Goal: Task Accomplishment & Management: Use online tool/utility

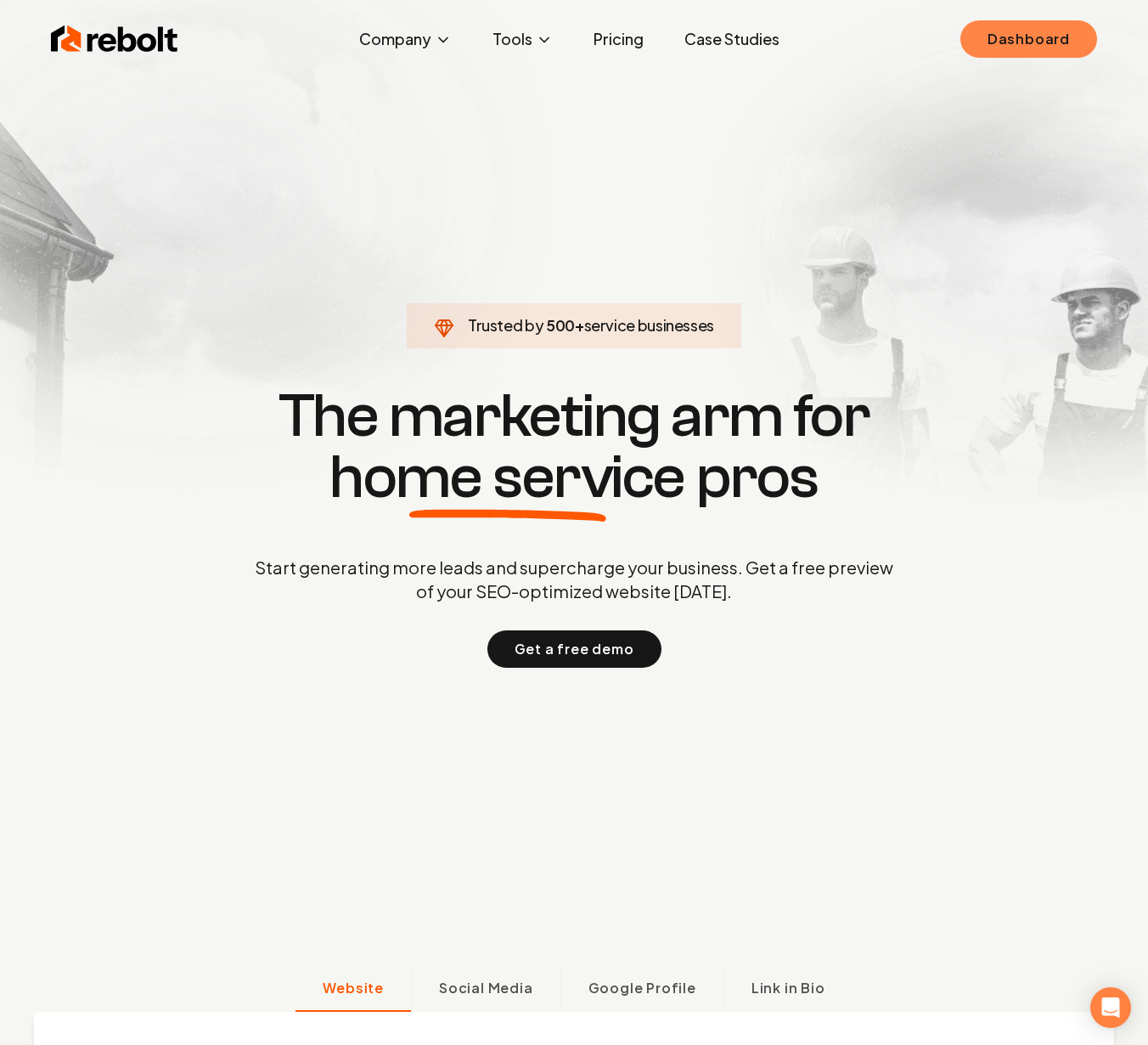
click at [1063, 44] on link "Dashboard" at bounding box center [1029, 39] width 137 height 38
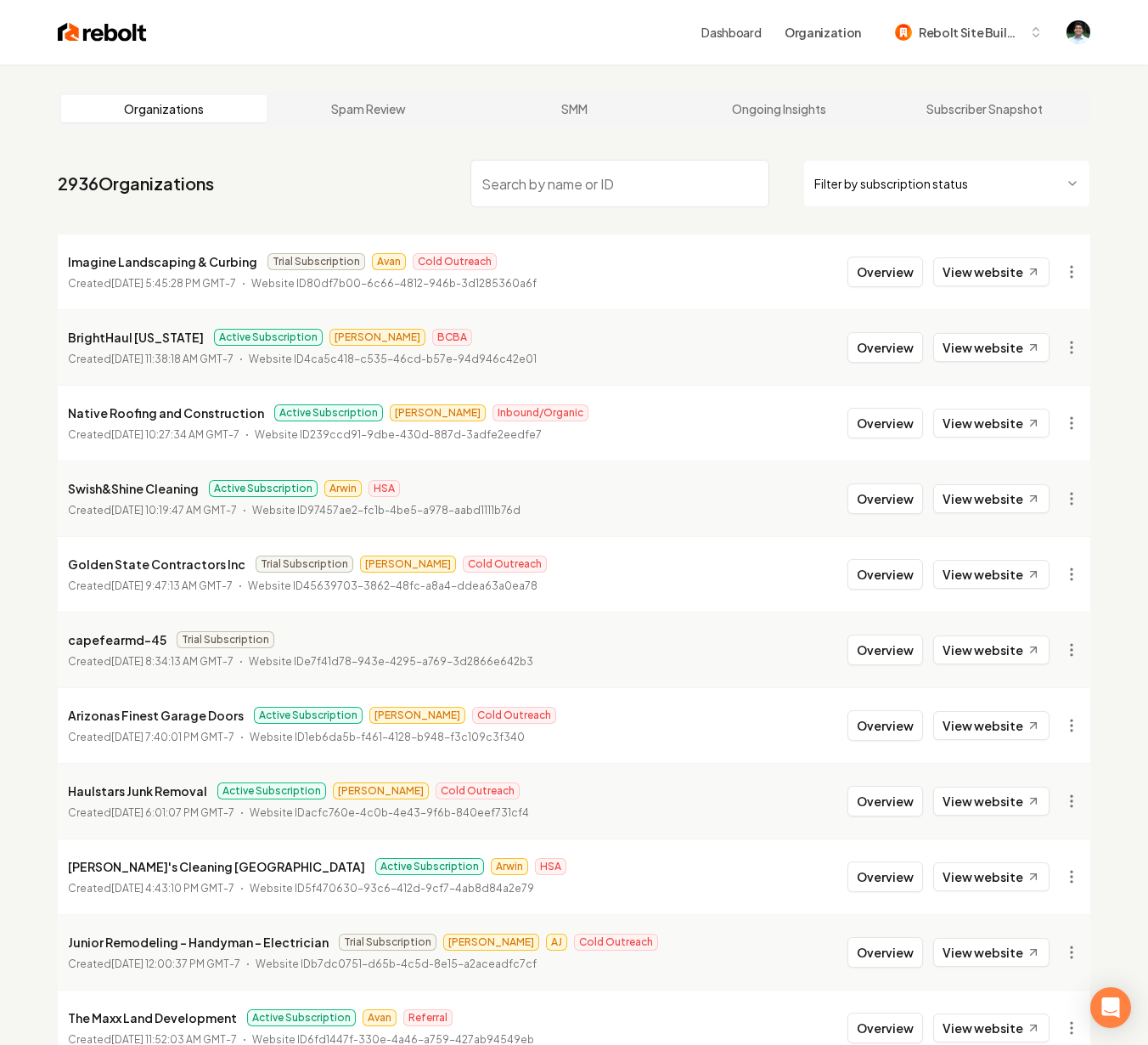
click at [595, 194] on input "search" at bounding box center [620, 183] width 299 height 48
type input "Air Masters"
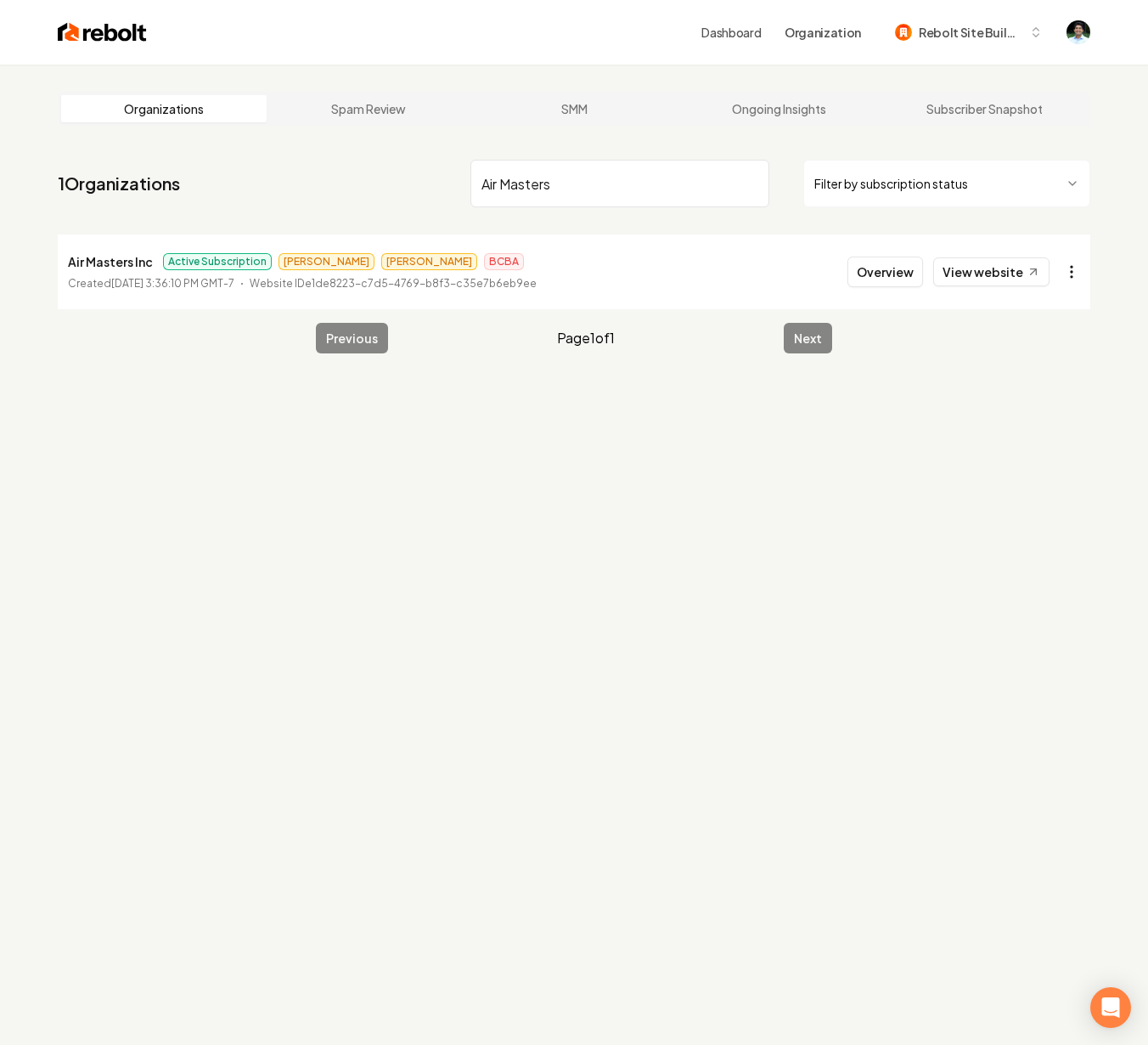
click at [1063, 273] on html "Dashboard Organization Rebolt Site Builder Organizations Spam Review SMM Ongoin…" at bounding box center [574, 522] width 1148 height 1045
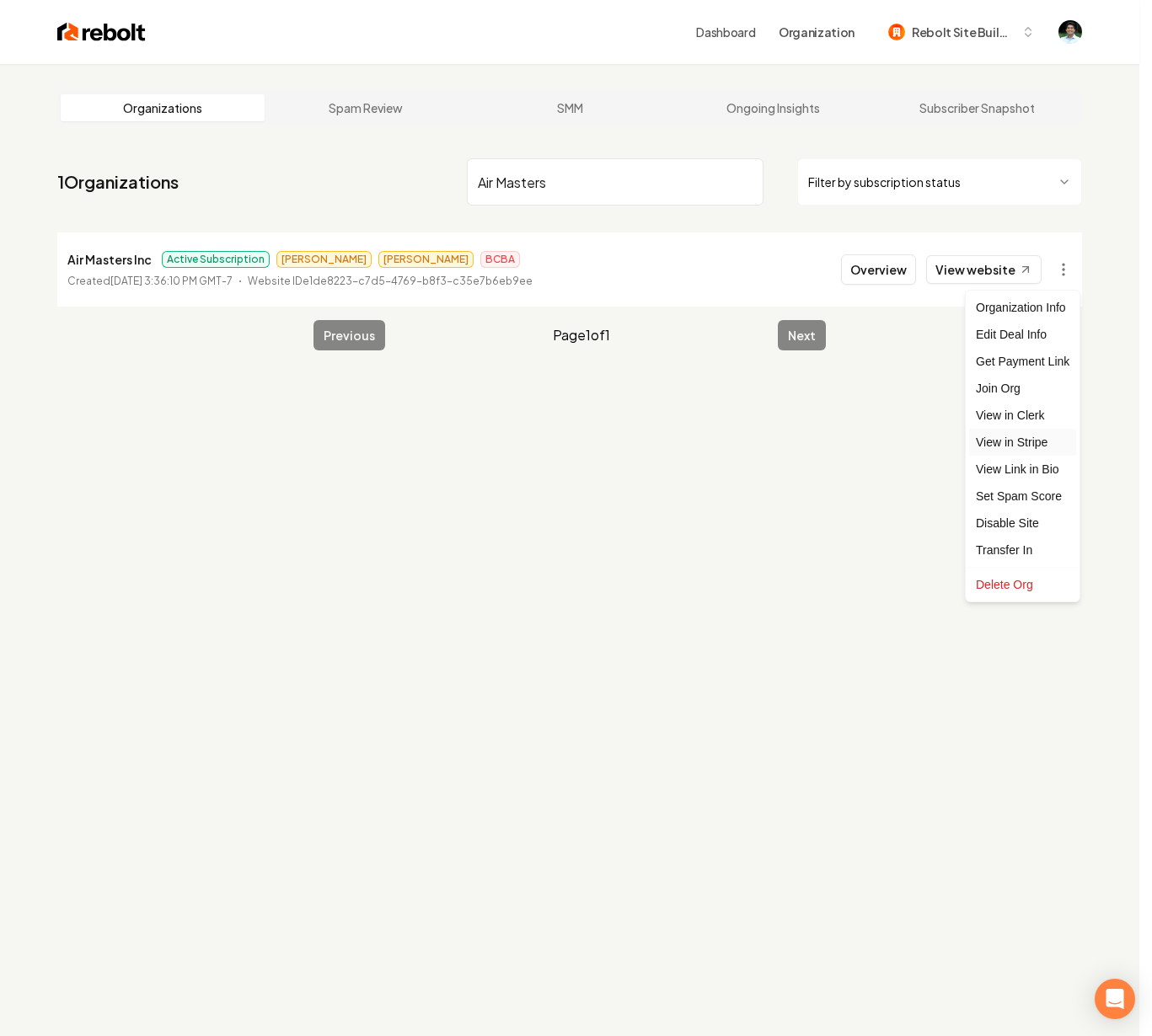
click at [1011, 433] on link "View in Stripe" at bounding box center [1022, 442] width 107 height 27
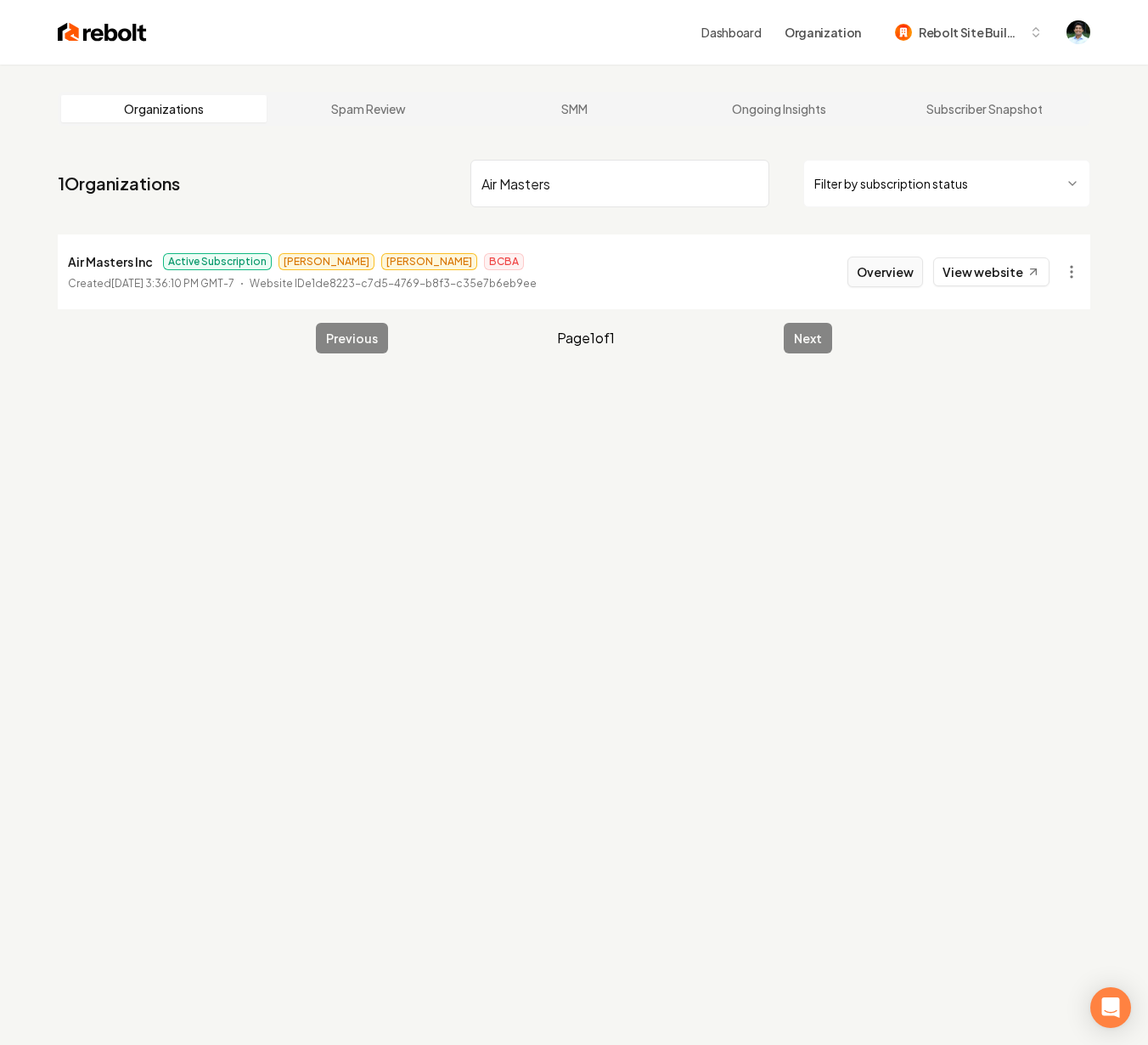
click at [880, 274] on button "Overview" at bounding box center [885, 272] width 75 height 31
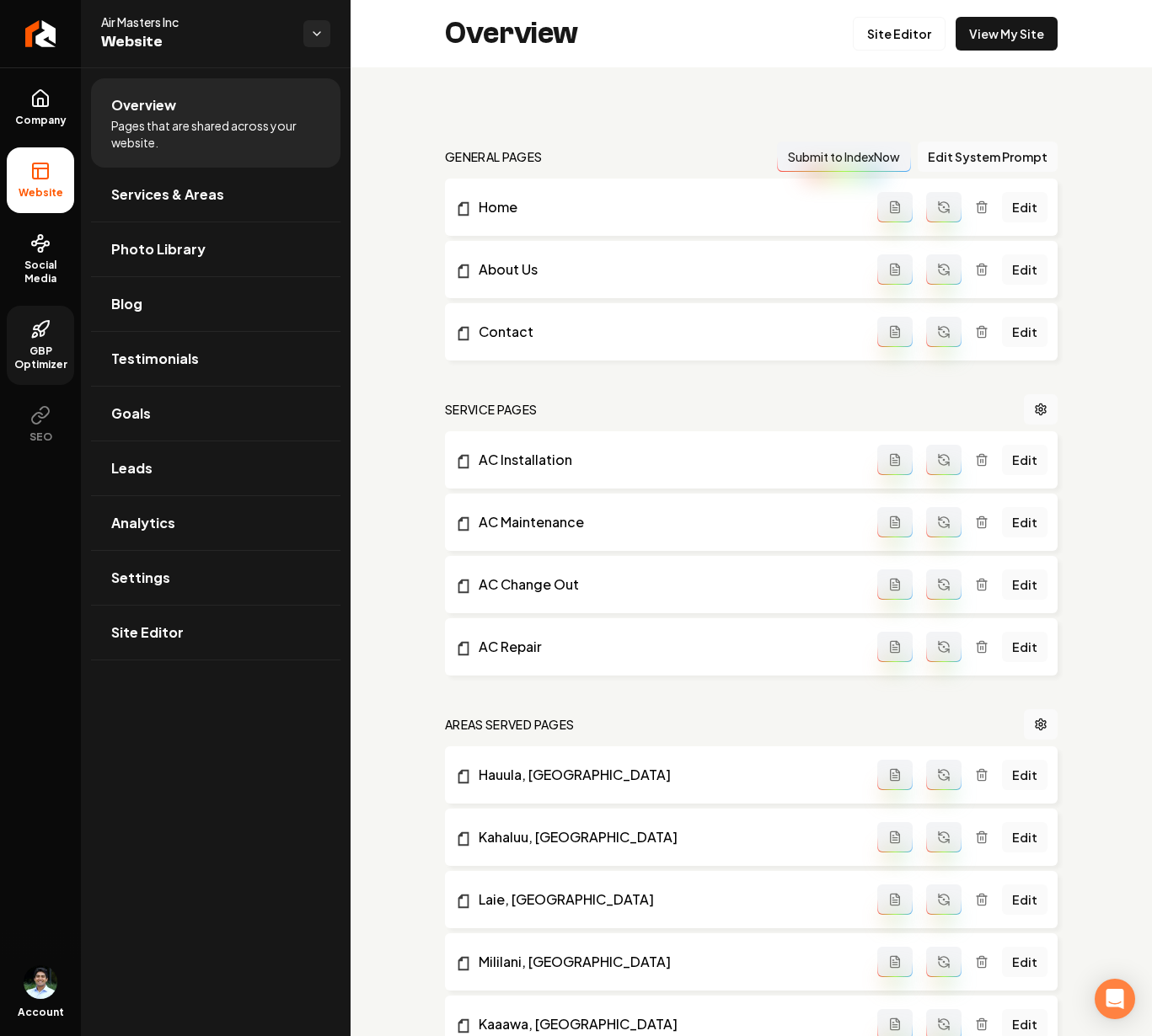
click at [40, 340] on link "GBP Optimizer" at bounding box center [40, 345] width 67 height 79
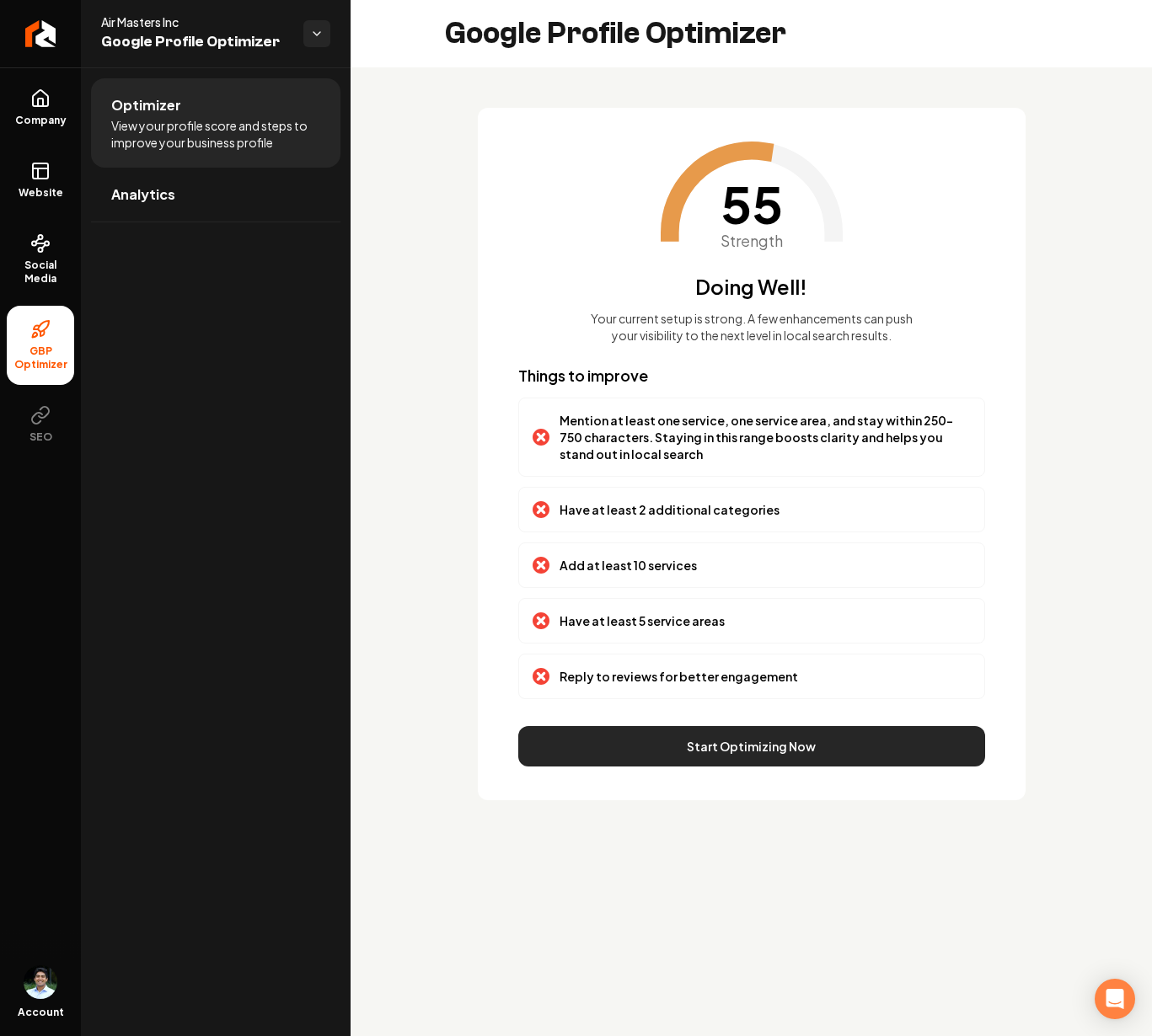
click at [773, 757] on button "Start Optimizing Now" at bounding box center [751, 745] width 467 height 40
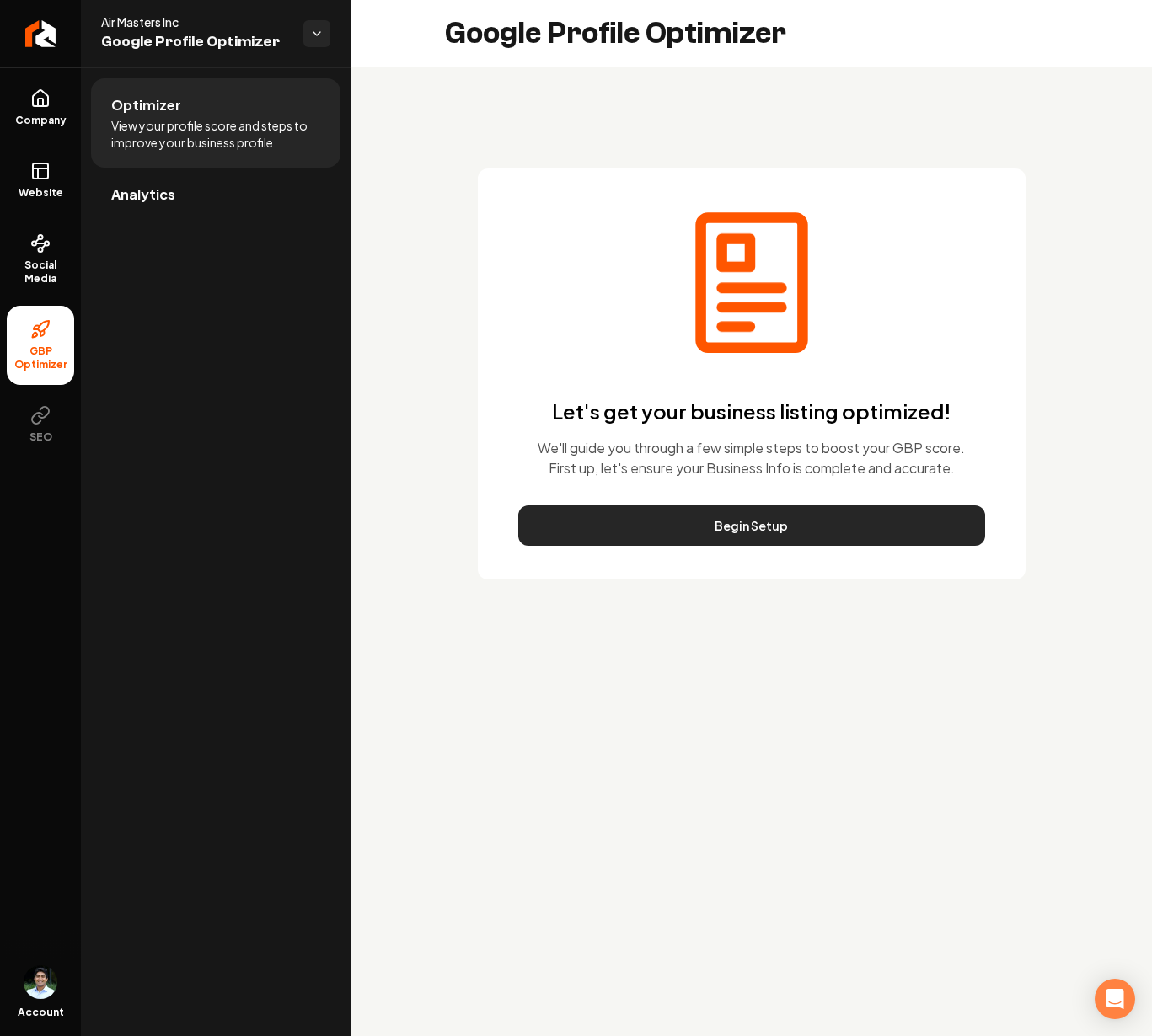
click at [773, 535] on button "Begin Setup" at bounding box center [751, 525] width 467 height 40
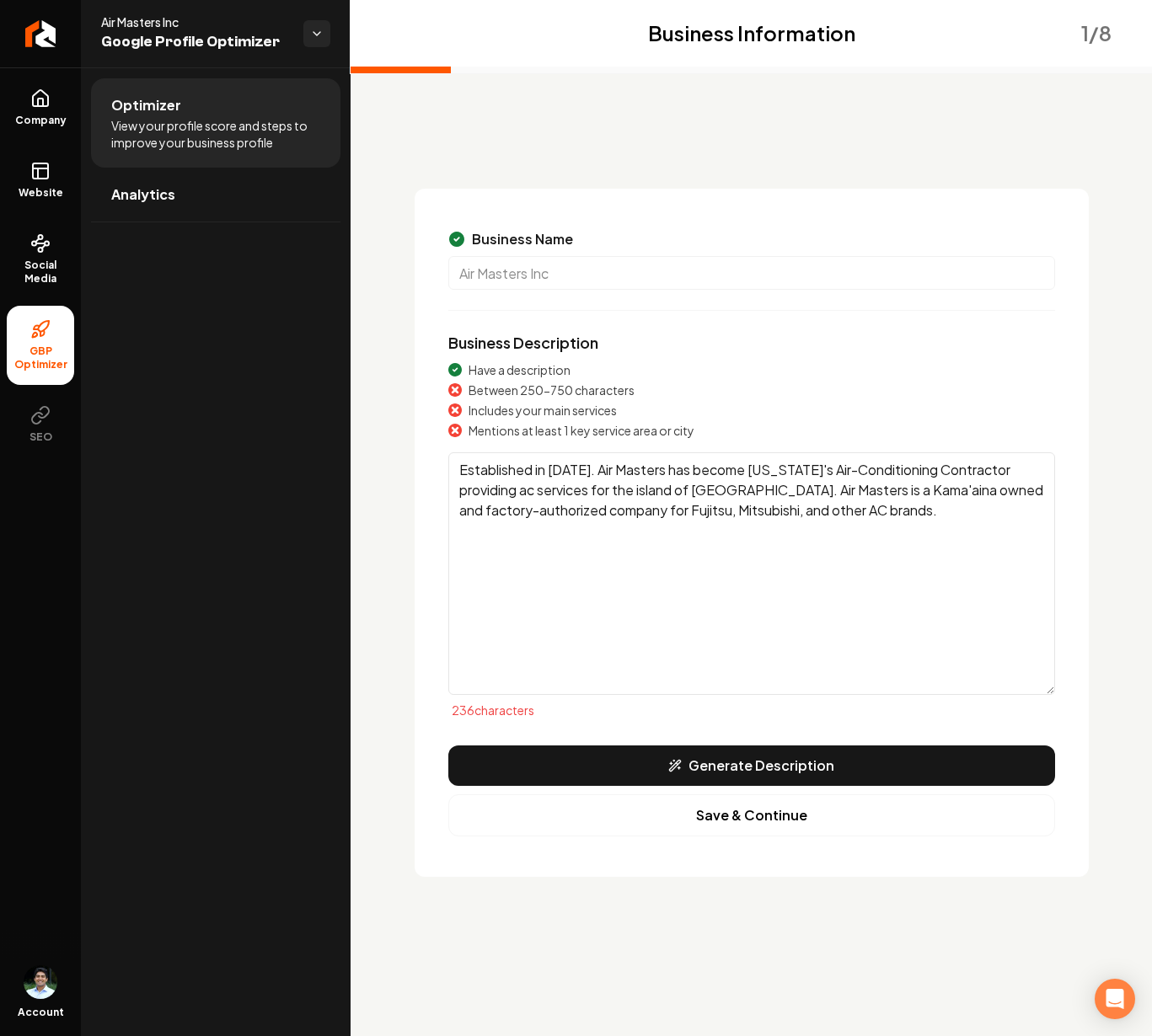
drag, startPoint x: 584, startPoint y: 469, endPoint x: 651, endPoint y: 469, distance: 67.0
click at [651, 469] on textarea "Established in 1993. Air Masters has become Hawaii's Air-Conditioning Contracto…" at bounding box center [751, 573] width 607 height 242
click at [574, 482] on textarea "Established in 1993. Air Masters has become Hawaii's Air-Conditioning Contracto…" at bounding box center [751, 573] width 607 height 242
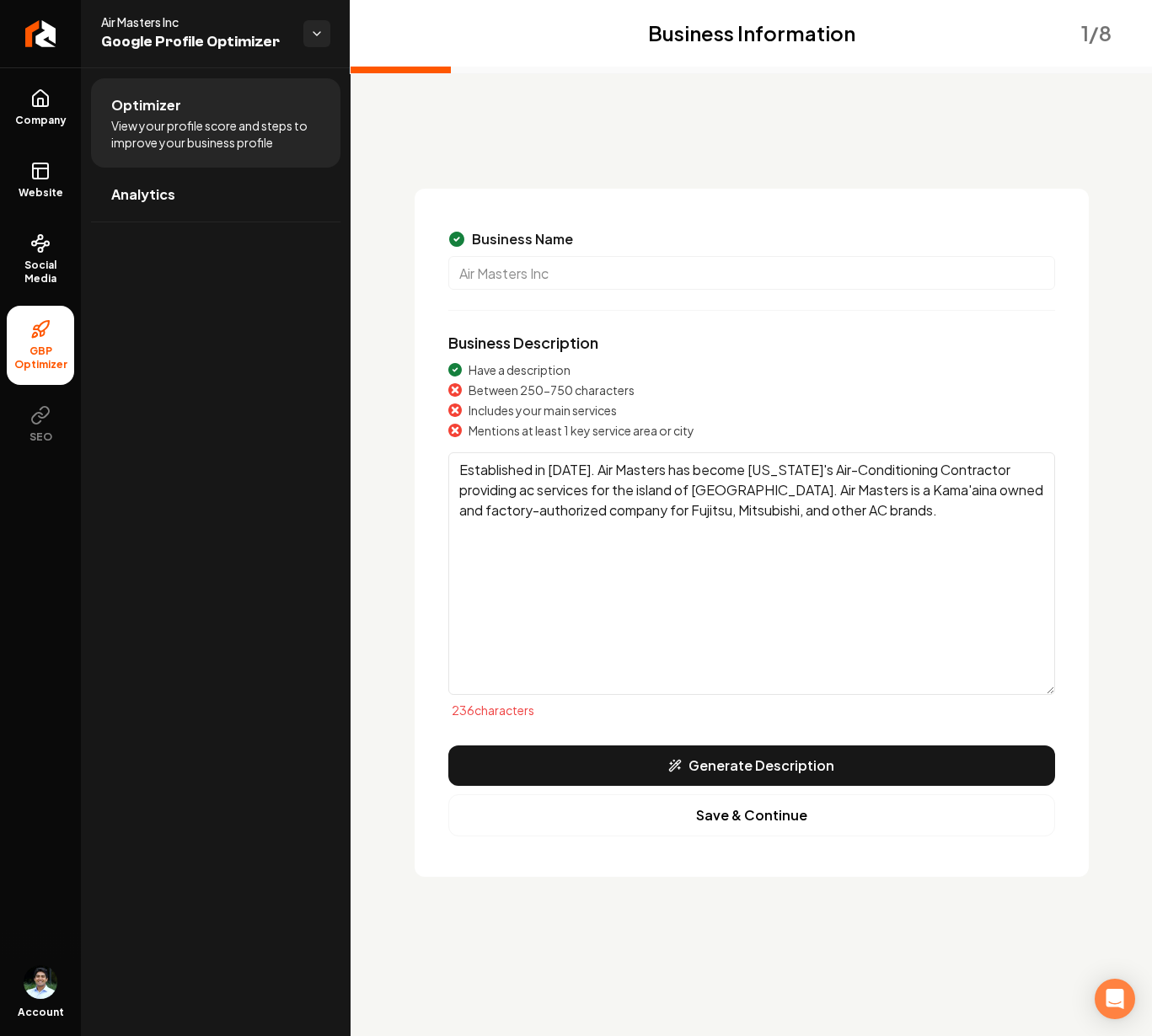
click at [710, 491] on textarea "Established in 1993. Air Masters has become Hawaii's Air-Conditioning Contracto…" at bounding box center [751, 573] width 607 height 242
click at [816, 508] on textarea "Established in 1993. Air Masters has become Hawaii's Air-Conditioning Contracto…" at bounding box center [751, 573] width 607 height 242
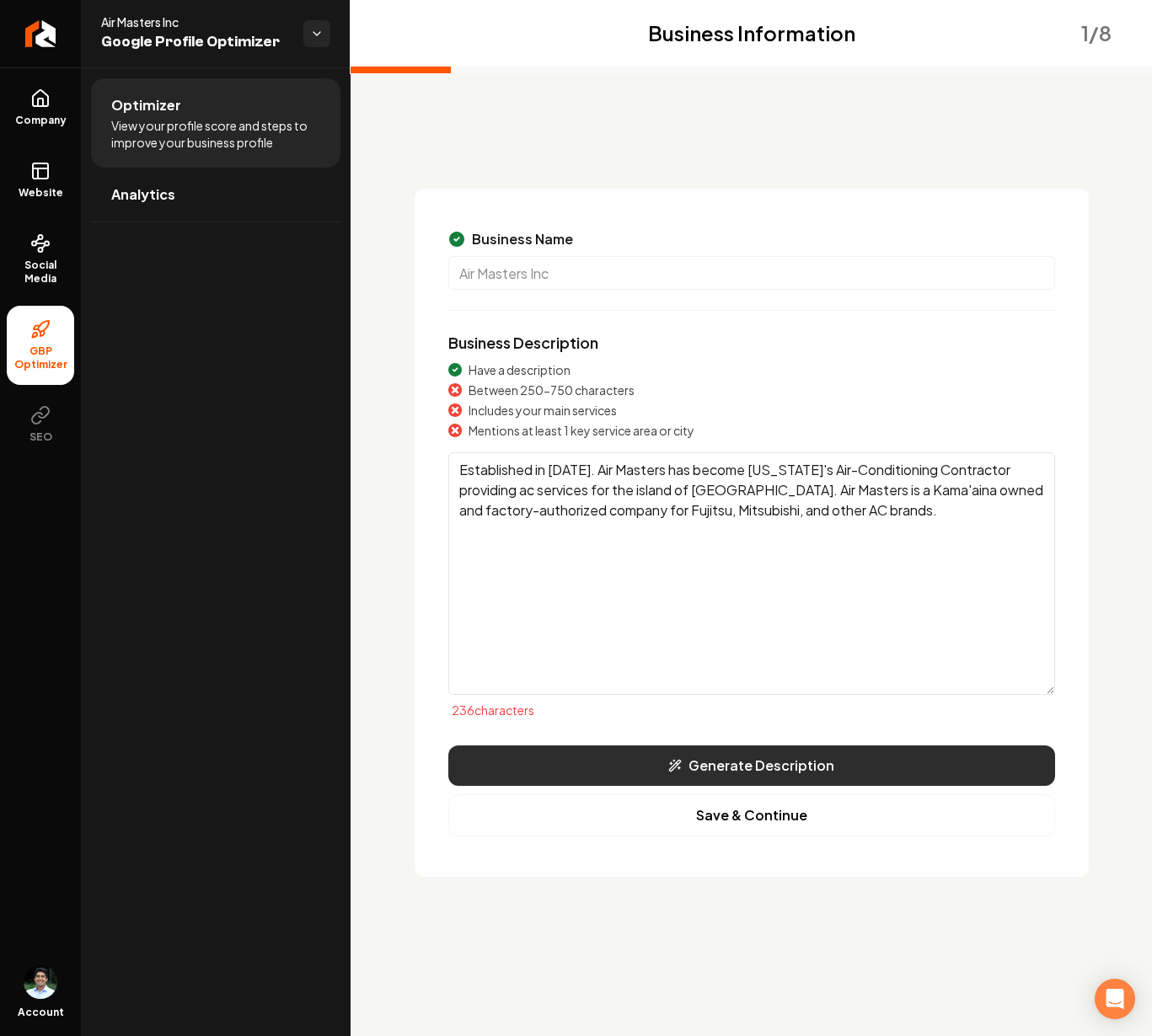
click at [789, 761] on button "Generate Description" at bounding box center [751, 765] width 607 height 40
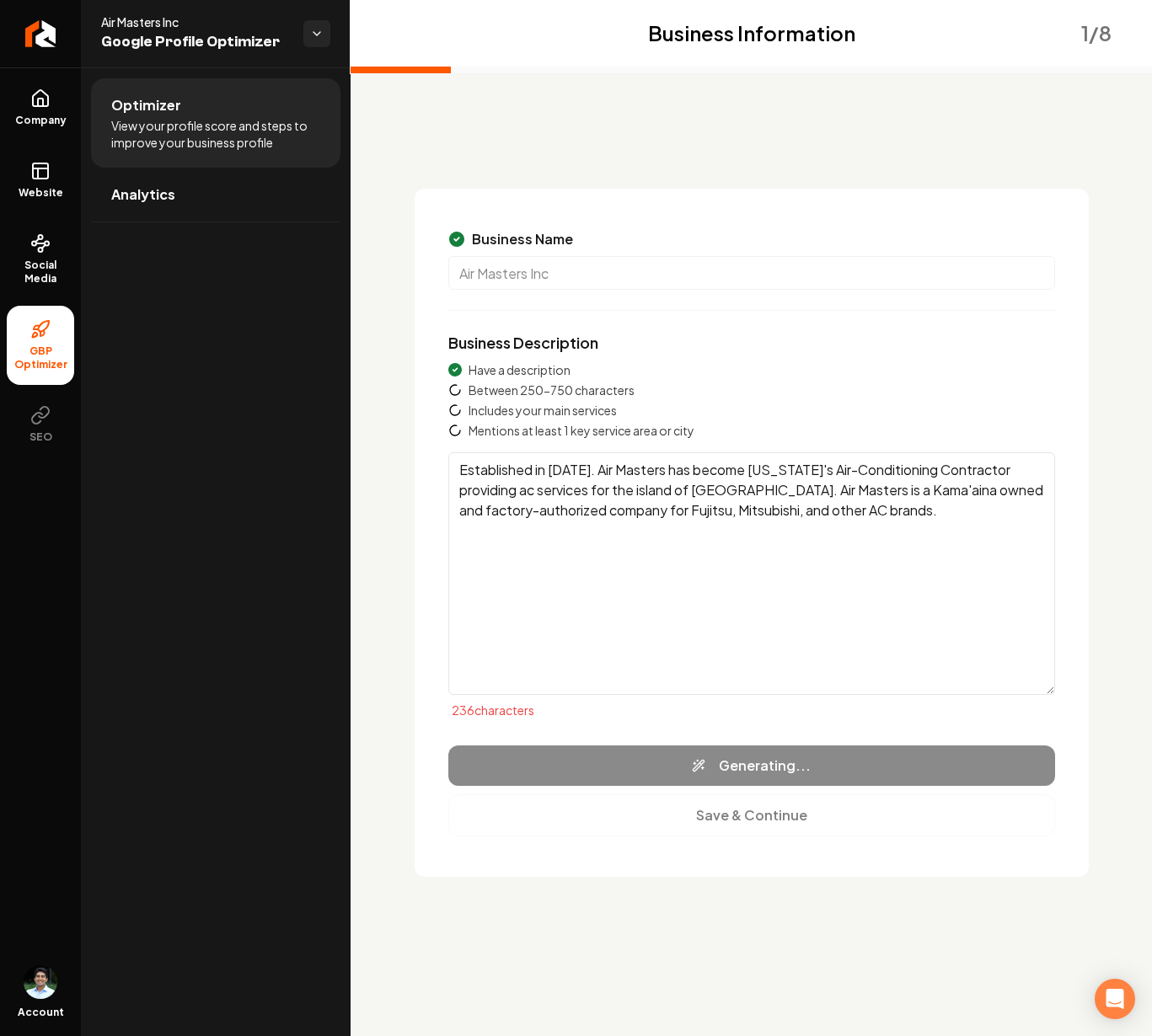
type textarea "Air Masters Inc, established in 1993, has proudly served as Hawaii's premier HV…"
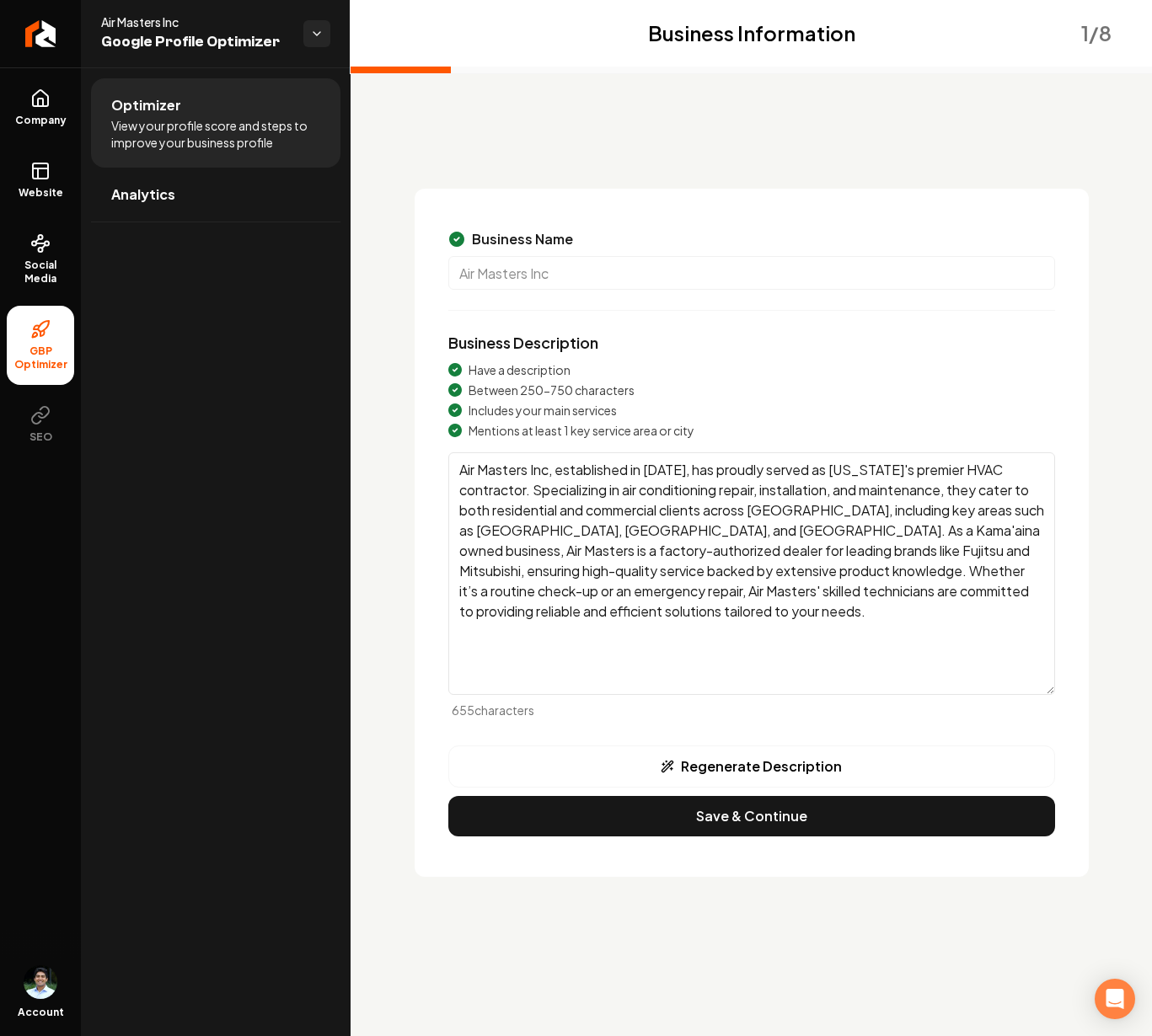
click at [956, 606] on textarea "Air Masters Inc, established in 1993, has proudly served as Hawaii's premier HV…" at bounding box center [751, 573] width 607 height 242
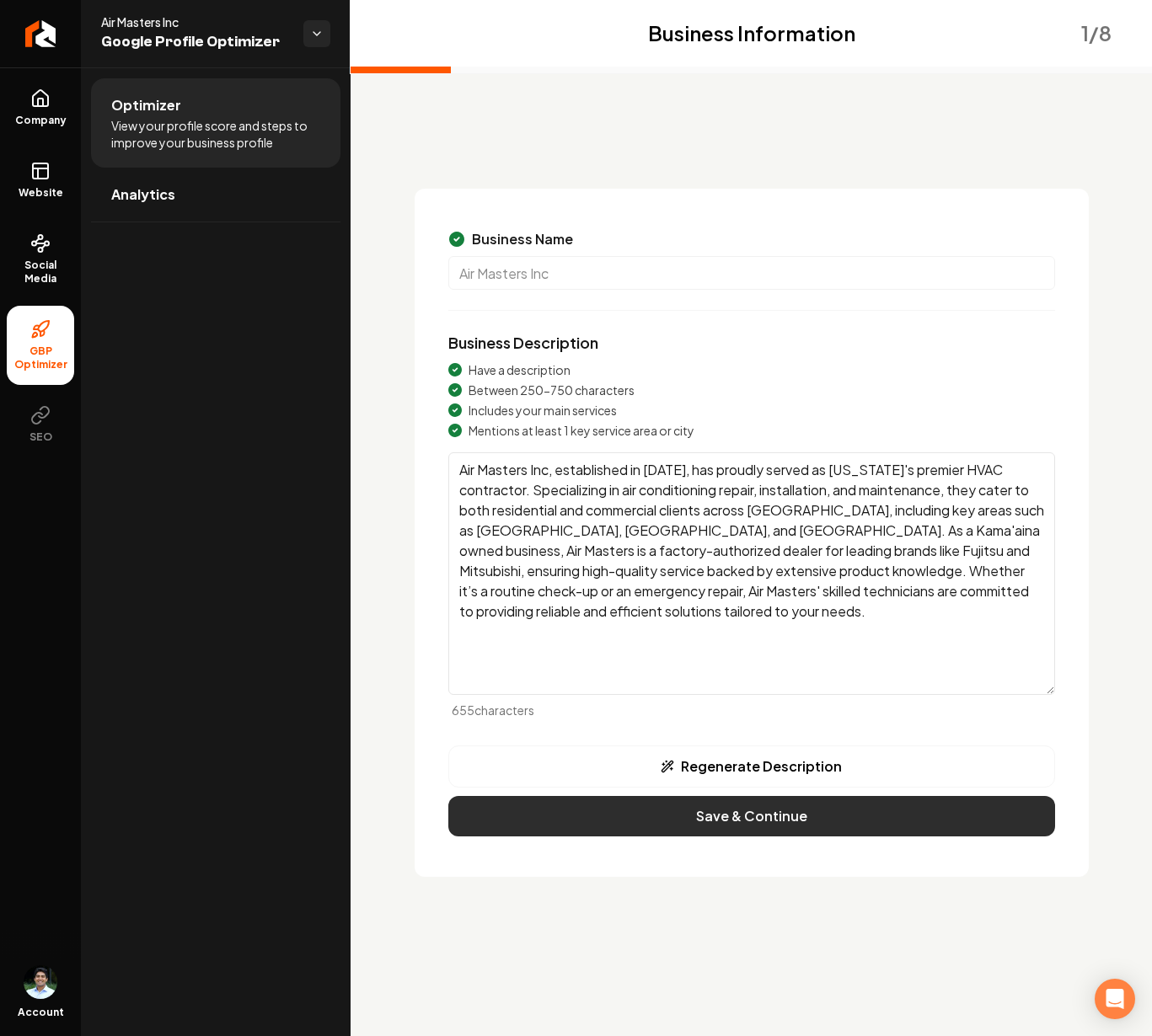
click at [813, 810] on button "Save & Continue" at bounding box center [751, 815] width 607 height 40
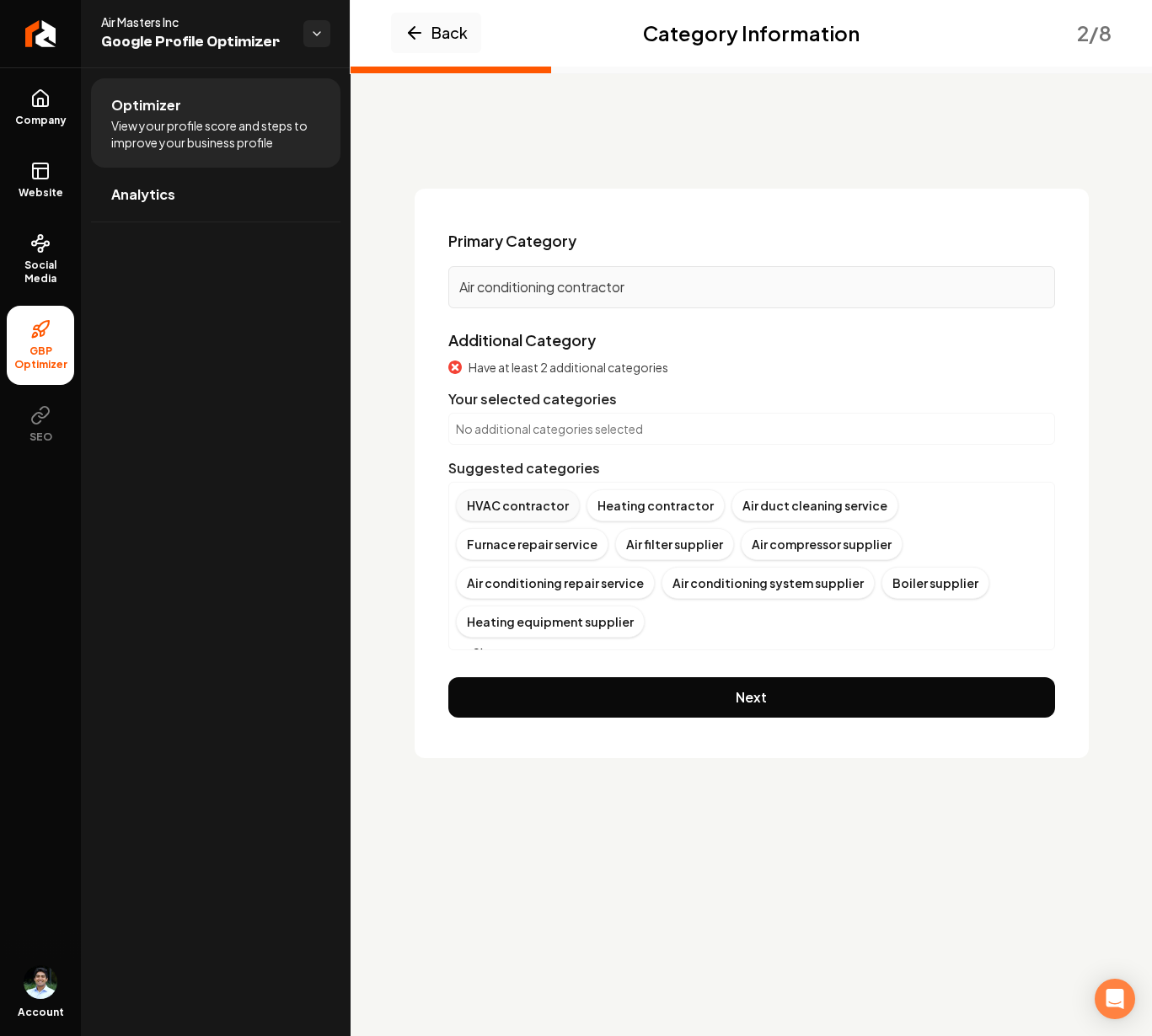
click at [519, 506] on div "HVAC contractor" at bounding box center [517, 505] width 124 height 32
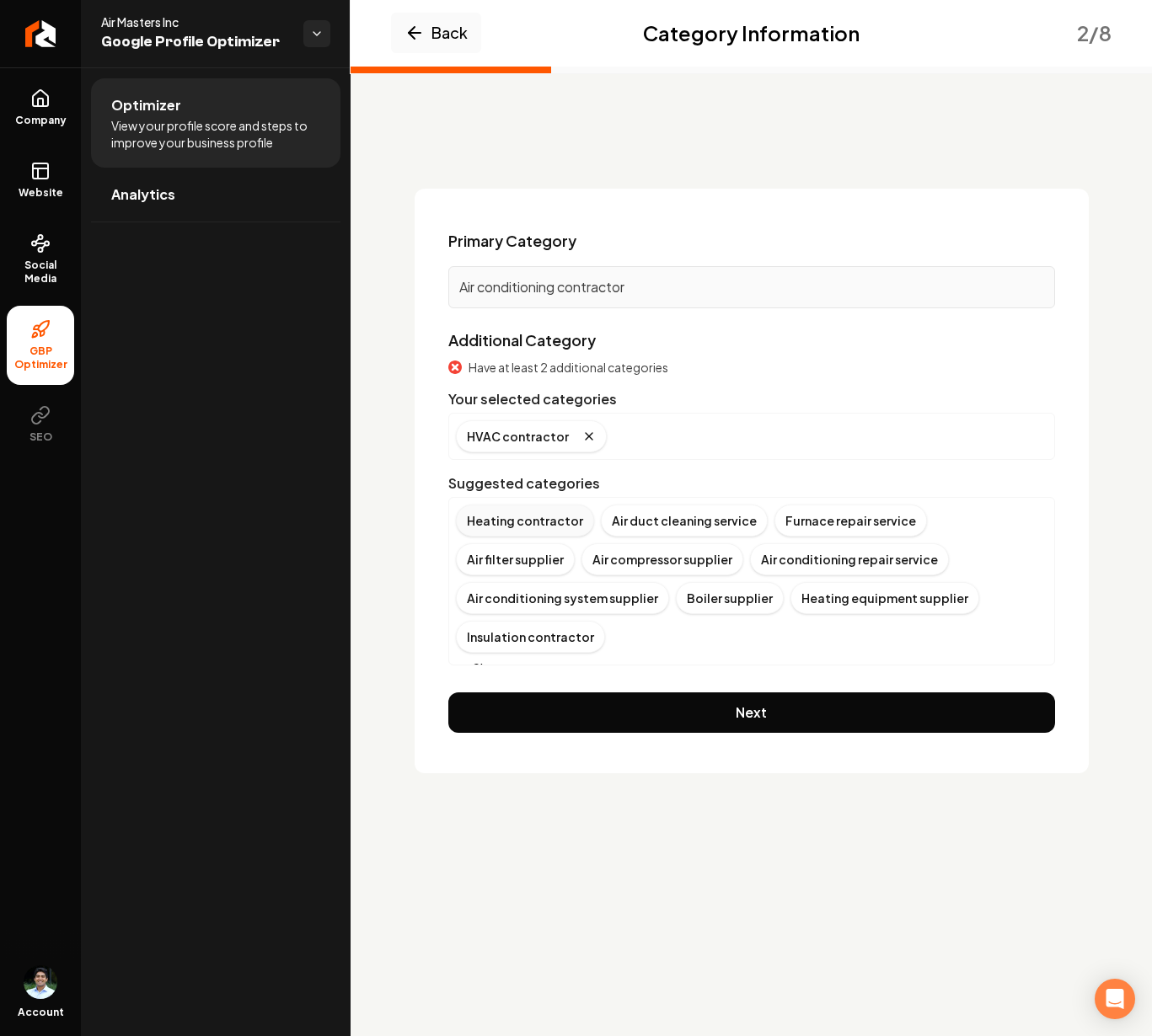
click at [538, 519] on div "Heating contractor" at bounding box center [525, 520] width 138 height 32
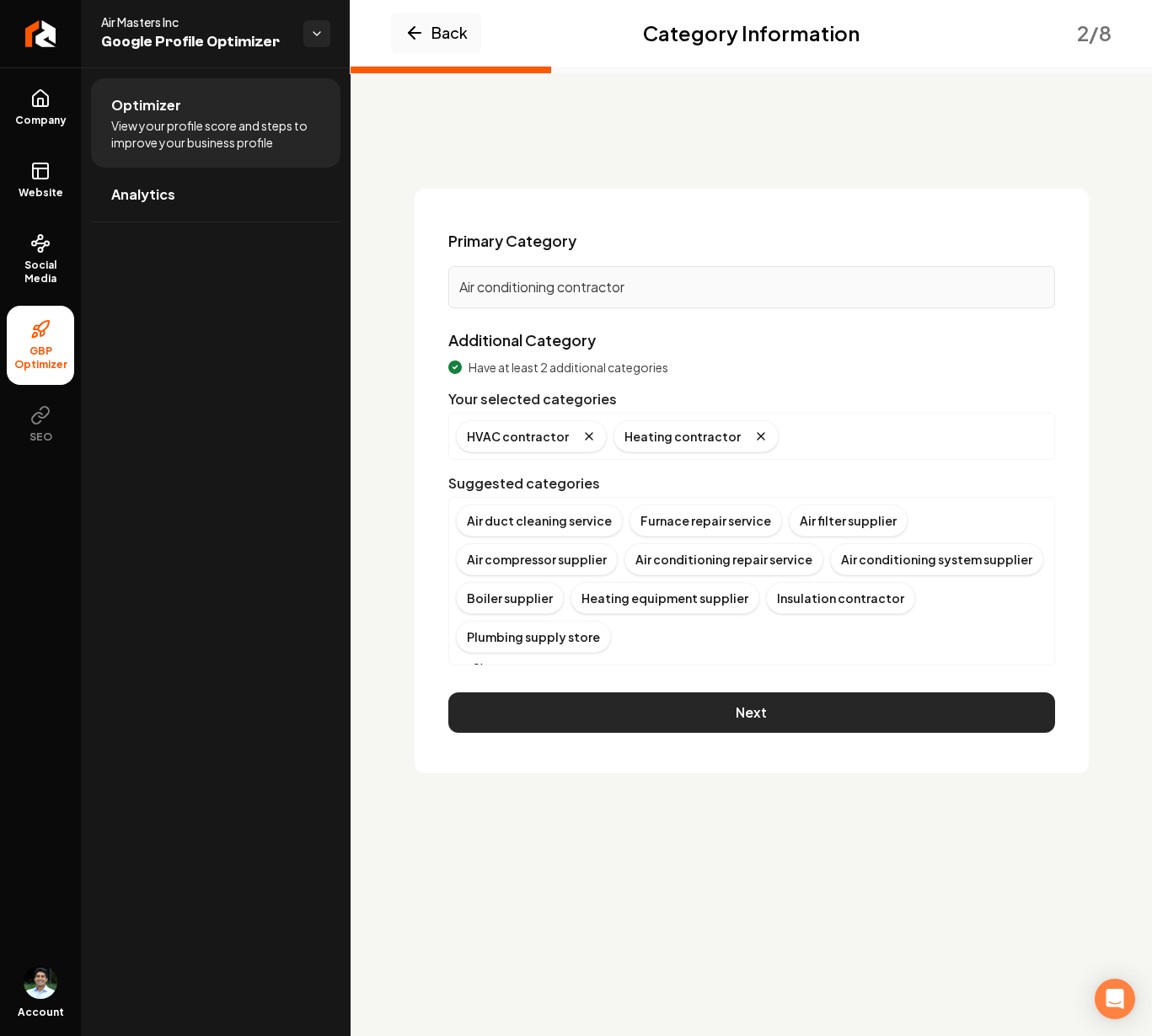
click at [629, 692] on button "Next" at bounding box center [751, 712] width 607 height 40
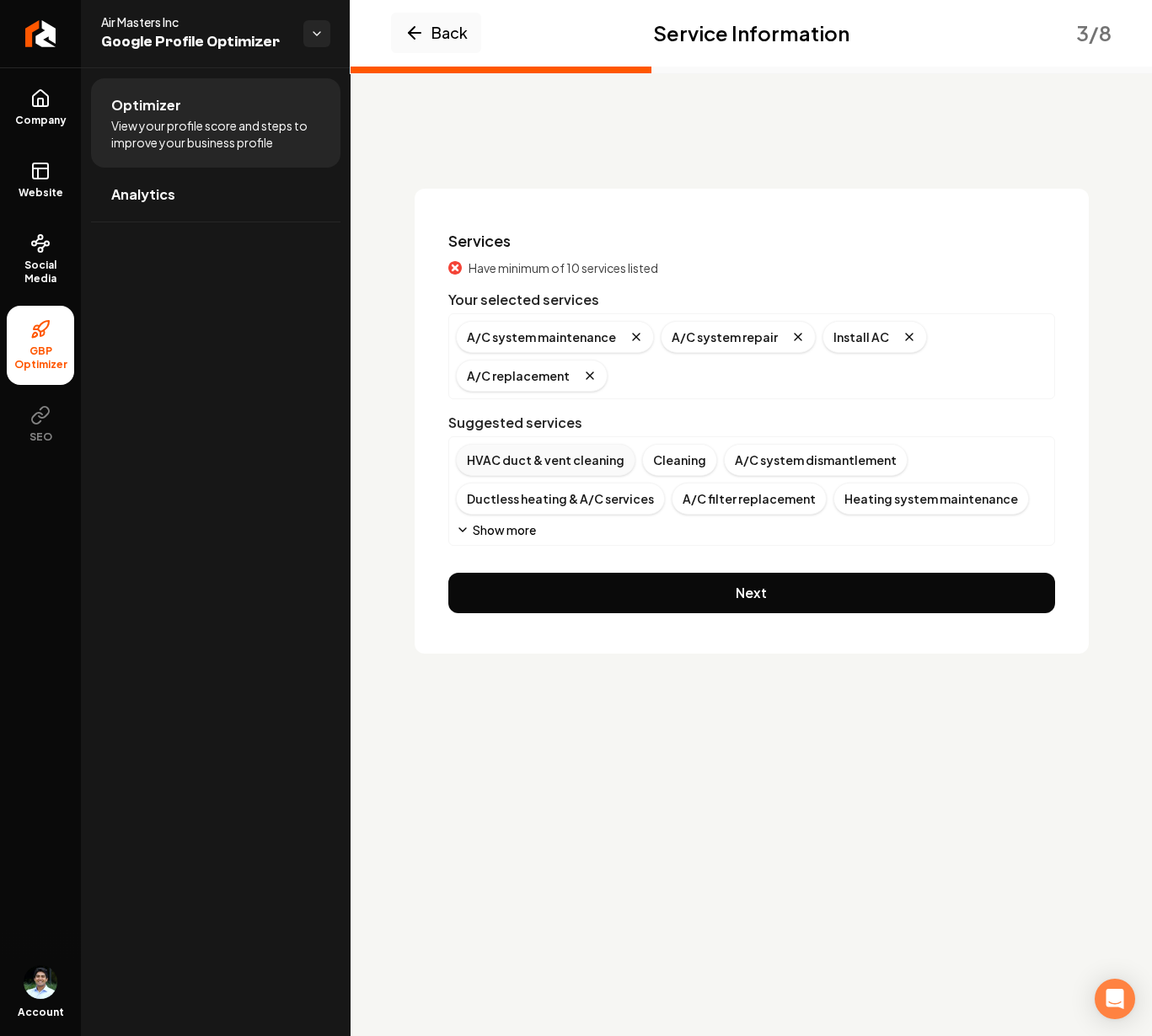
click at [564, 459] on div "HVAC duct & vent cleaning" at bounding box center [545, 459] width 180 height 32
click at [655, 467] on div "A/C system dismantlement" at bounding box center [629, 459] width 184 height 32
click at [655, 463] on div "Ductless heating & A/C services" at bounding box center [642, 459] width 209 height 32
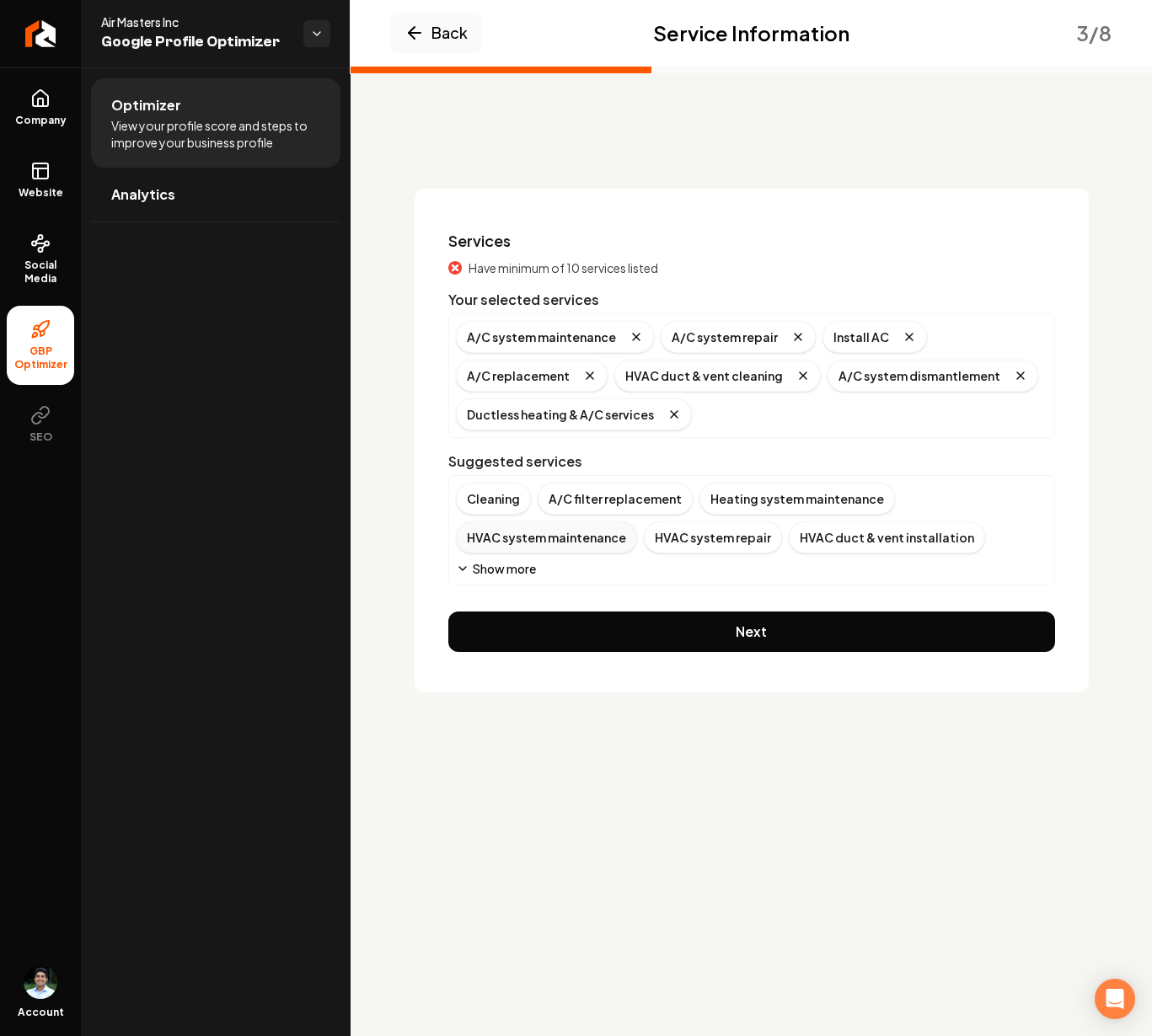
click at [514, 534] on div "HVAC system maintenance" at bounding box center [546, 537] width 181 height 32
click at [575, 539] on div "HVAC duct & vent installation" at bounding box center [554, 537] width 197 height 32
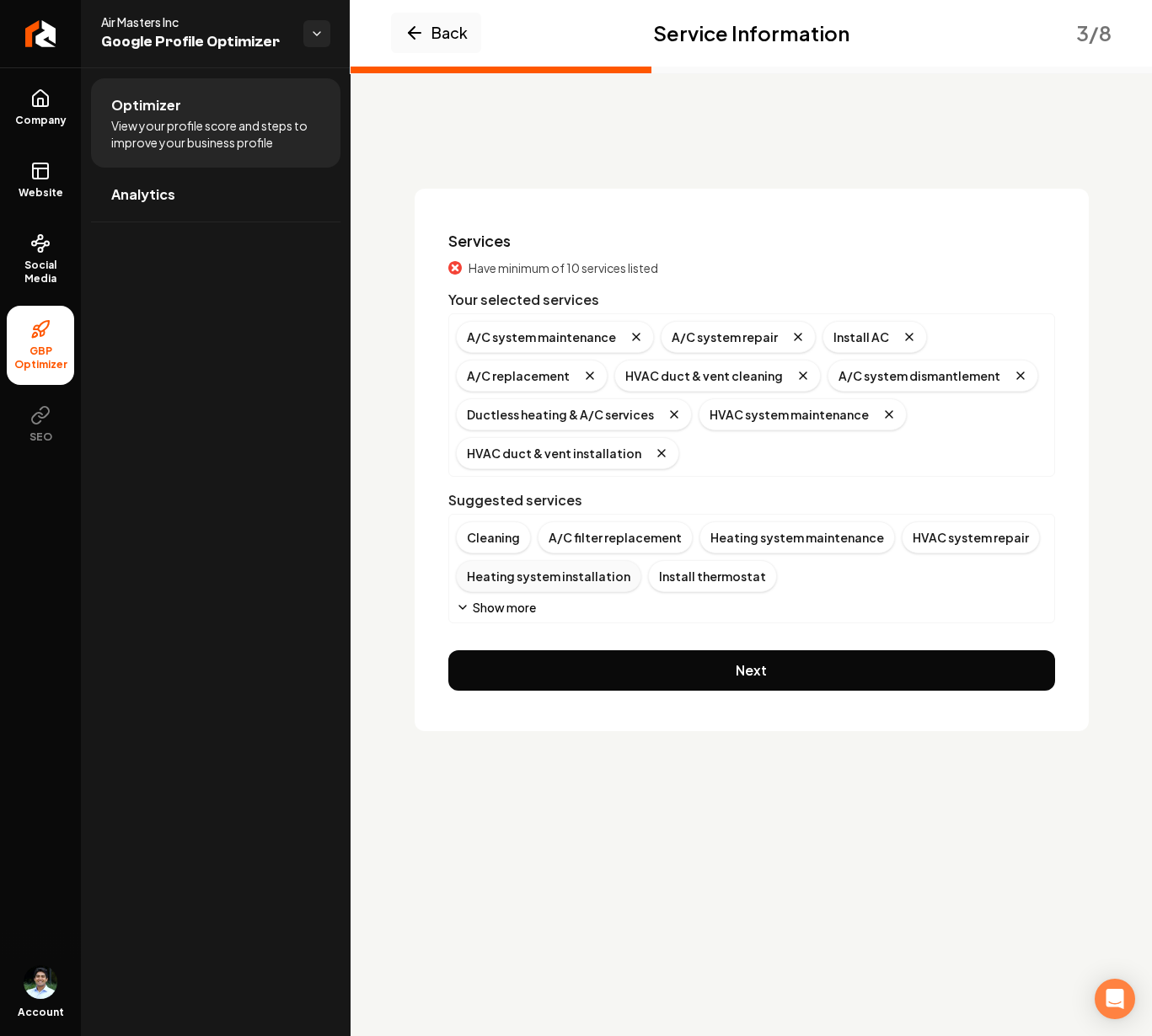
click at [555, 579] on div "Heating system installation" at bounding box center [548, 576] width 185 height 32
click at [602, 538] on div "A/C filter replacement" at bounding box center [615, 537] width 155 height 32
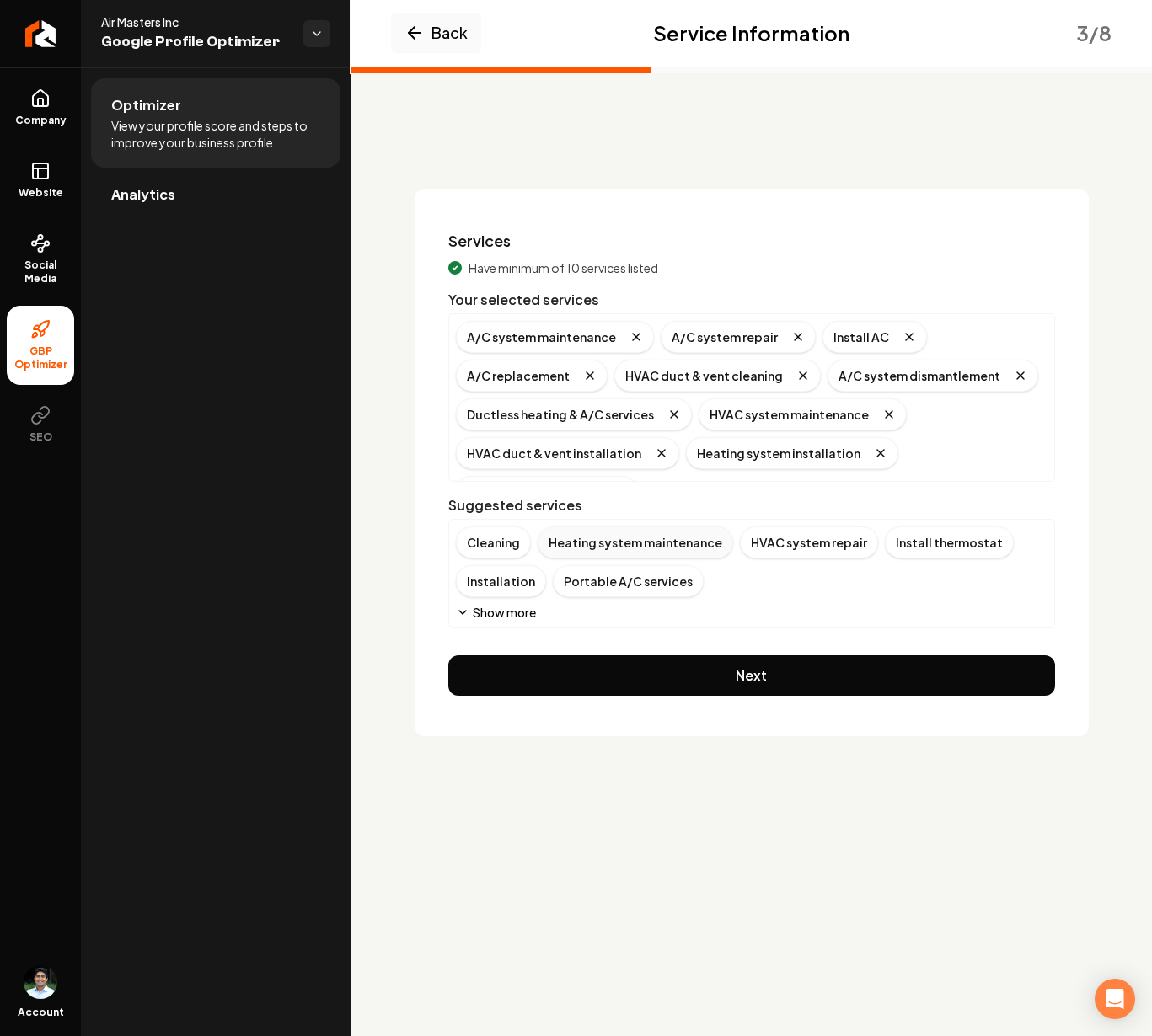
click at [628, 548] on div "Heating system maintenance" at bounding box center [636, 542] width 196 height 32
click at [622, 541] on div "HVAC system repair" at bounding box center [607, 542] width 138 height 32
click at [624, 545] on div "Install thermostat" at bounding box center [602, 542] width 129 height 32
click at [677, 544] on div "Portable A/C services" at bounding box center [710, 542] width 151 height 32
click at [670, 544] on div "HVAC duct & vent repair" at bounding box center [716, 542] width 163 height 32
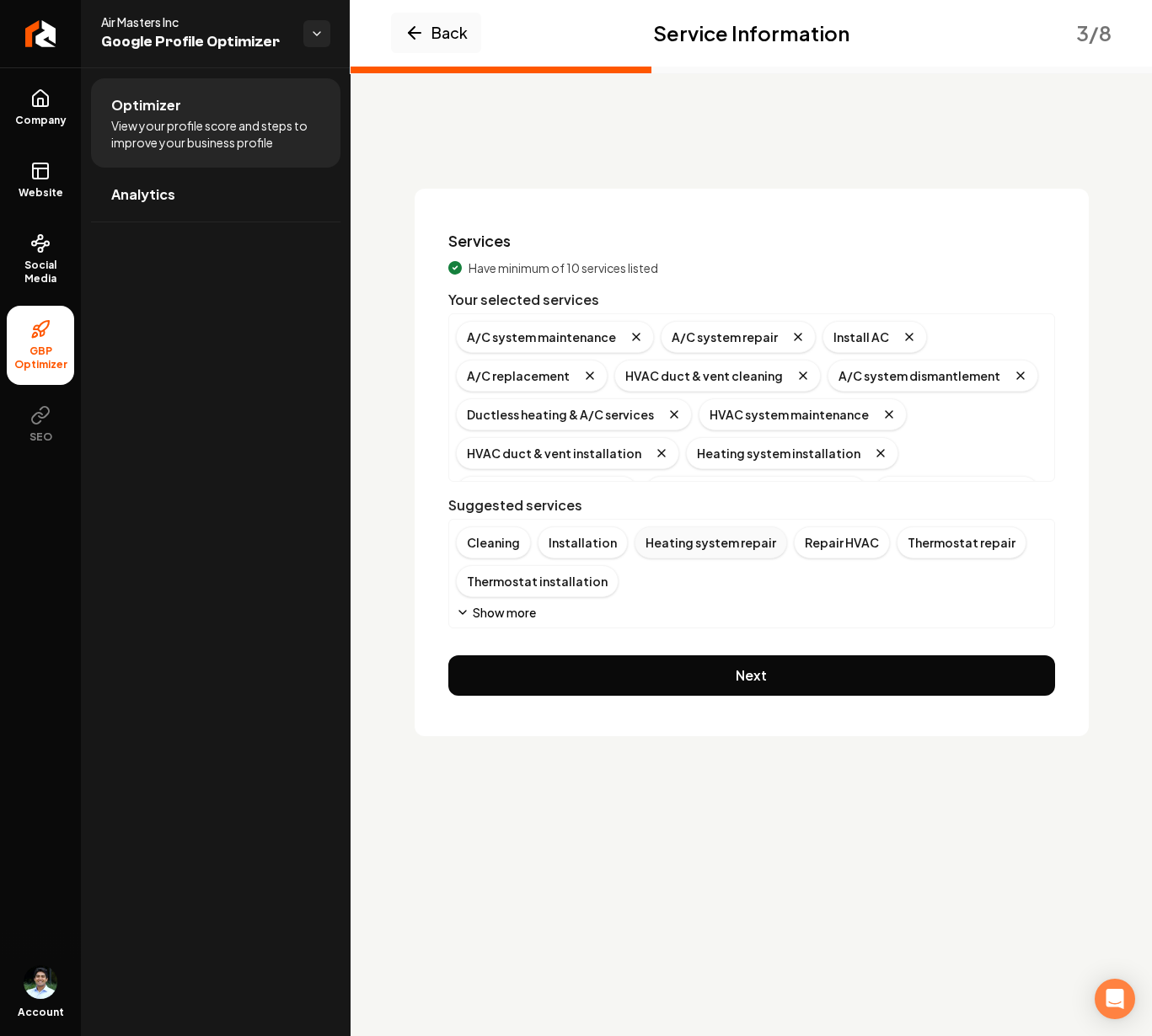
click at [688, 541] on div "Heating system repair" at bounding box center [711, 542] width 153 height 32
click at [684, 547] on div "Repair HVAC" at bounding box center [682, 542] width 96 height 32
click at [523, 610] on button "Show more" at bounding box center [496, 612] width 80 height 17
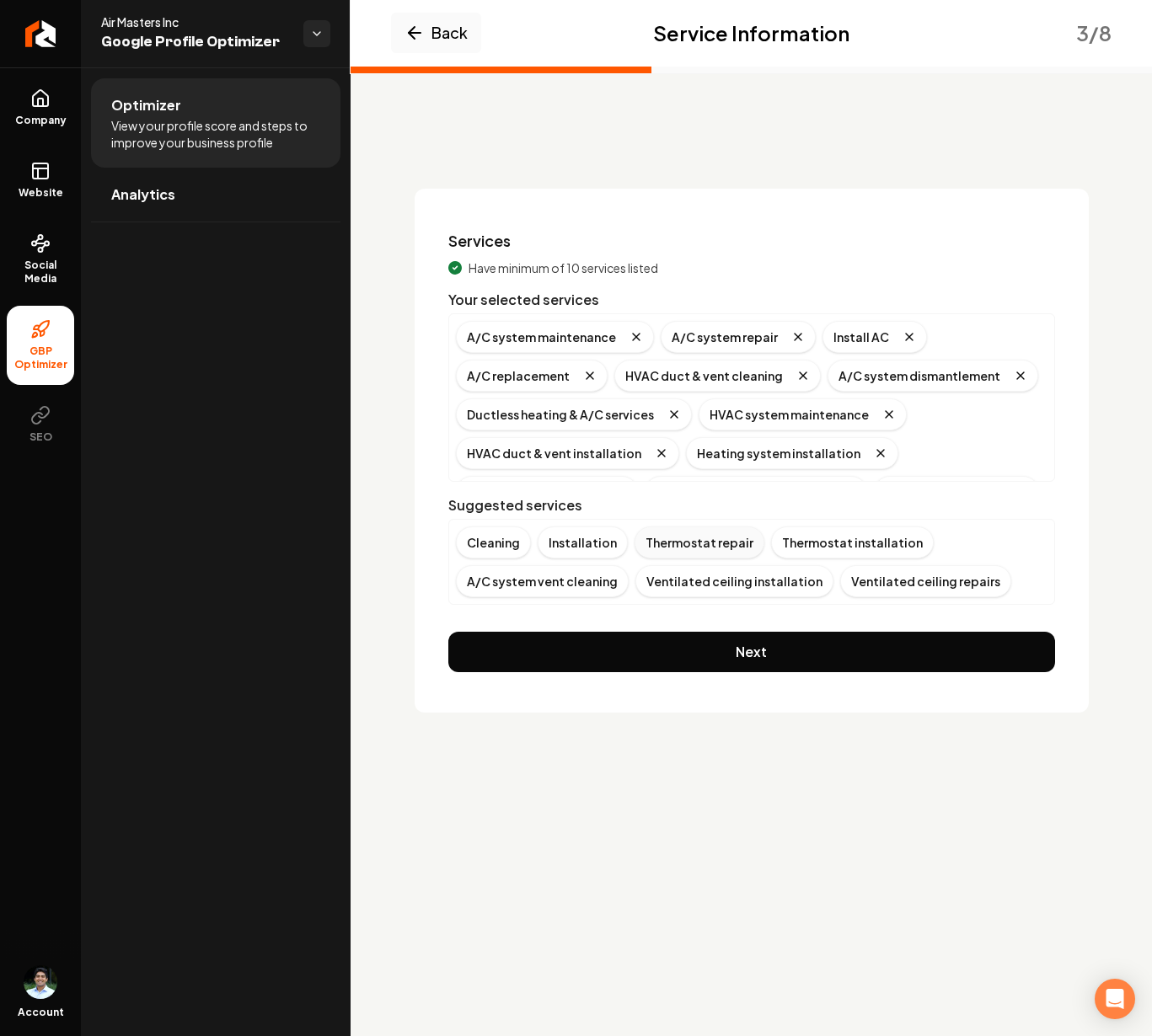
click at [699, 548] on div "Thermostat repair" at bounding box center [699, 542] width 130 height 32
click at [688, 544] on div "Thermostat installation" at bounding box center [716, 542] width 162 height 32
click at [708, 546] on div "A/C system vent cleaning" at bounding box center [720, 542] width 172 height 32
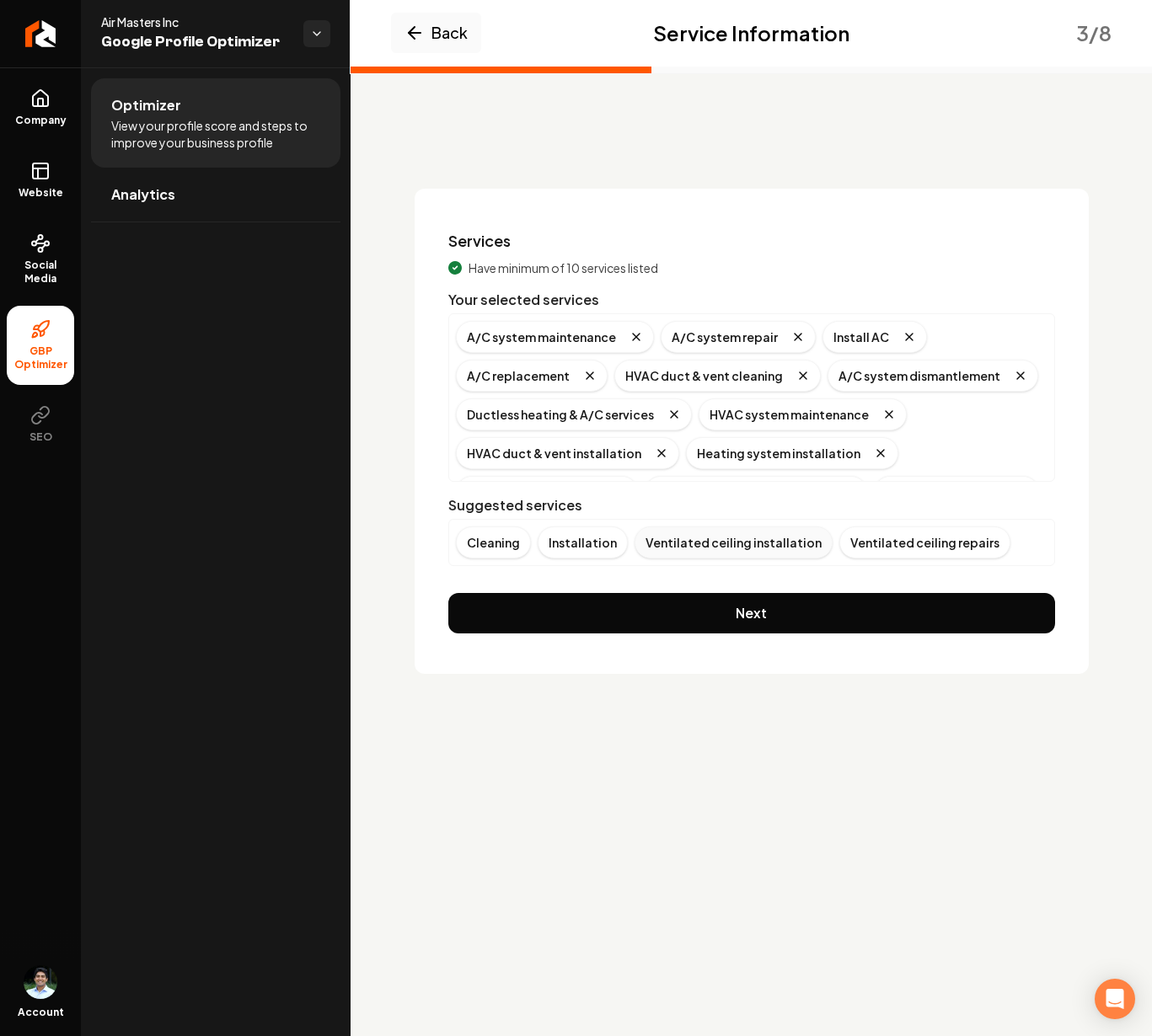
click at [738, 547] on div "Ventilated ceiling installation" at bounding box center [734, 542] width 198 height 32
click at [738, 547] on div "Ventilated ceiling repairs" at bounding box center [720, 542] width 171 height 32
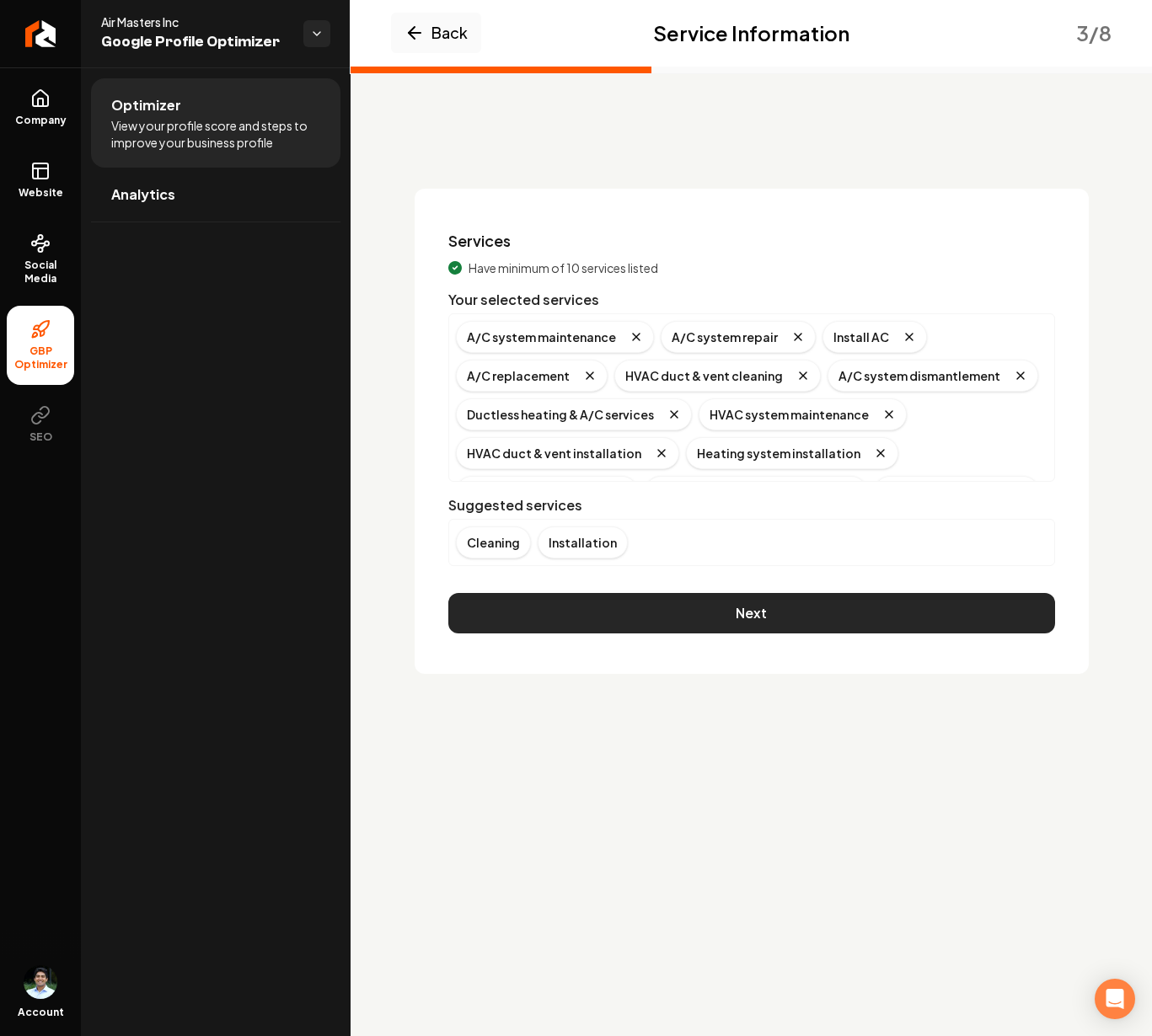
click at [693, 615] on button "Next" at bounding box center [751, 612] width 607 height 40
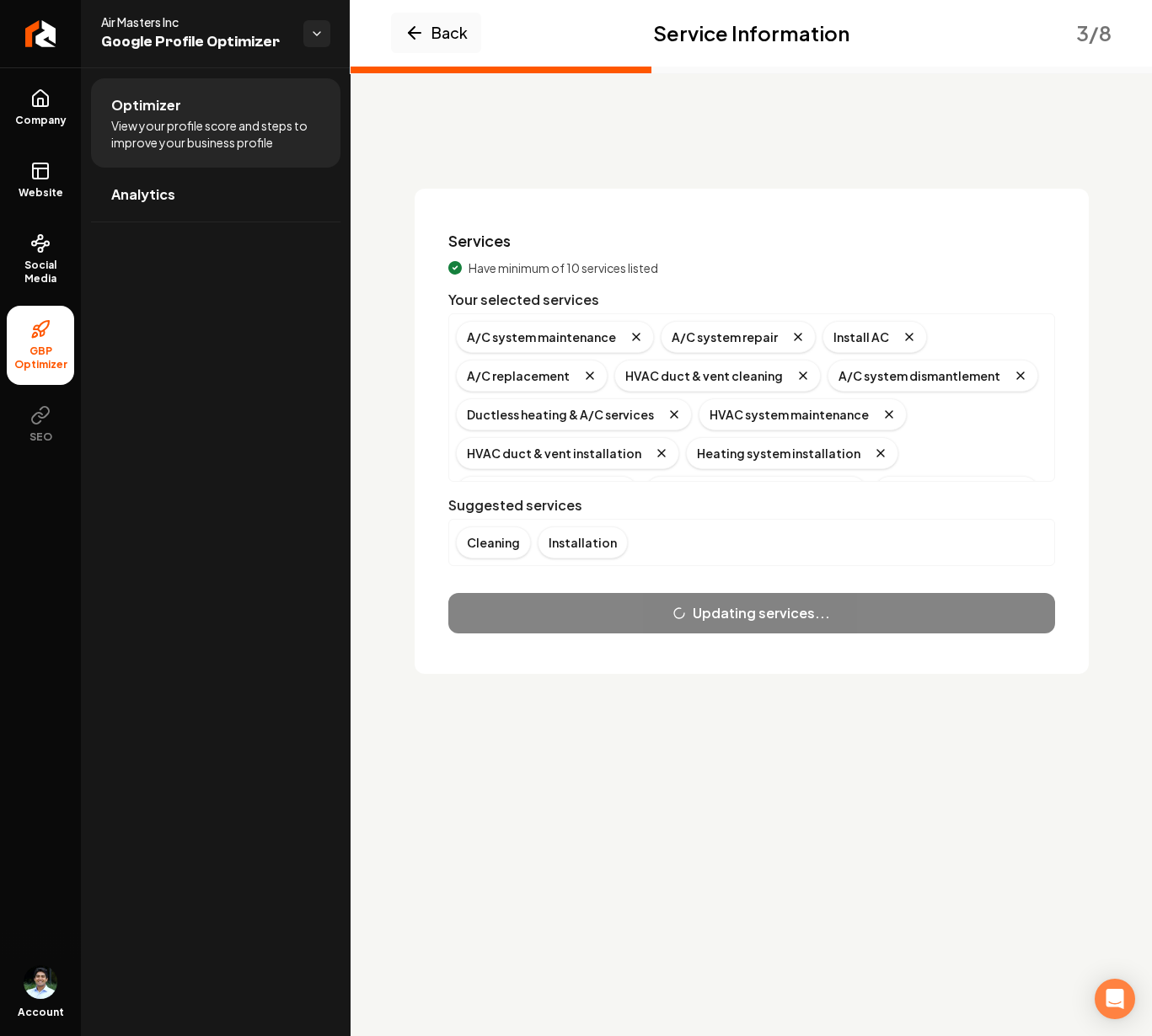
scroll to position [188, 0]
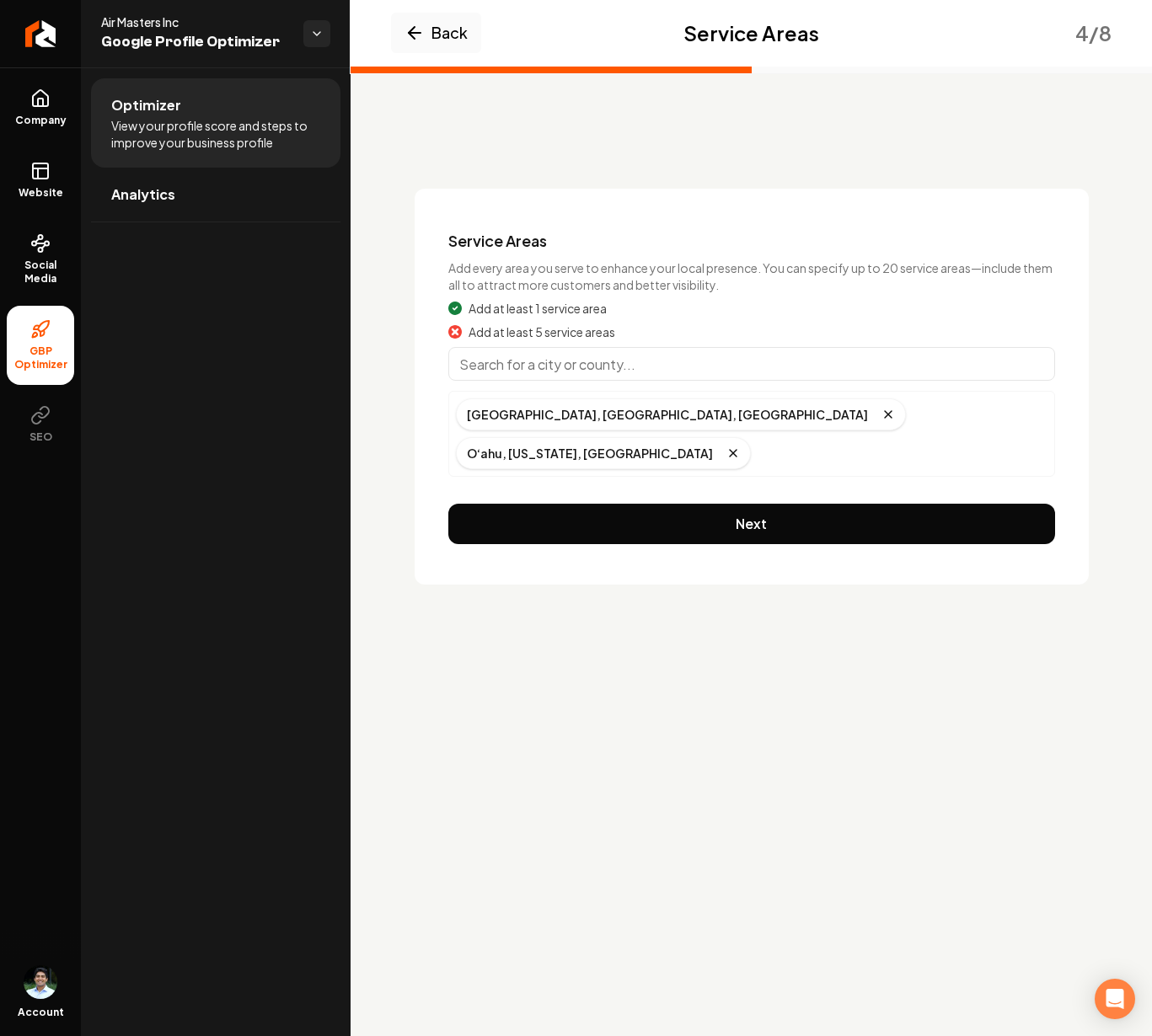
click at [544, 366] on input "Main content area" at bounding box center [751, 363] width 607 height 34
click at [529, 417] on div "Honolulu, HI, USA" at bounding box center [680, 415] width 450 height 32
click at [532, 407] on div "Honolulu, HI, USA" at bounding box center [680, 415] width 450 height 32
click at [543, 363] on input "Main content area" at bounding box center [751, 363] width 607 height 34
click at [579, 354] on input "Main content area" at bounding box center [751, 363] width 607 height 34
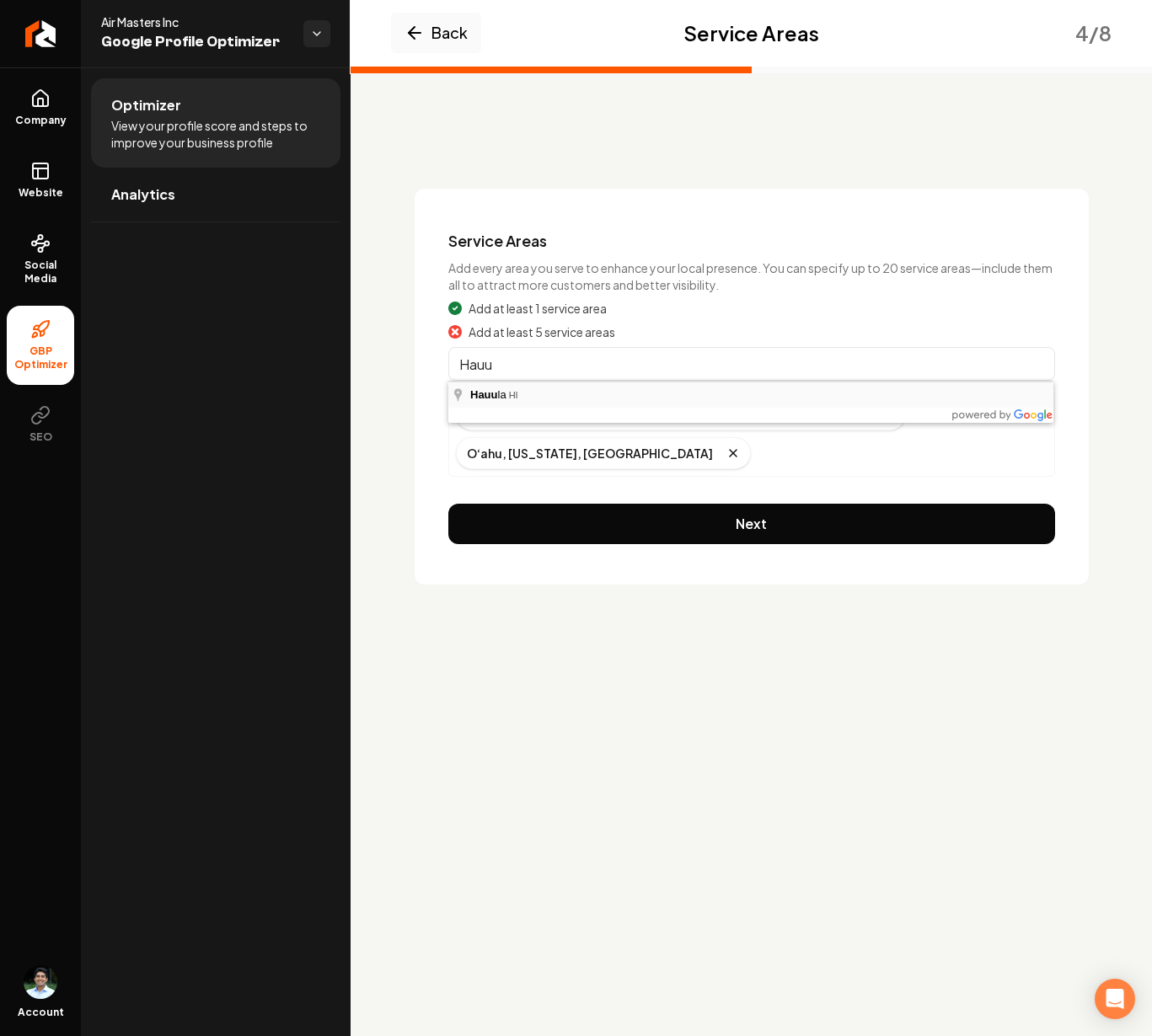
type input "Hauula, HI"
click at [916, 368] on input "Main content area" at bounding box center [751, 363] width 607 height 34
click at [691, 355] on input "Main content area" at bounding box center [751, 363] width 607 height 34
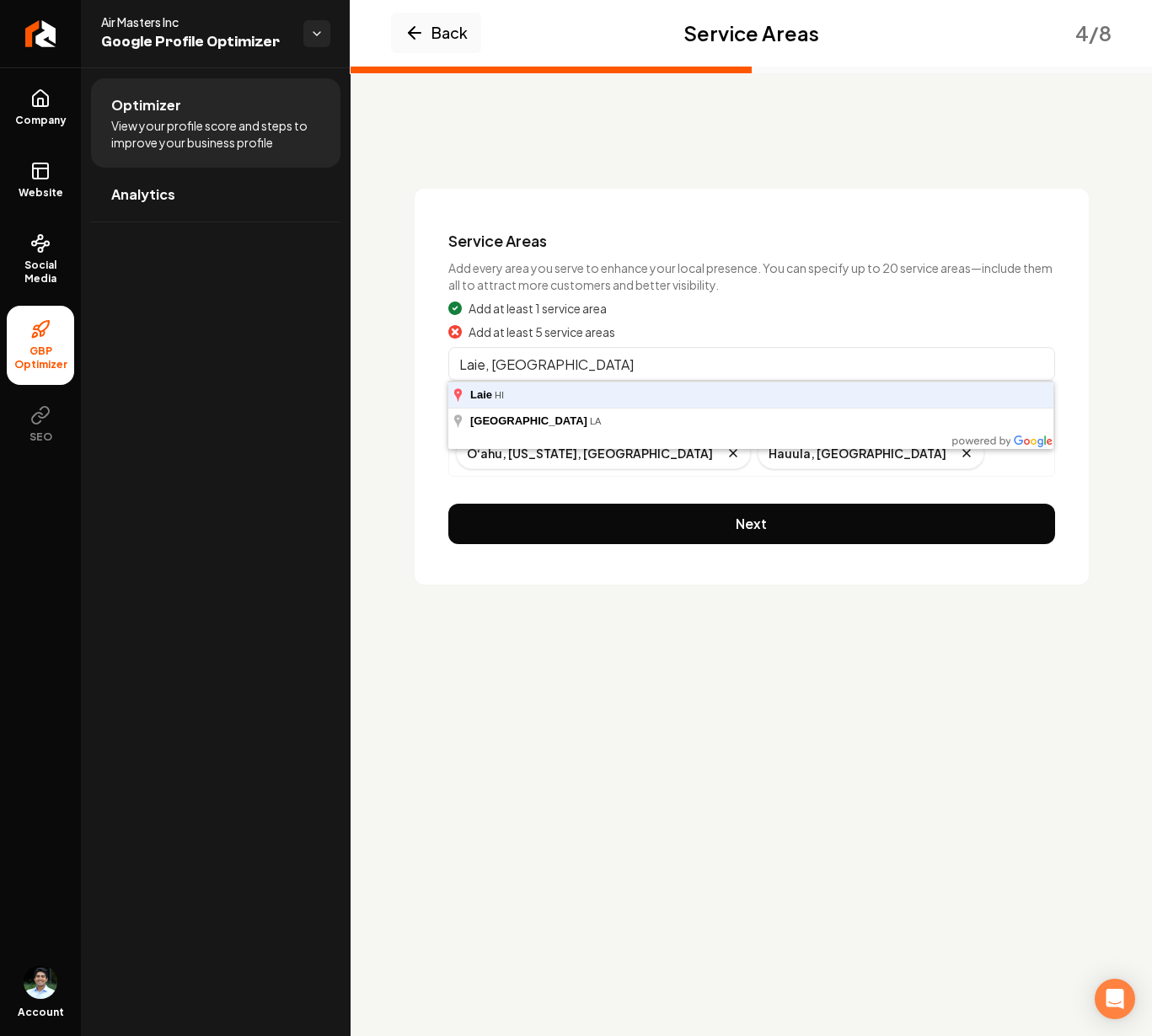
type input "Laie, HI"
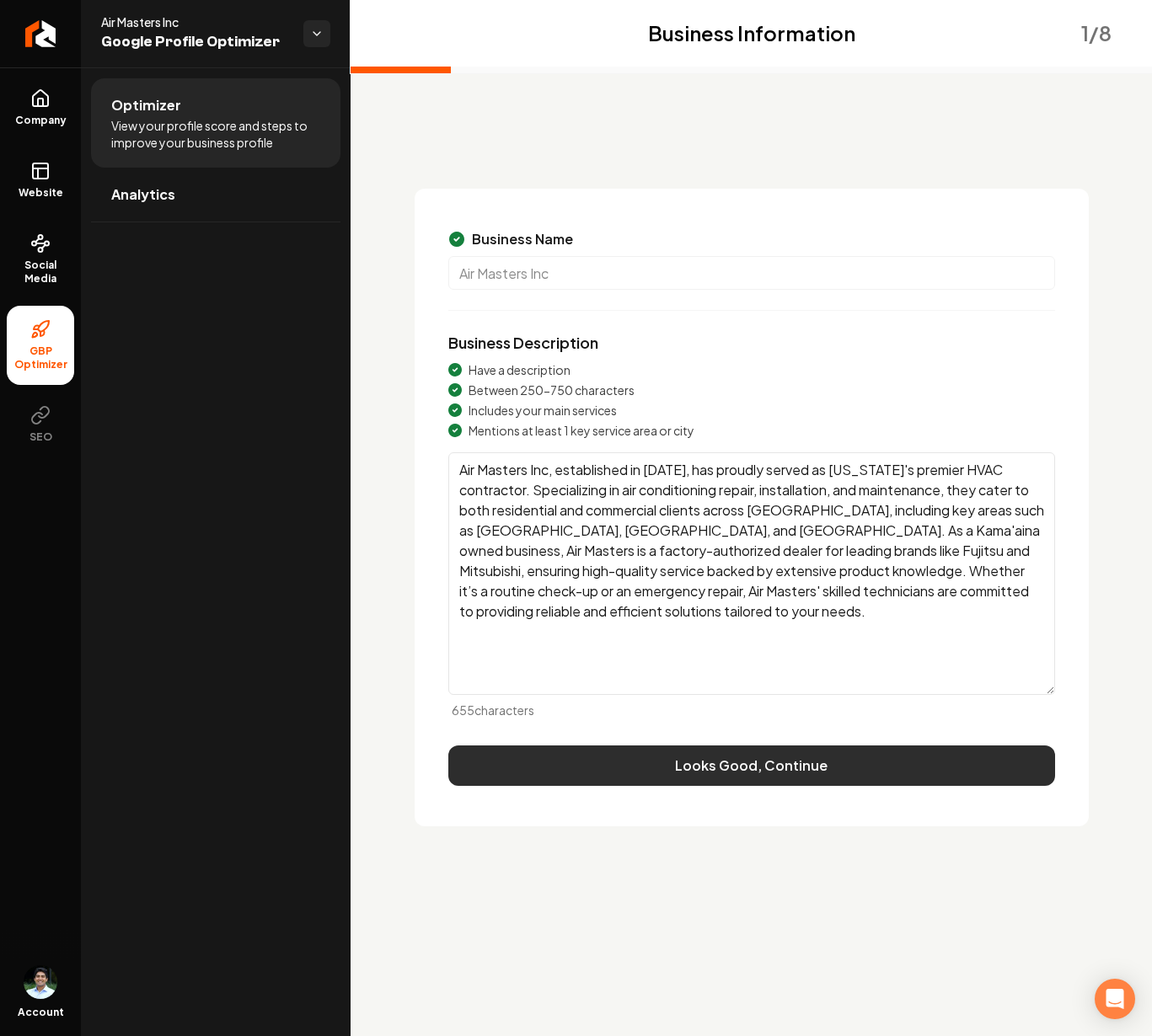
click at [688, 760] on button "Looks Good, Continue" at bounding box center [751, 765] width 607 height 40
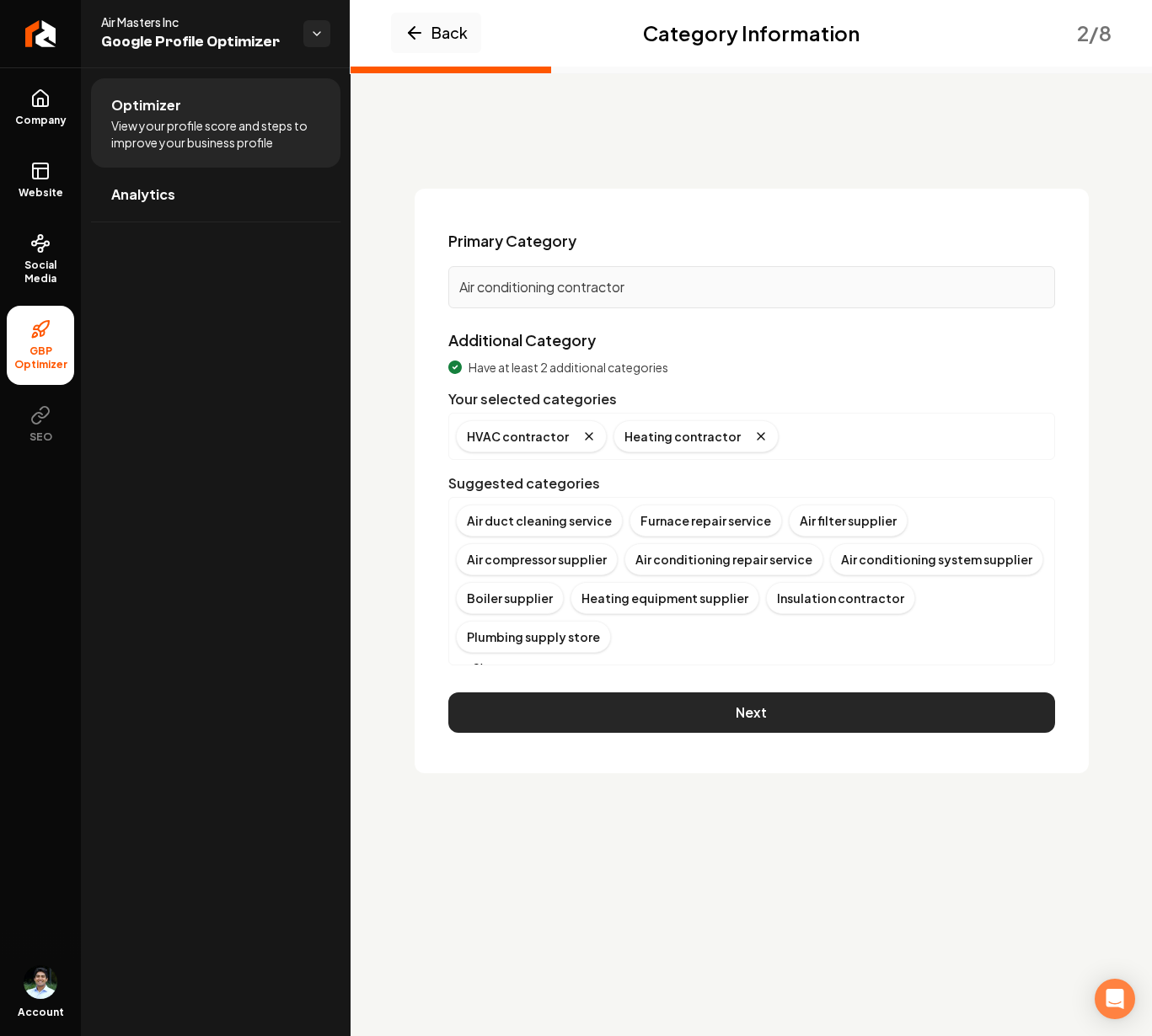
click at [691, 698] on button "Next" at bounding box center [751, 712] width 607 height 40
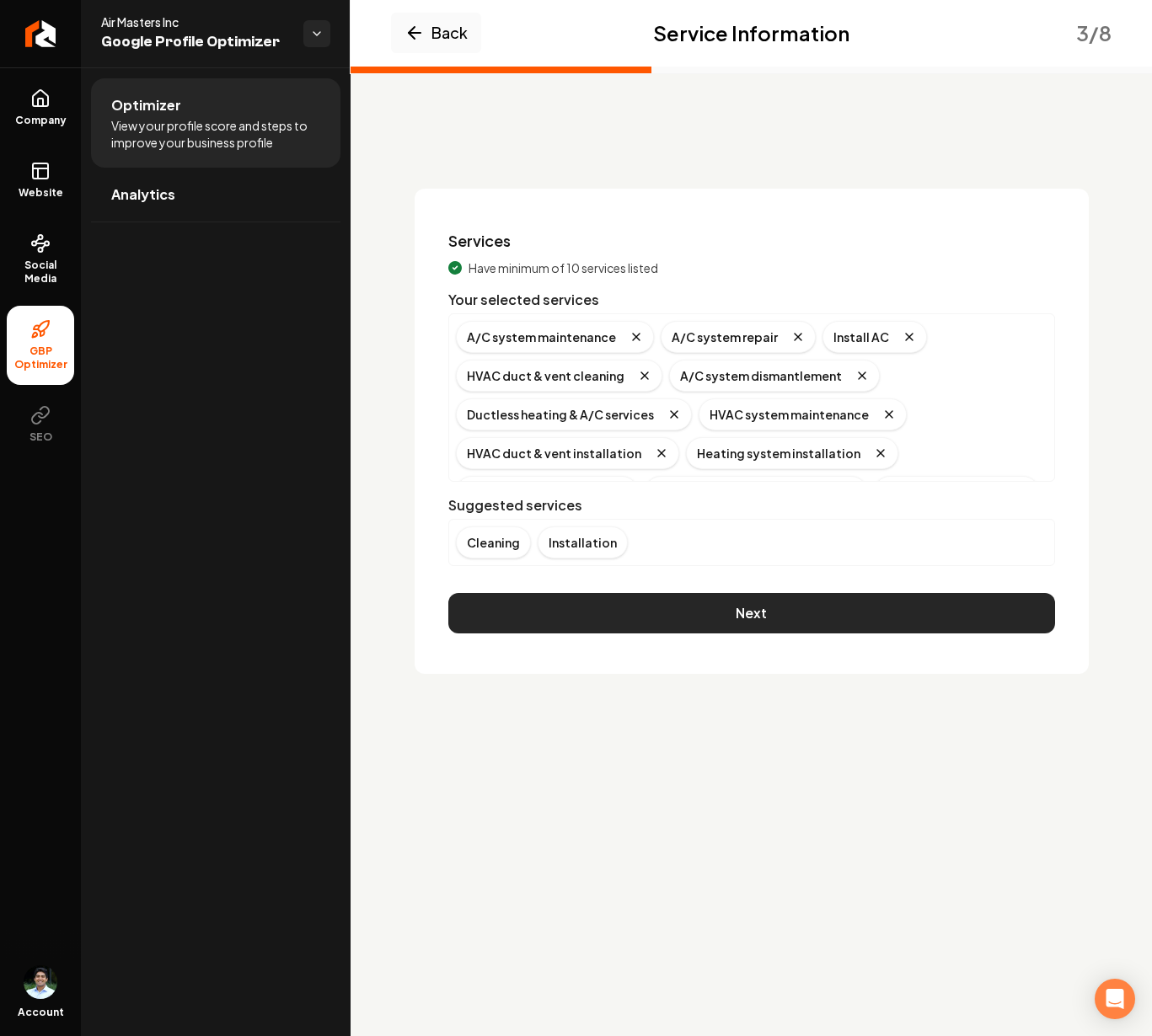
click at [724, 608] on button "Next" at bounding box center [751, 612] width 607 height 40
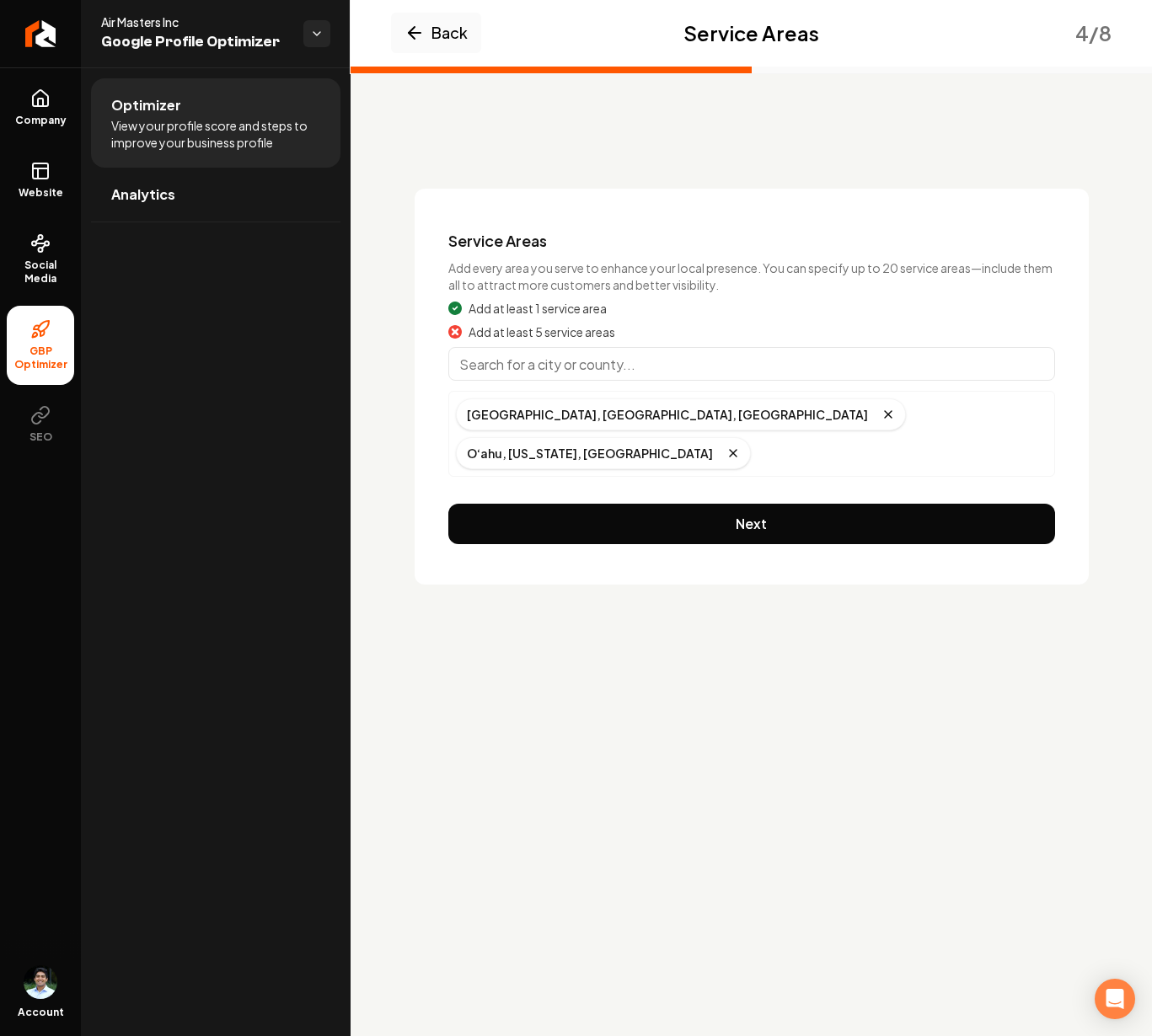
click at [611, 370] on input "Main content area" at bounding box center [751, 363] width 607 height 34
type input "Hauula, [GEOGRAPHIC_DATA]"
click at [524, 367] on input "Main content area" at bounding box center [751, 363] width 607 height 34
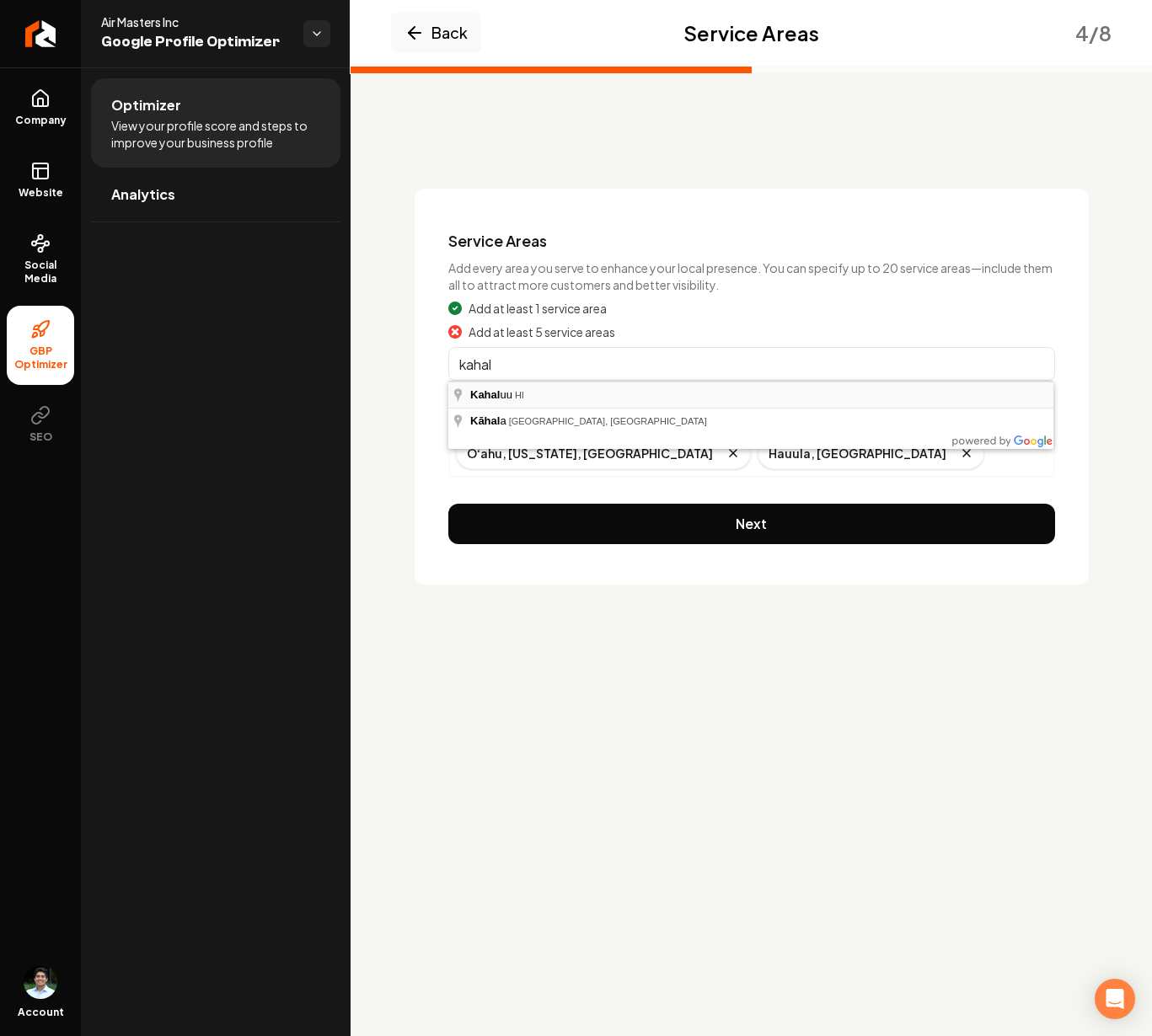
type input "Kahaluu, [GEOGRAPHIC_DATA]"
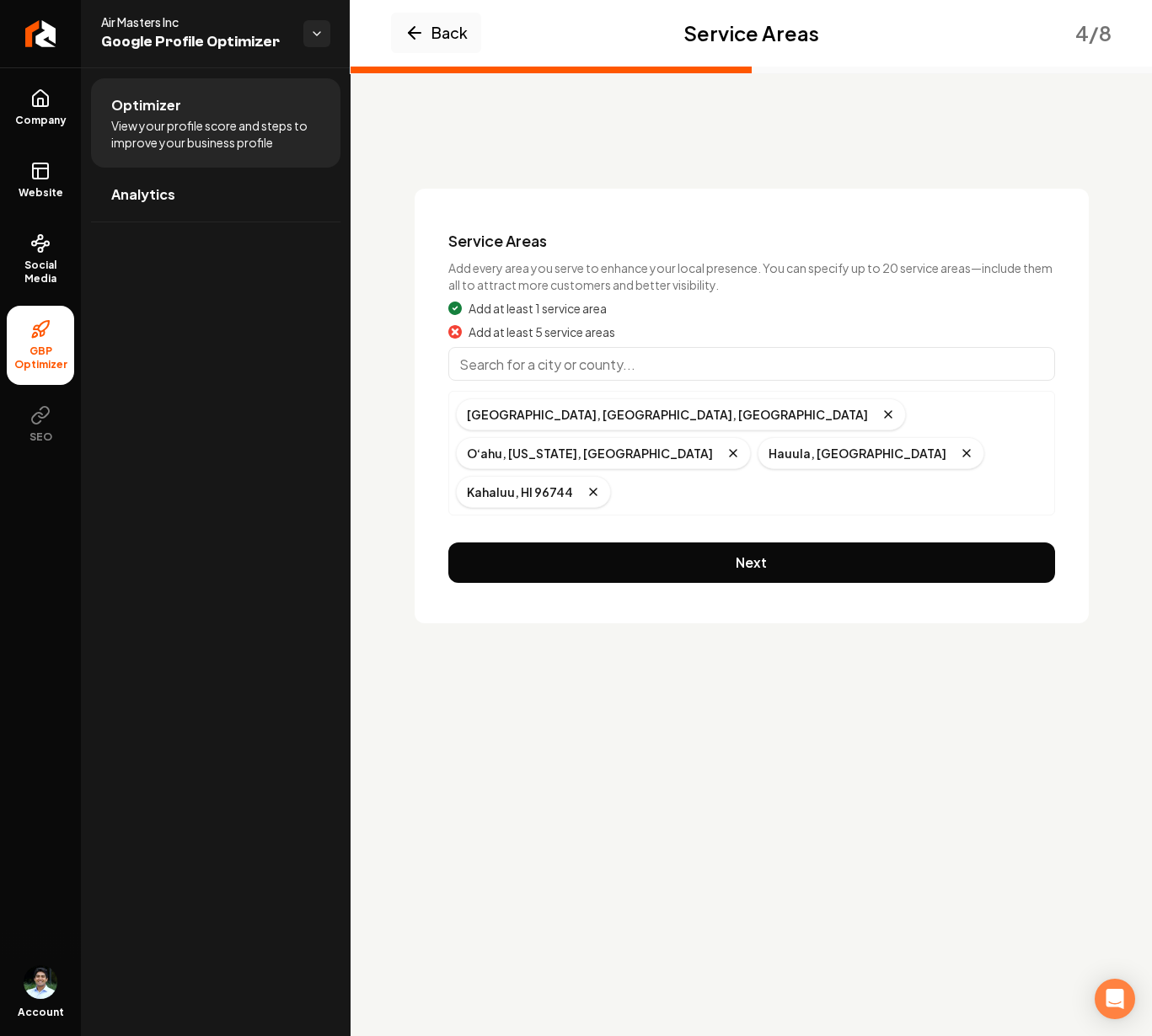
click at [513, 368] on input "Main content area" at bounding box center [751, 363] width 607 height 34
type input "Laie, [GEOGRAPHIC_DATA]"
click at [570, 370] on input "Main content area" at bounding box center [751, 363] width 607 height 34
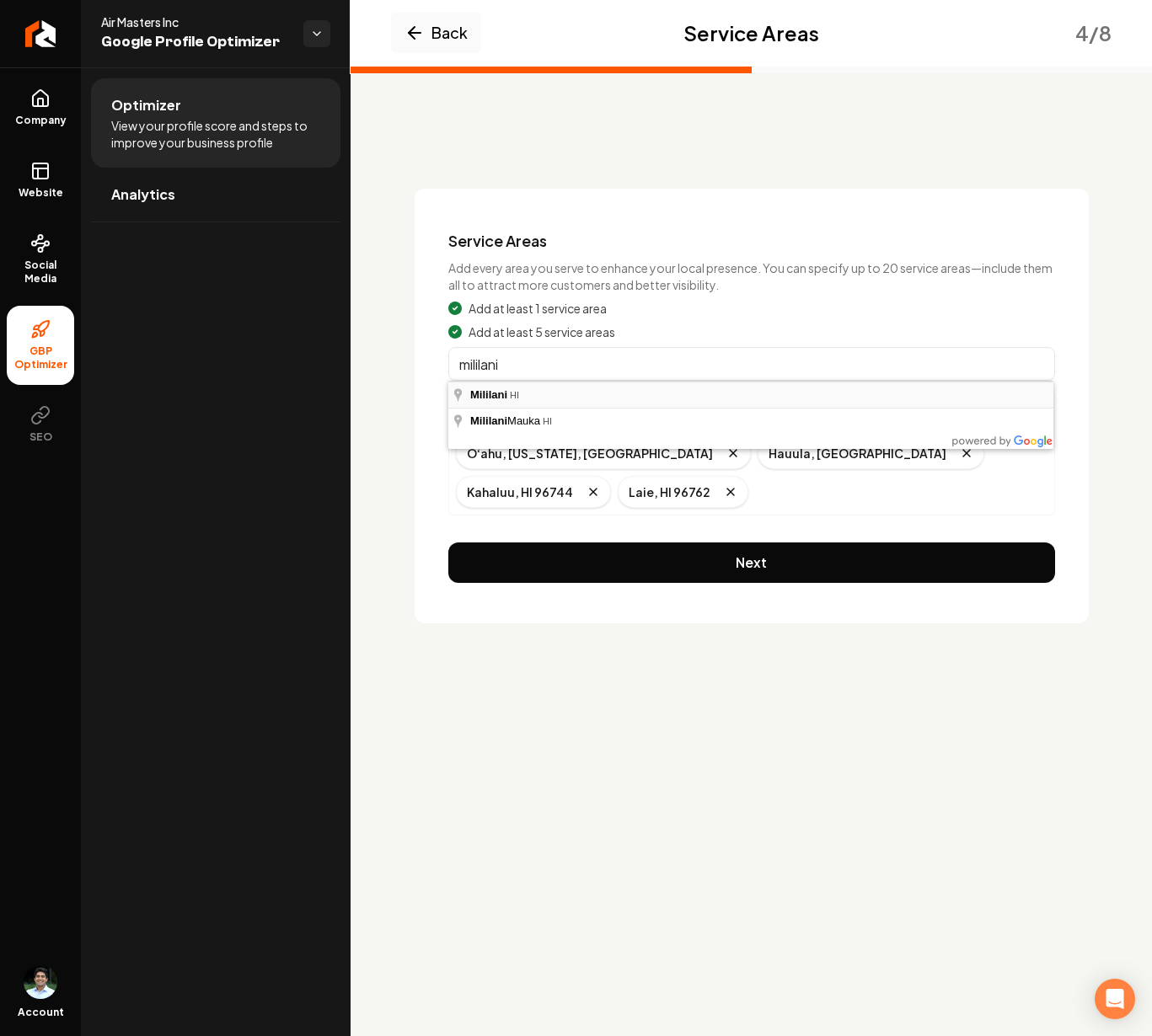
type input "Mililani, [GEOGRAPHIC_DATA]"
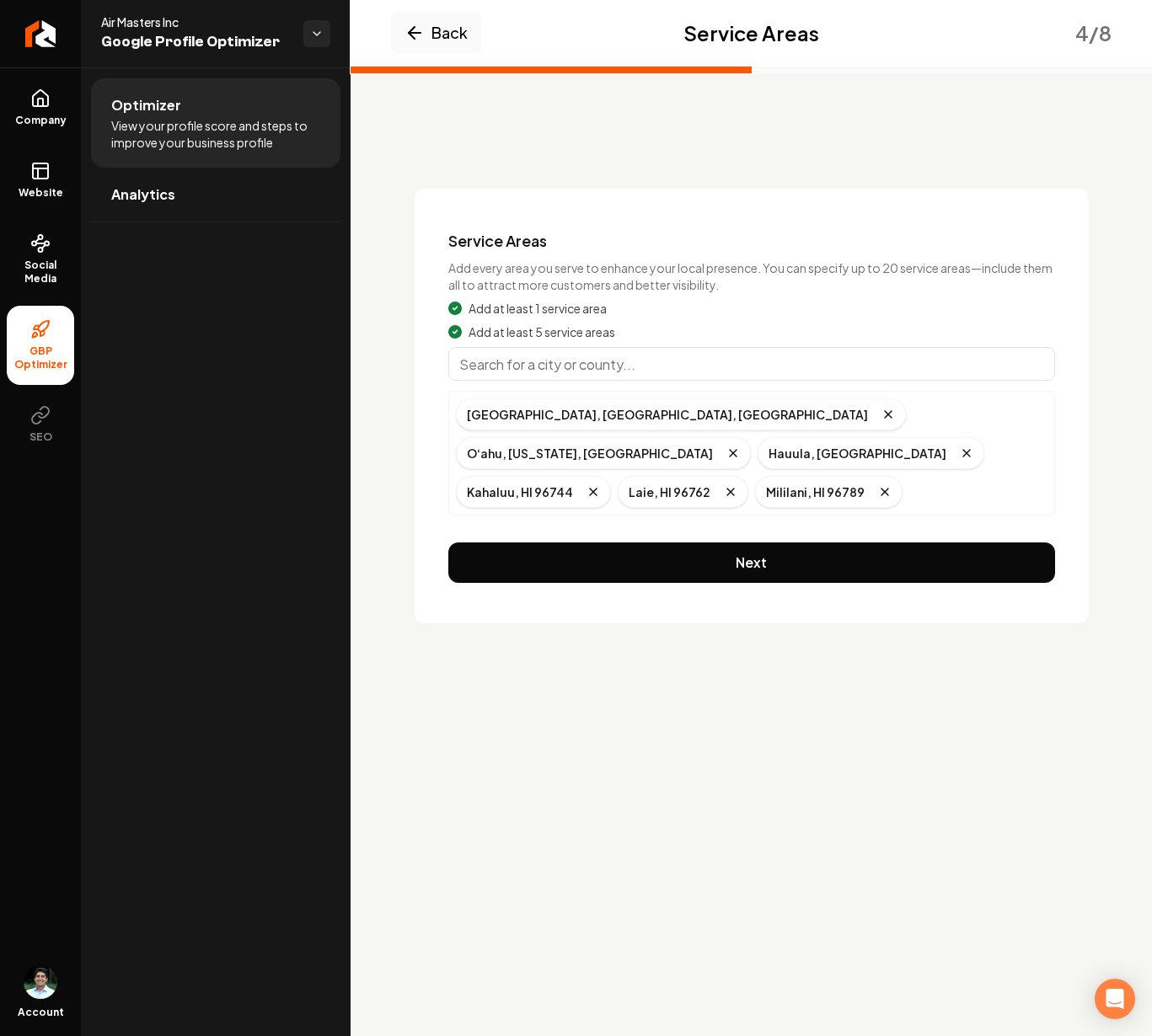
click at [569, 370] on input "Main content area" at bounding box center [751, 363] width 607 height 34
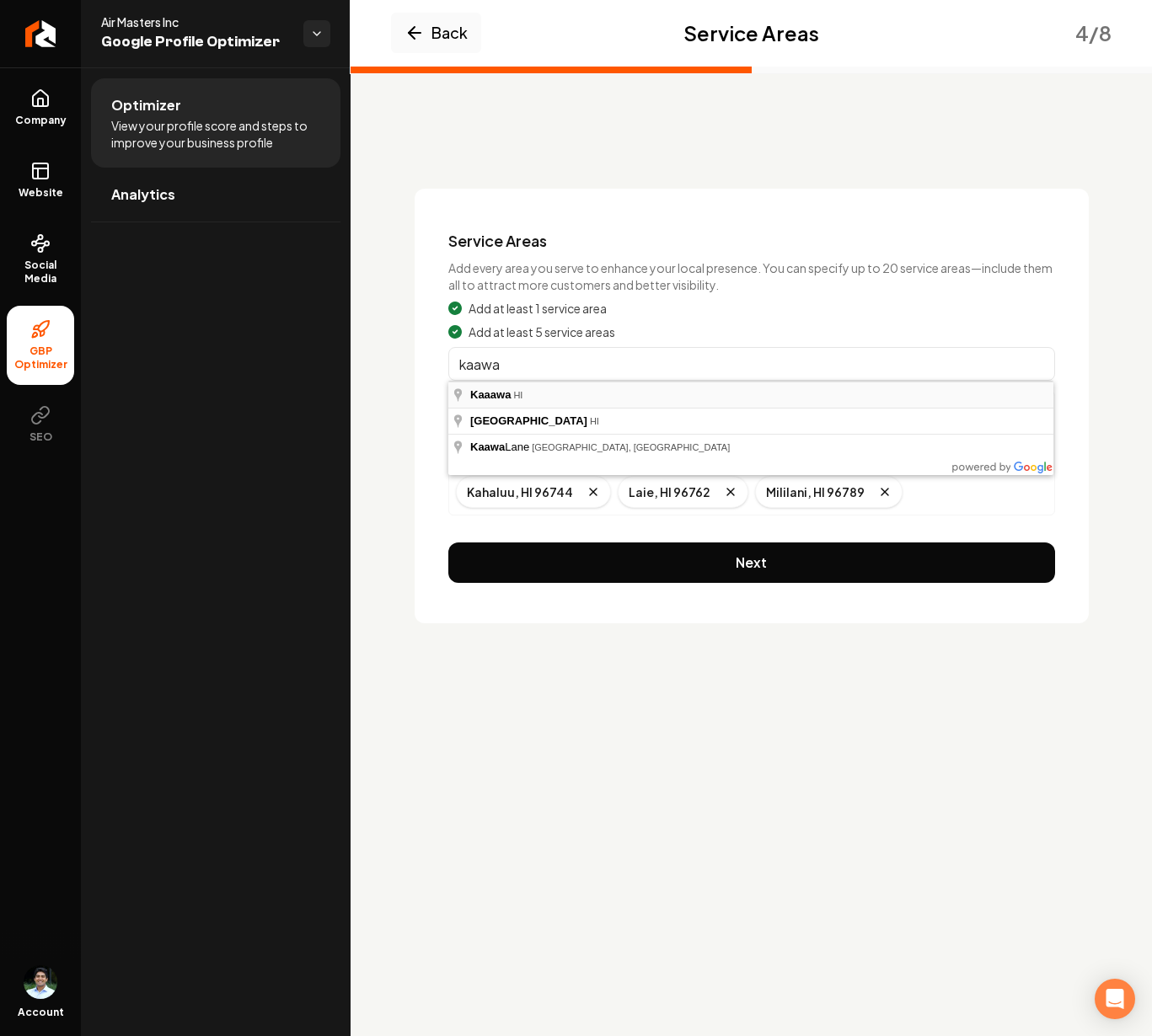
type input "Kaaawa, [GEOGRAPHIC_DATA]"
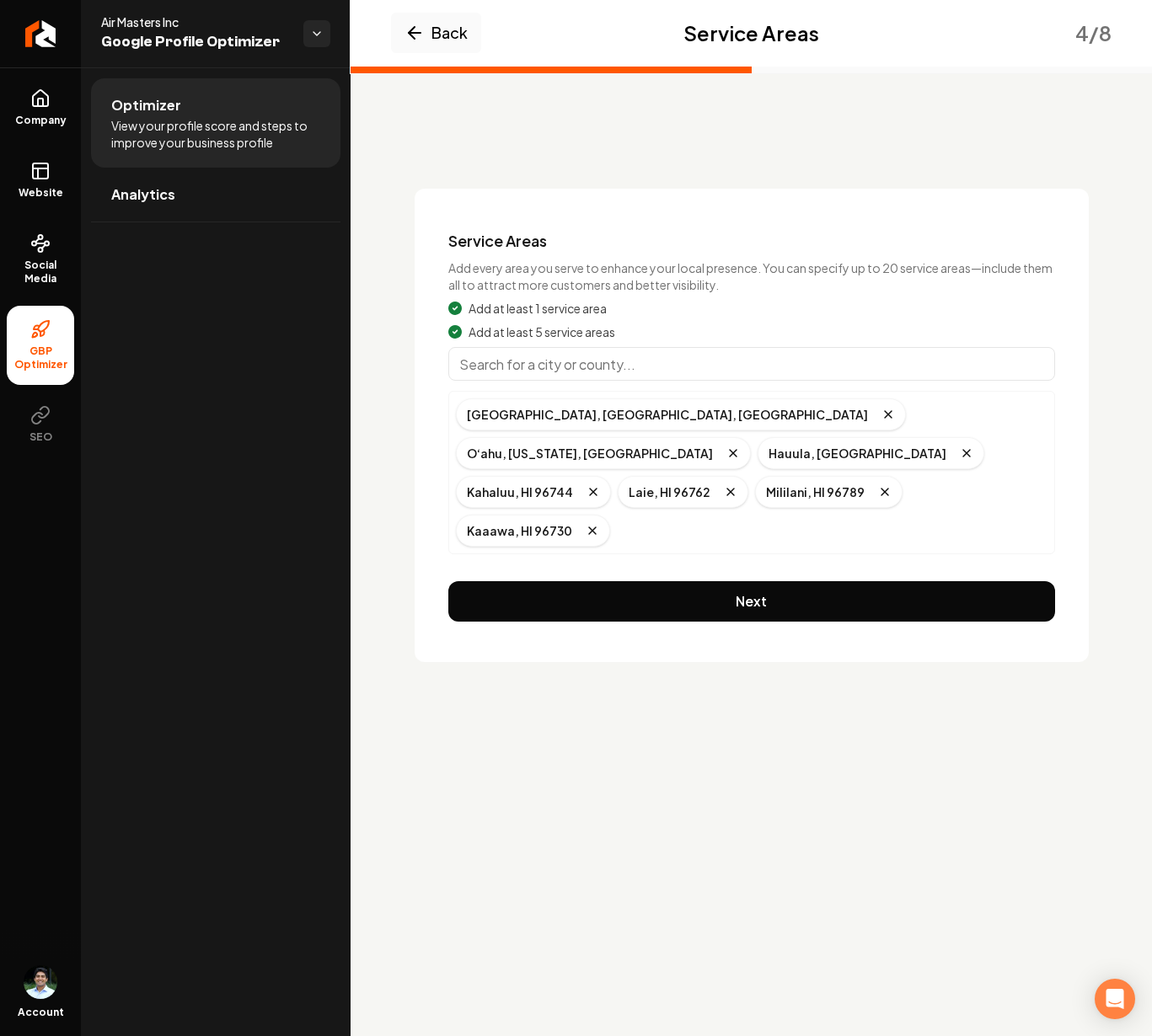
click at [552, 366] on input "Main content area" at bounding box center [751, 363] width 607 height 34
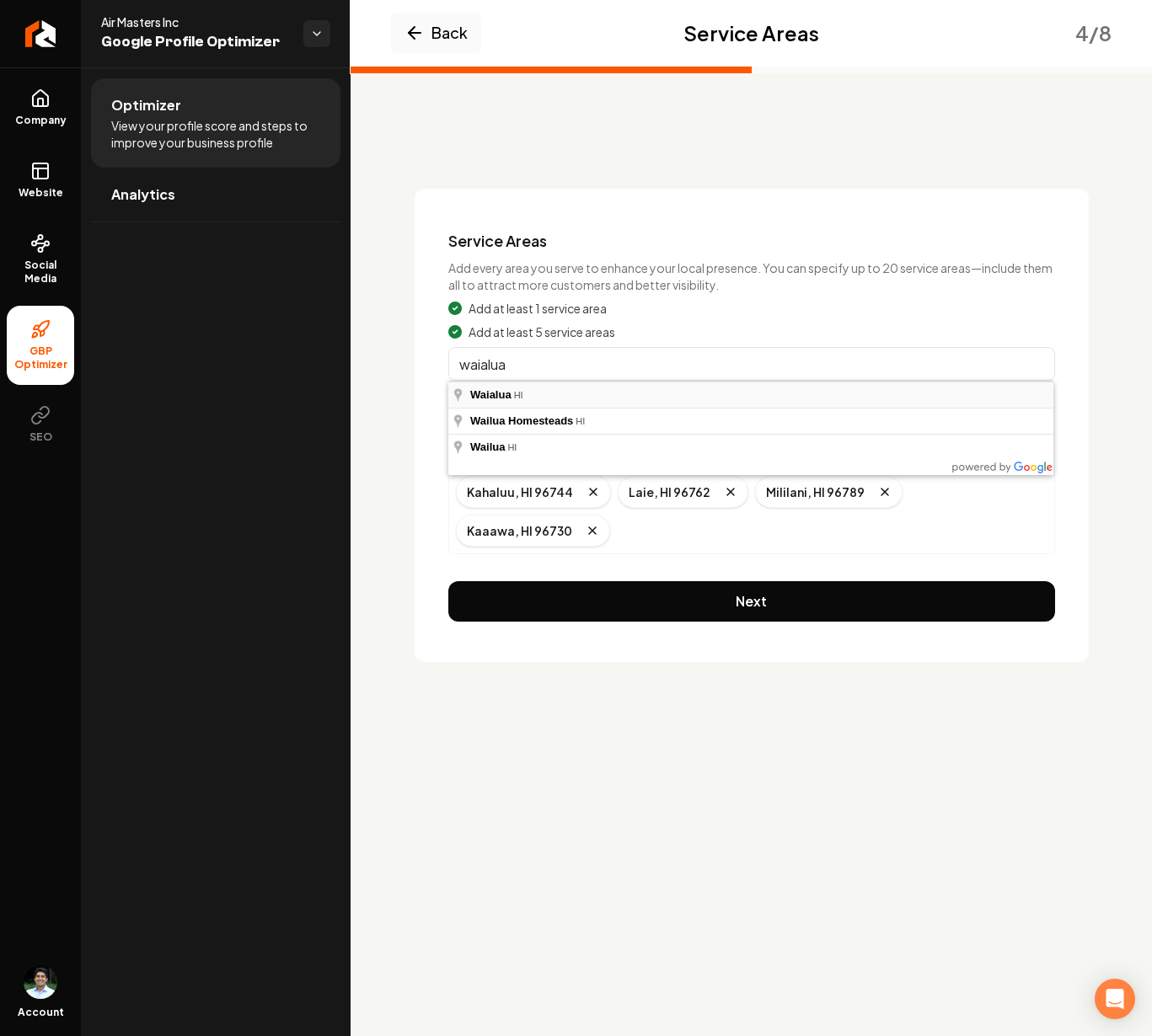
type input "Waialua, [GEOGRAPHIC_DATA]"
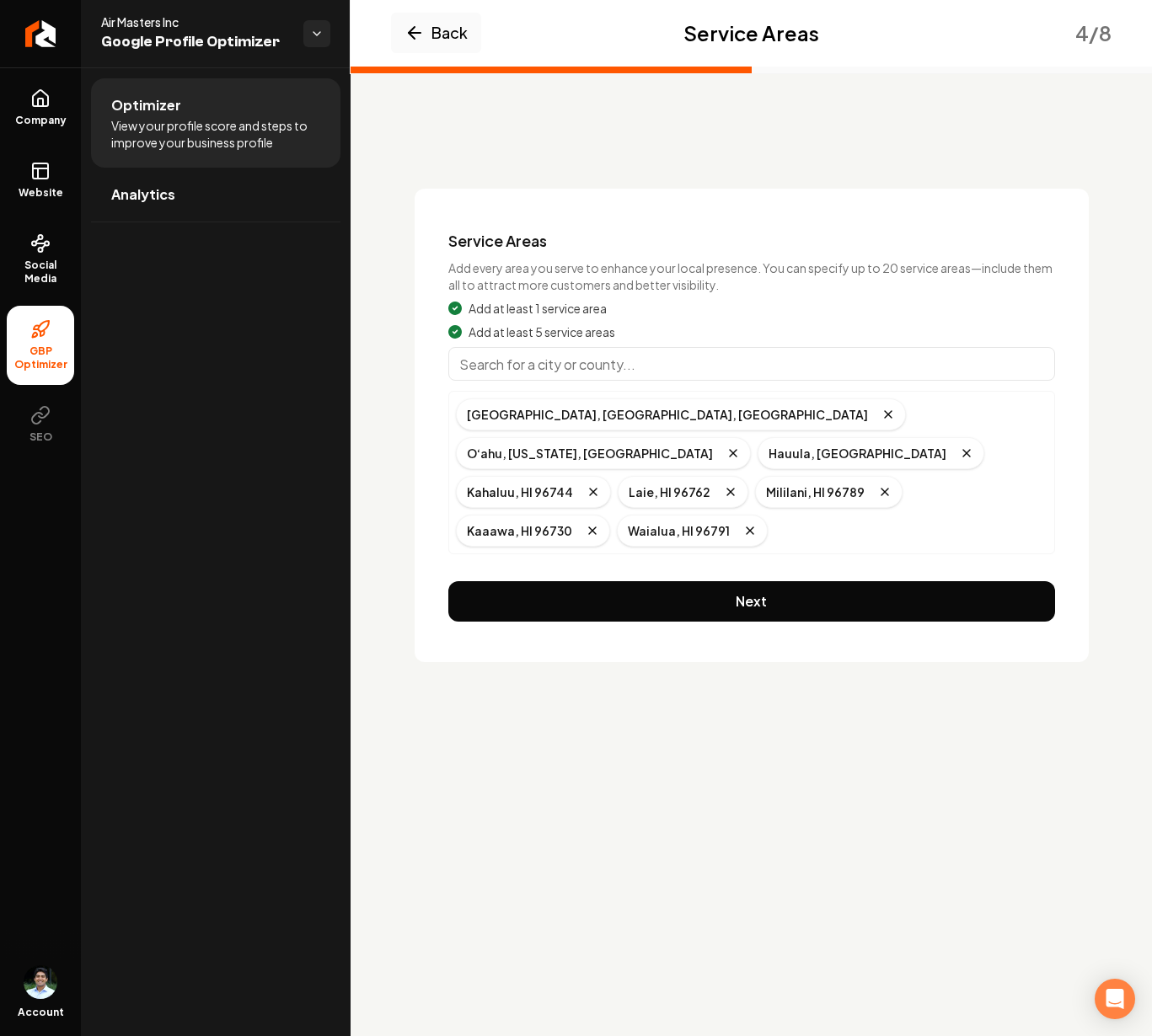
click at [582, 371] on input "Main content area" at bounding box center [751, 363] width 607 height 34
type input "Waipio, [GEOGRAPHIC_DATA]"
click at [547, 369] on input "Main content area" at bounding box center [751, 363] width 607 height 34
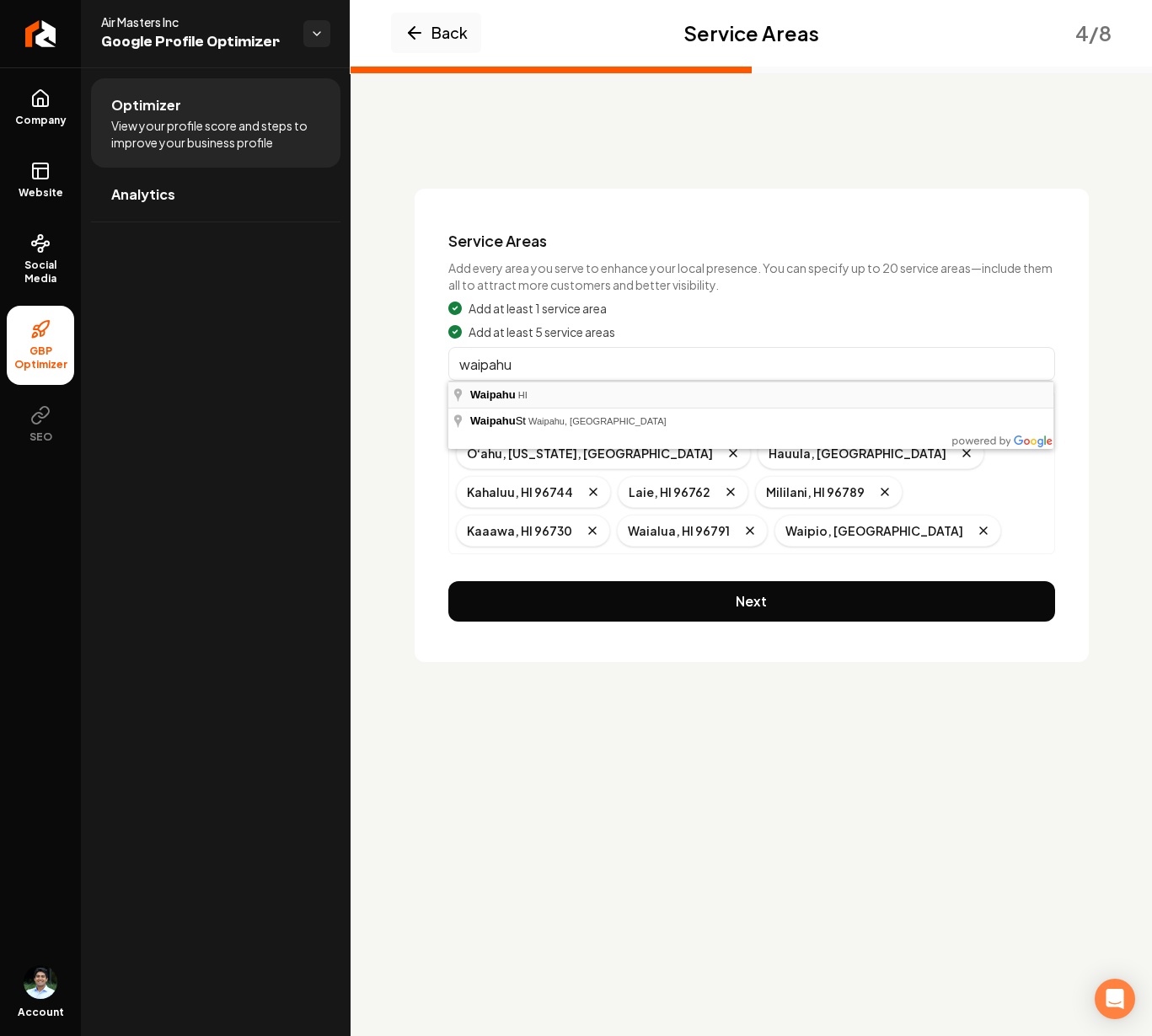
type input "Waipahu, [GEOGRAPHIC_DATA]"
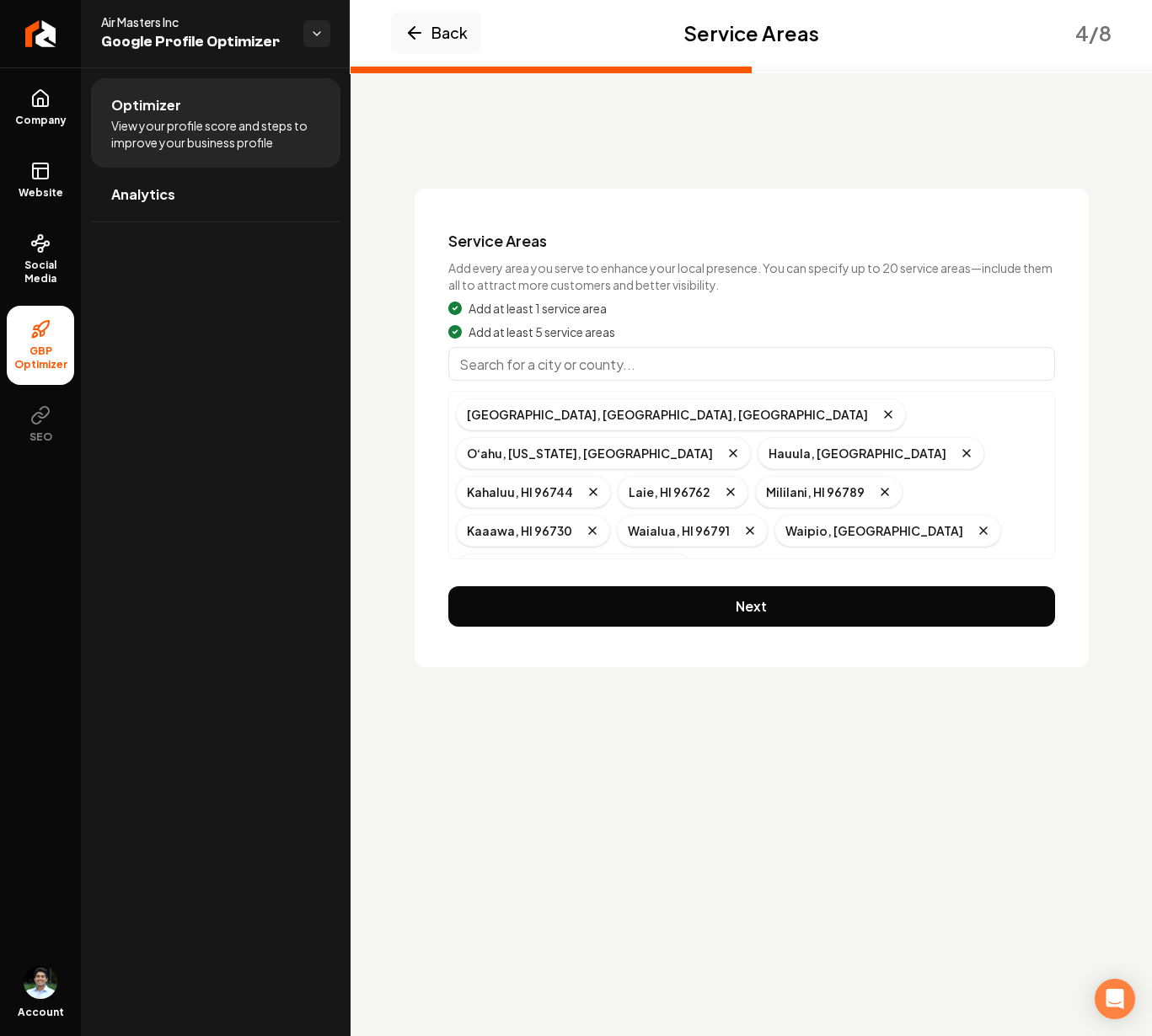
click at [512, 372] on input "Main content area" at bounding box center [751, 363] width 607 height 34
type input "Mililani, [GEOGRAPHIC_DATA]"
click at [522, 372] on input "Main content area" at bounding box center [751, 363] width 607 height 34
type input "Kahuku, [GEOGRAPHIC_DATA]"
click at [533, 372] on input "Main content area" at bounding box center [751, 363] width 607 height 34
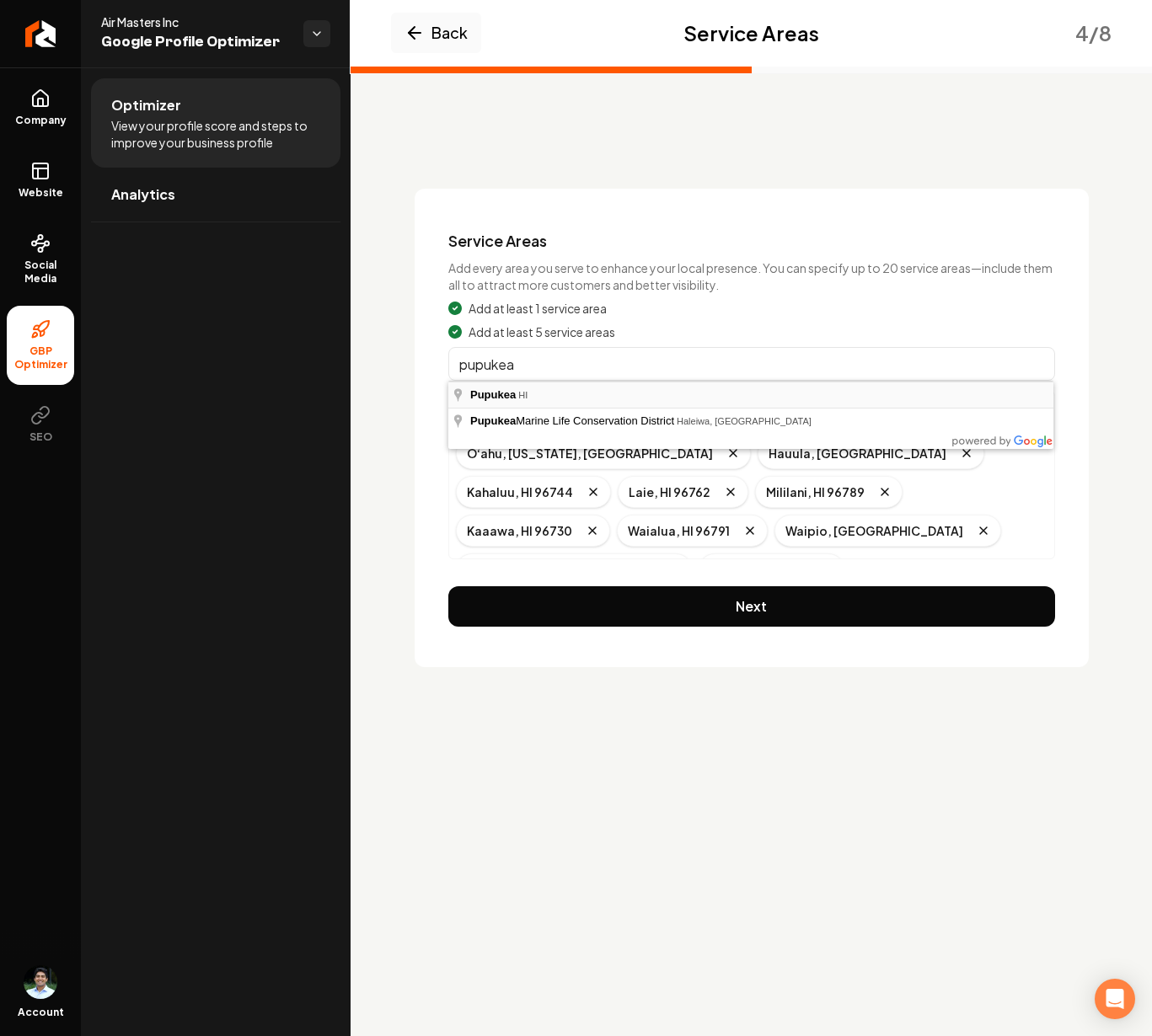
type input "Pupukea, [GEOGRAPHIC_DATA]"
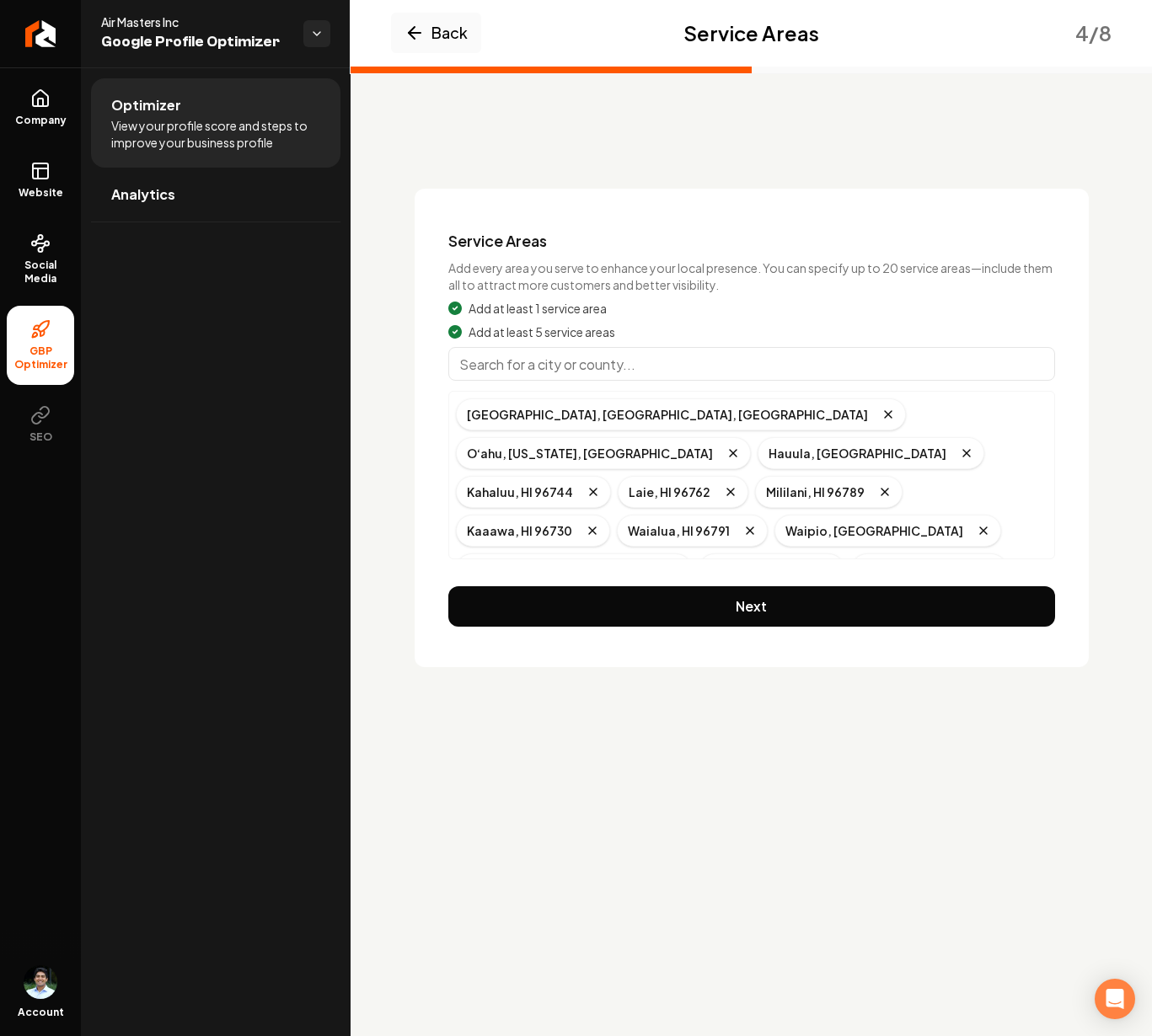
click at [545, 370] on input "Main content area" at bounding box center [751, 363] width 607 height 34
type input "Haleiwa, [GEOGRAPHIC_DATA]"
click at [515, 381] on div "Add at least 1 service area Add at least 5 service areas Honolulu, HI, USA O‘ah…" at bounding box center [751, 429] width 607 height 259
click at [518, 365] on input "Main content area" at bounding box center [751, 363] width 607 height 34
type input "Koolauloa, Hauula, HI"
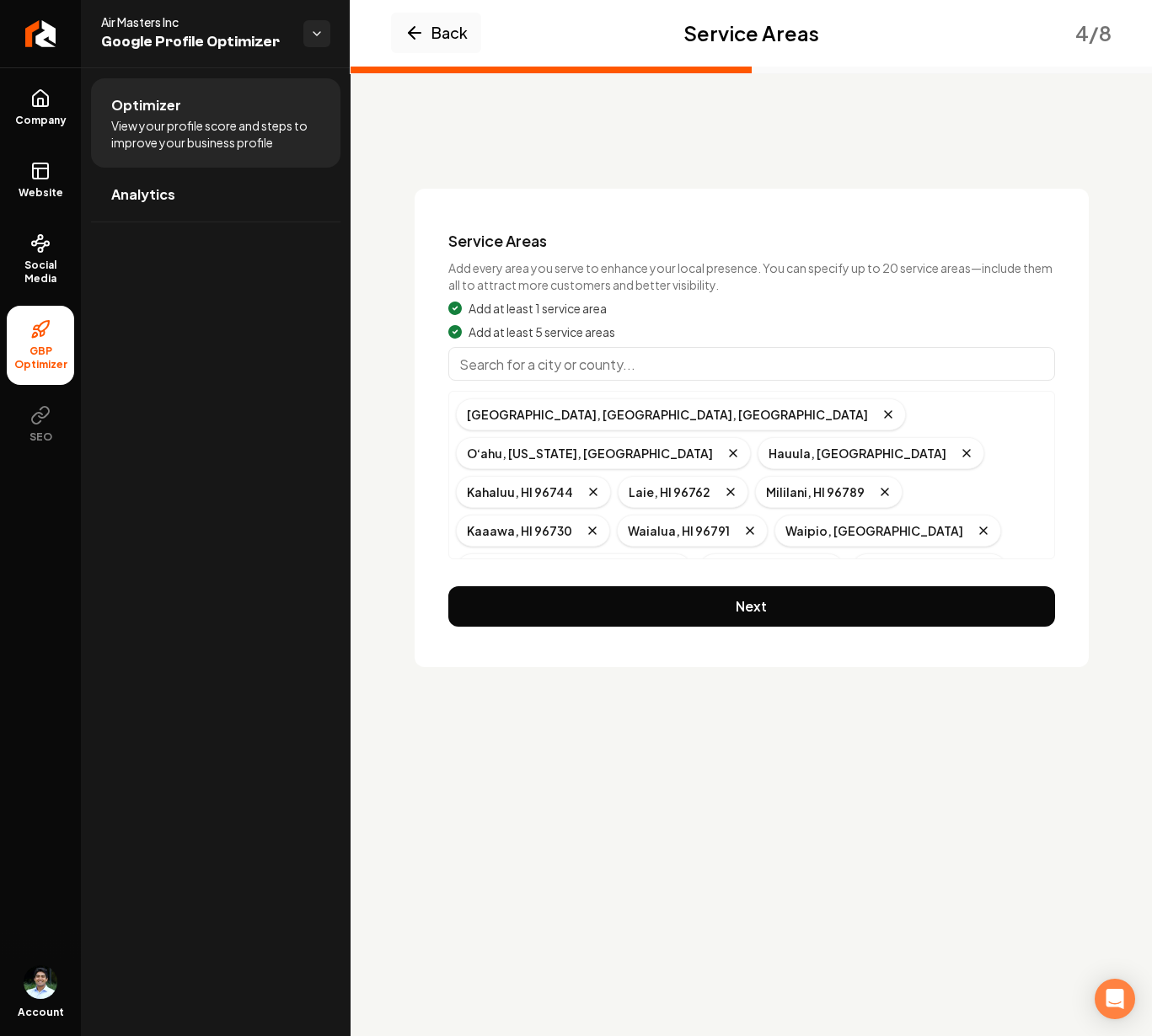
click at [595, 365] on input "Main content area" at bounding box center [751, 363] width 607 height 34
type input "Mokuleia, [GEOGRAPHIC_DATA]"
click at [600, 365] on input "Main content area" at bounding box center [751, 363] width 607 height 34
type input "Aiea, [GEOGRAPHIC_DATA]"
click at [569, 353] on input "Main content area" at bounding box center [751, 363] width 607 height 34
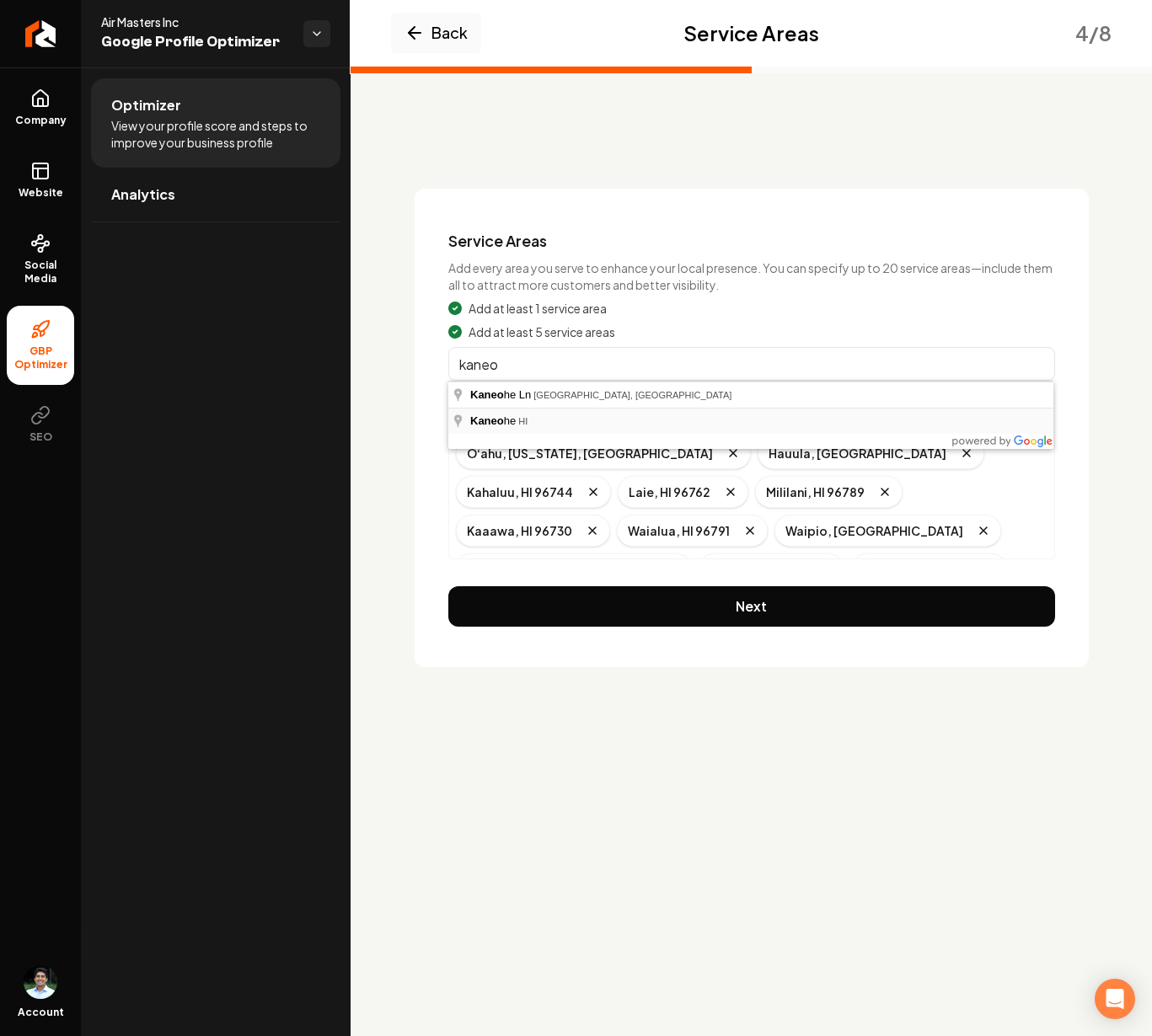
type input "[PERSON_NAME], [GEOGRAPHIC_DATA]"
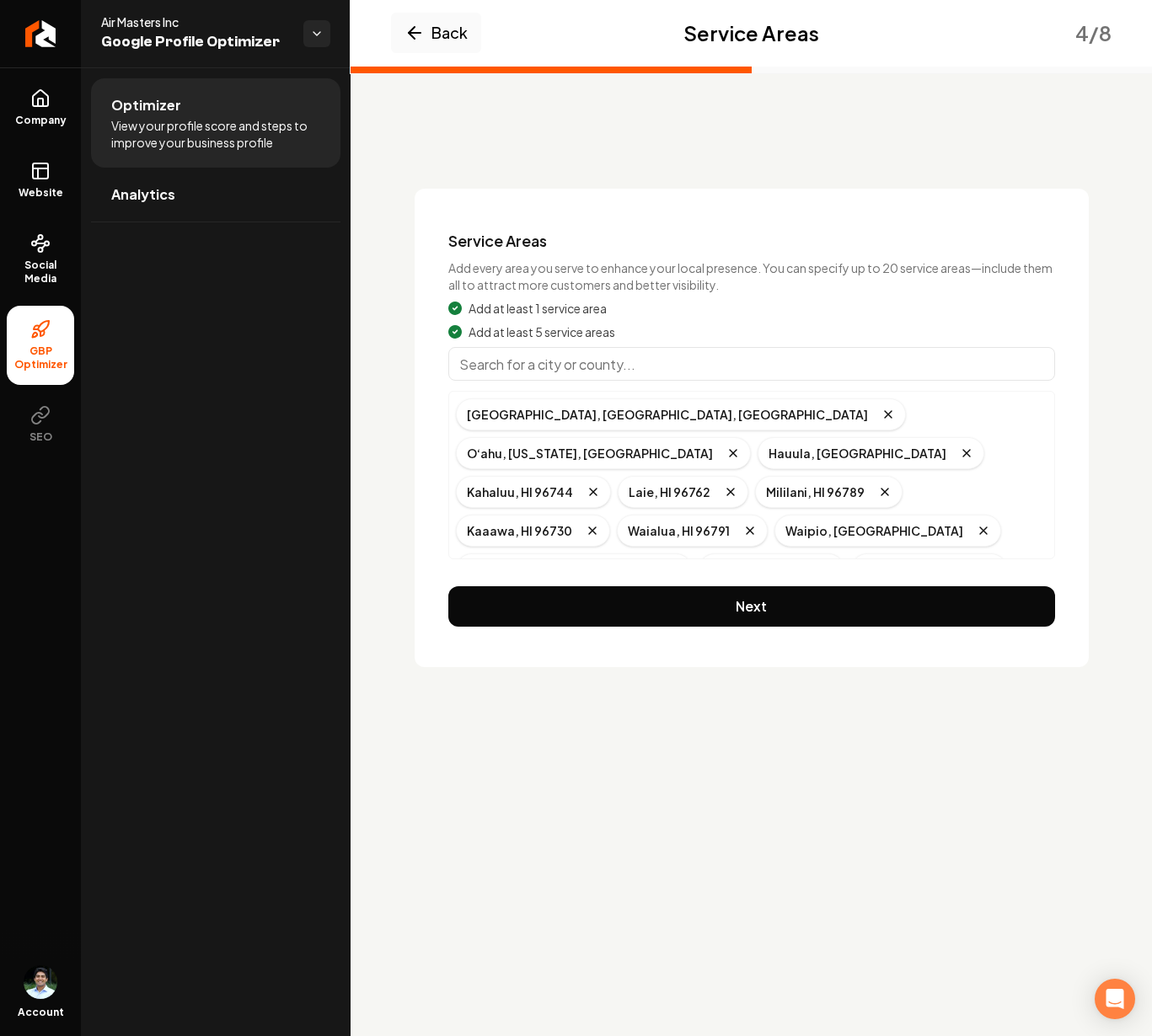
click at [514, 370] on input "Main content area" at bounding box center [751, 363] width 607 height 34
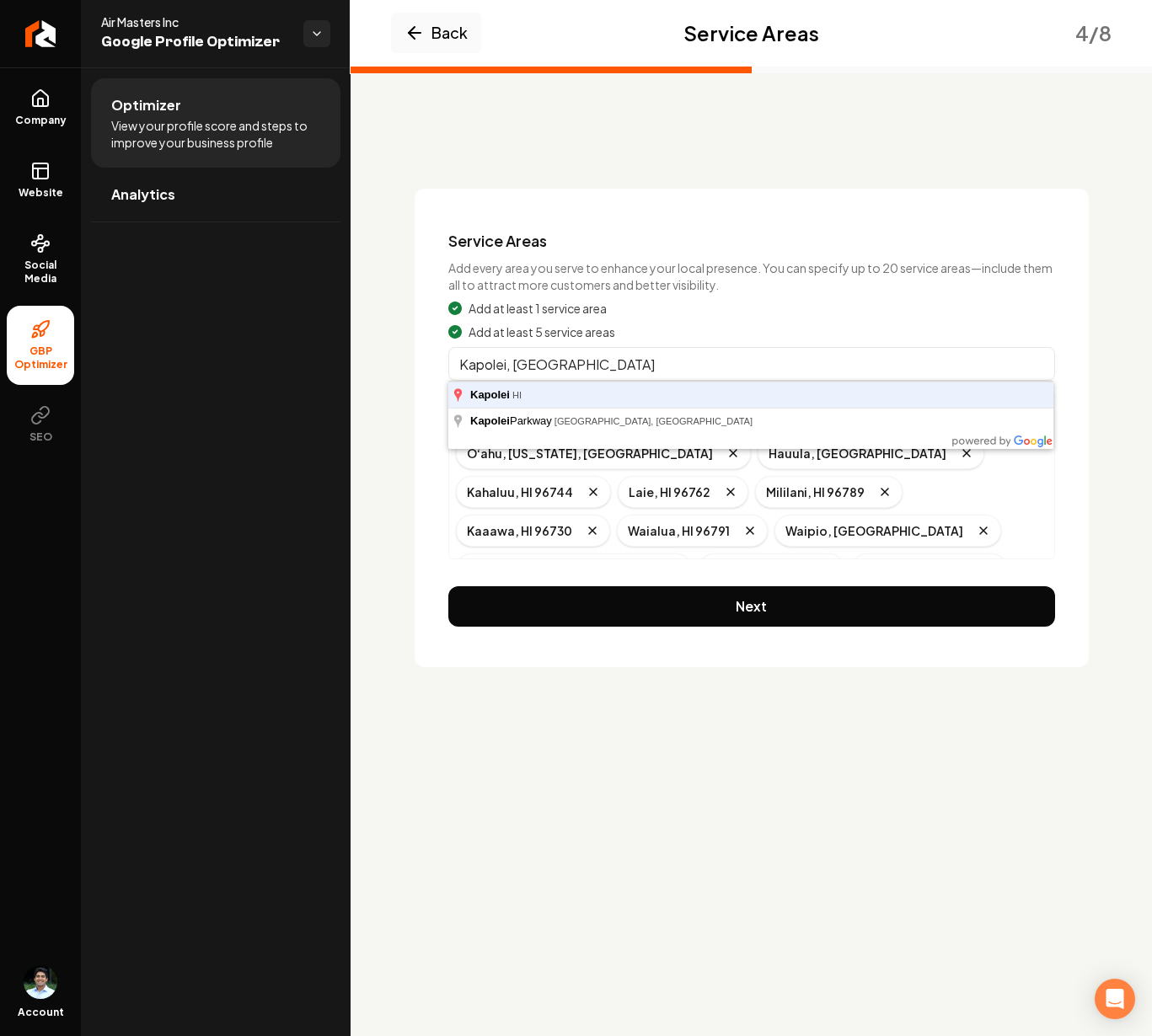
type input "Kapolei, [GEOGRAPHIC_DATA]"
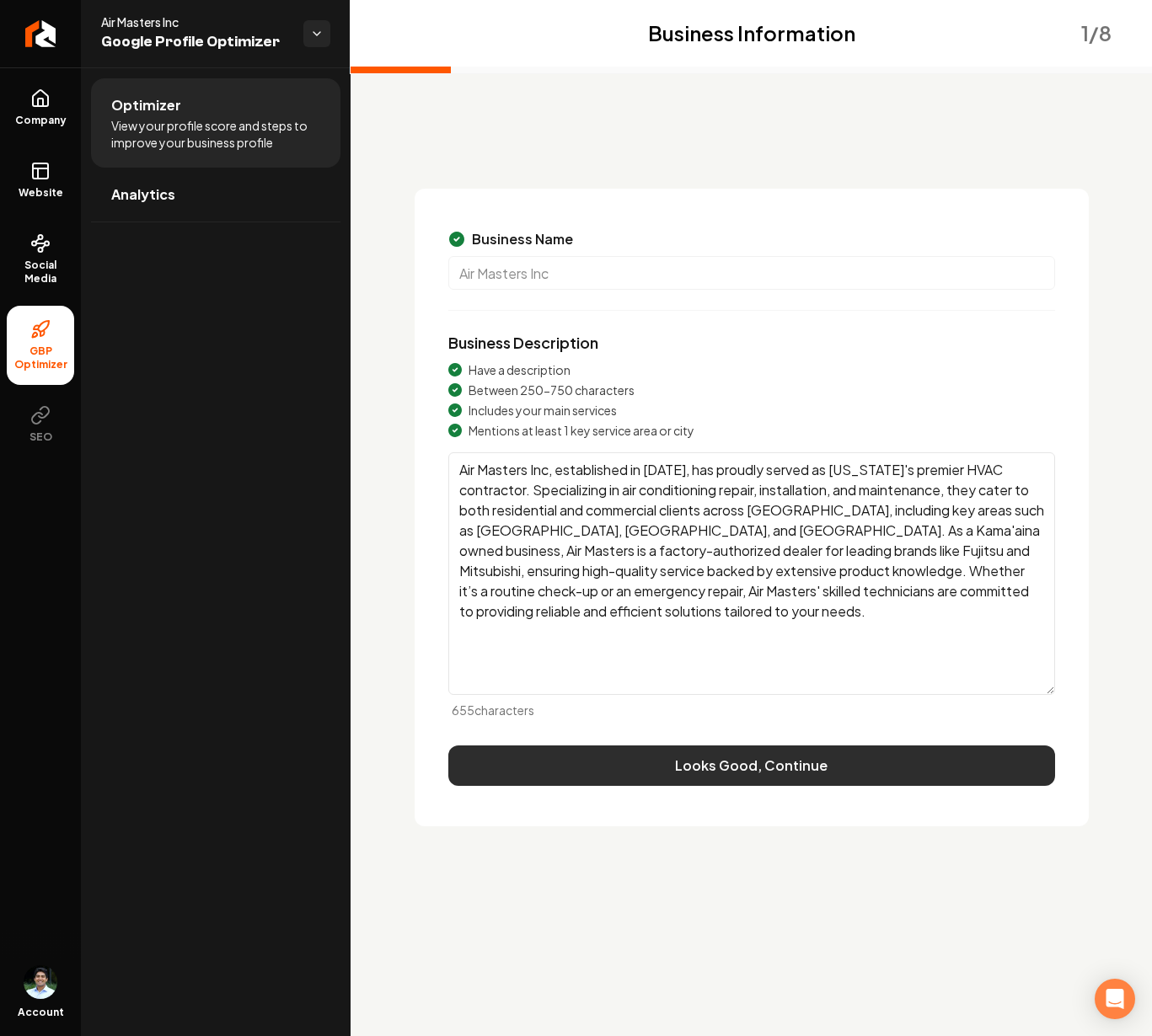
click at [774, 749] on button "Looks Good, Continue" at bounding box center [751, 765] width 607 height 40
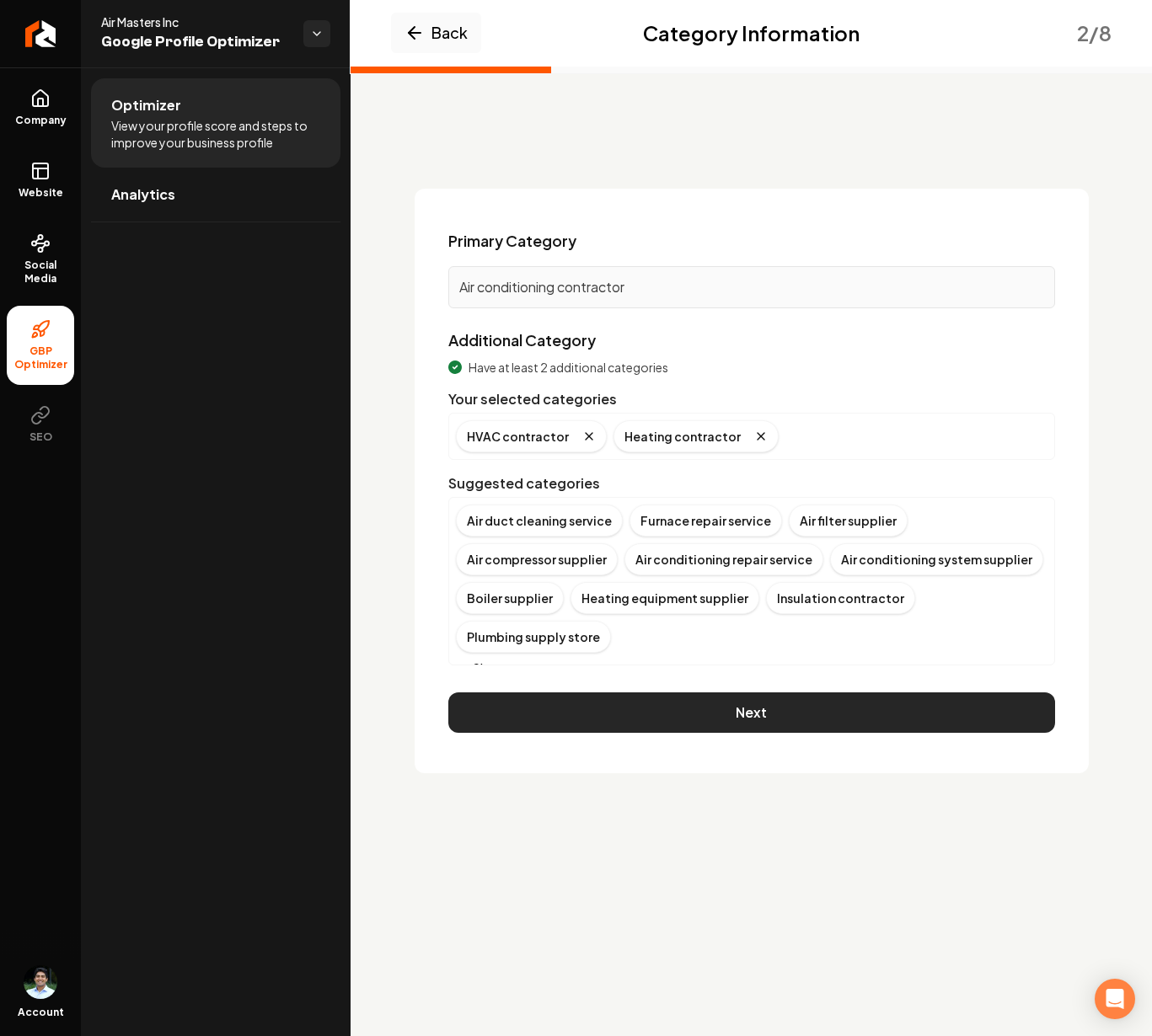
click at [758, 699] on button "Next" at bounding box center [751, 712] width 607 height 40
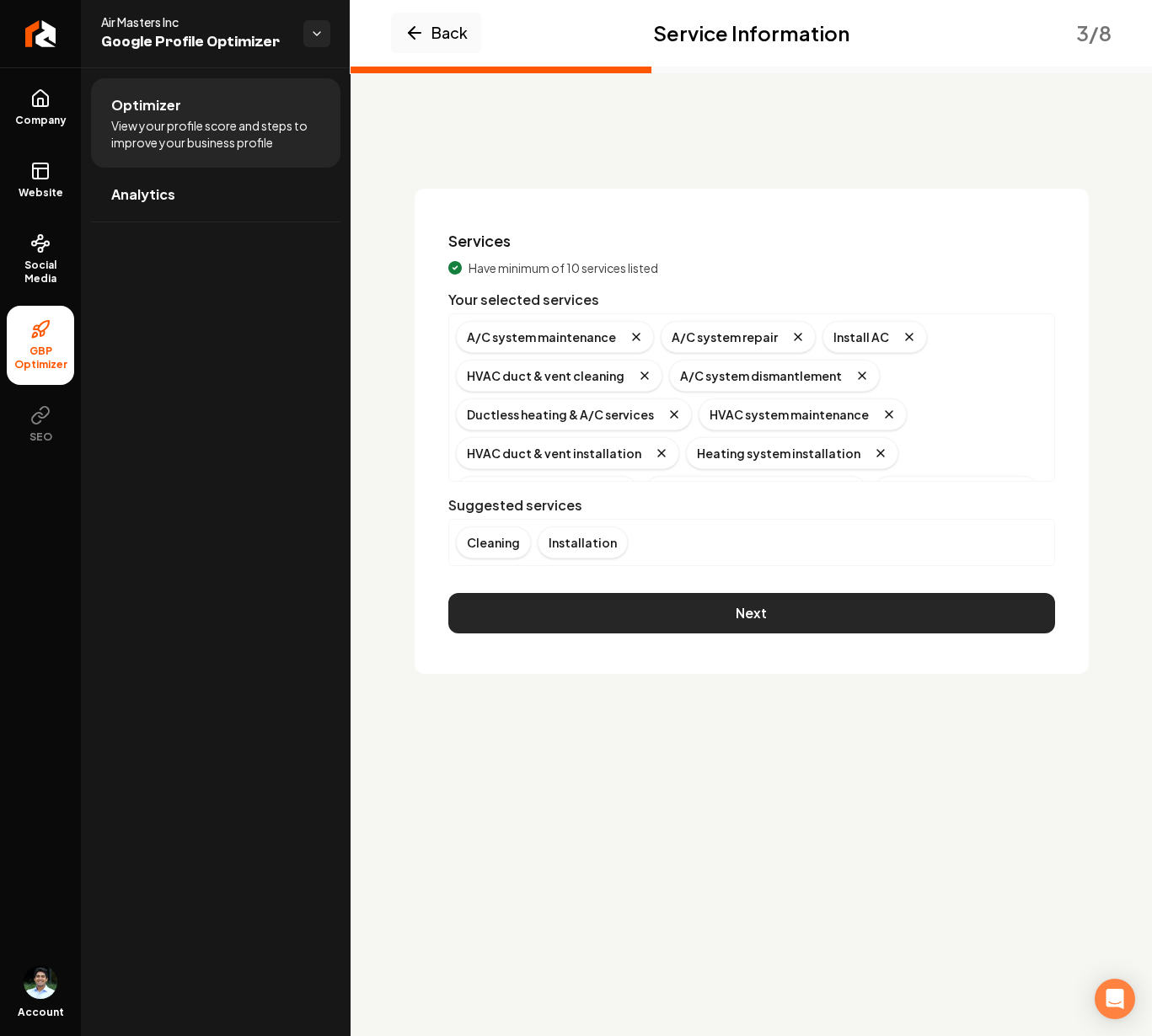
click at [756, 611] on button "Next" at bounding box center [751, 612] width 607 height 40
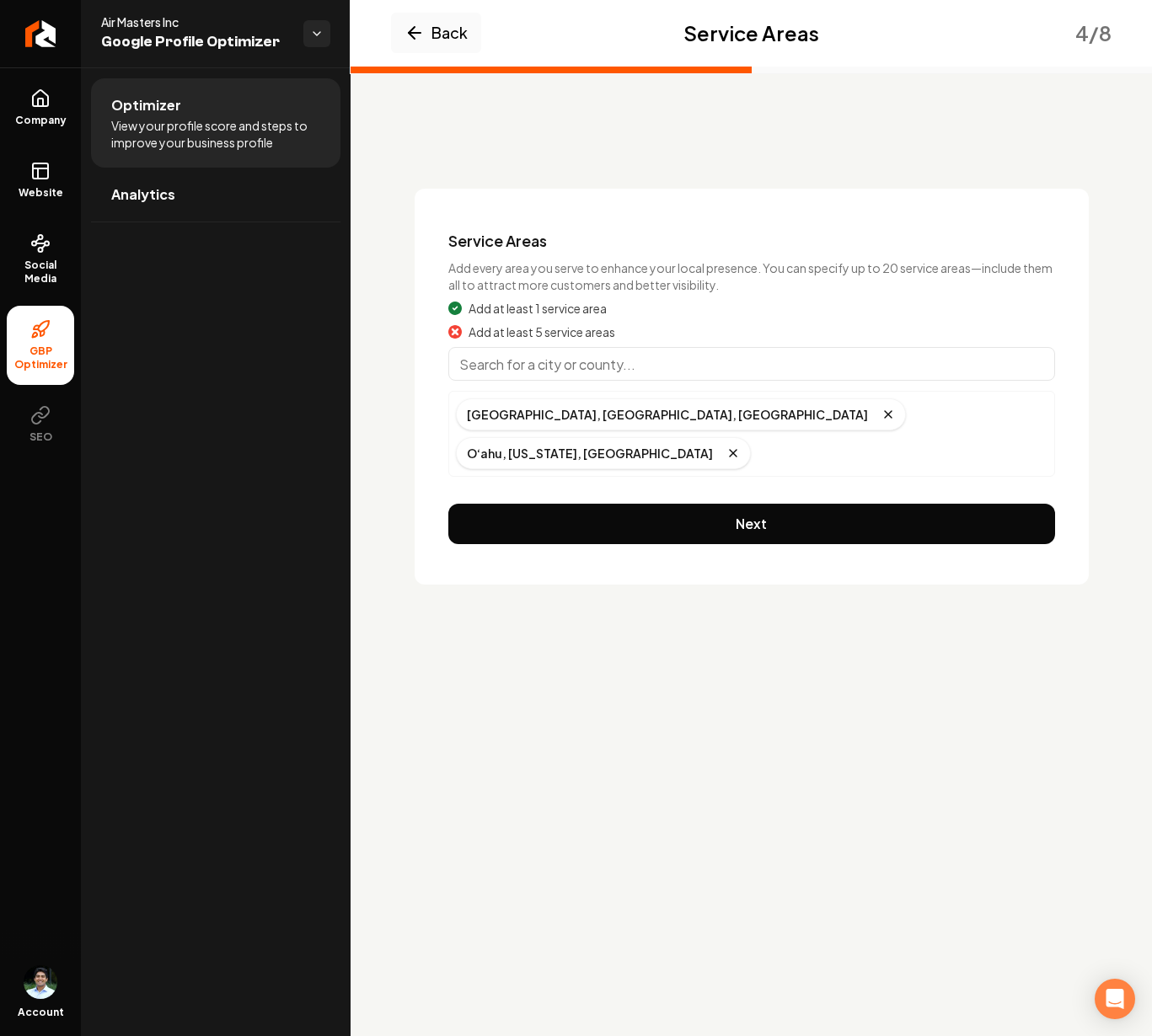
click at [683, 372] on input "Main content area" at bounding box center [751, 363] width 607 height 34
click at [555, 365] on input "Main content area" at bounding box center [751, 363] width 607 height 34
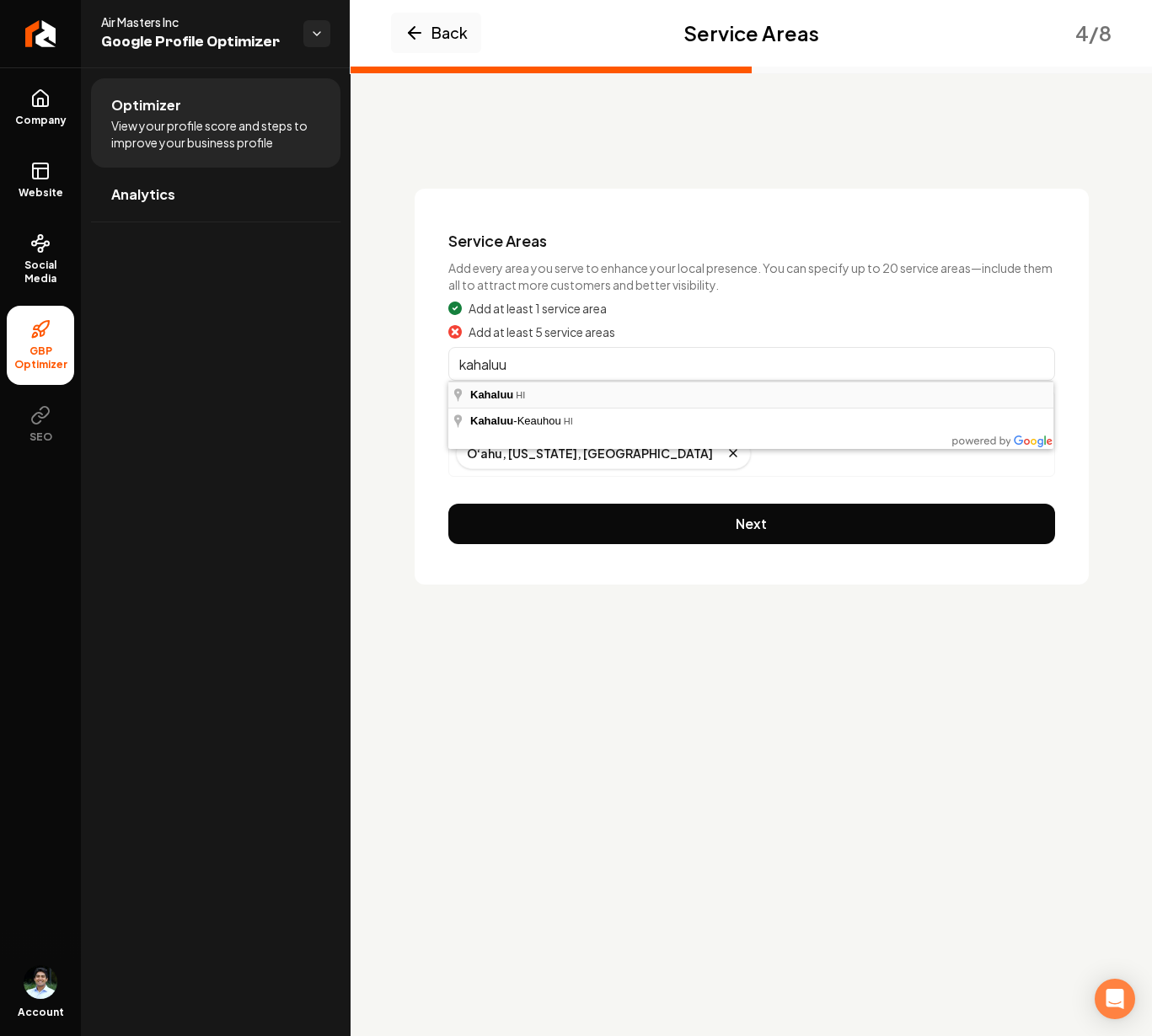
type input "Kahaluu, [GEOGRAPHIC_DATA]"
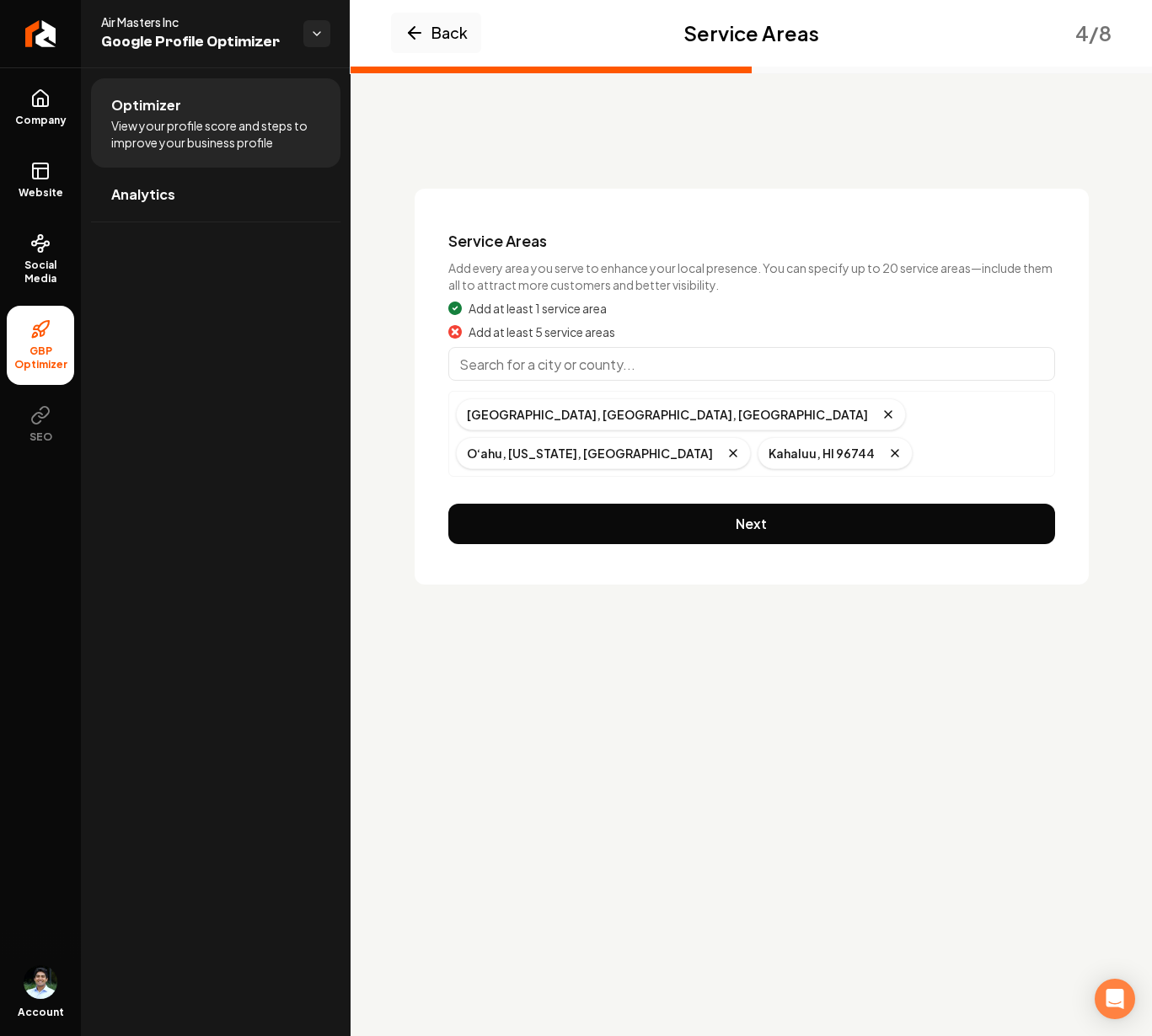
click at [523, 372] on input "Main content area" at bounding box center [751, 363] width 607 height 34
type input "Laie, [GEOGRAPHIC_DATA]"
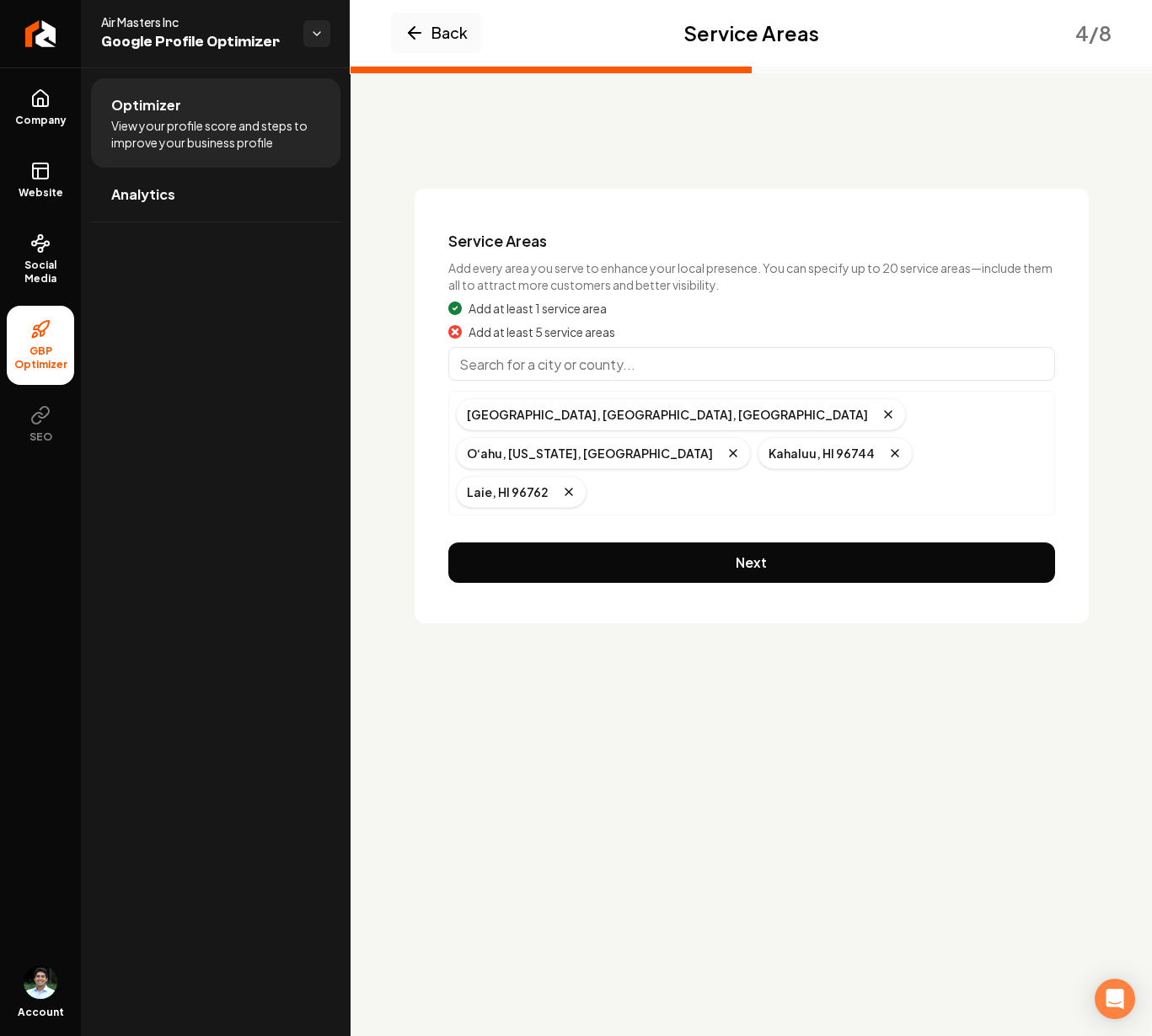
click at [513, 370] on input "Main content area" at bounding box center [751, 363] width 607 height 34
type input "Mililani, HI"
click at [544, 374] on input "Main content area" at bounding box center [751, 363] width 607 height 34
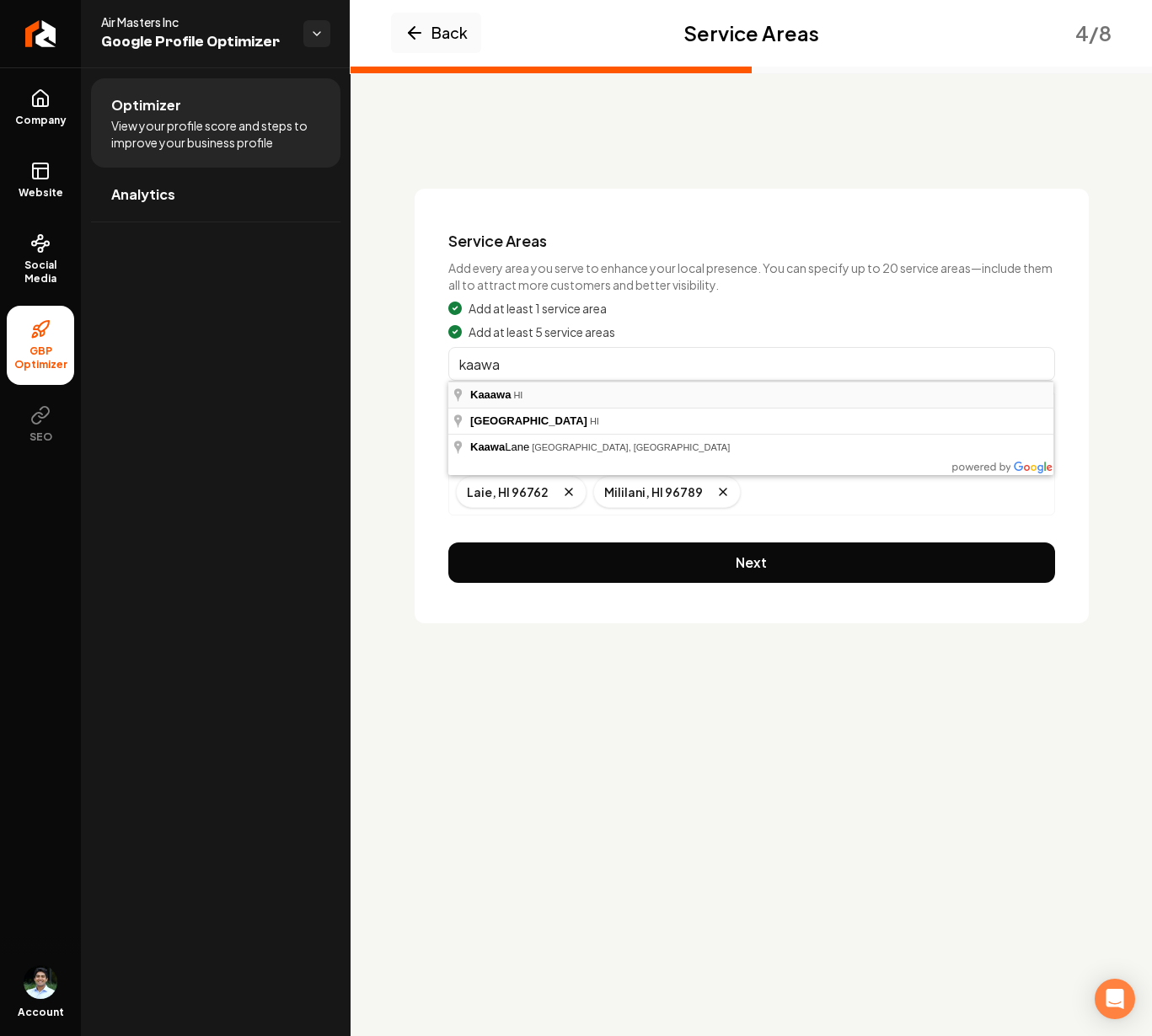
type input "Kaaawa, HI"
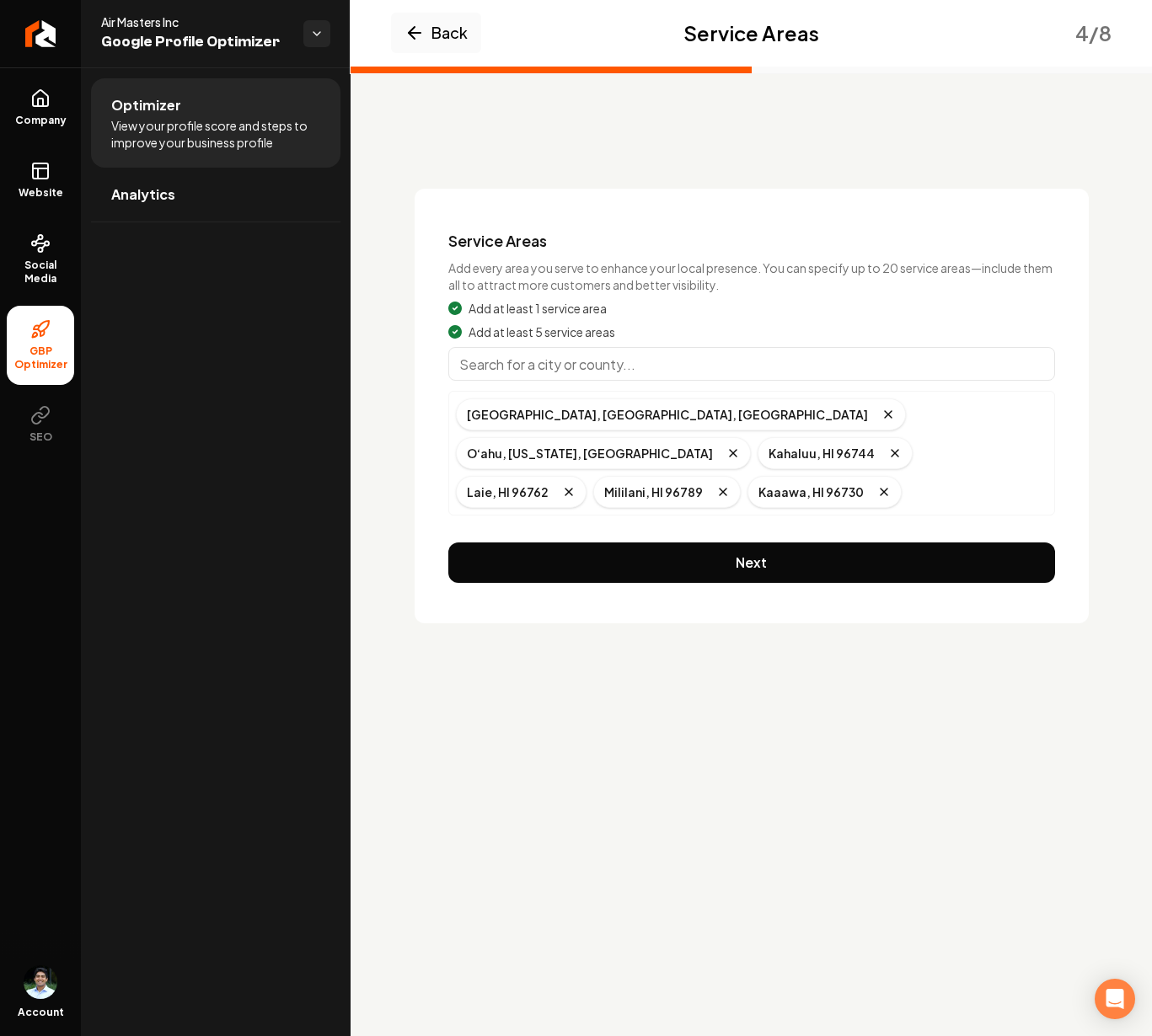
click at [524, 366] on input "Main content area" at bounding box center [751, 363] width 607 height 34
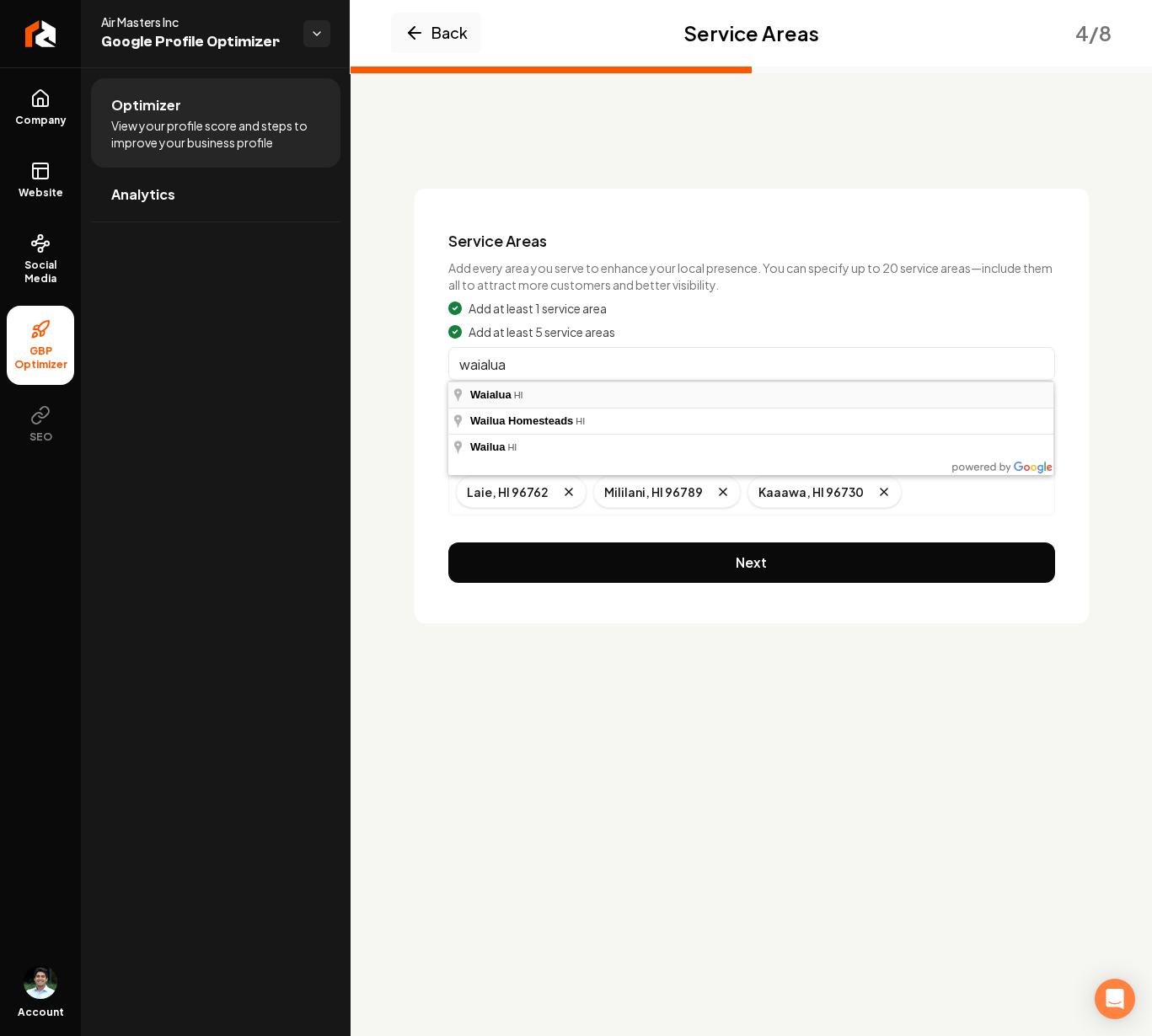
type input "Waialua, HI"
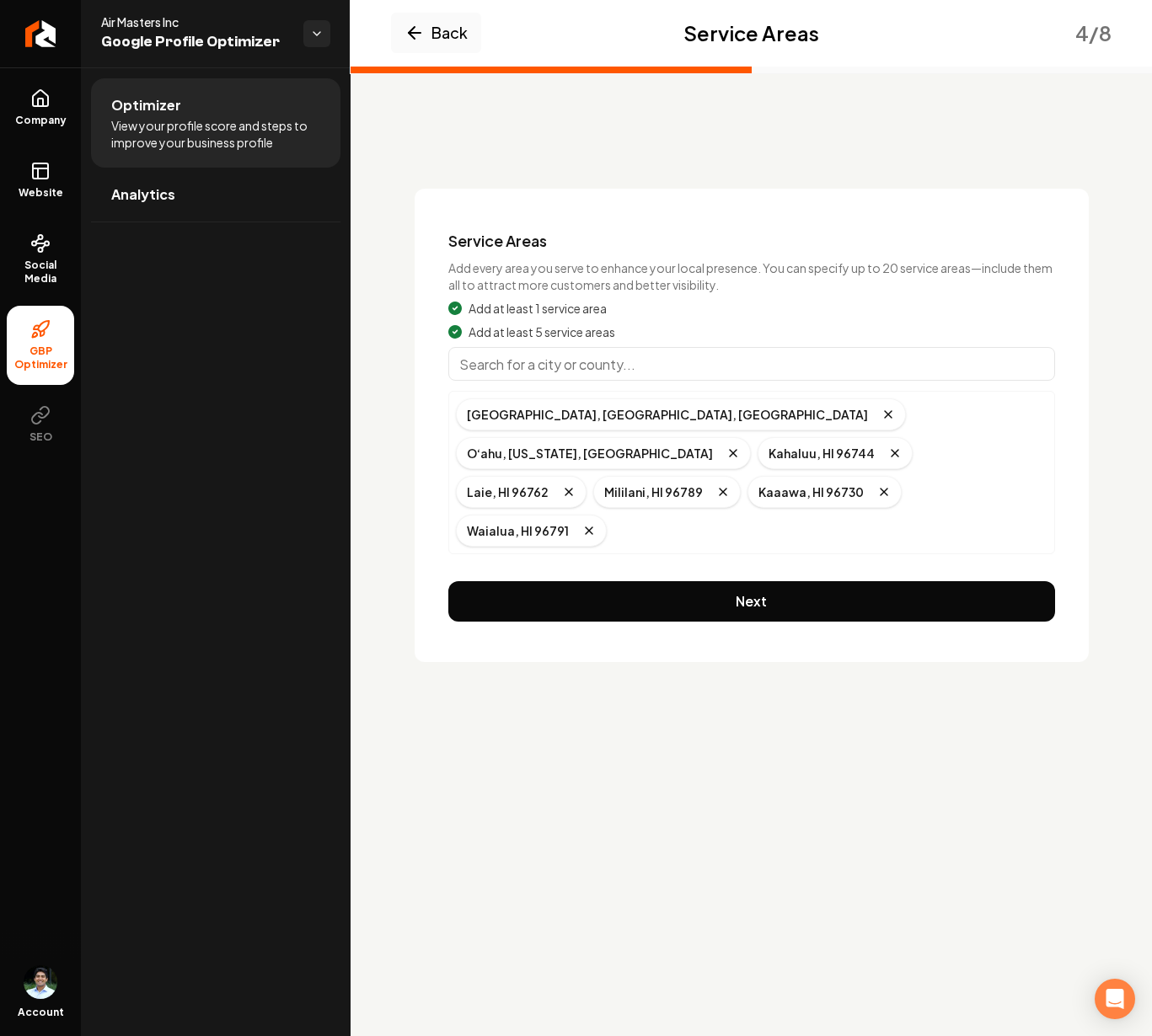
click at [523, 370] on input "Main content area" at bounding box center [751, 363] width 607 height 34
type input "Waipio, HI"
click at [528, 363] on input "Main content area" at bounding box center [751, 363] width 607 height 34
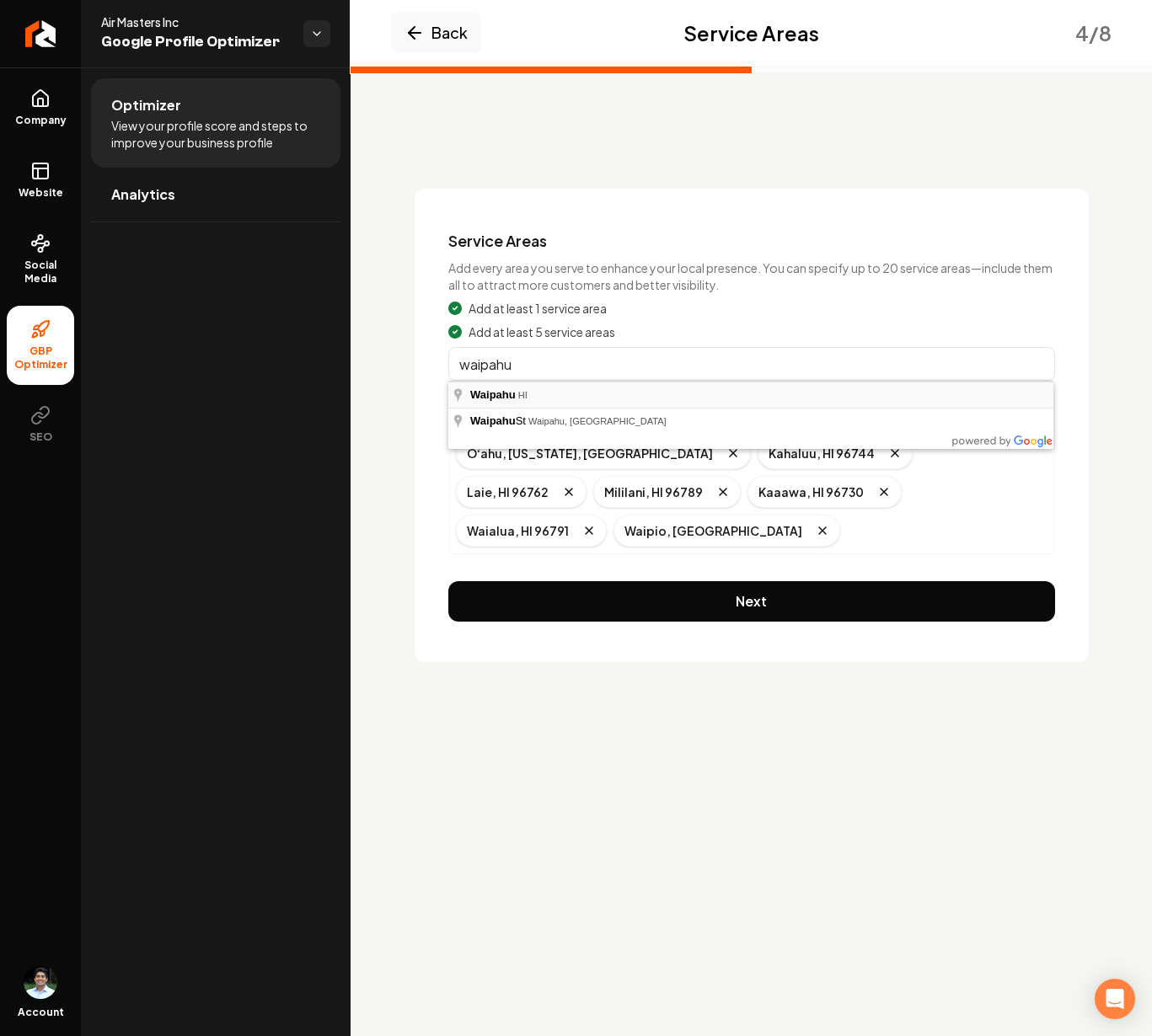
type input "Waipahu, HI"
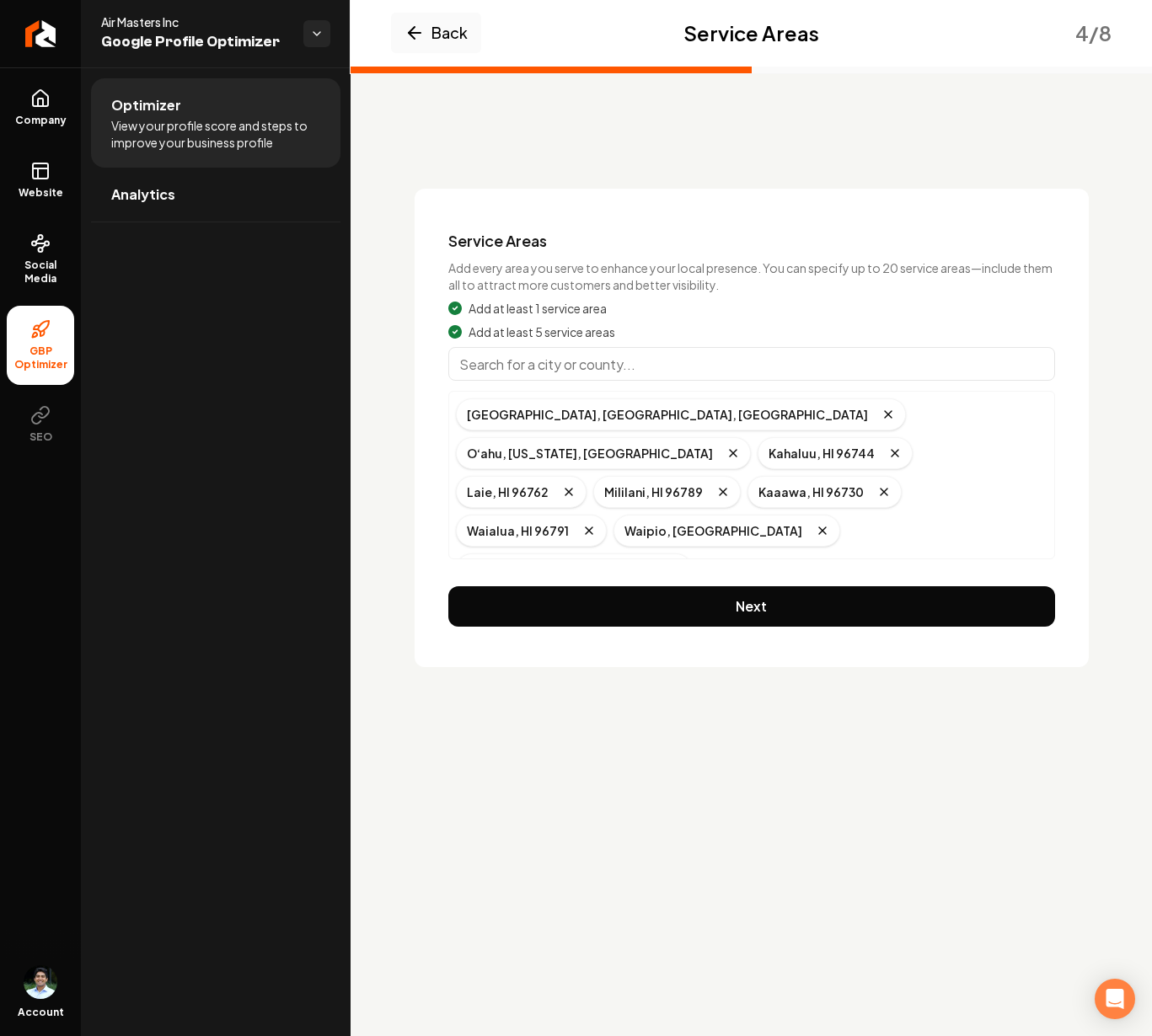
click at [488, 354] on input "Main content area" at bounding box center [751, 363] width 607 height 34
type input "Mililani, HI"
click at [502, 370] on input "Main content area" at bounding box center [751, 363] width 607 height 34
type input "Kahuku, HI"
click at [528, 372] on input "Main content area" at bounding box center [751, 363] width 607 height 34
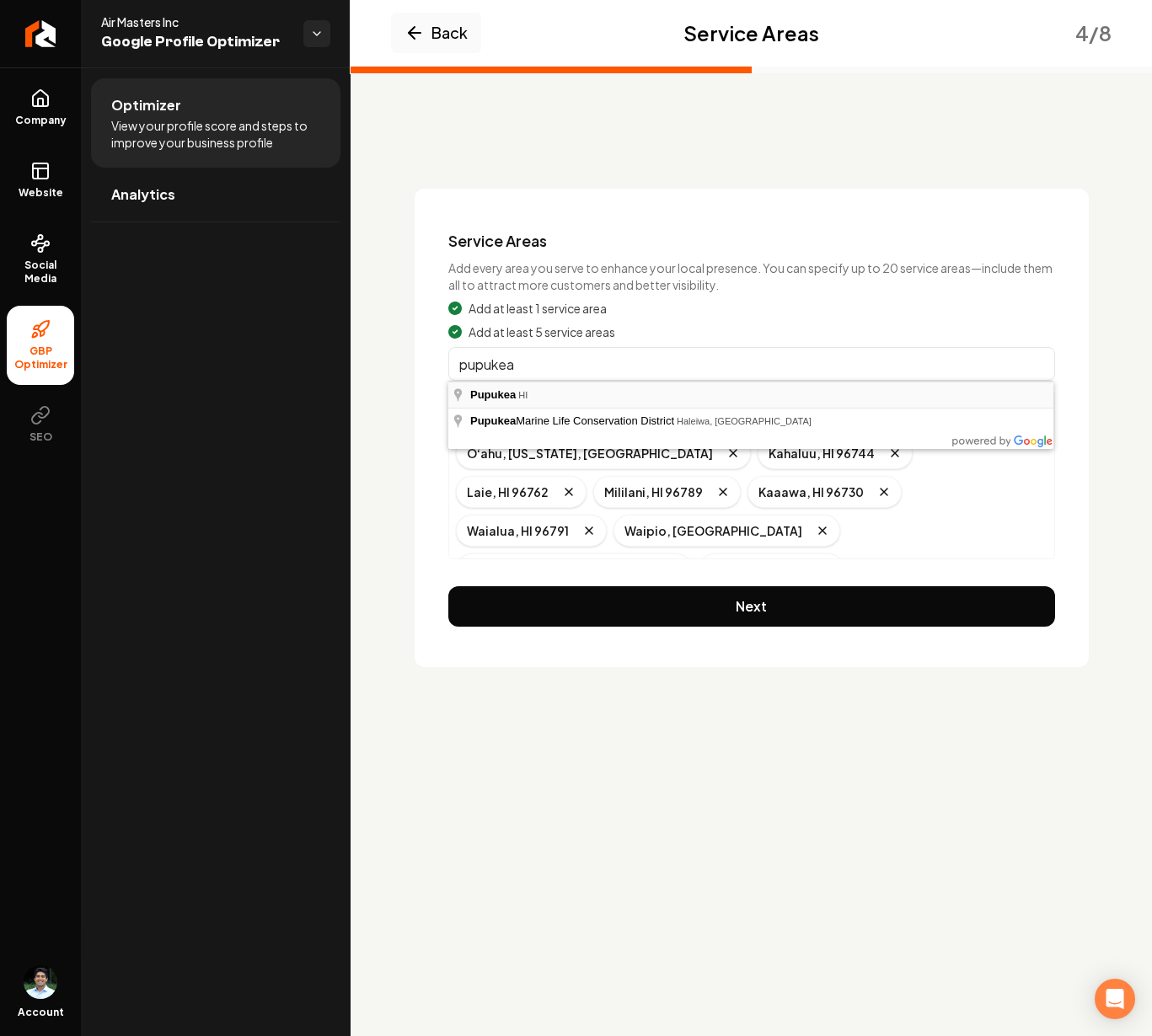
type input "Pupukea, HI"
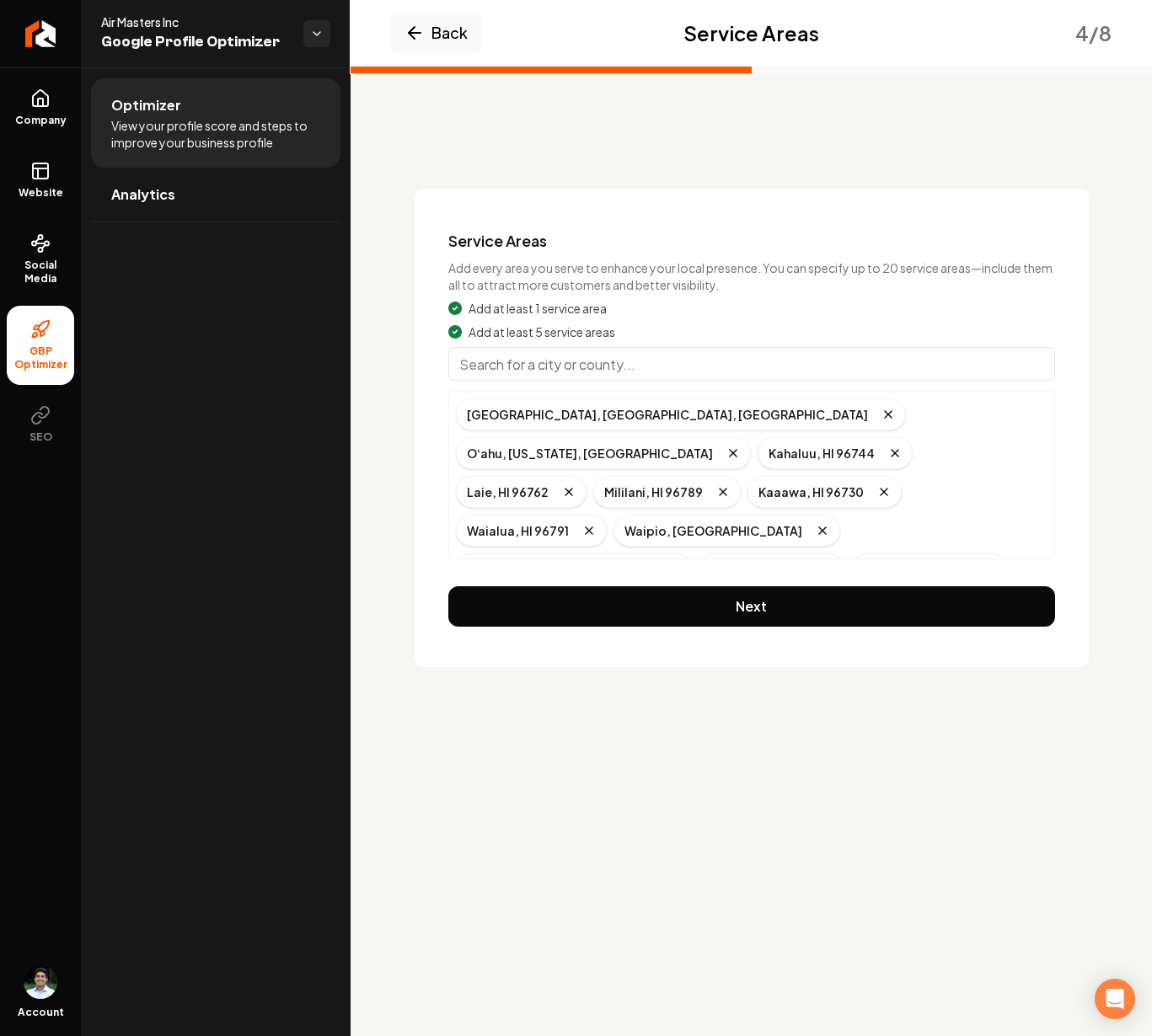
click at [641, 374] on input "Main content area" at bounding box center [751, 363] width 607 height 34
type input "Haleiwa, HI"
click at [585, 362] on input "Main content area" at bounding box center [751, 363] width 607 height 34
type input "Koolauloa, Hauula, HI"
click at [555, 363] on input "Main content area" at bounding box center [751, 363] width 607 height 34
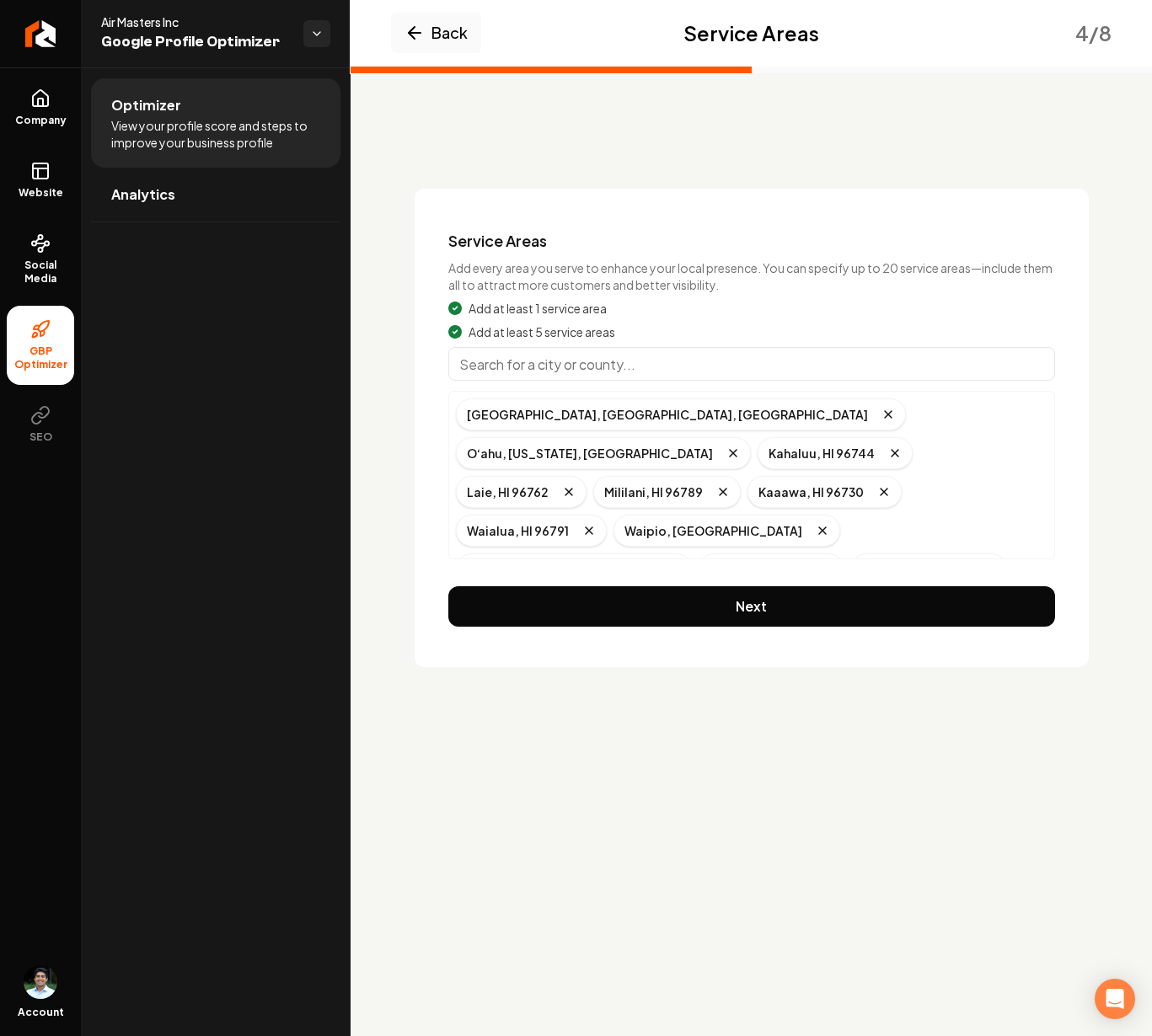
click at [549, 371] on input "Main content area" at bounding box center [751, 363] width 607 height 34
type input "Mokuleia, HI"
click at [544, 369] on input "Main content area" at bounding box center [751, 363] width 607 height 34
type input "Aiea, HI"
click at [530, 368] on input "Main content area" at bounding box center [751, 363] width 607 height 34
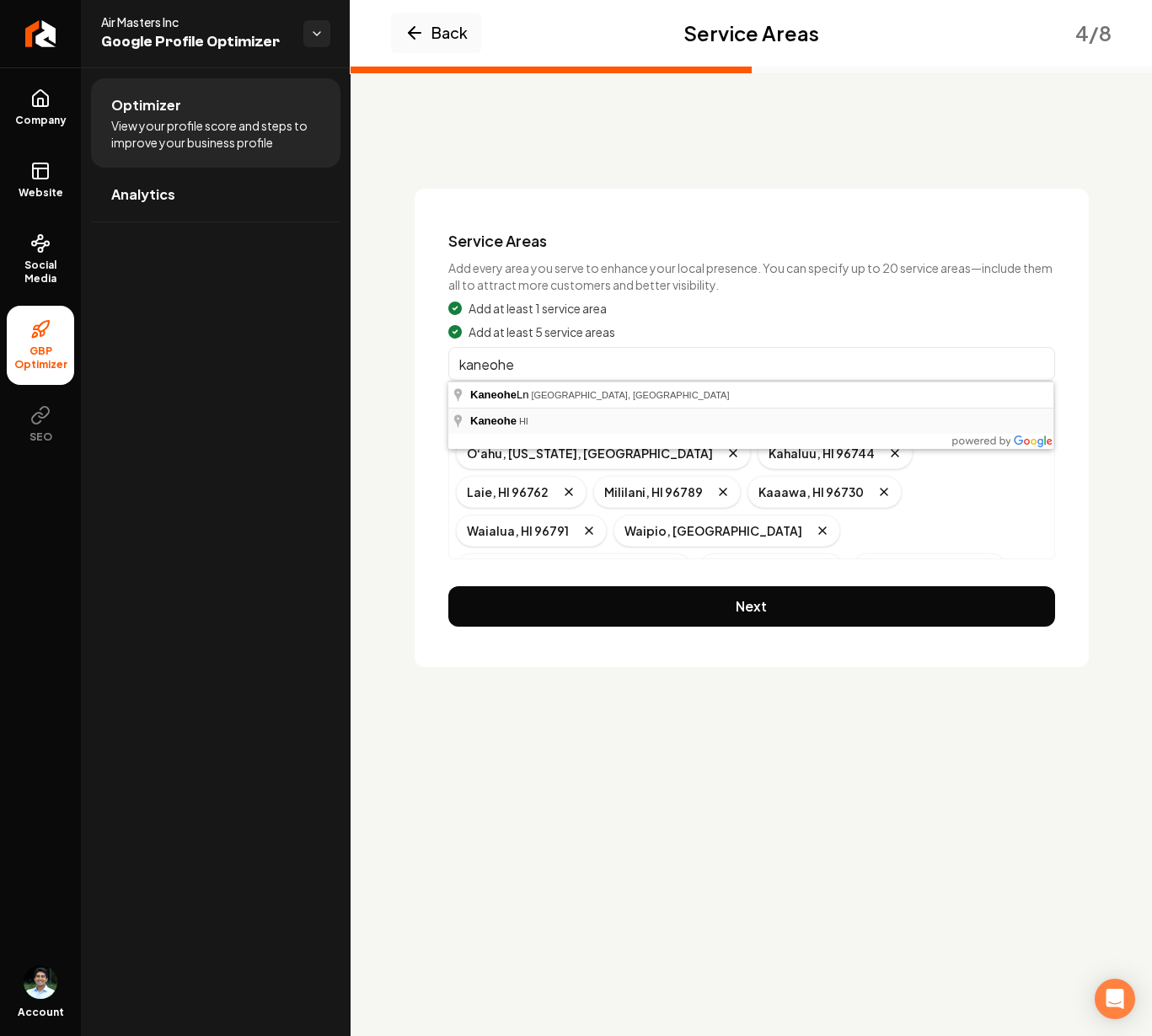
type input "Kaneohe, HI"
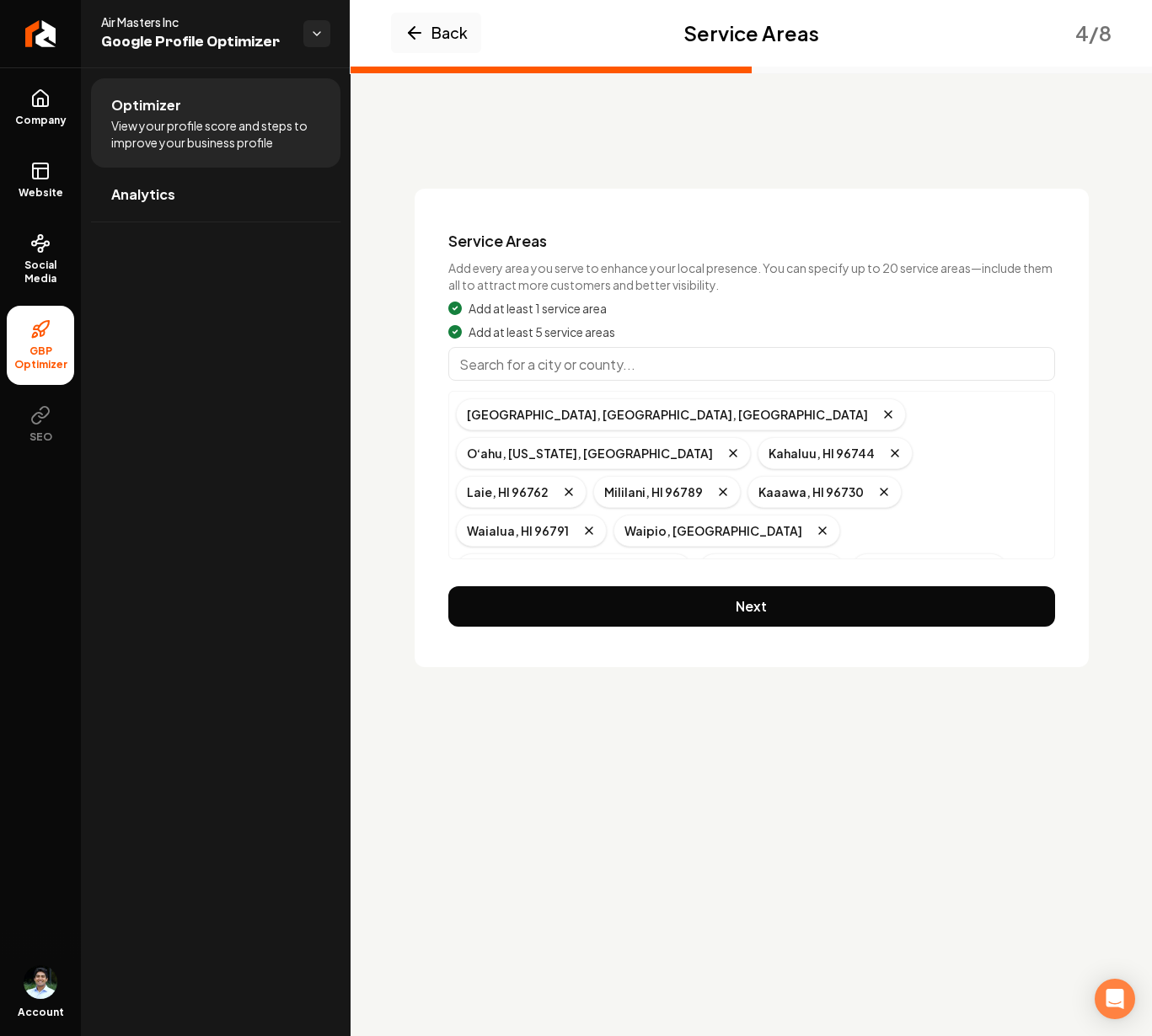
click at [550, 363] on input "Main content area" at bounding box center [751, 363] width 607 height 34
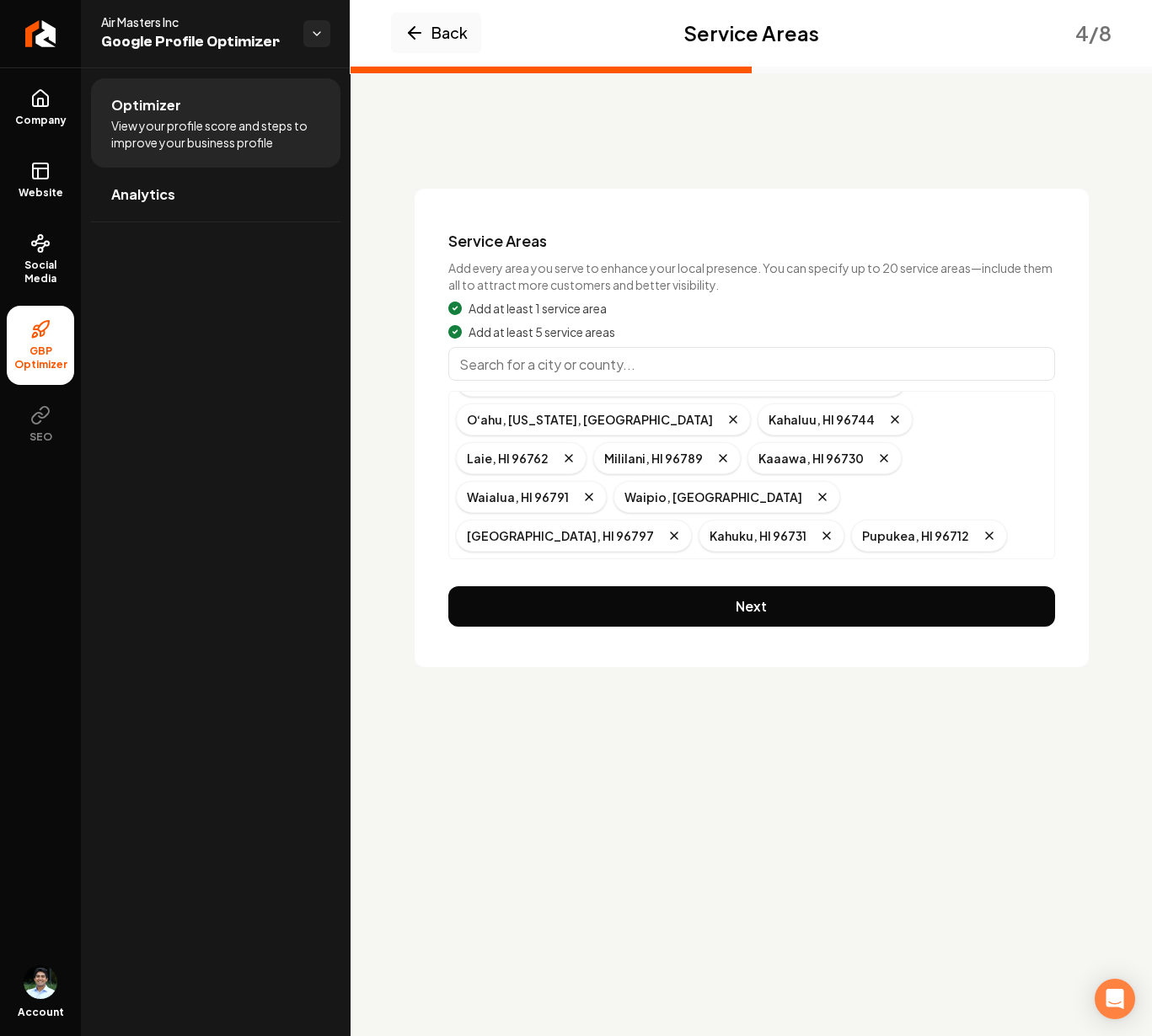
click at [651, 351] on input "Main content area" at bounding box center [751, 363] width 607 height 34
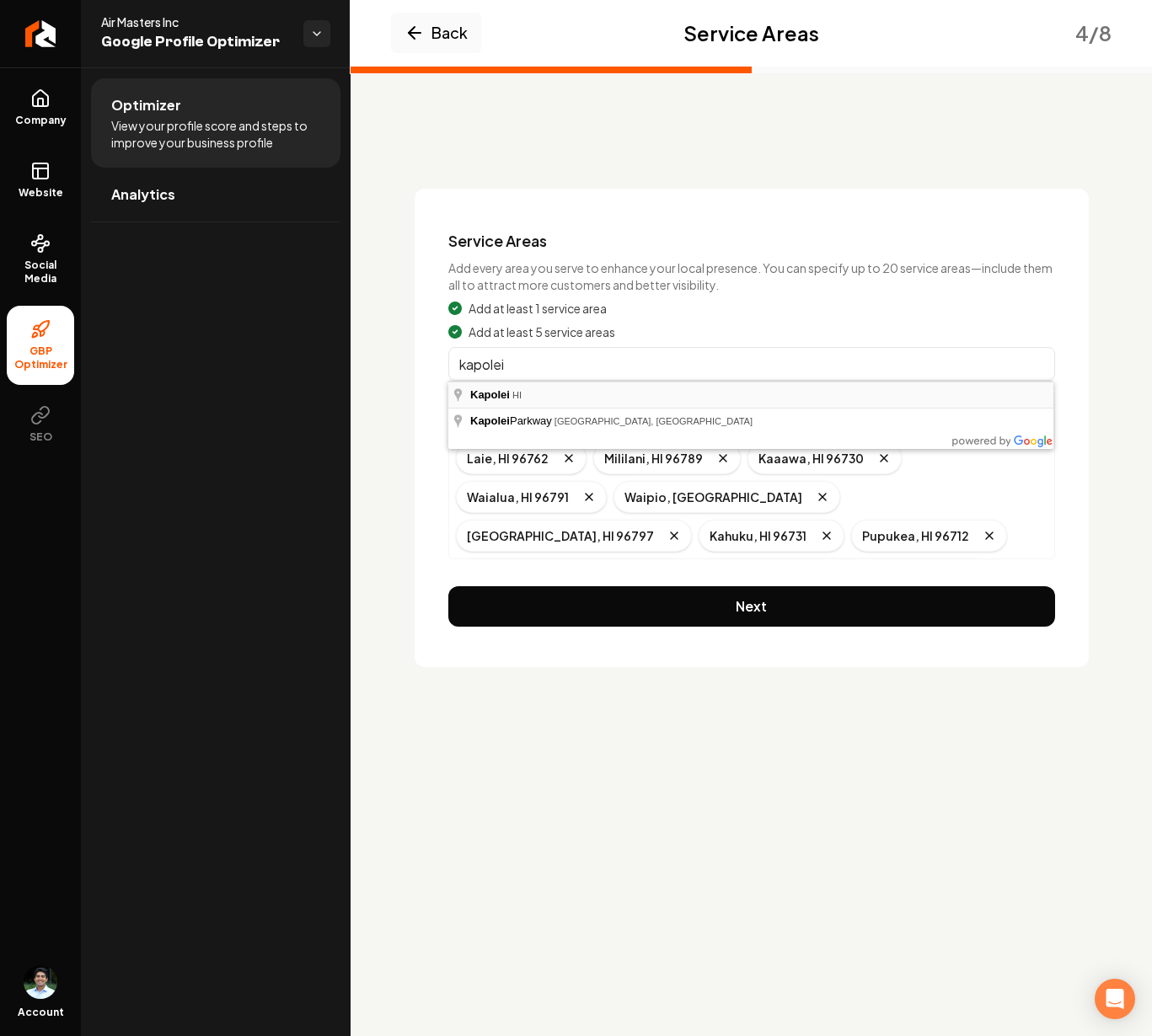
type input "Kapolei, HI"
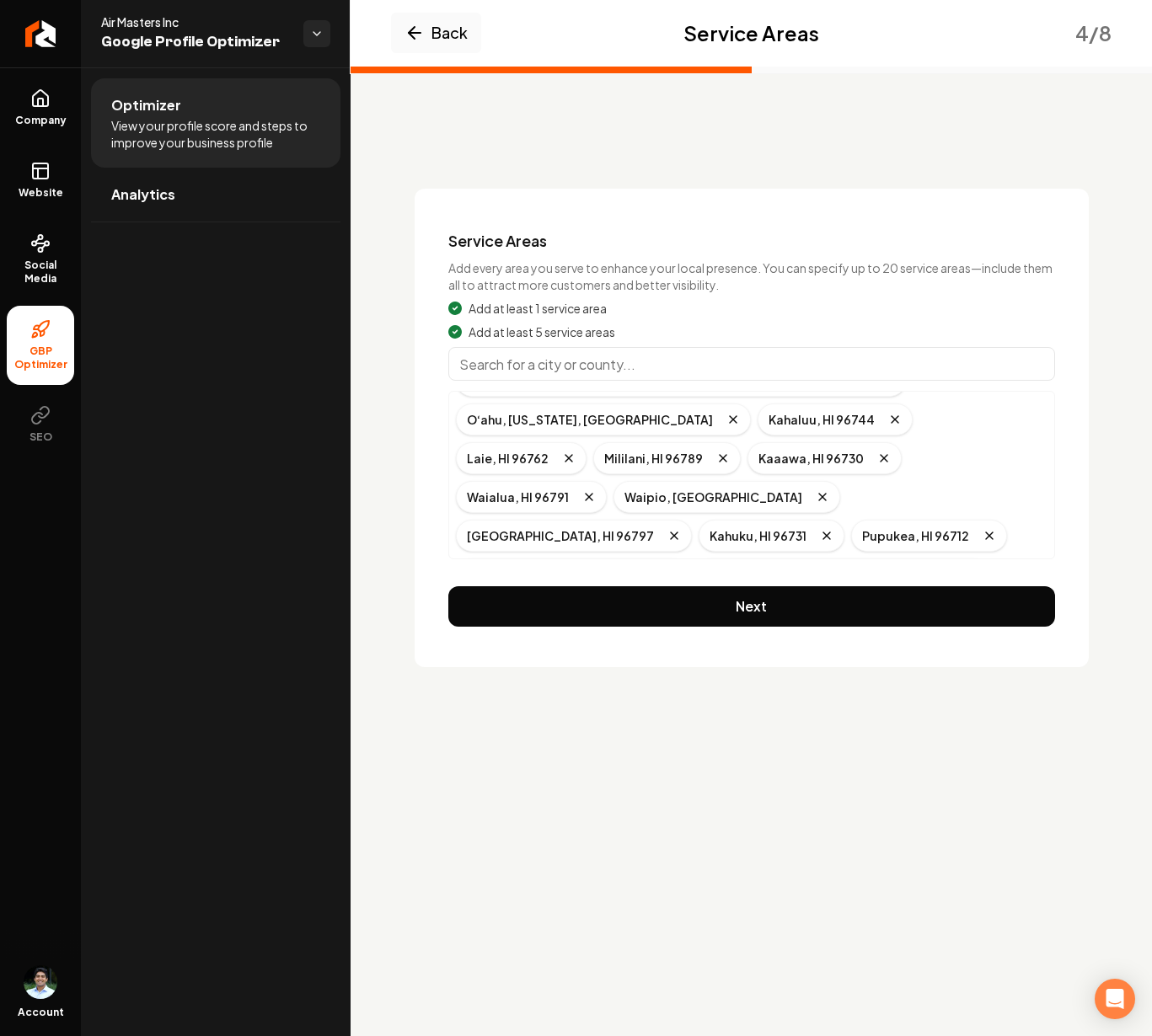
click at [568, 371] on input "Main content area" at bounding box center [751, 363] width 607 height 34
click at [514, 374] on input "Main content area" at bounding box center [751, 363] width 607 height 34
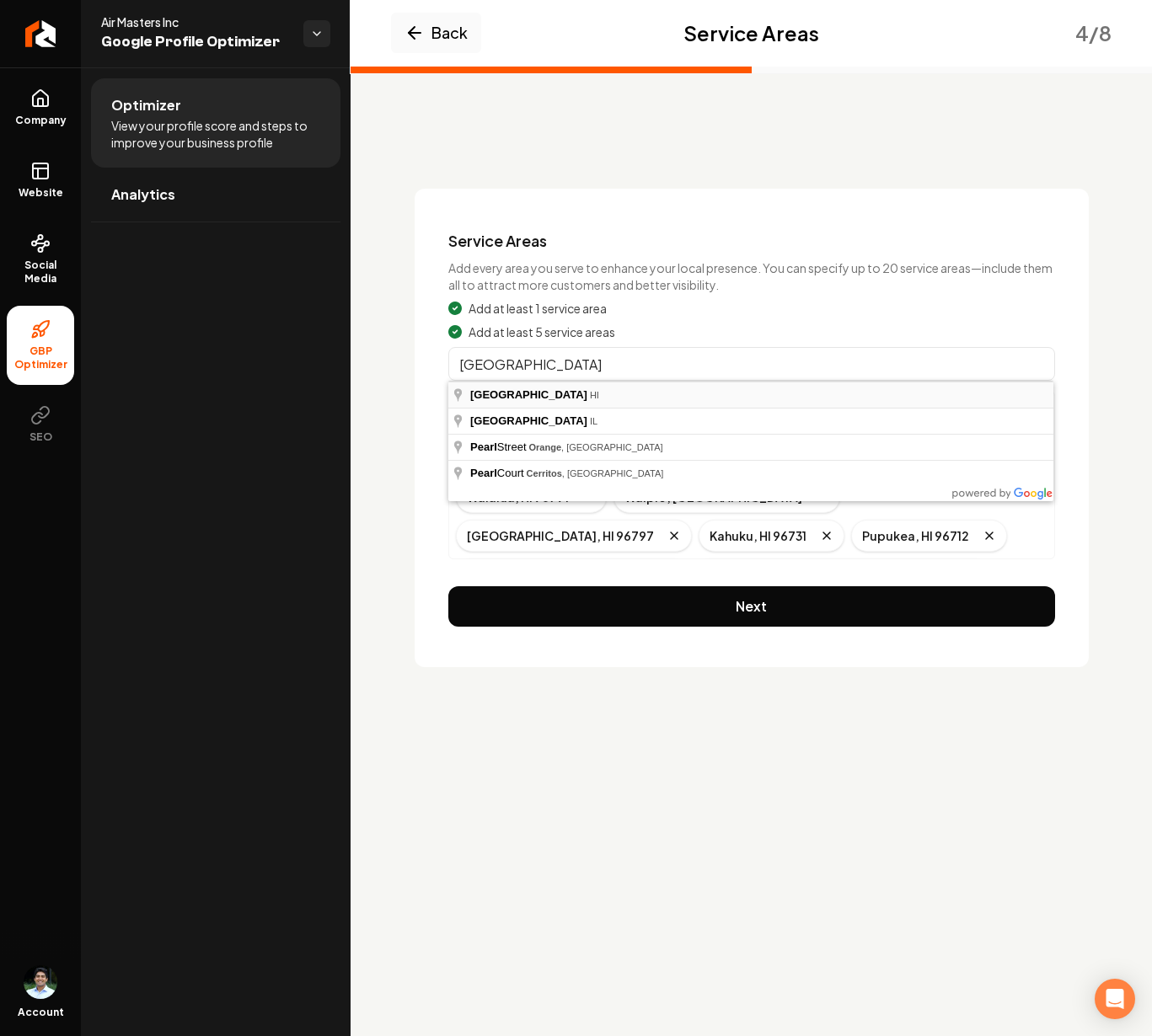
type input "Pearl City, HI"
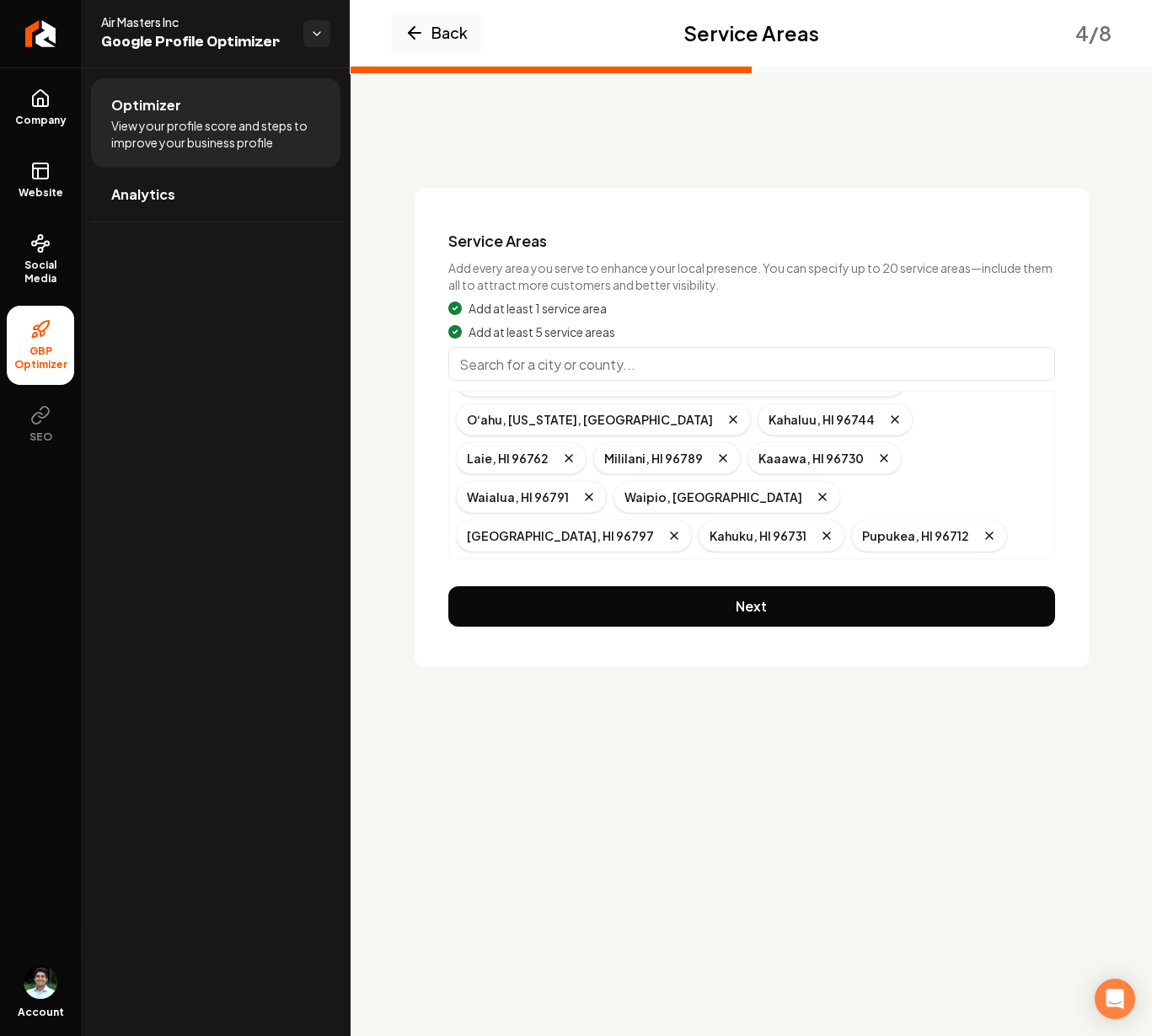
click at [528, 365] on input "Main content area" at bounding box center [751, 363] width 607 height 34
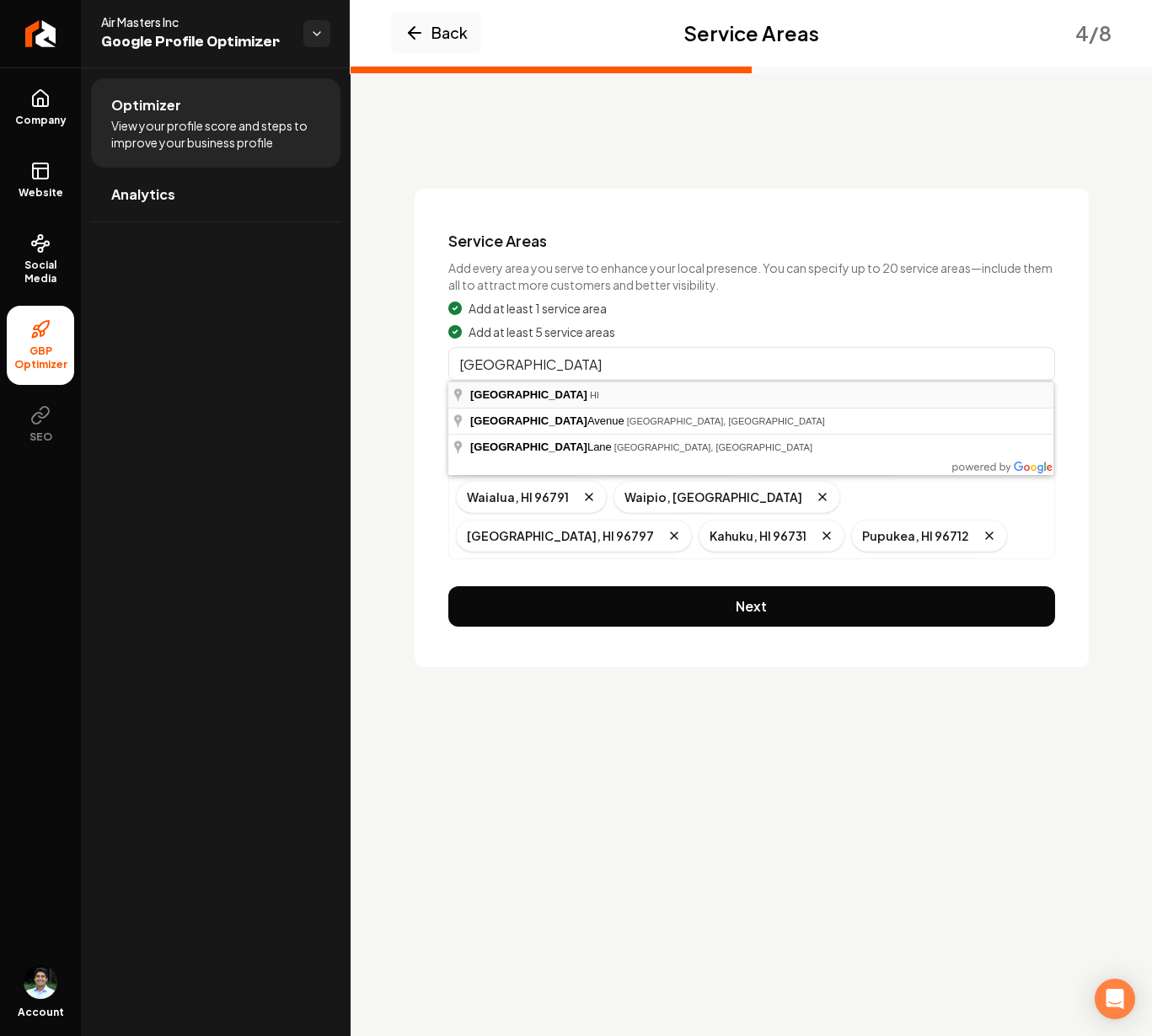
type input "Honolulu, HI"
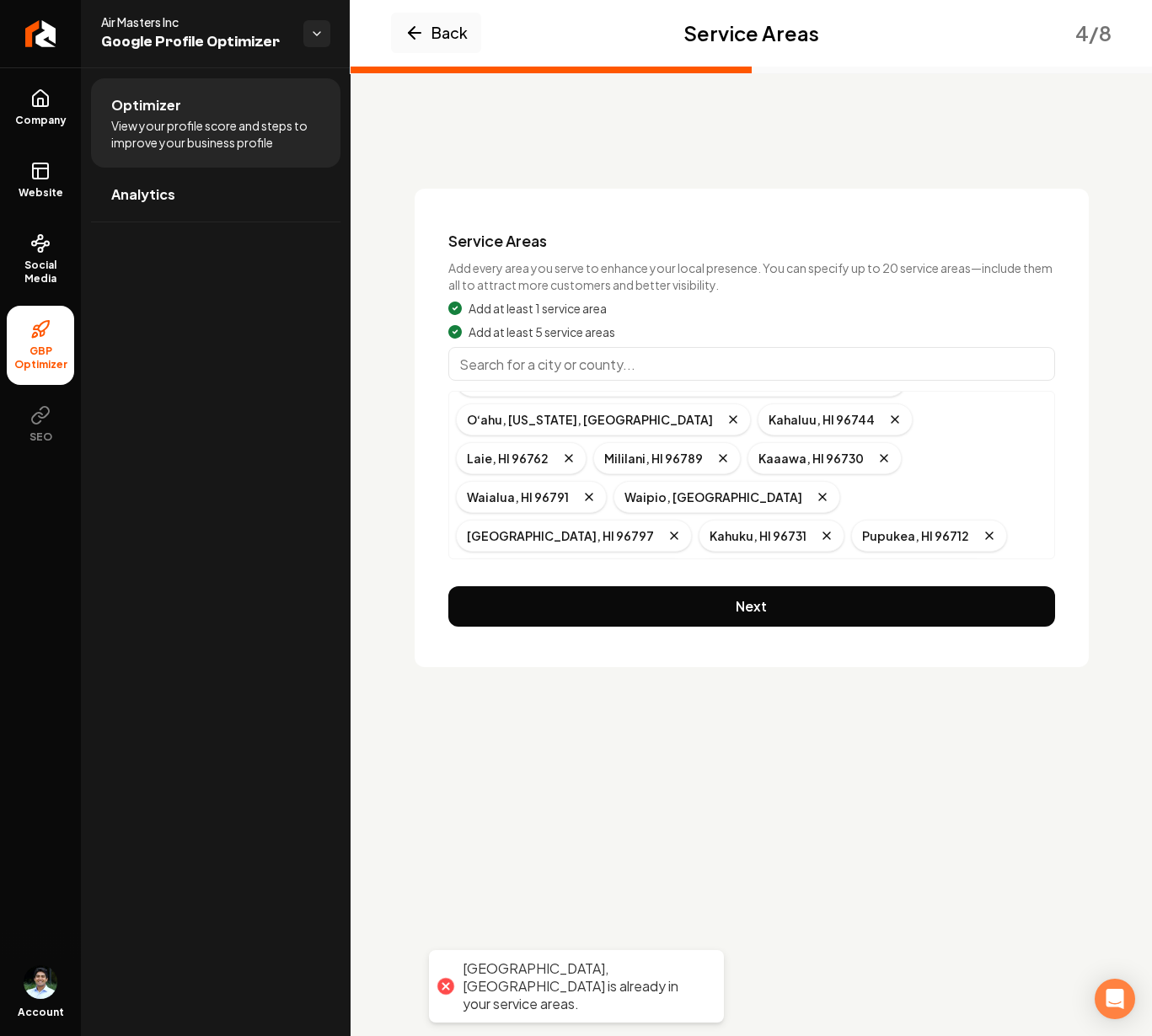
click at [710, 379] on input "Main content area" at bounding box center [751, 363] width 607 height 34
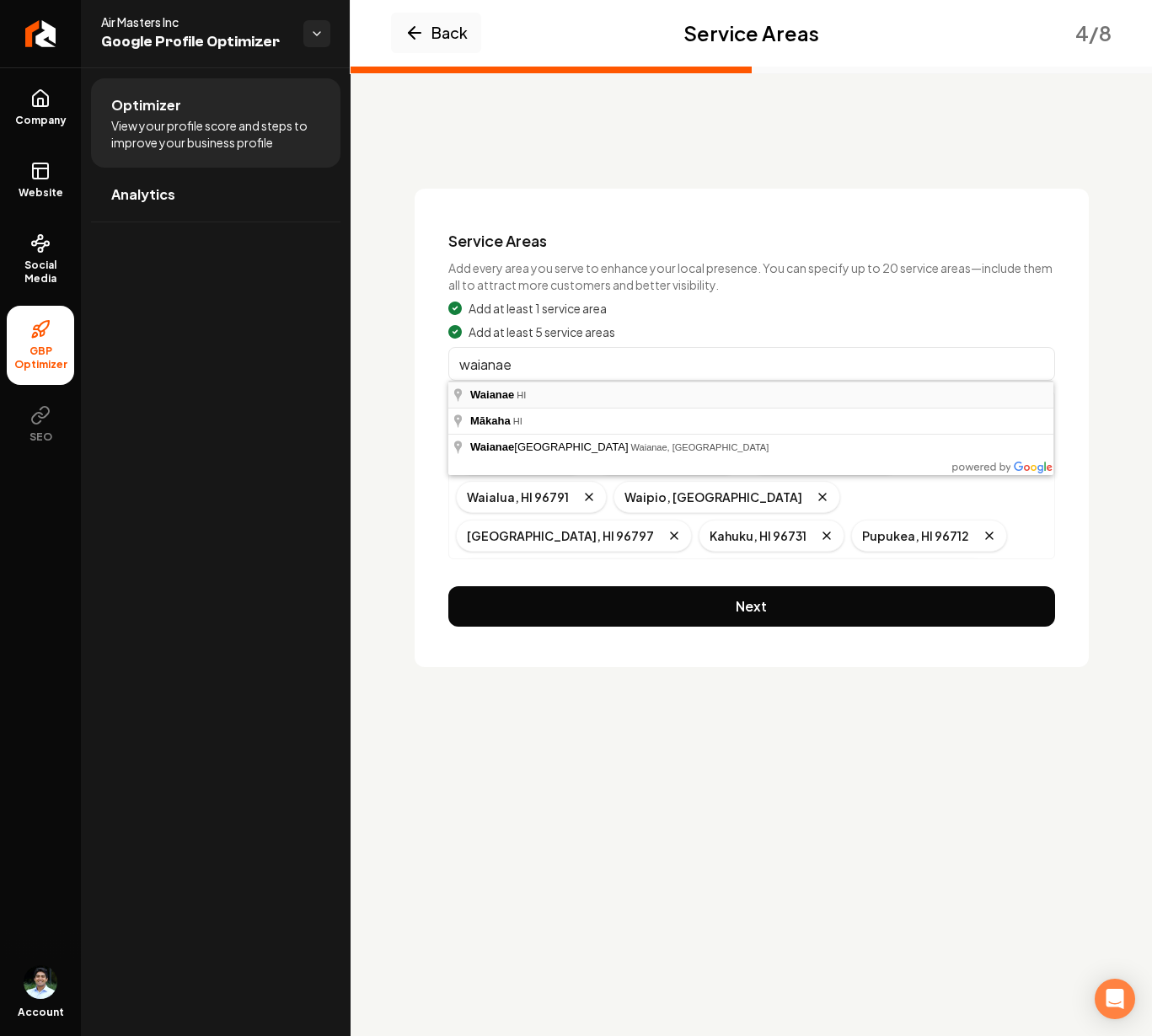
type input "Waianae, HI"
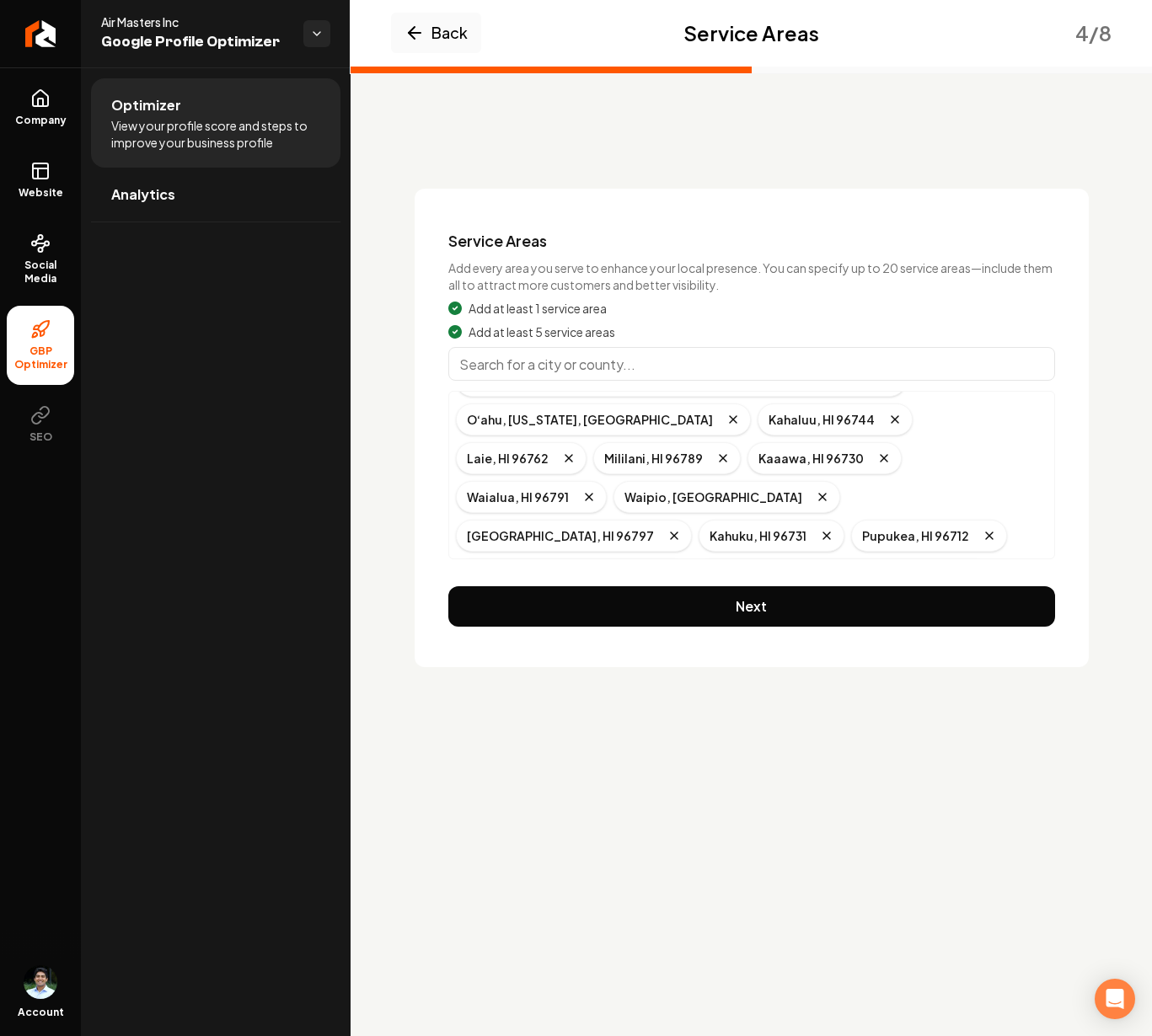
click at [551, 369] on input "Main content area" at bounding box center [751, 363] width 607 height 34
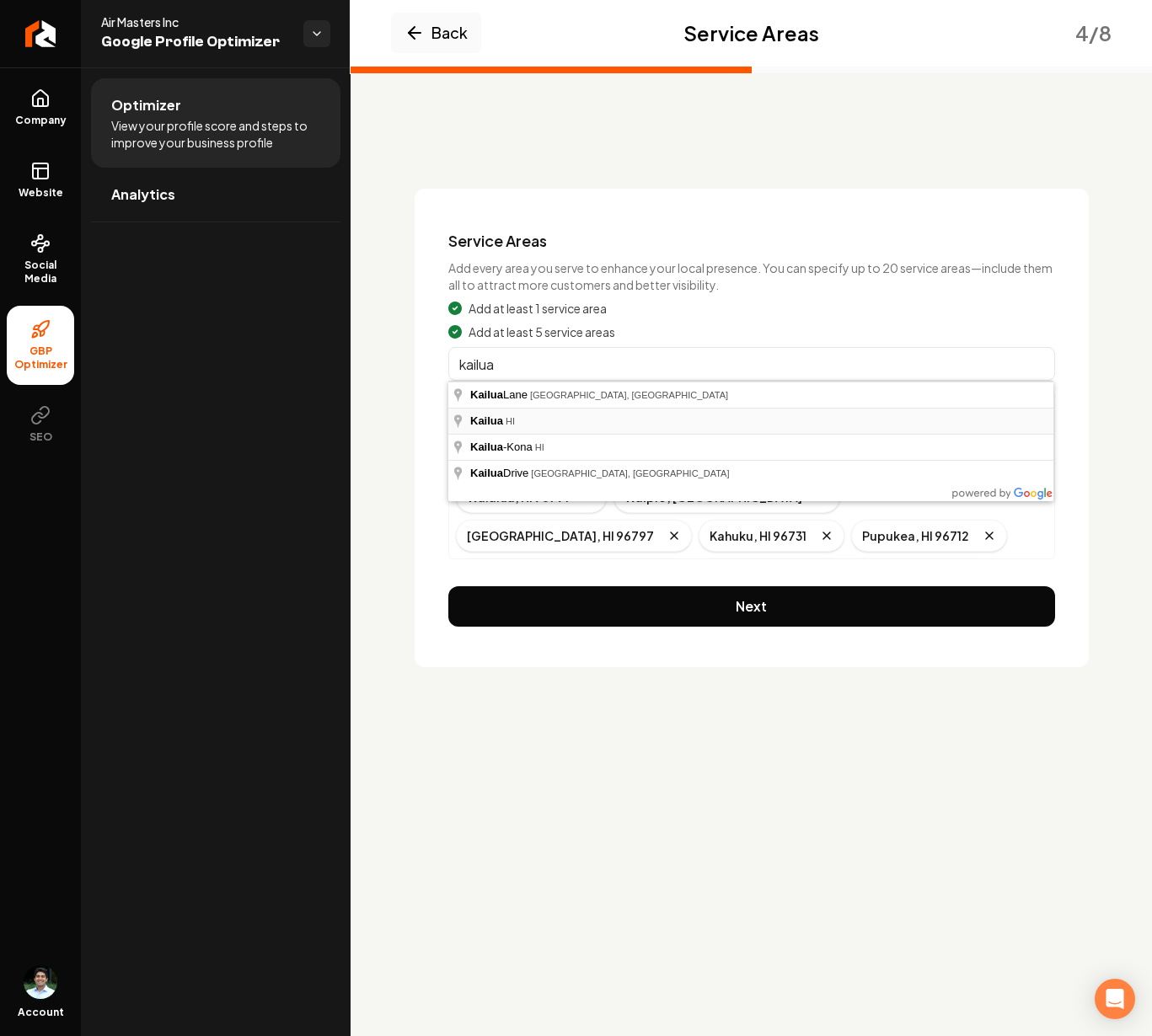
type input "Kailua, HI"
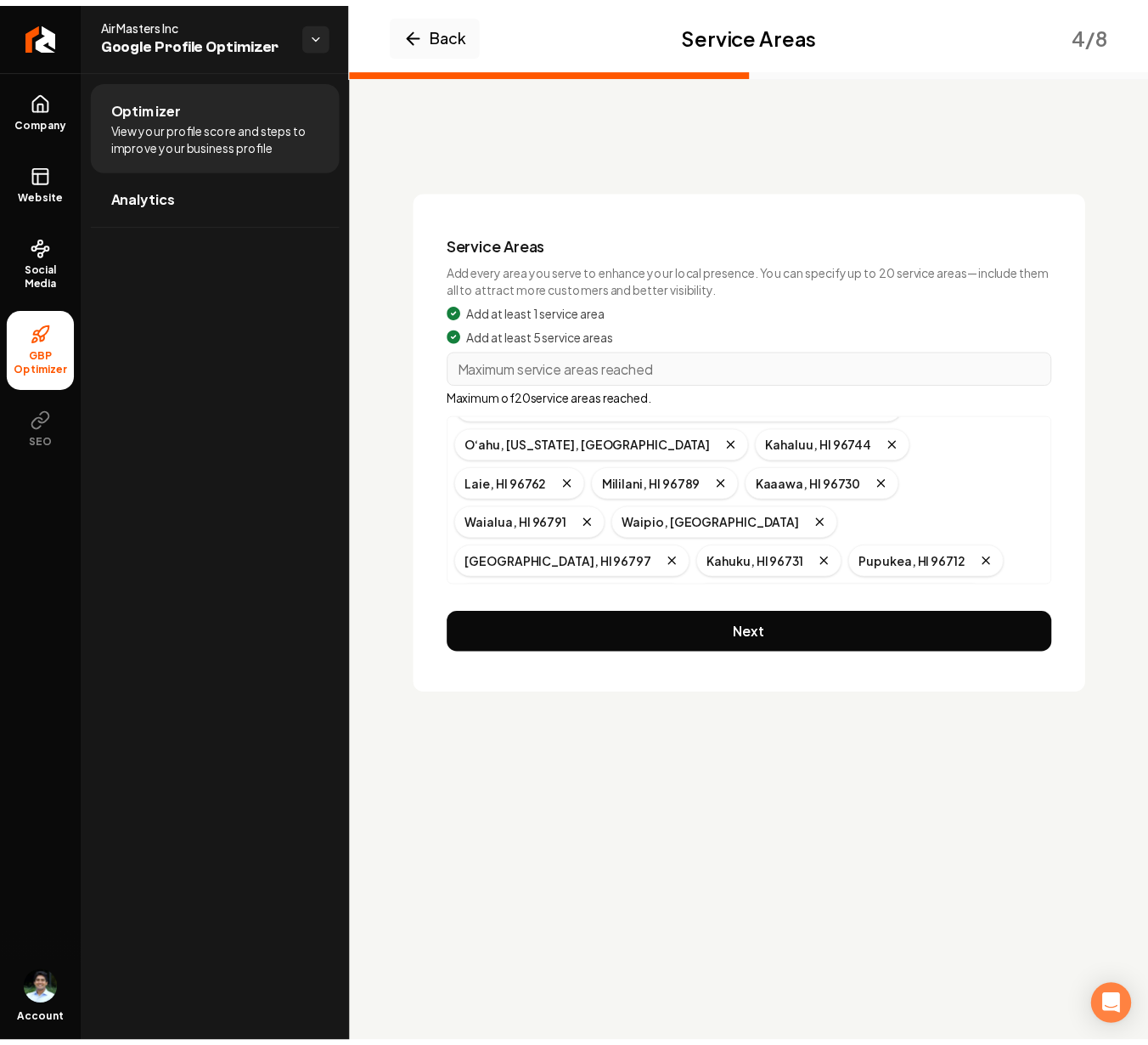
scroll to position [73, 0]
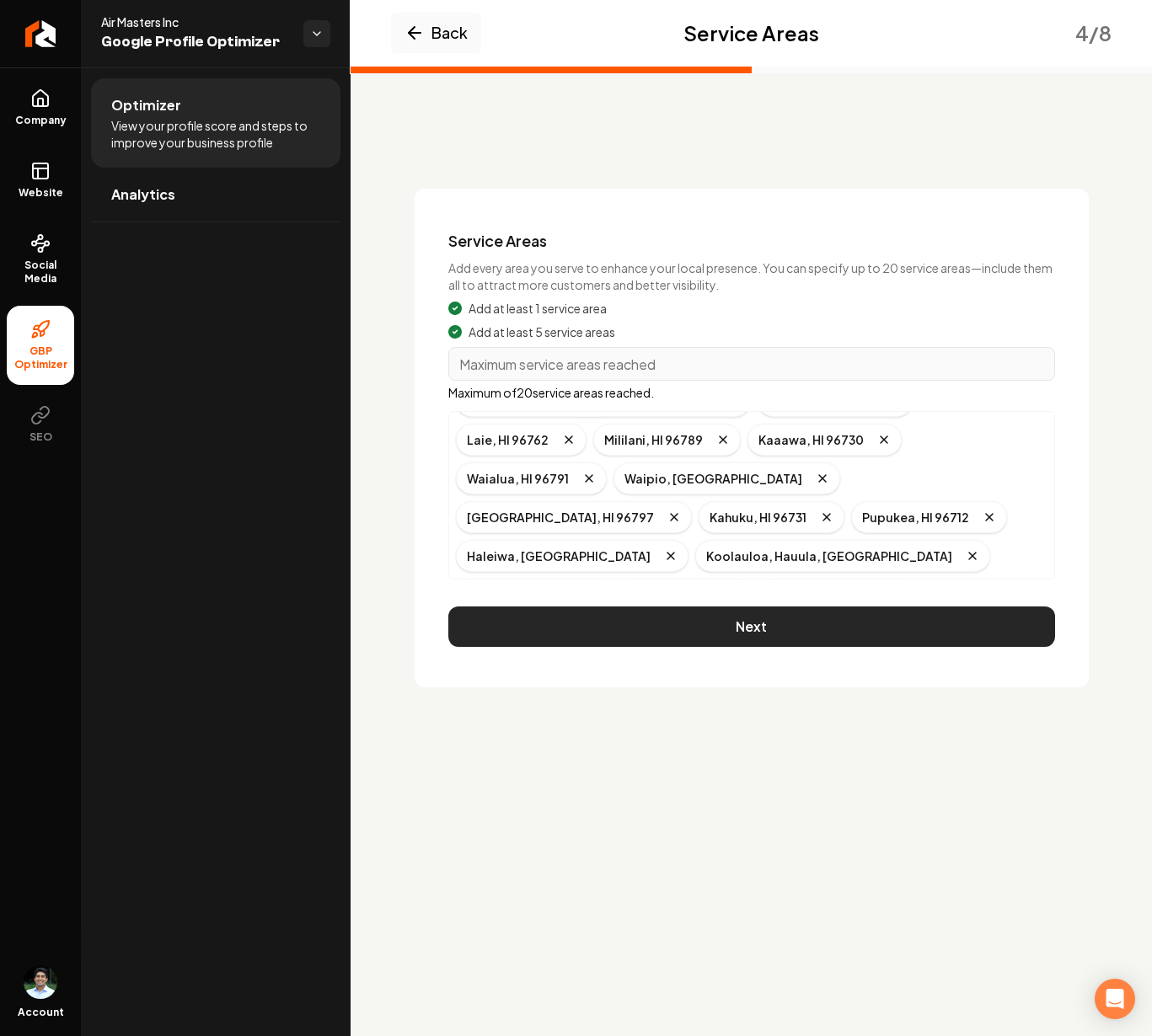
click at [761, 621] on button "Next" at bounding box center [751, 626] width 607 height 40
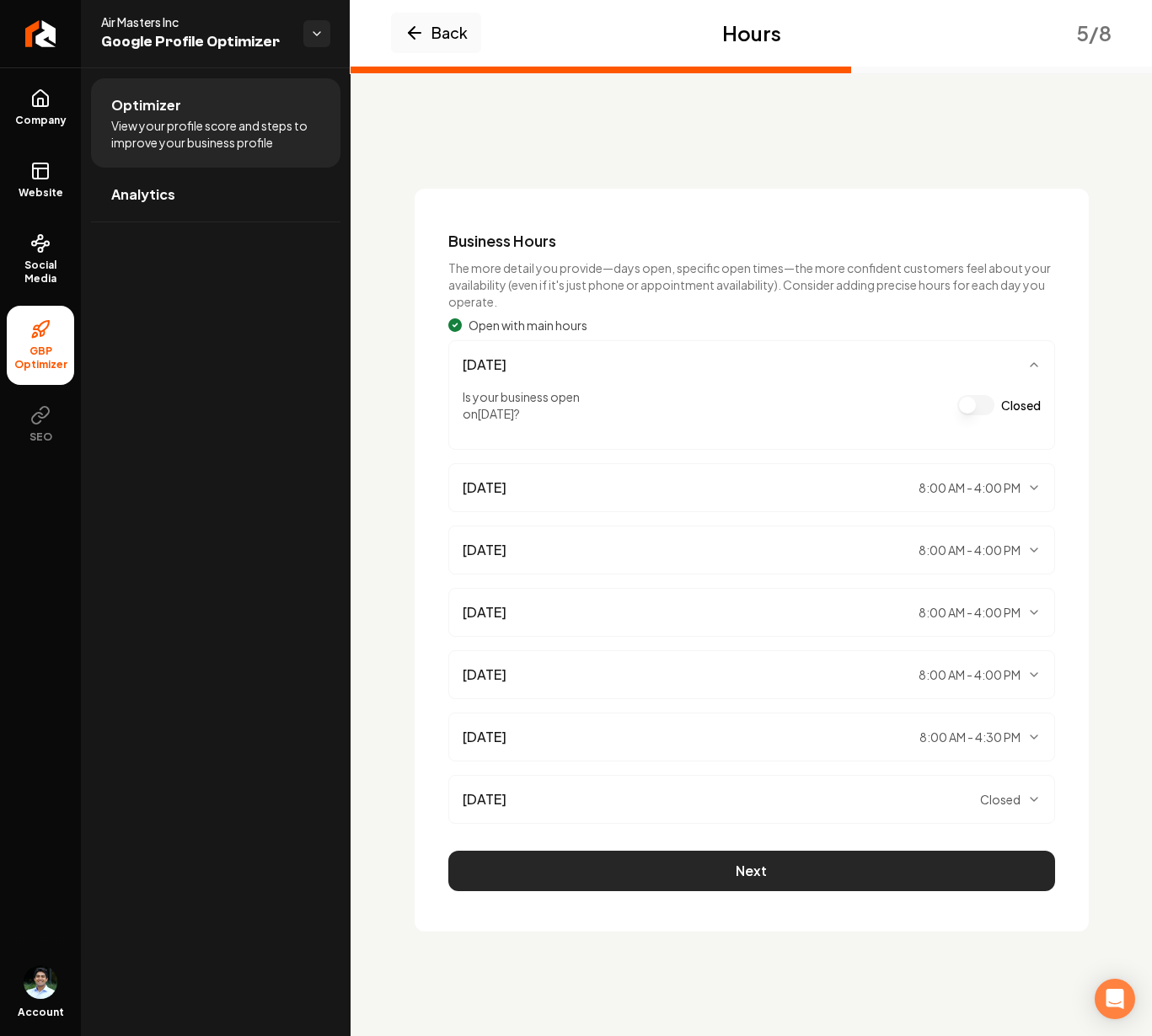
click at [786, 869] on button "Next" at bounding box center [751, 870] width 607 height 40
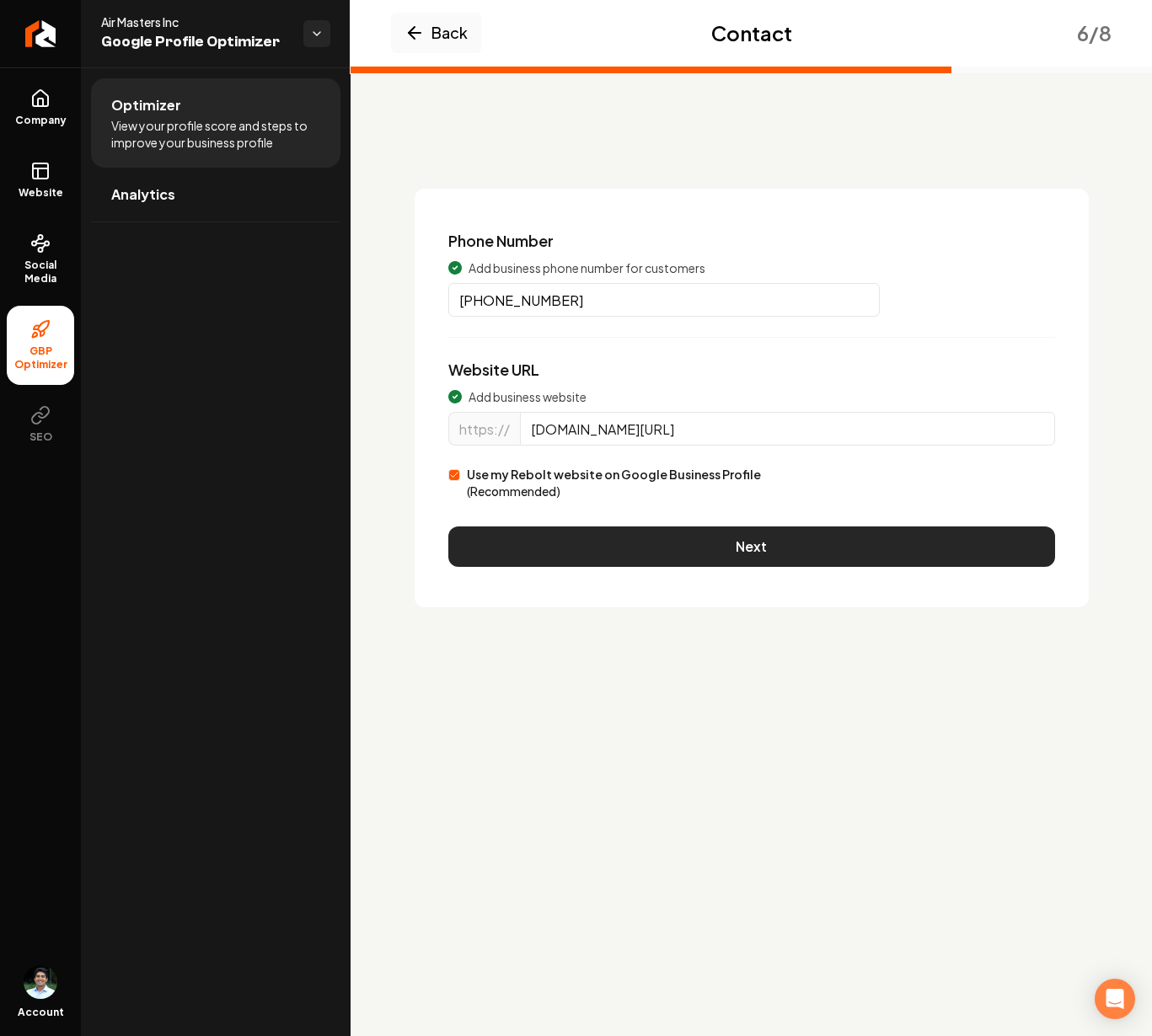
click at [609, 537] on button "Next" at bounding box center [751, 546] width 607 height 40
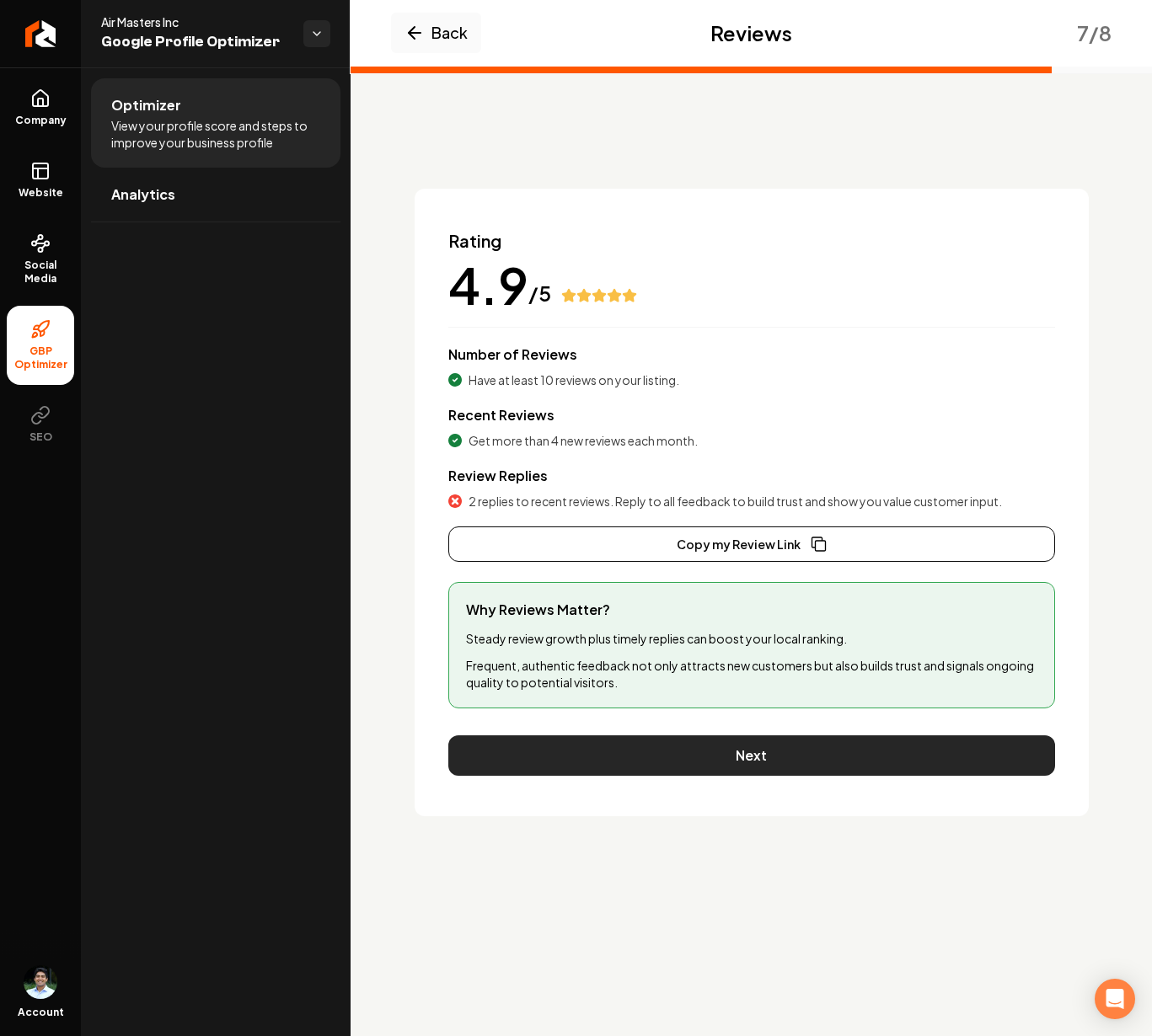
click at [767, 751] on button "Next" at bounding box center [751, 755] width 607 height 40
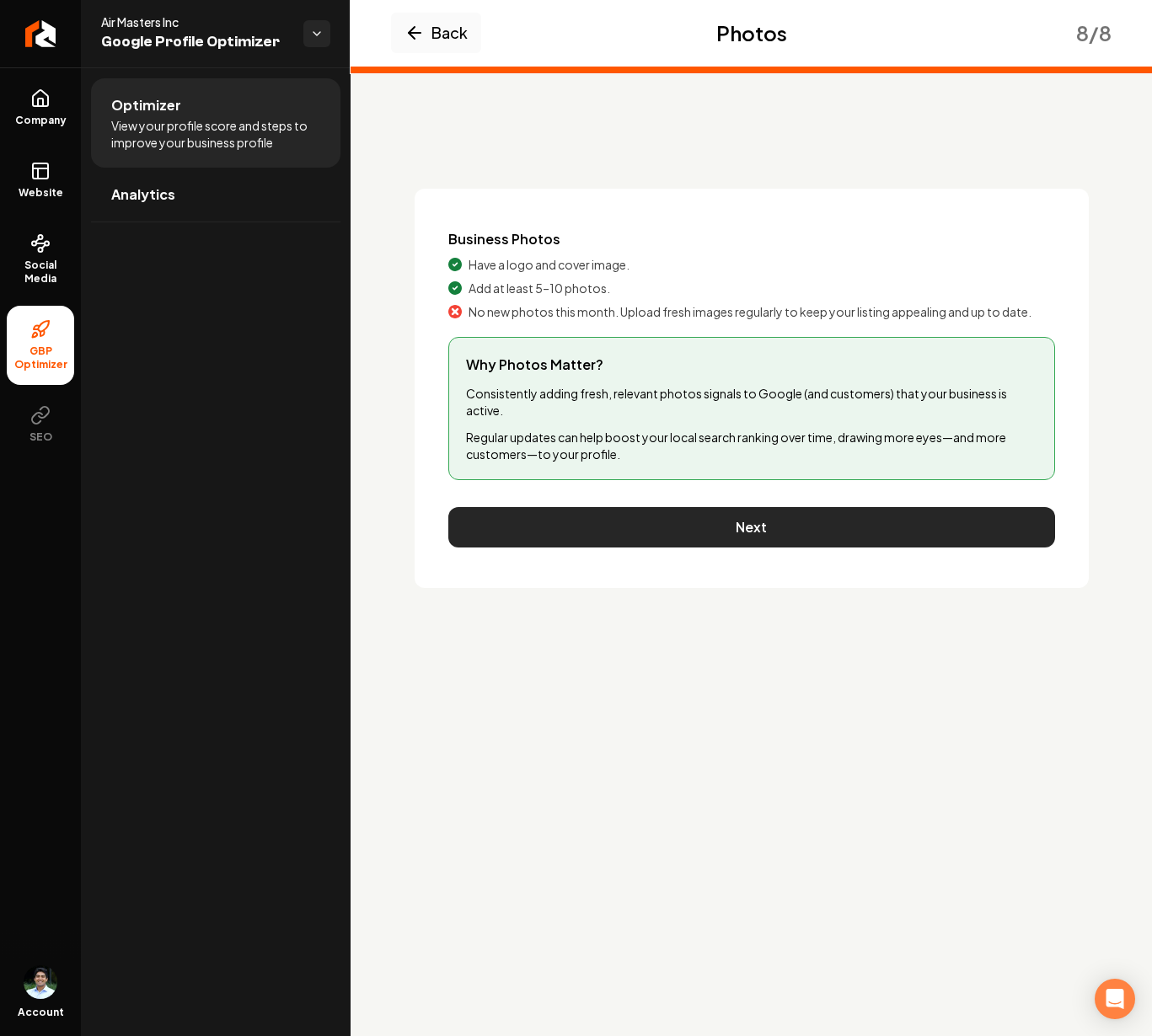
click at [740, 524] on button "Next" at bounding box center [751, 526] width 607 height 40
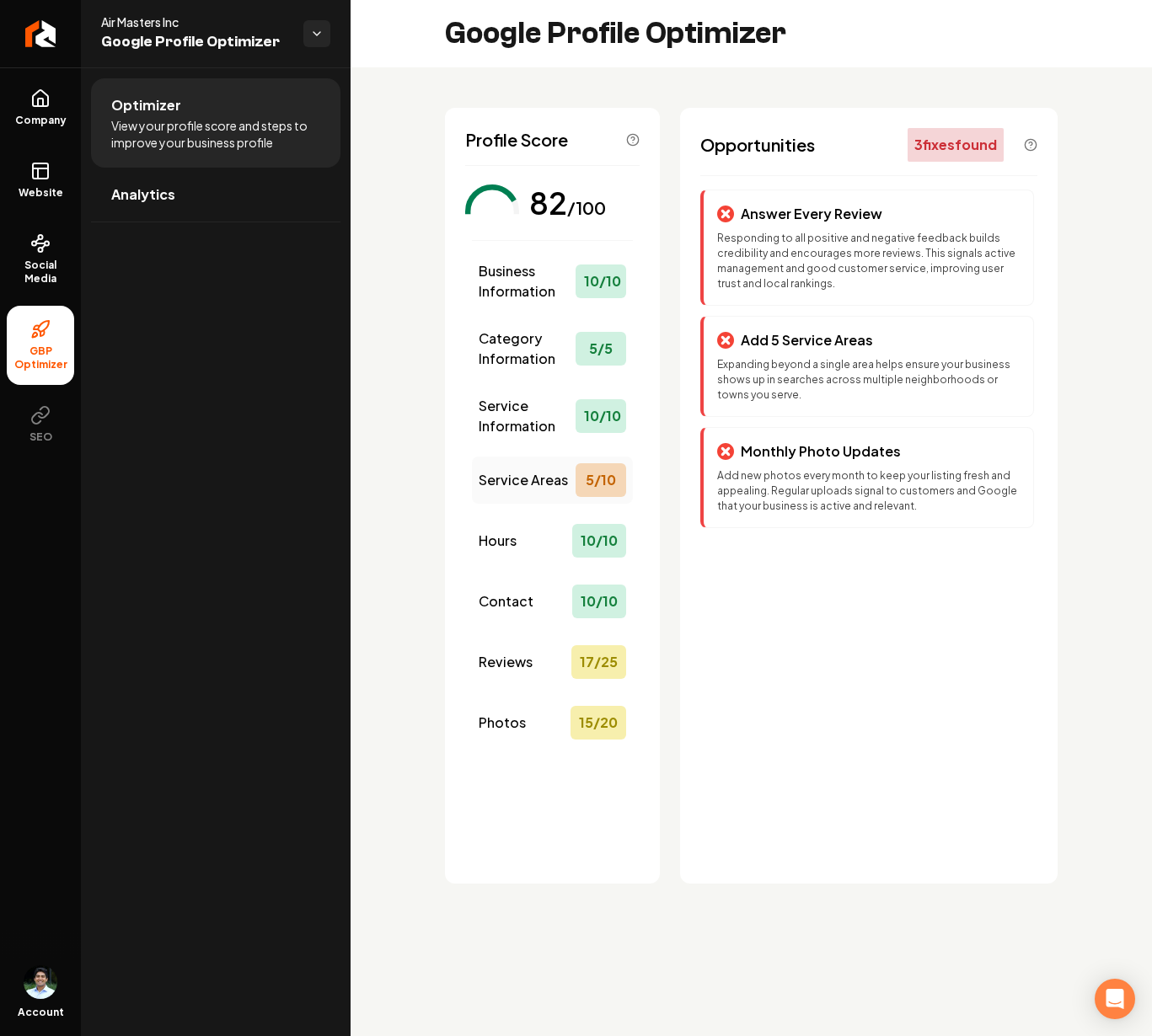
click at [530, 476] on span "Service Areas" at bounding box center [523, 480] width 89 height 20
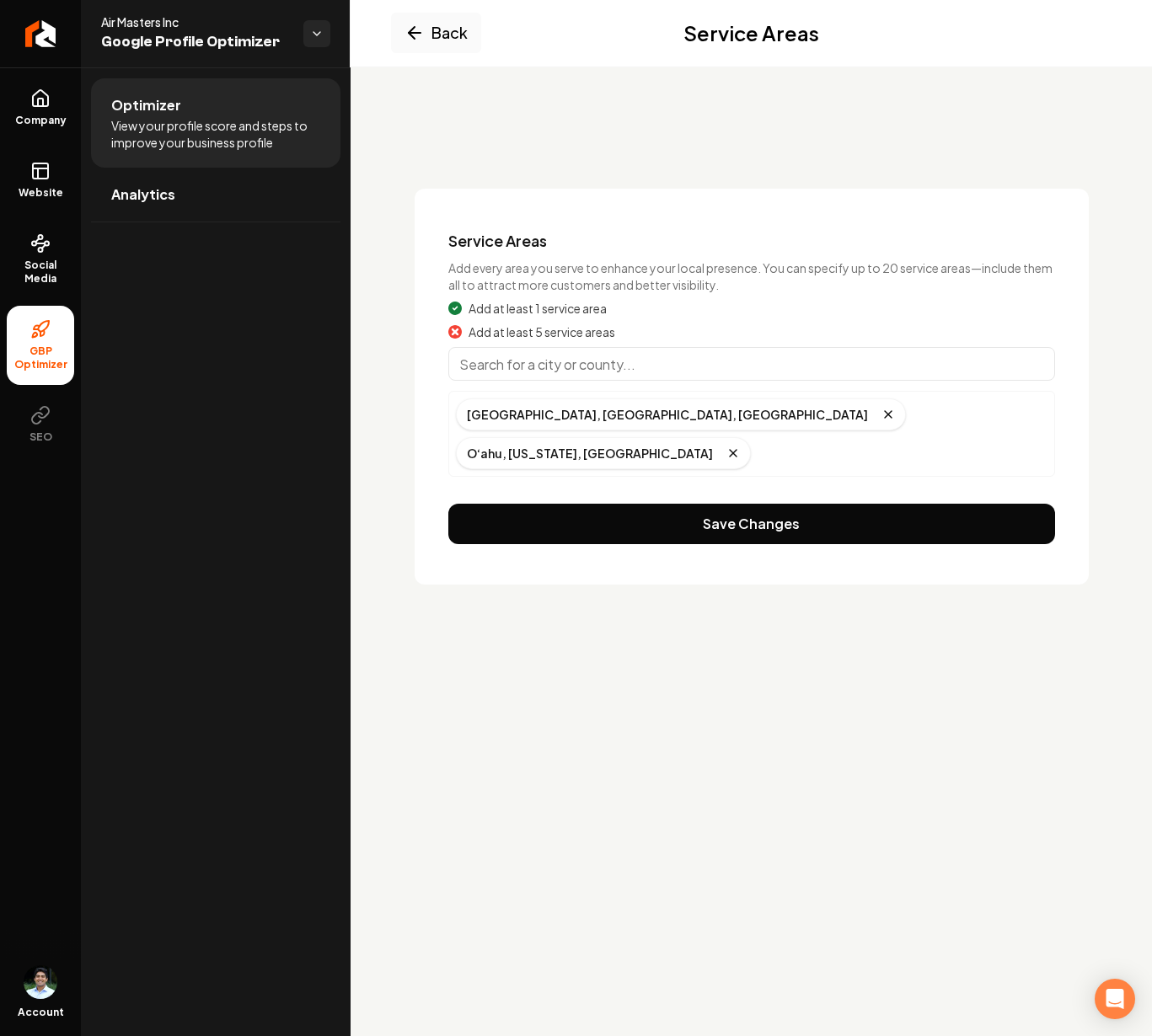
click at [587, 361] on input "Main content area" at bounding box center [751, 363] width 607 height 34
type input "Haleiwa, HI"
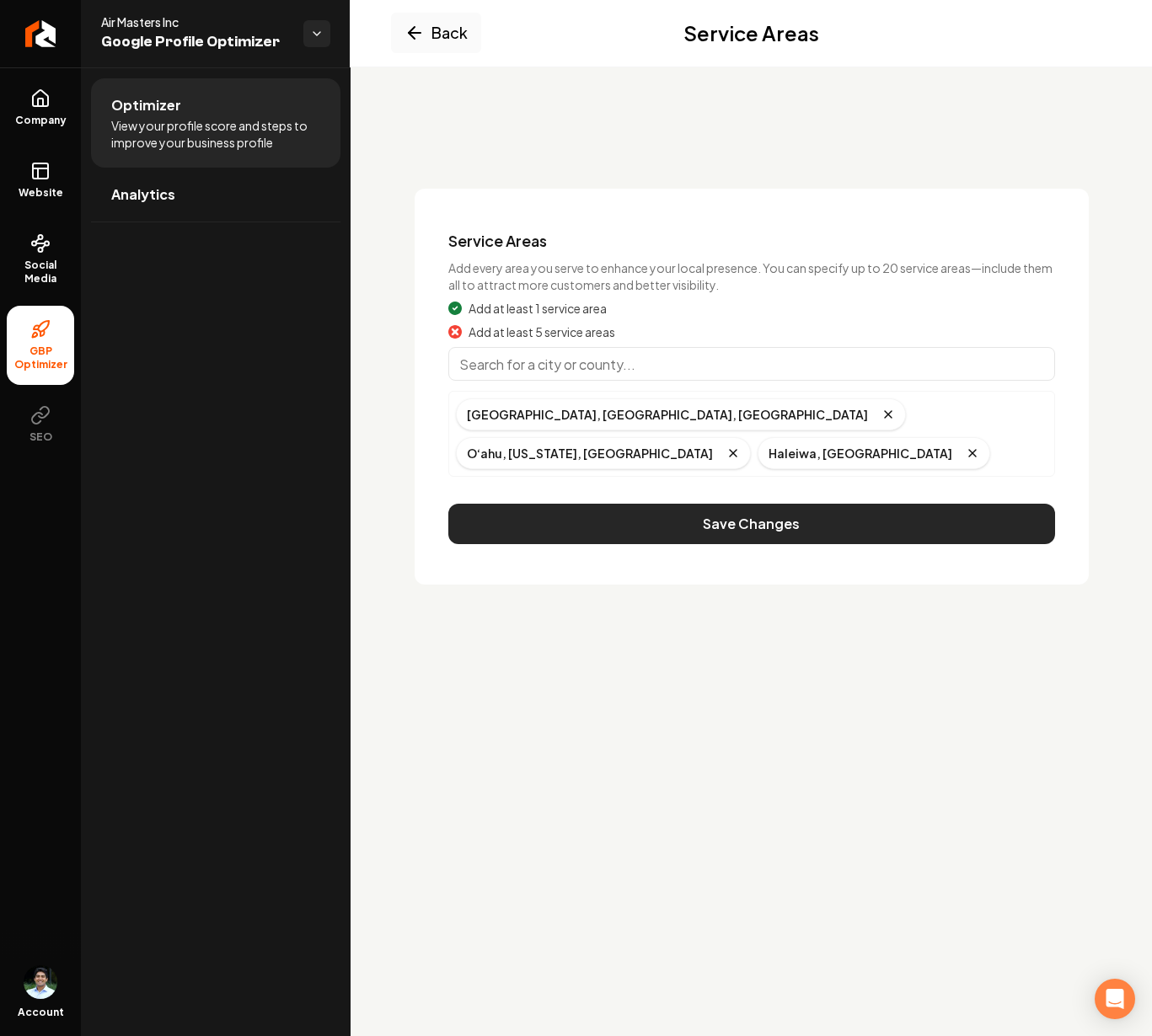
click at [580, 503] on button "Save Changes" at bounding box center [751, 523] width 607 height 40
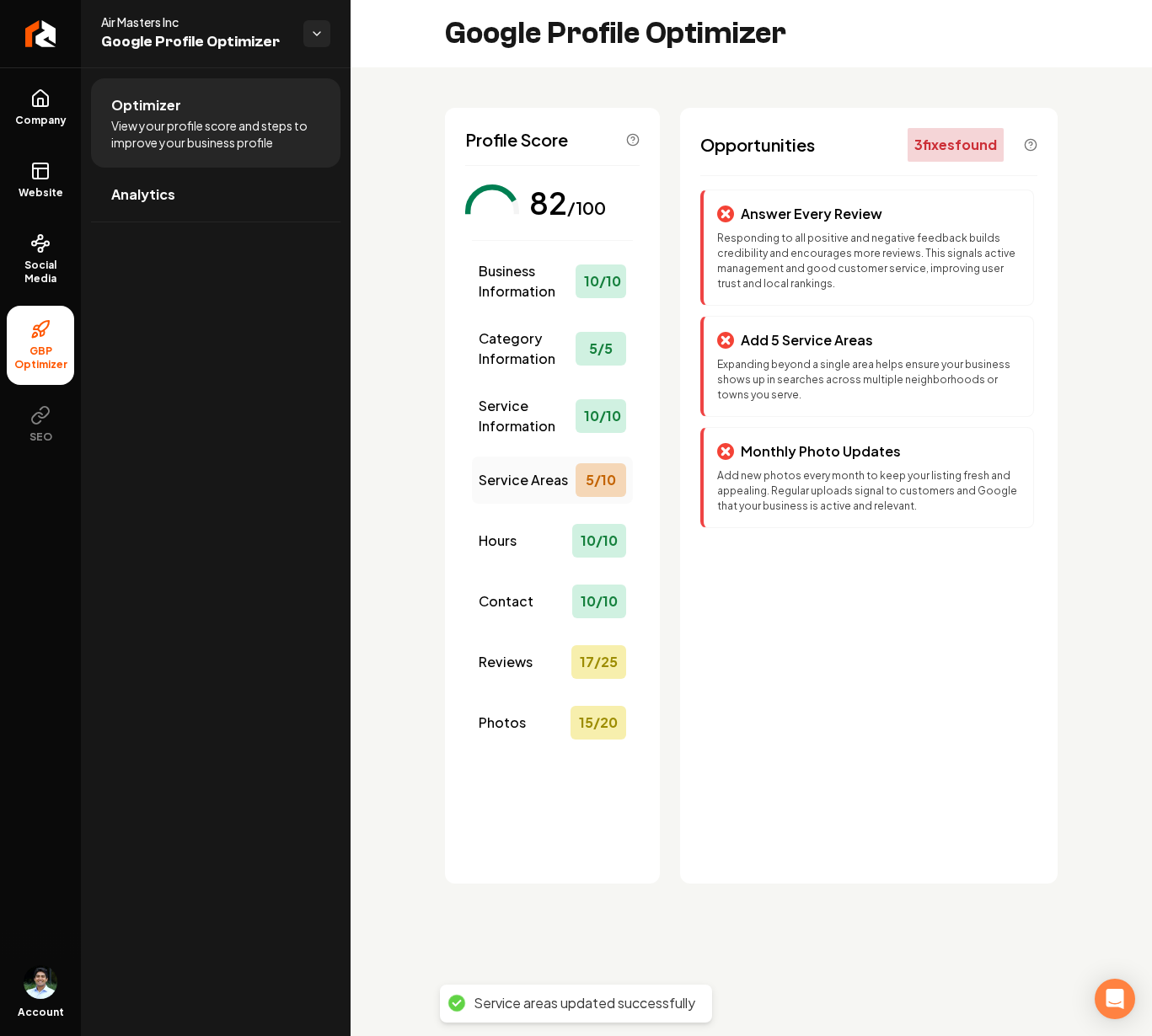
click at [530, 486] on span "Service Areas" at bounding box center [523, 480] width 89 height 20
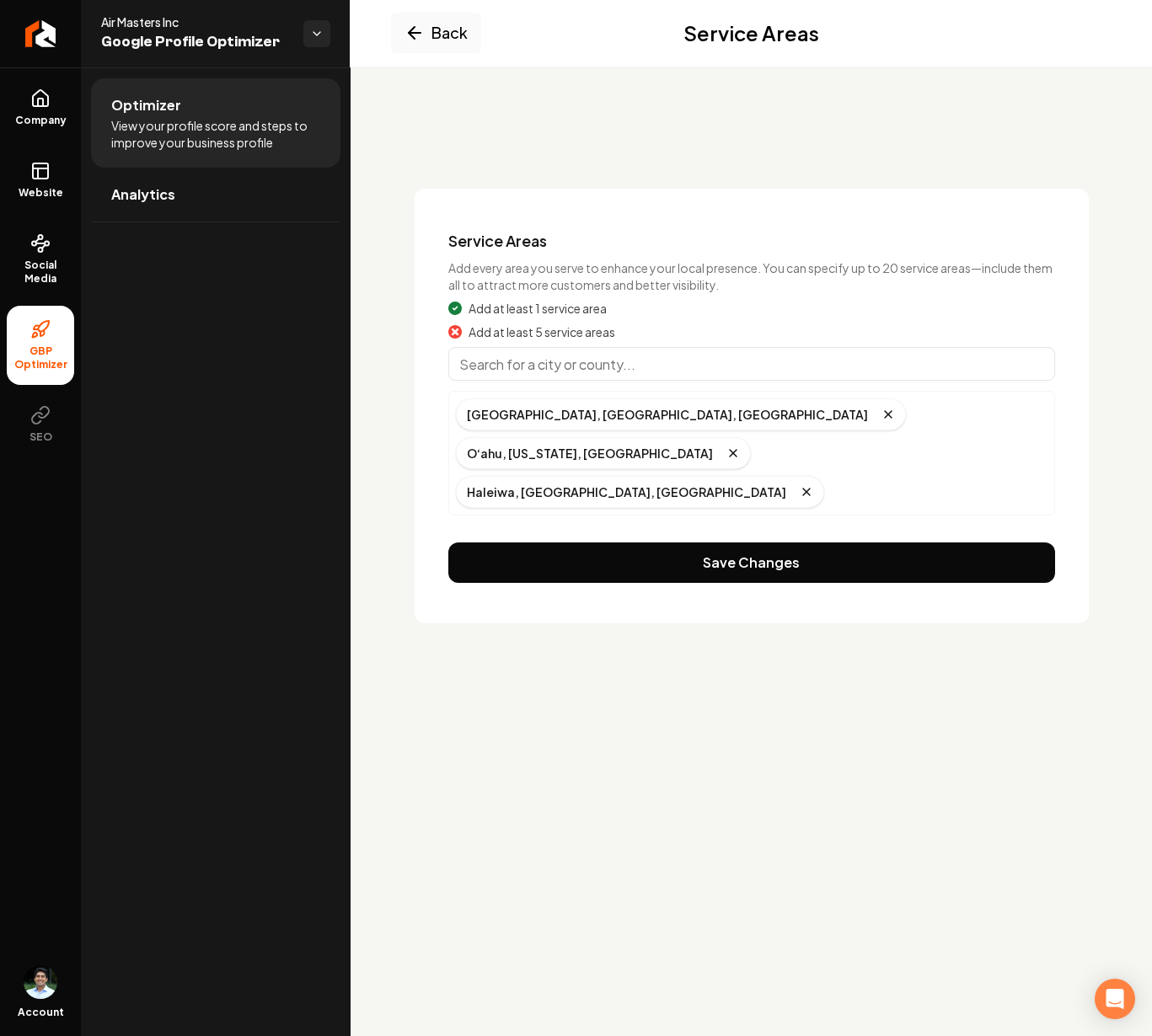
click at [607, 364] on input "Main content area" at bounding box center [751, 363] width 607 height 34
type input "Aiea, HI"
click at [647, 376] on input "Main content area" at bounding box center [751, 363] width 607 height 34
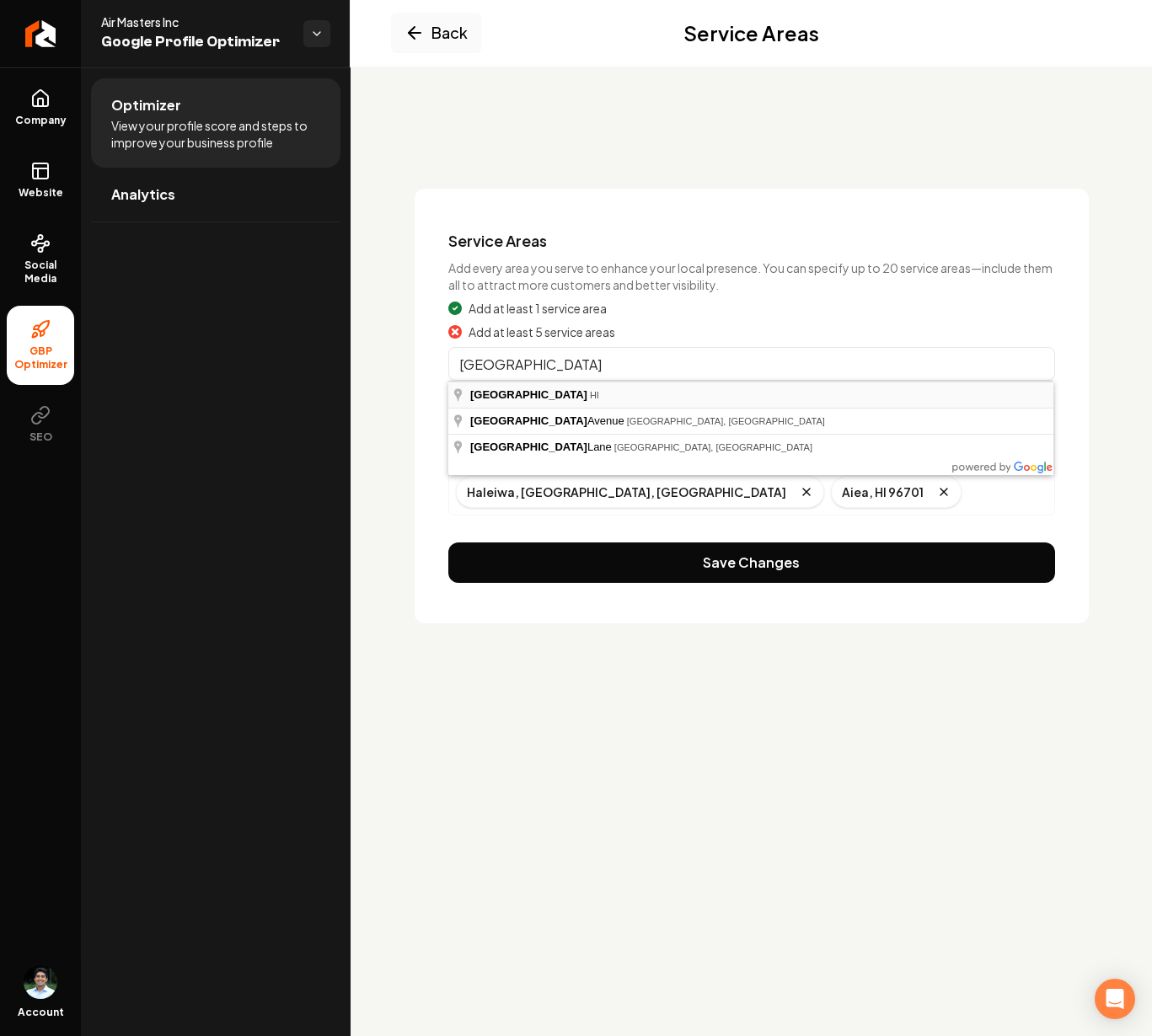
type input "Honolulu, HI"
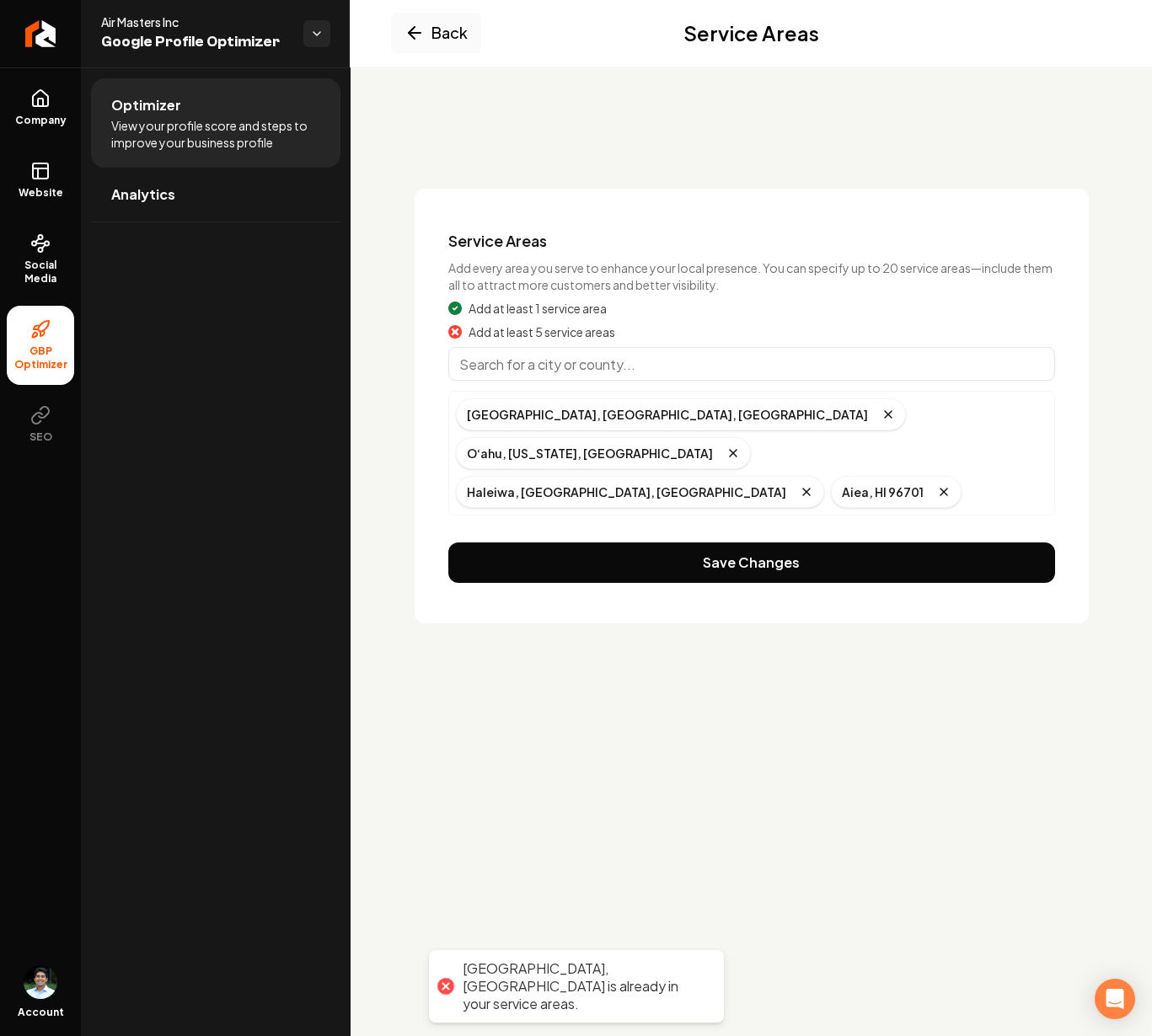
click at [590, 356] on input "Main content area" at bounding box center [751, 363] width 607 height 34
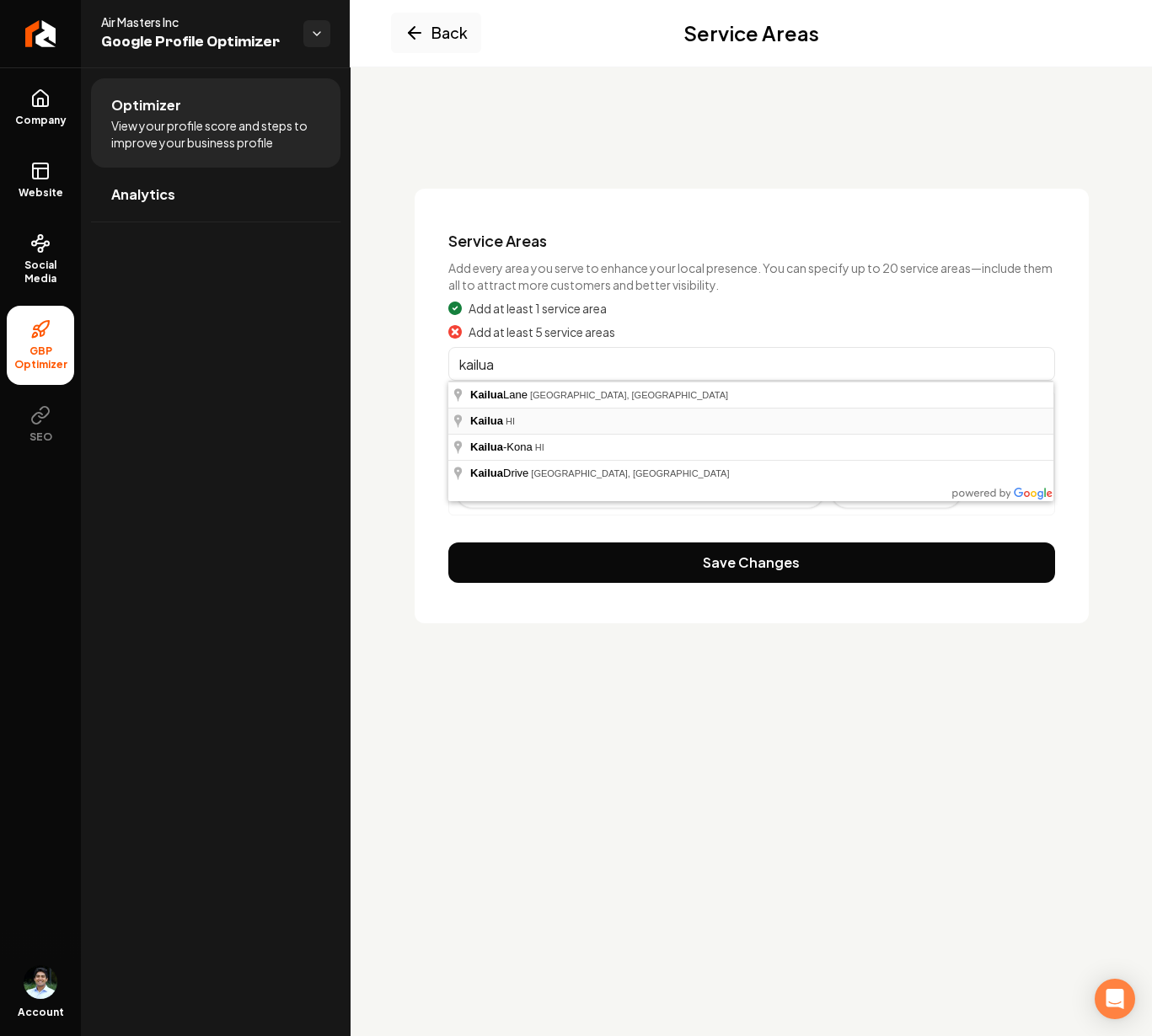
type input "Kailua, HI"
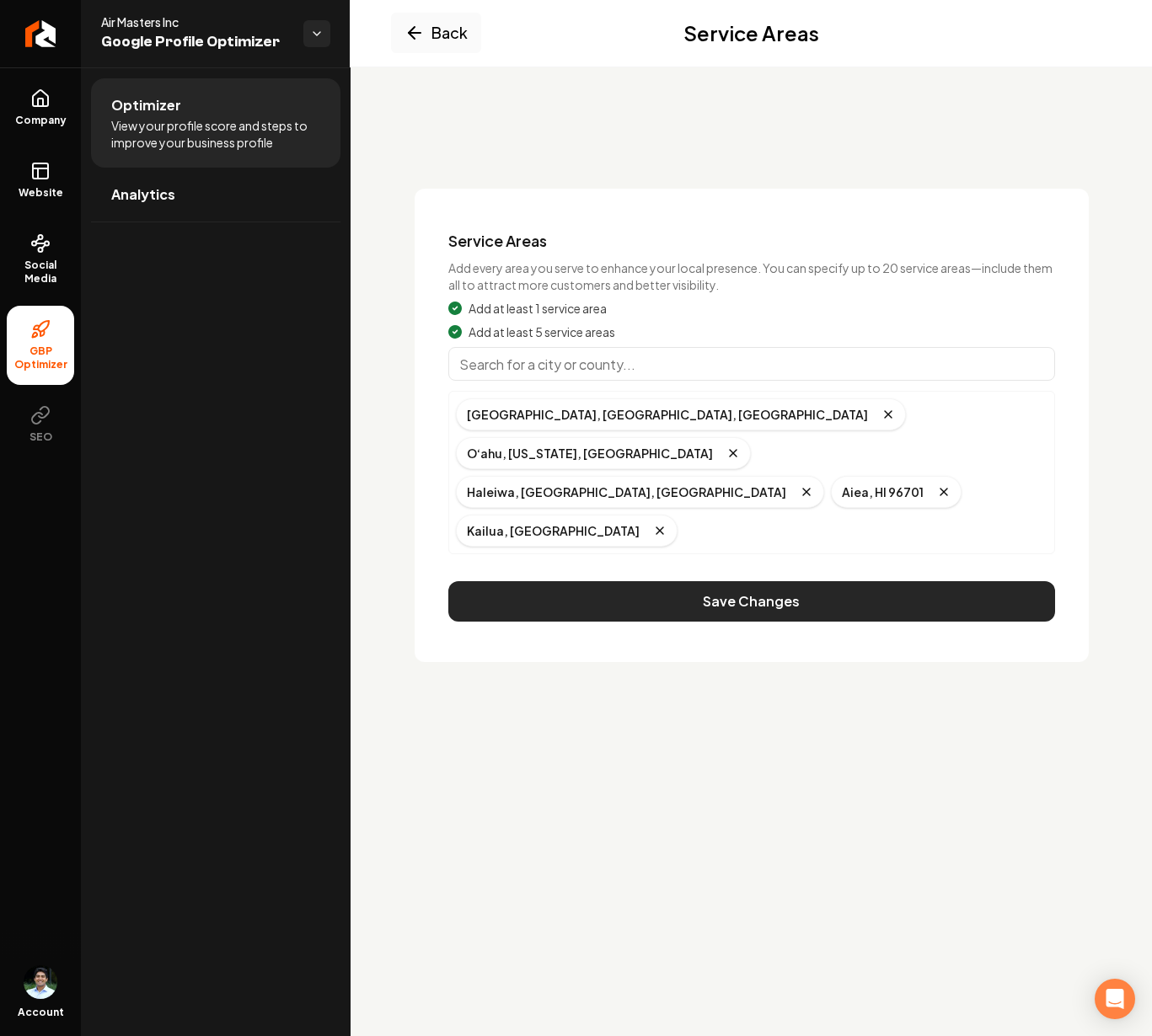
click at [557, 581] on button "Save Changes" at bounding box center [751, 601] width 607 height 40
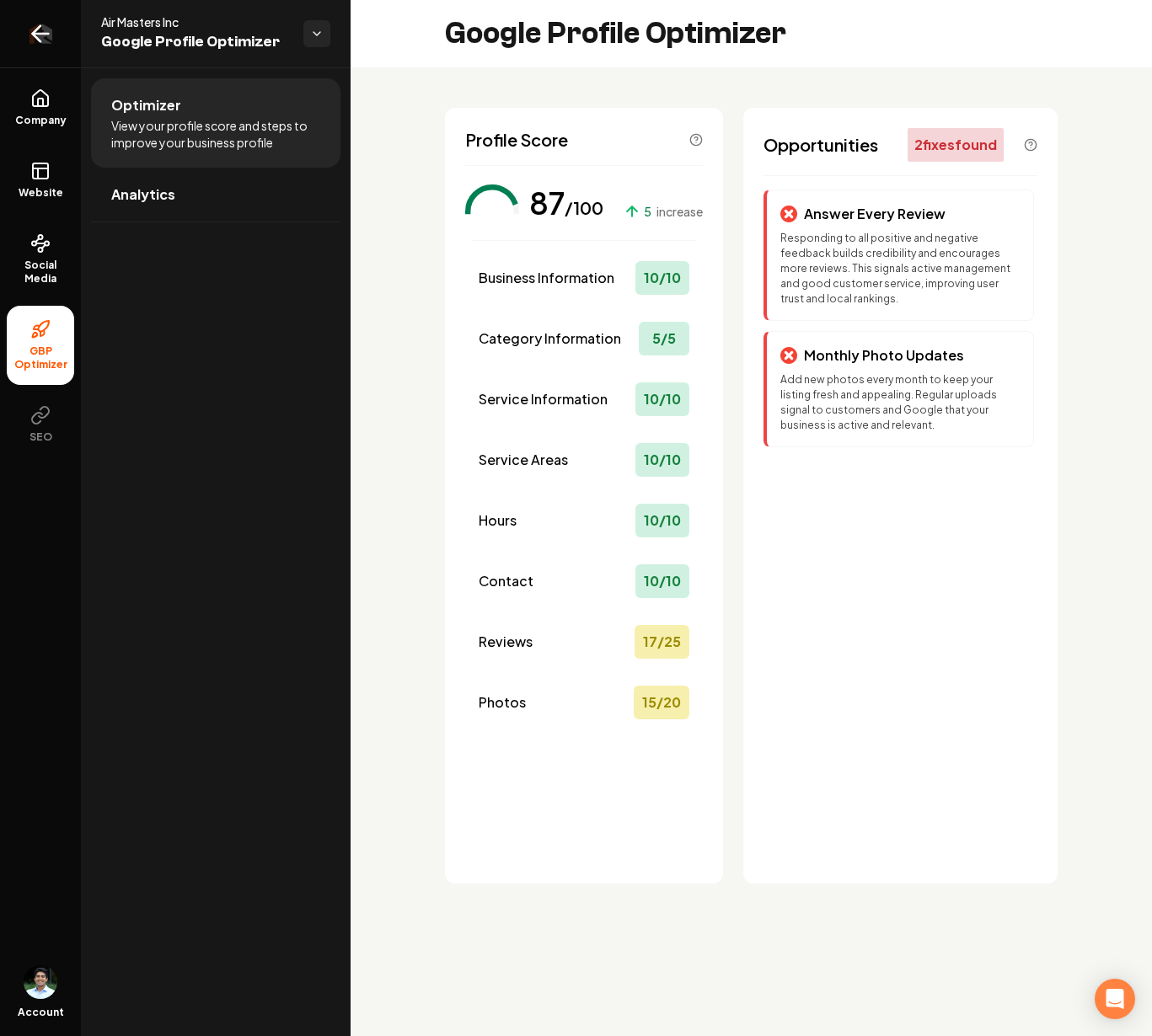
click at [20, 44] on link "Return to dashboard" at bounding box center [40, 34] width 81 height 67
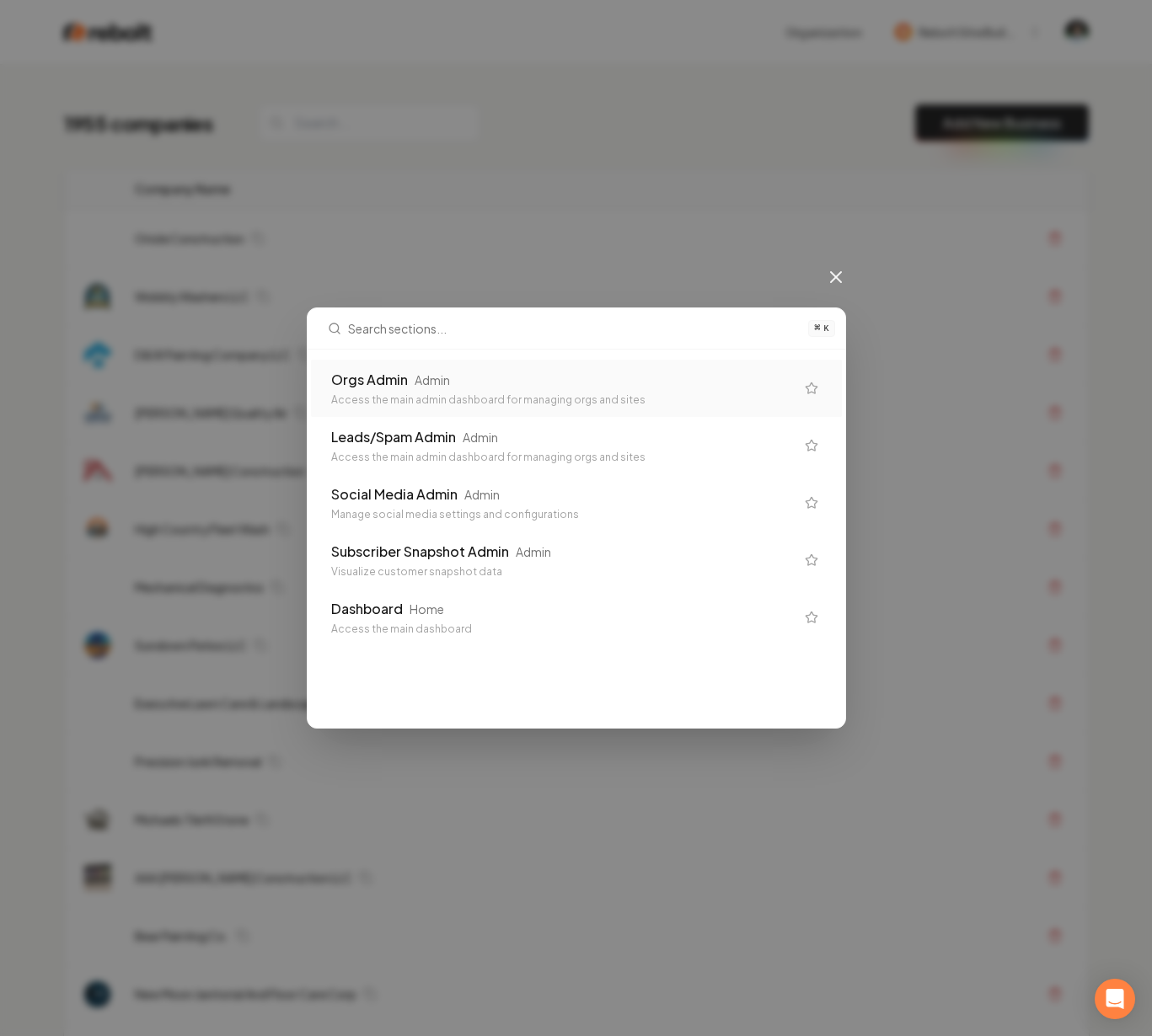
click at [415, 381] on div "Admin" at bounding box center [432, 380] width 35 height 17
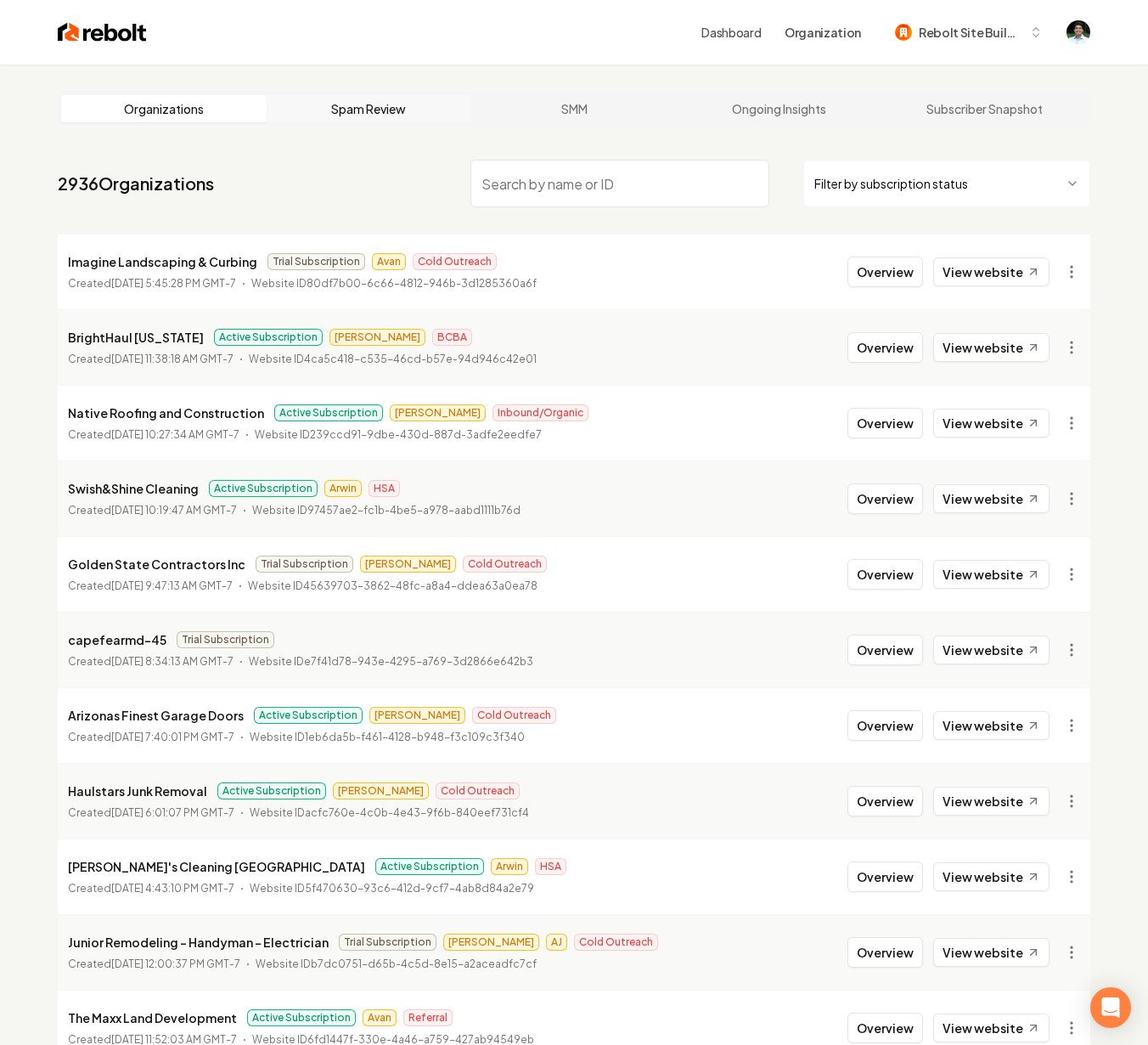
click at [356, 105] on link "Spam Review" at bounding box center [369, 108] width 206 height 27
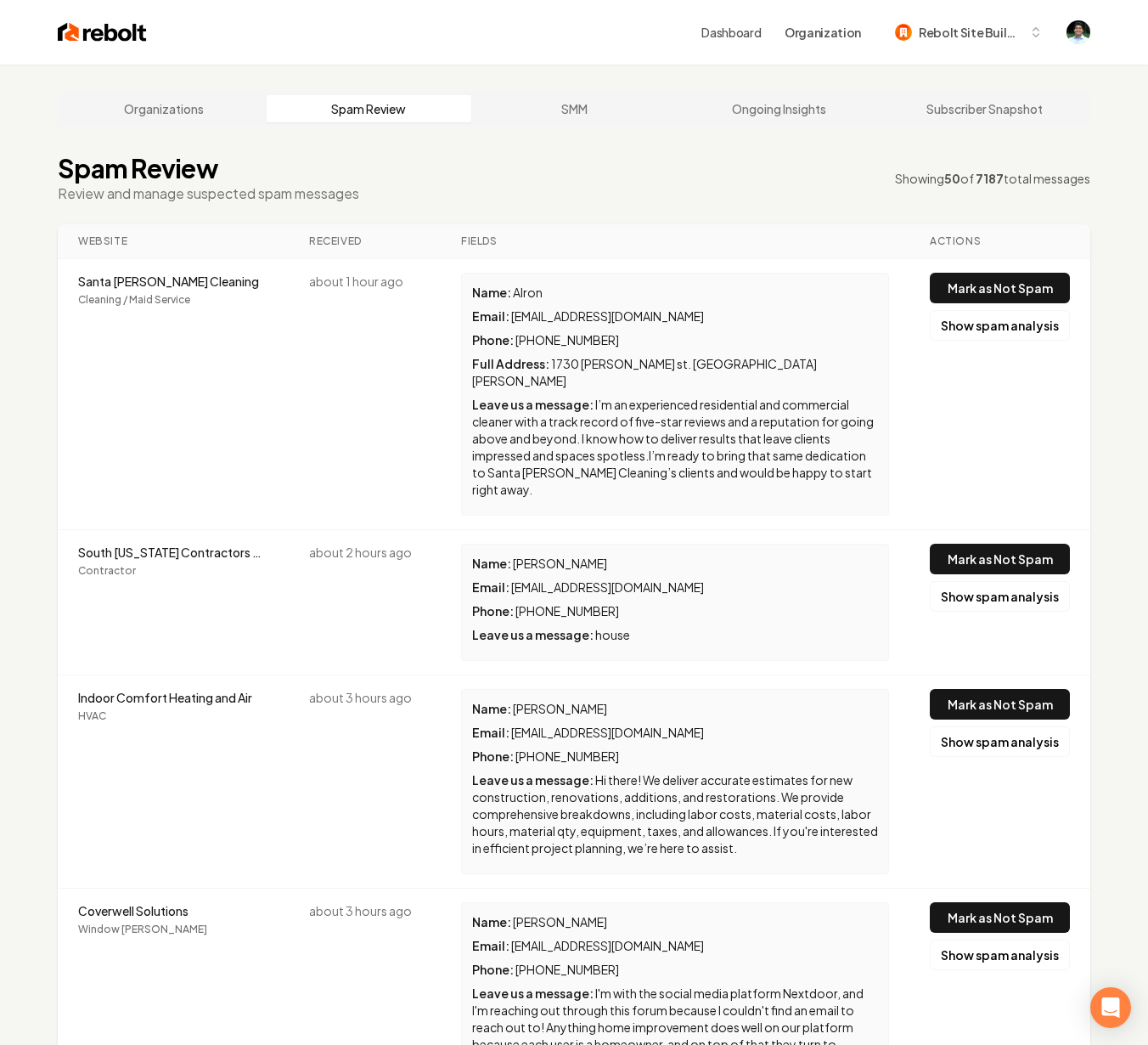
click at [331, 111] on link "Spam Review" at bounding box center [369, 108] width 206 height 27
click at [149, 112] on link "Organizations" at bounding box center [163, 108] width 206 height 27
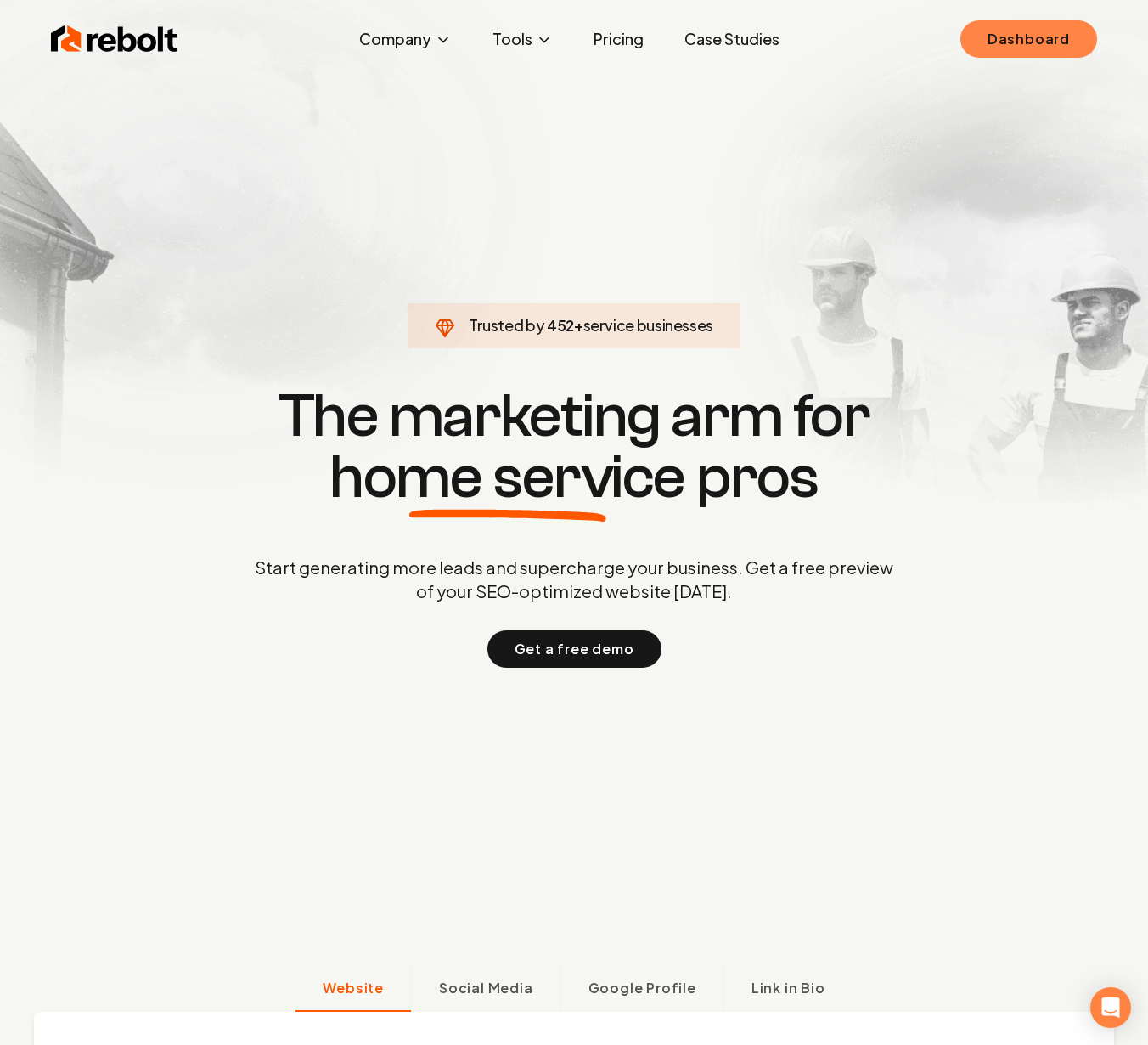
click at [1051, 45] on link "Dashboard" at bounding box center [1029, 39] width 137 height 38
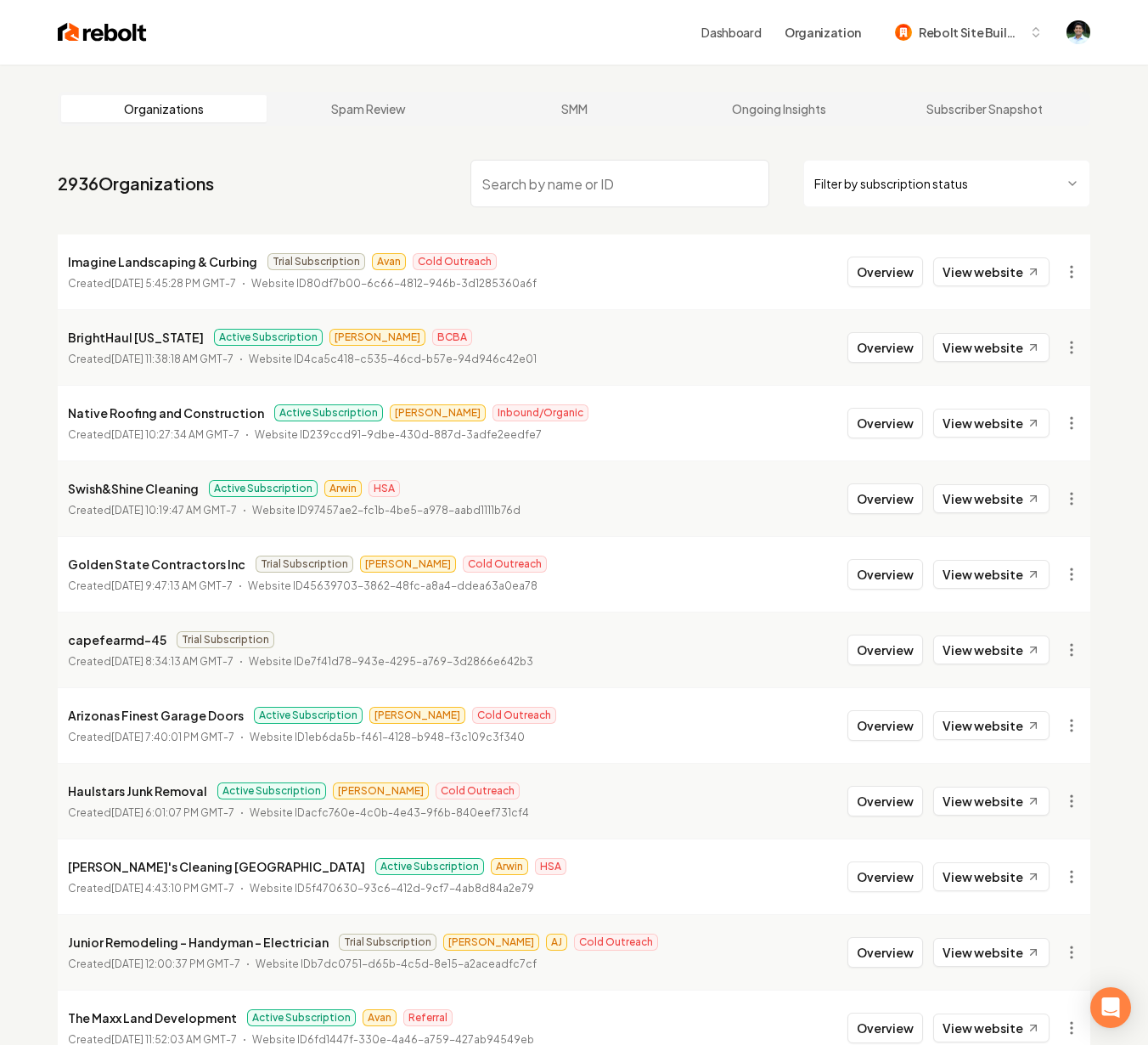
click at [604, 181] on input "search" at bounding box center [620, 183] width 299 height 48
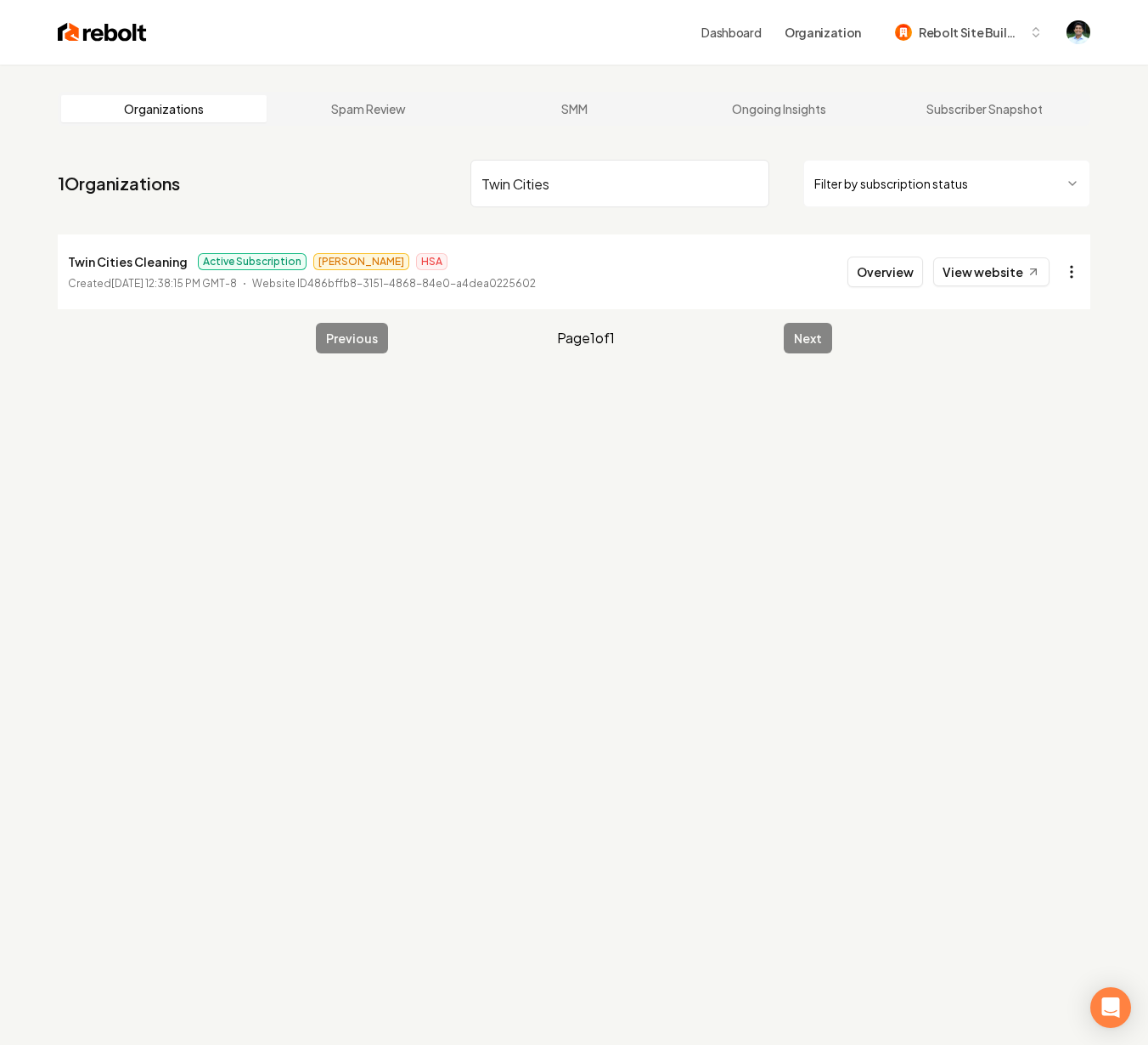
click at [1071, 278] on html "Dashboard Organization Rebolt Site Builder Organizations Spam Review SMM Ongoin…" at bounding box center [574, 522] width 1148 height 1045
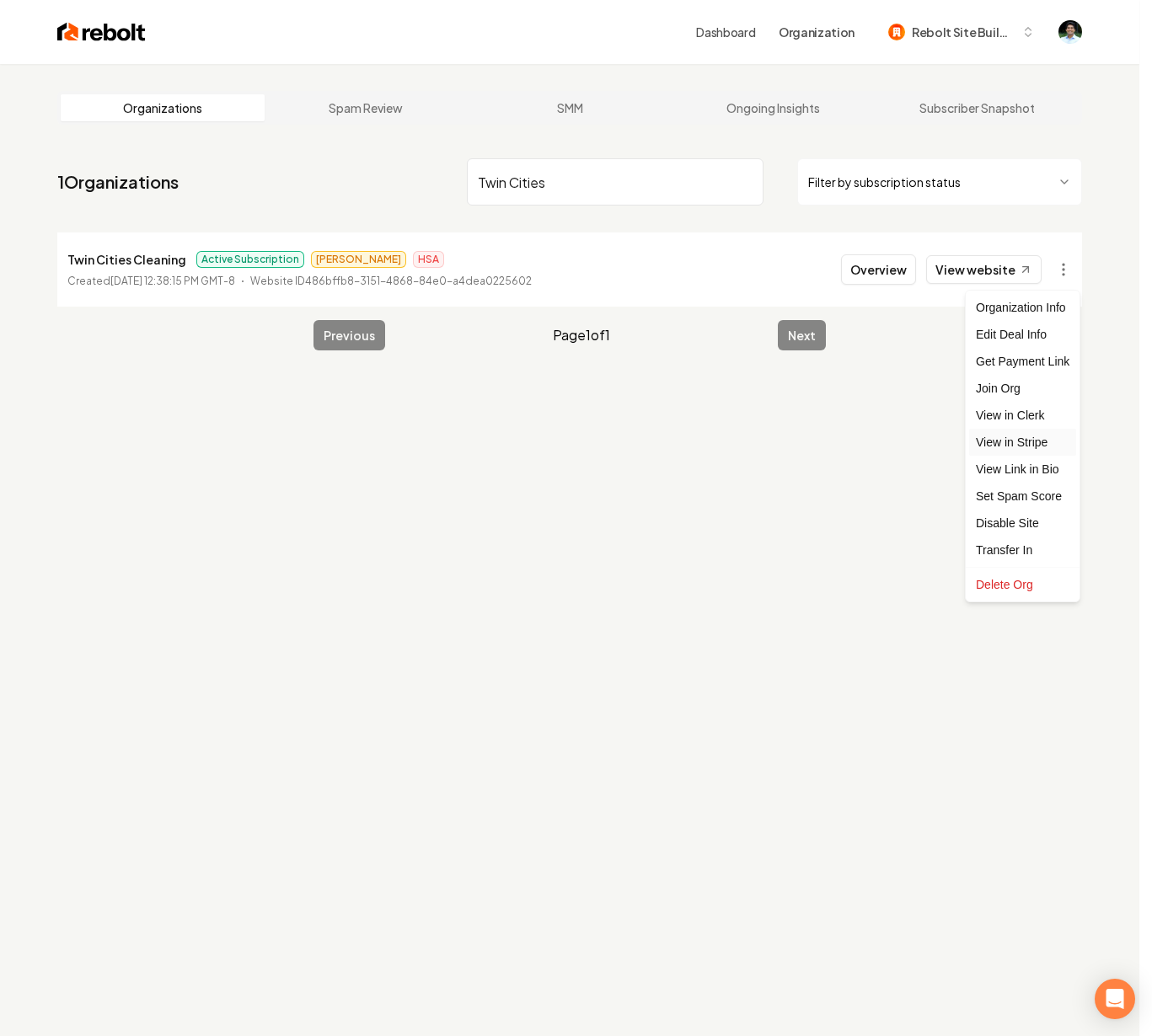
click at [1009, 443] on link "View in Stripe" at bounding box center [1022, 442] width 107 height 27
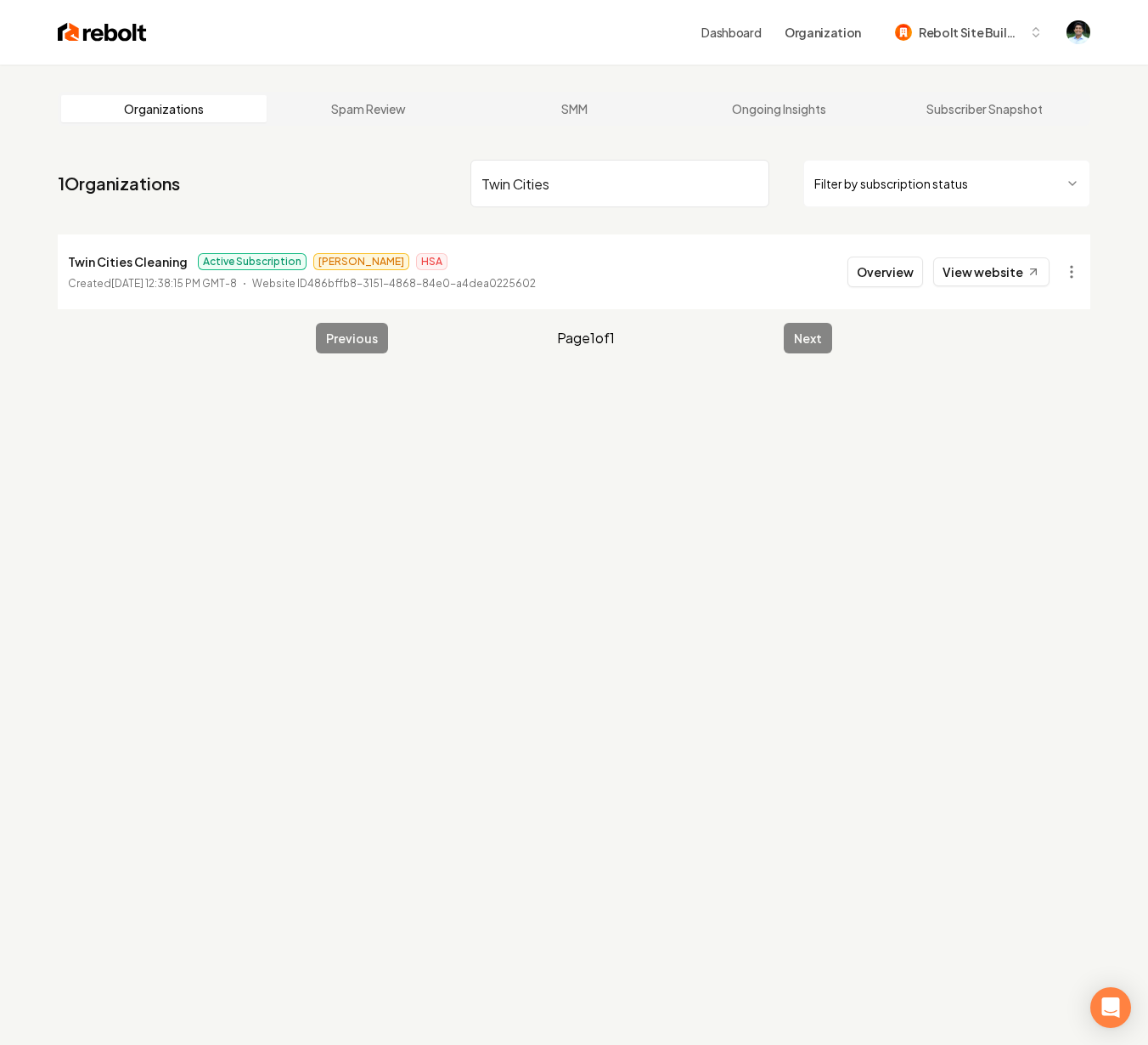
click at [562, 191] on input "Twin Cities" at bounding box center [620, 183] width 299 height 48
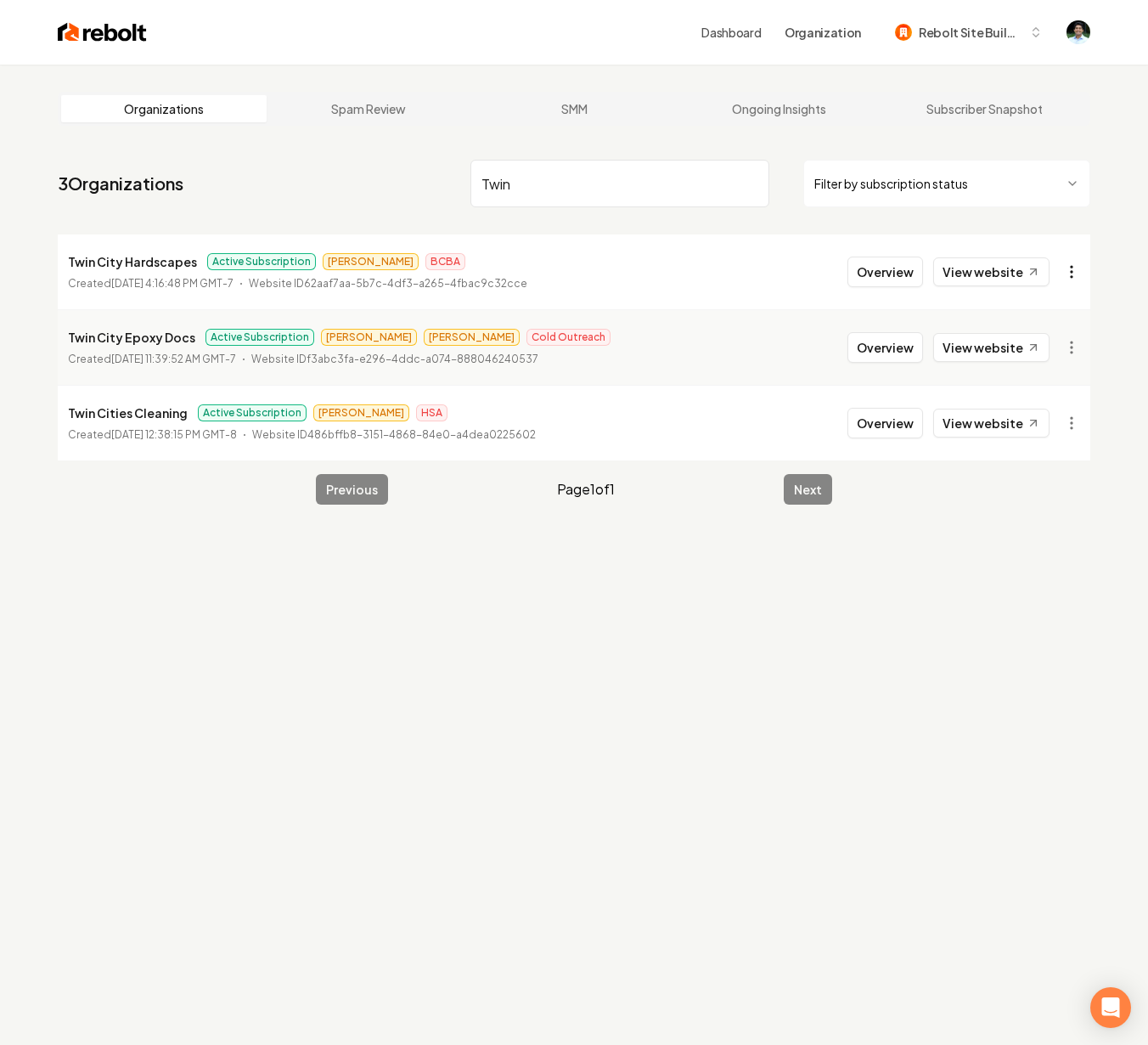
type input "Twin"
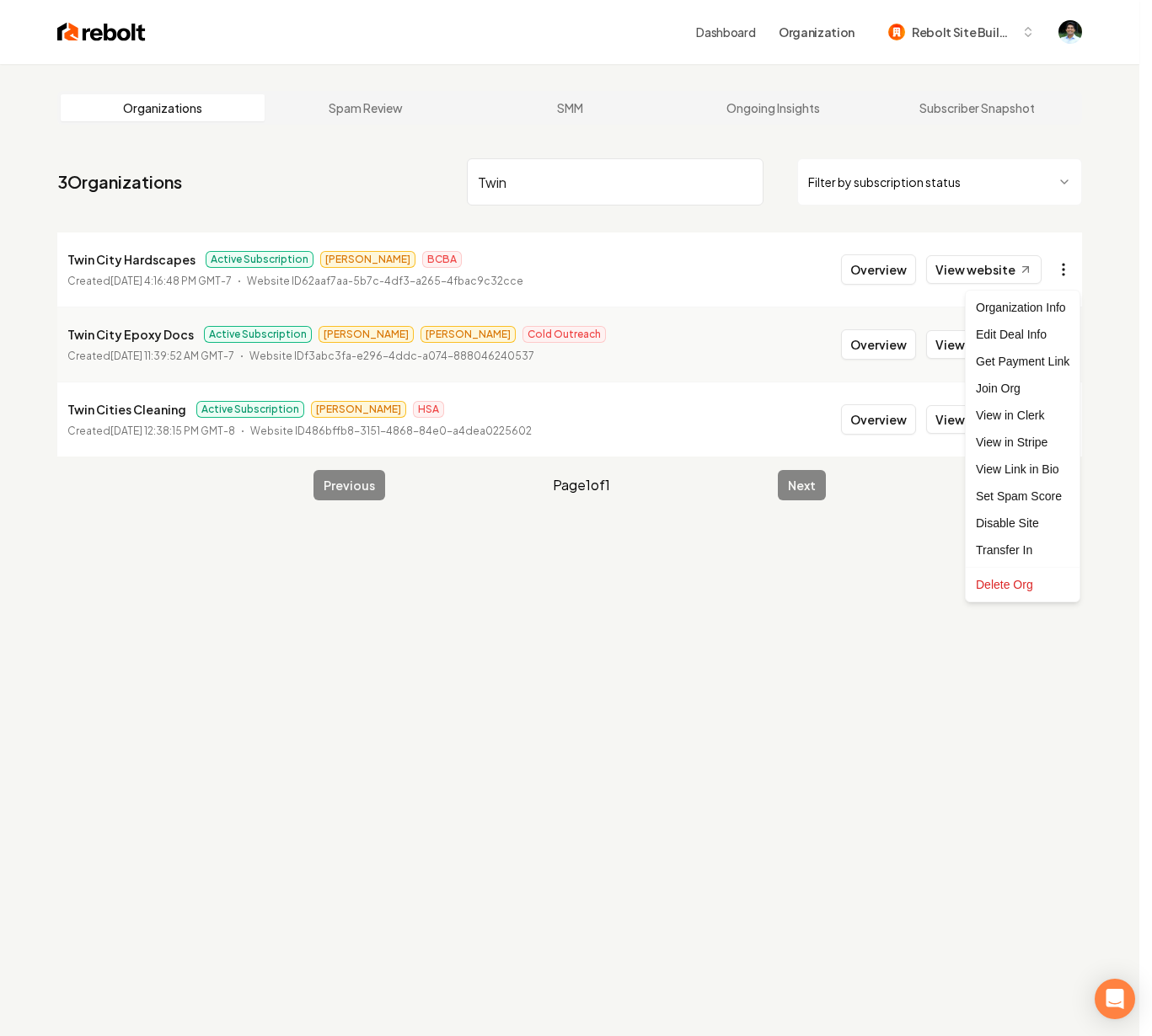
click at [1064, 276] on html "Dashboard Organization Rebolt Site Builder Organizations Spam Review SMM Ongoin…" at bounding box center [576, 518] width 1152 height 1036
click at [985, 446] on link "View in Stripe" at bounding box center [1022, 442] width 107 height 27
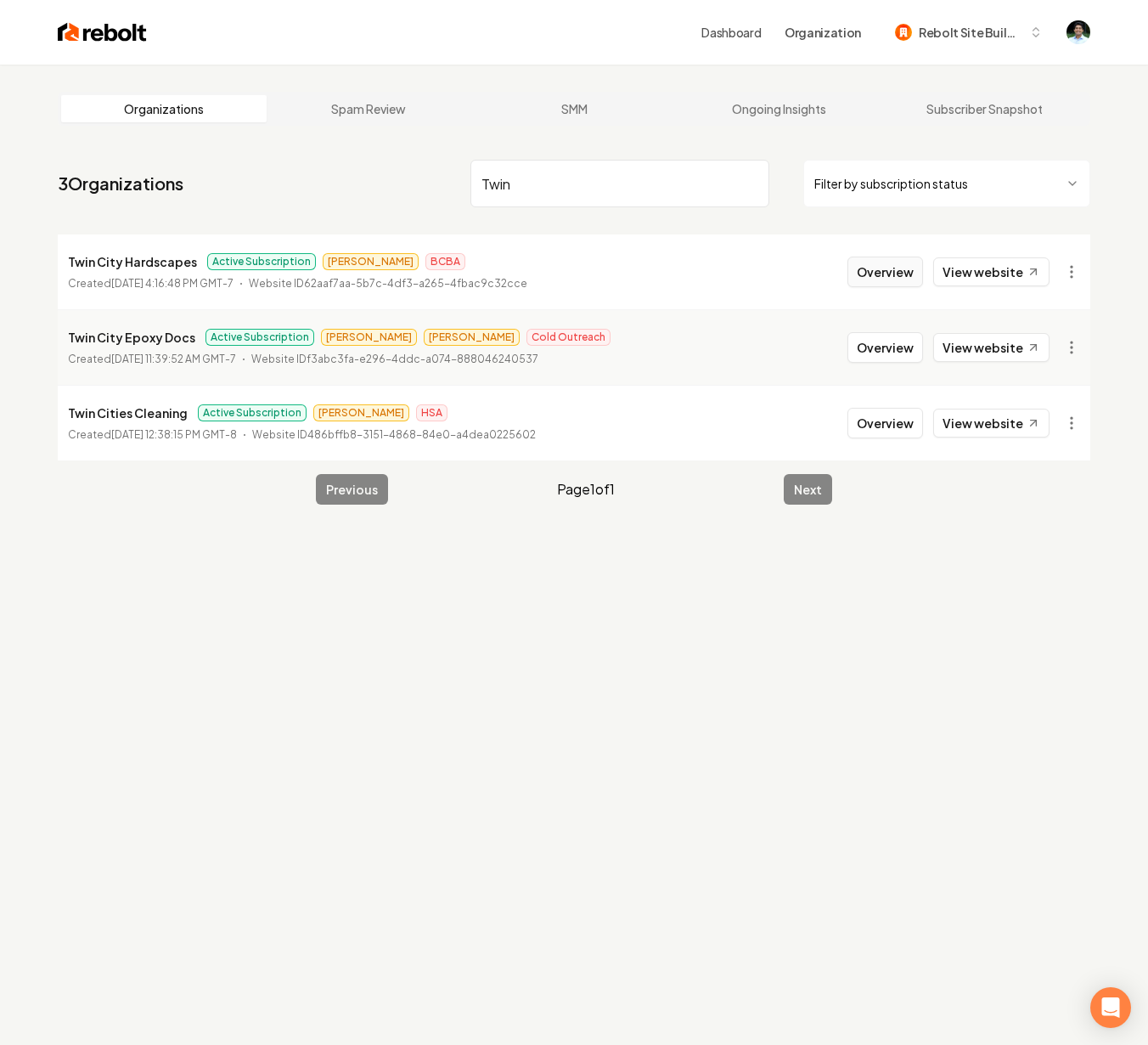
click at [891, 273] on button "Overview" at bounding box center [885, 272] width 75 height 31
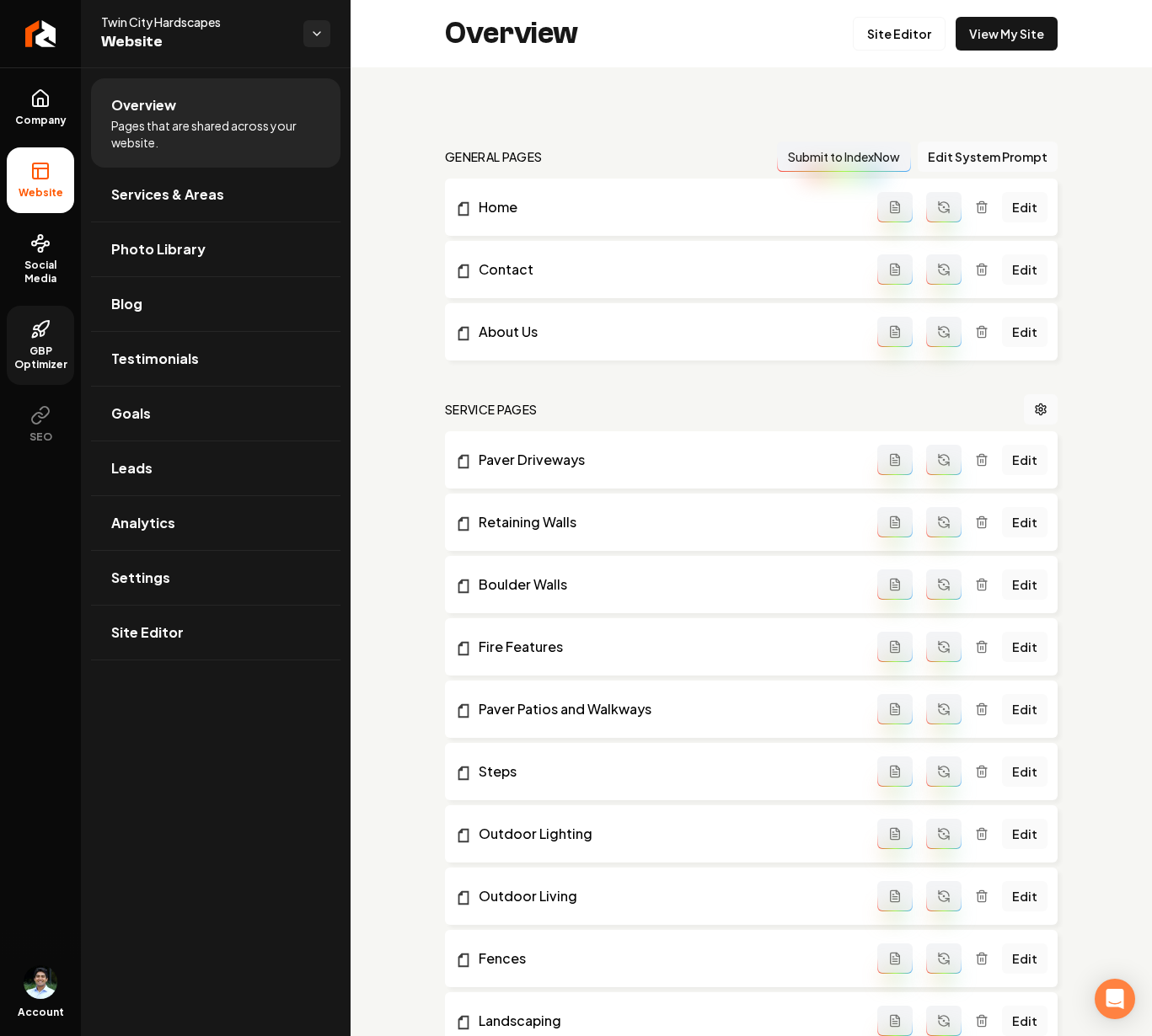
click at [51, 340] on link "GBP Optimizer" at bounding box center [40, 345] width 67 height 79
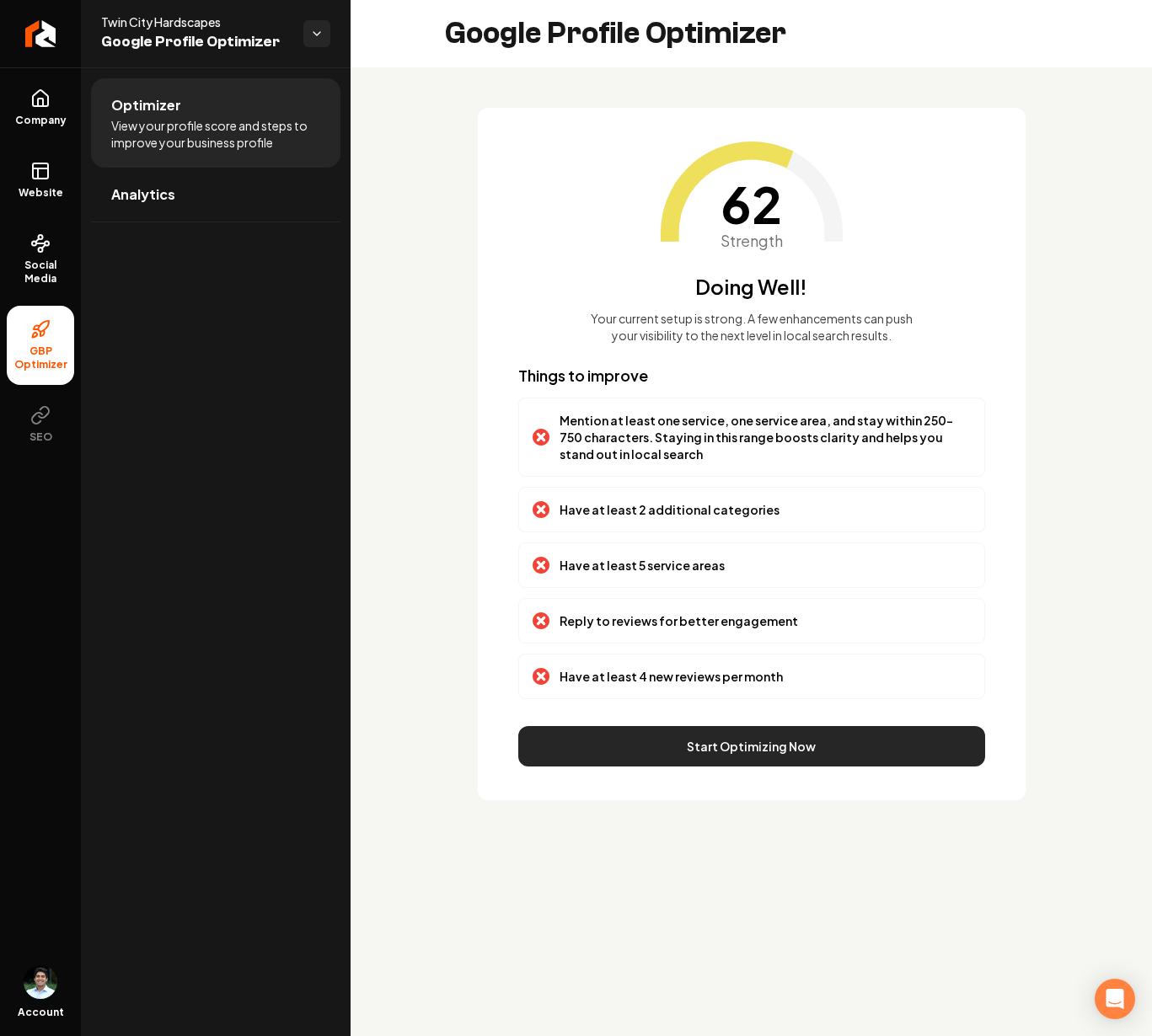
click at [727, 748] on button "Start Optimizing Now" at bounding box center [751, 745] width 467 height 40
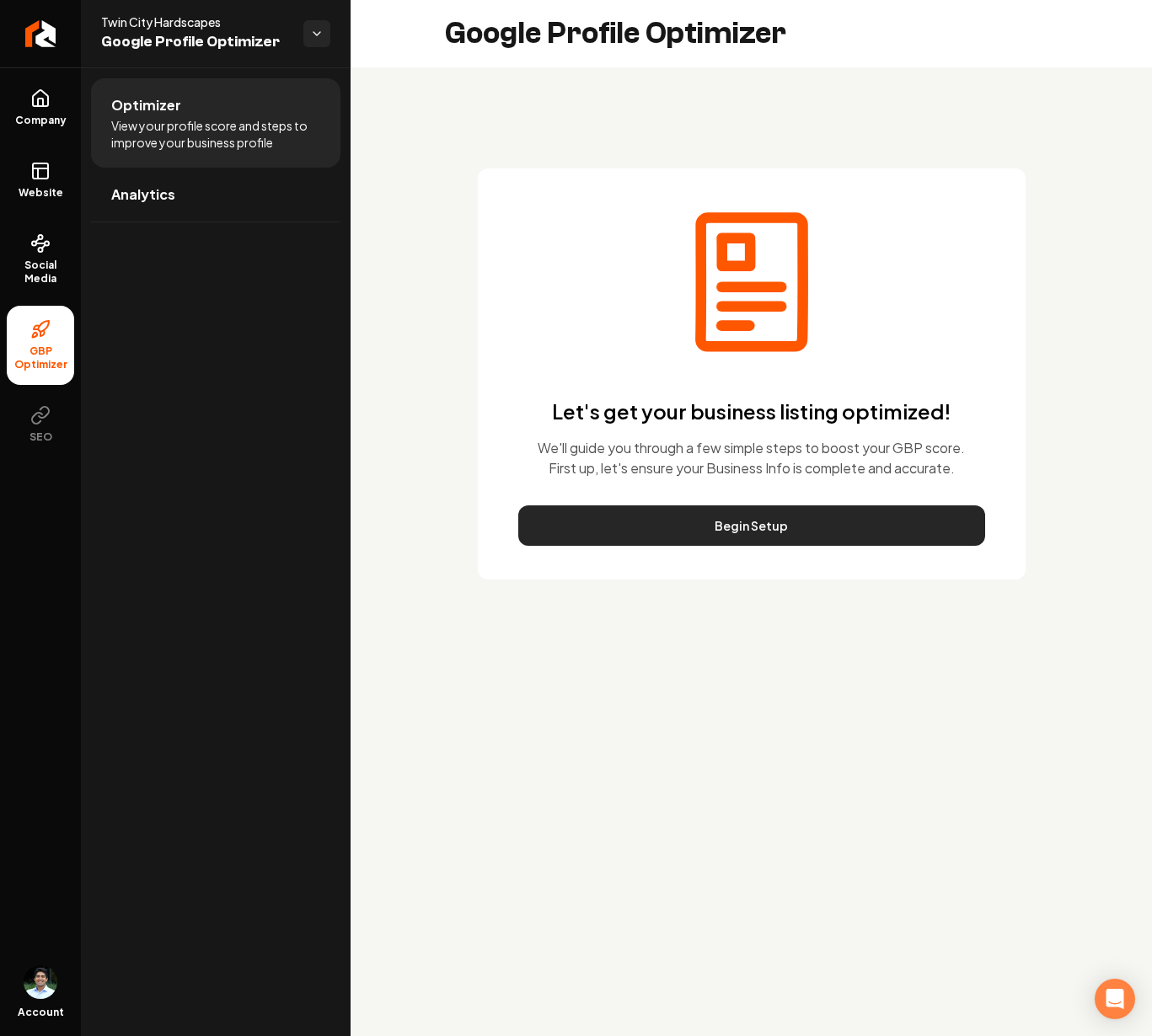
click at [754, 515] on button "Begin Setup" at bounding box center [751, 525] width 467 height 40
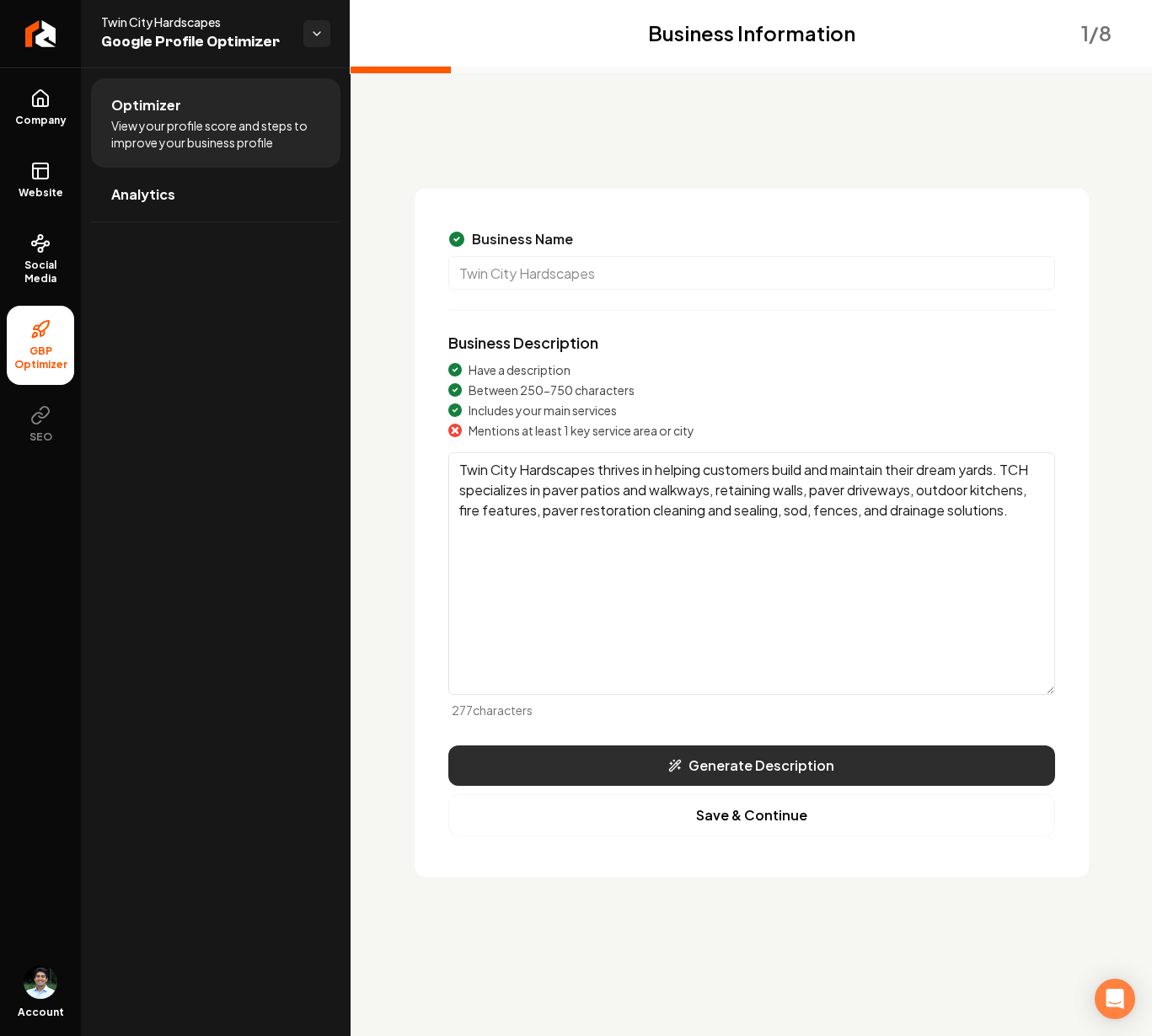
click at [779, 770] on button "Generate Description" at bounding box center [751, 765] width 607 height 40
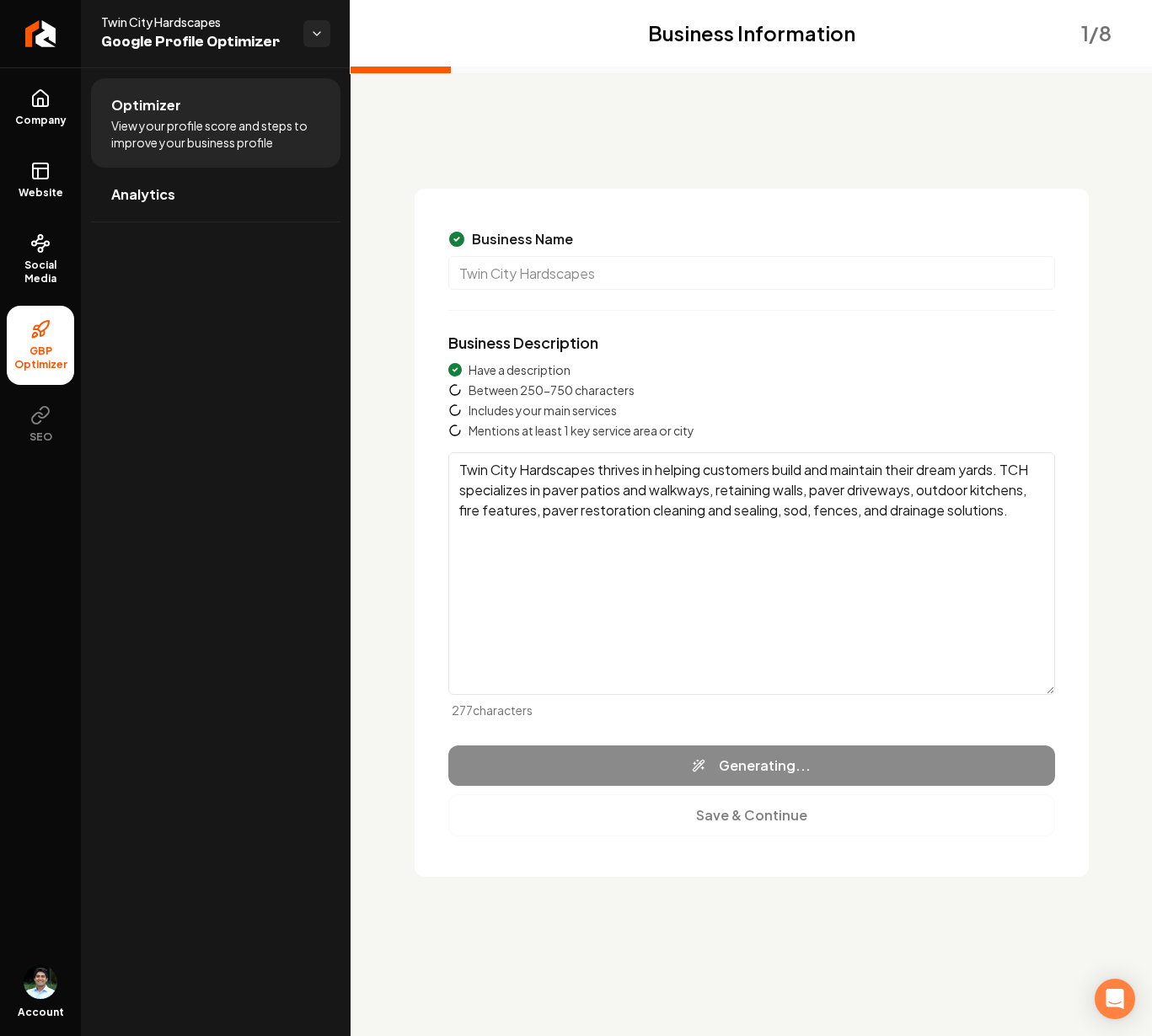
type textarea "Twin City Hardscapes is your trusted partner in crafting and maintaining stunni…"
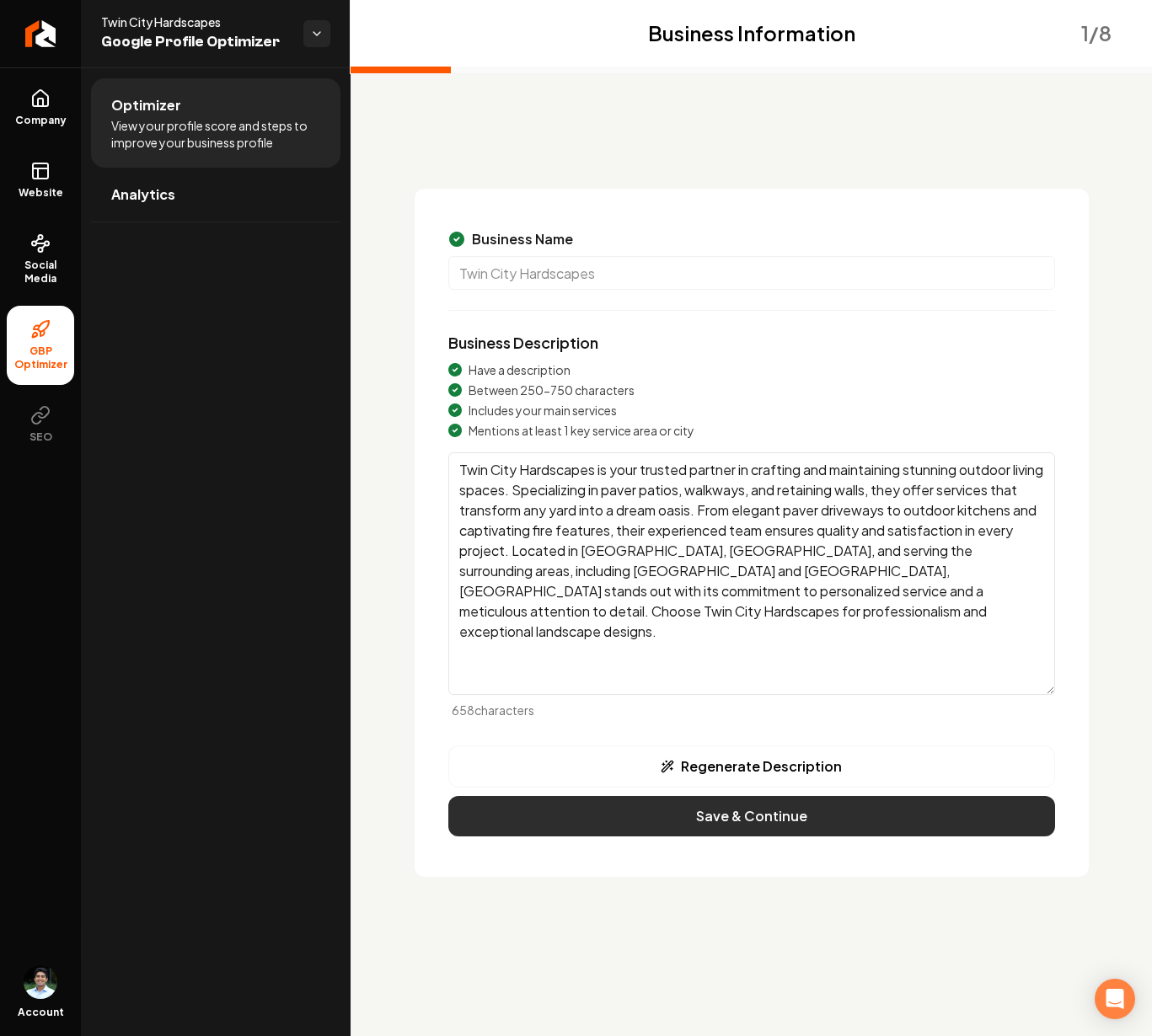
click at [776, 813] on button "Save & Continue" at bounding box center [751, 815] width 607 height 40
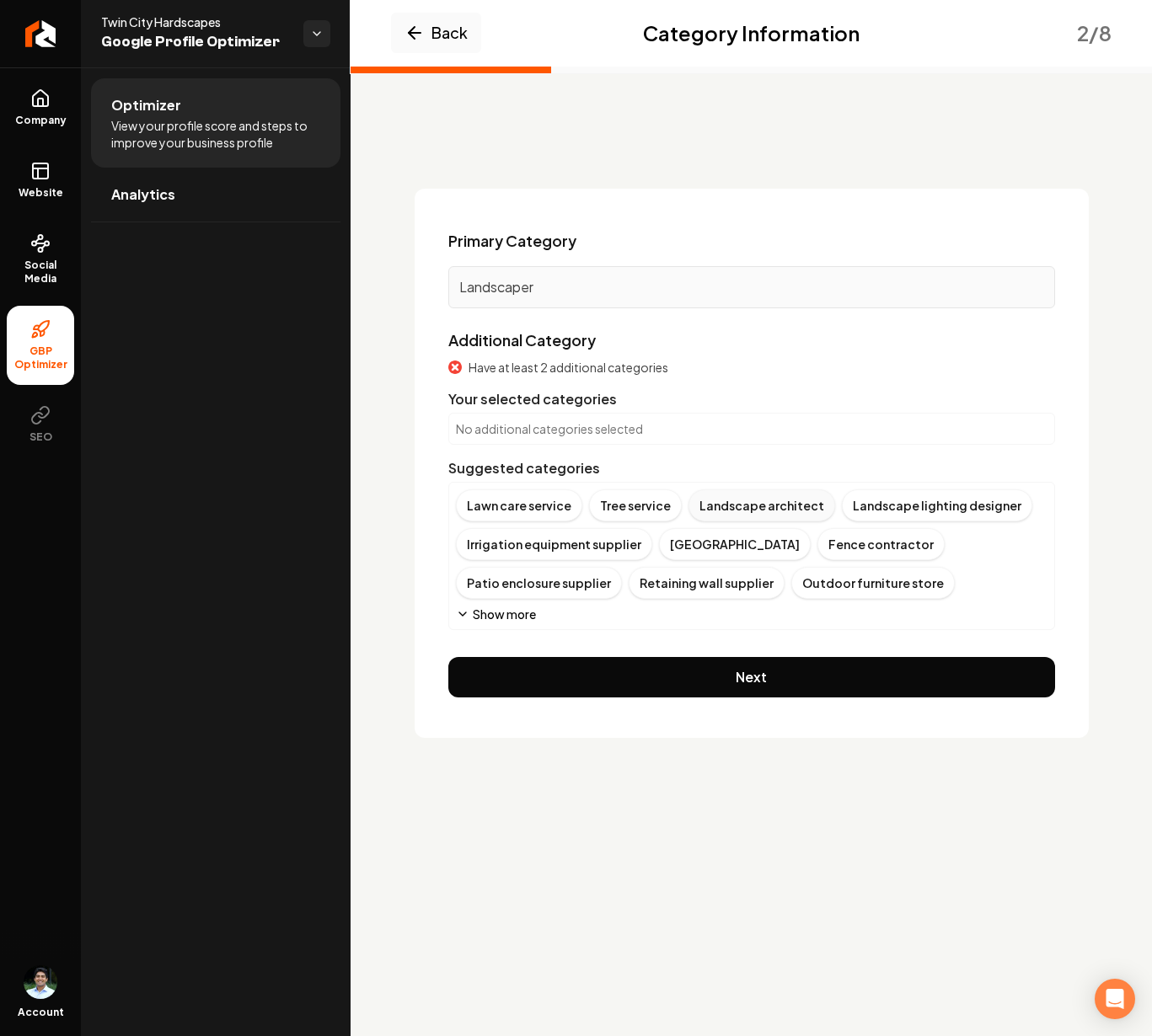
click at [764, 511] on div "Landscape architect" at bounding box center [761, 505] width 146 height 32
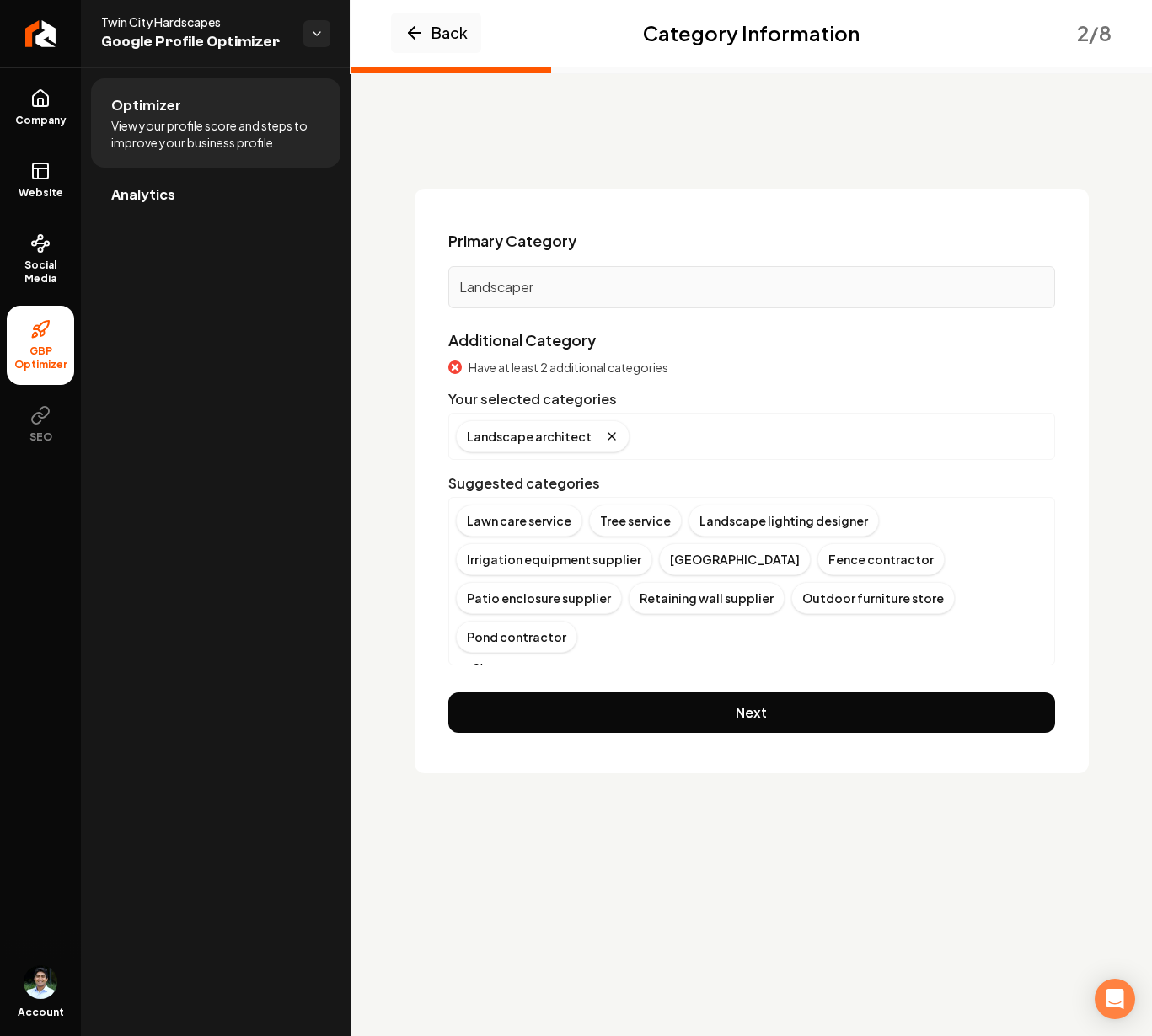
click at [519, 660] on button "Show more" at bounding box center [496, 668] width 80 height 17
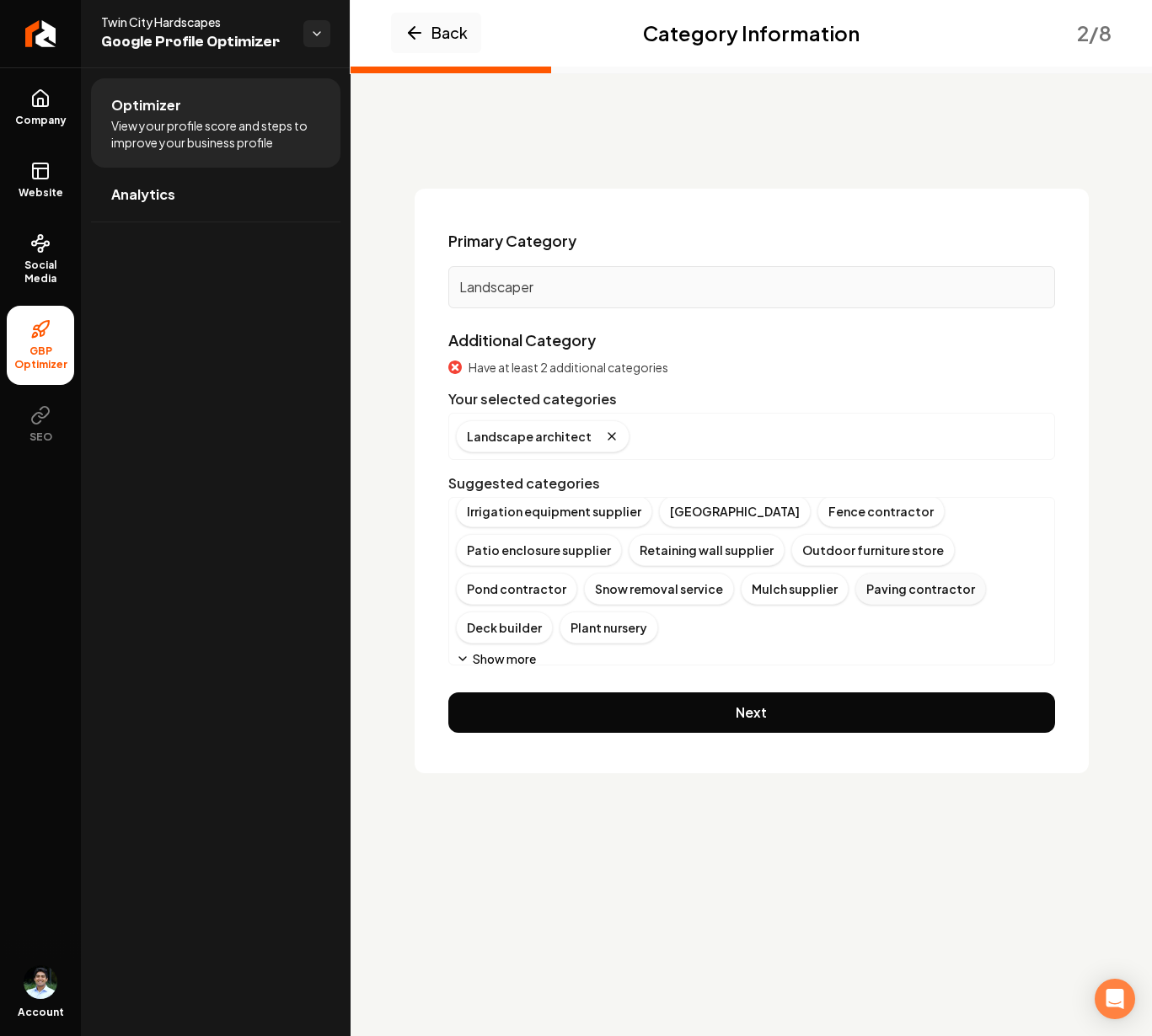
click at [907, 586] on div "Paving contractor" at bounding box center [920, 589] width 130 height 32
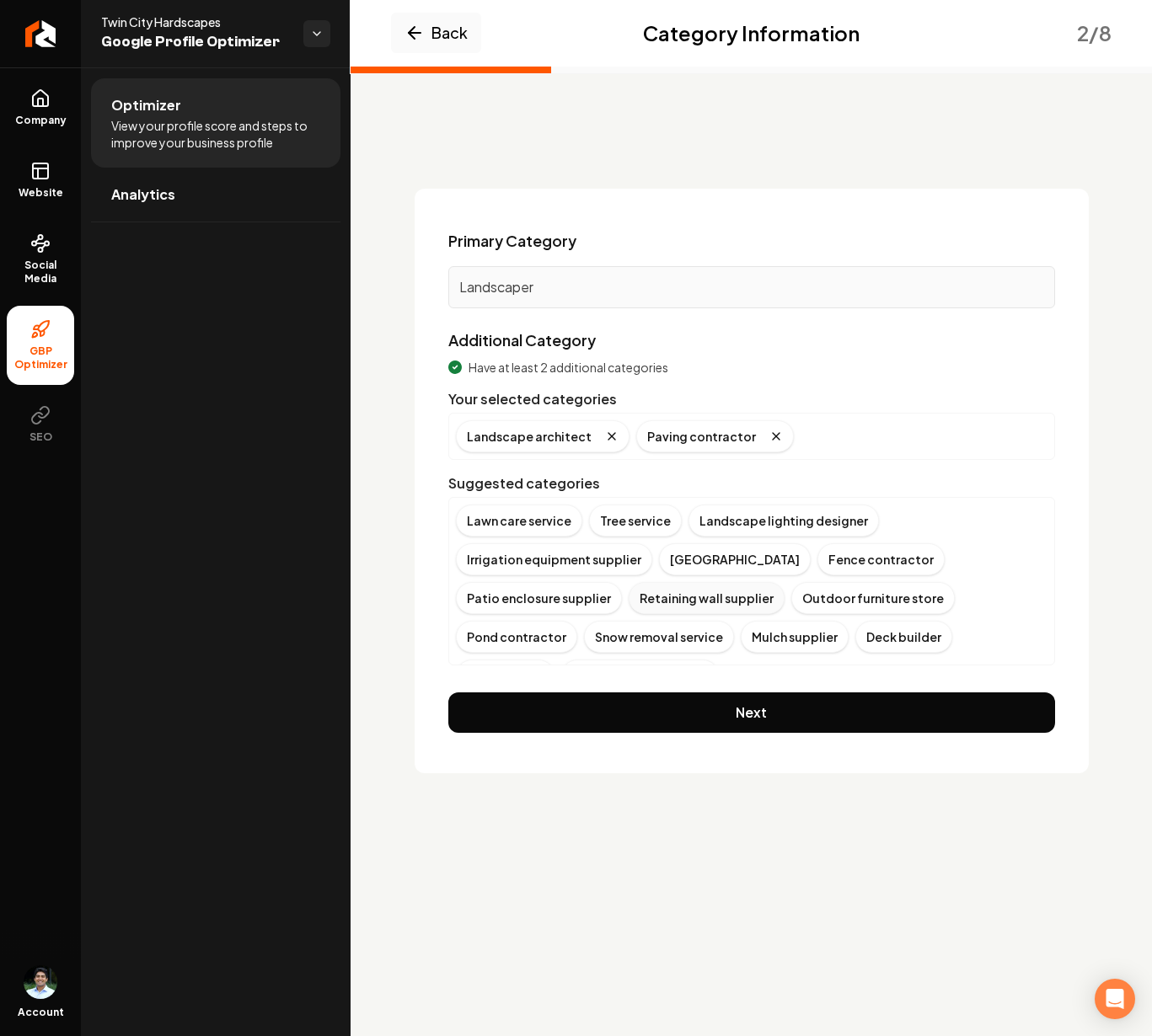
click at [705, 598] on div "Retaining wall supplier" at bounding box center [706, 598] width 156 height 32
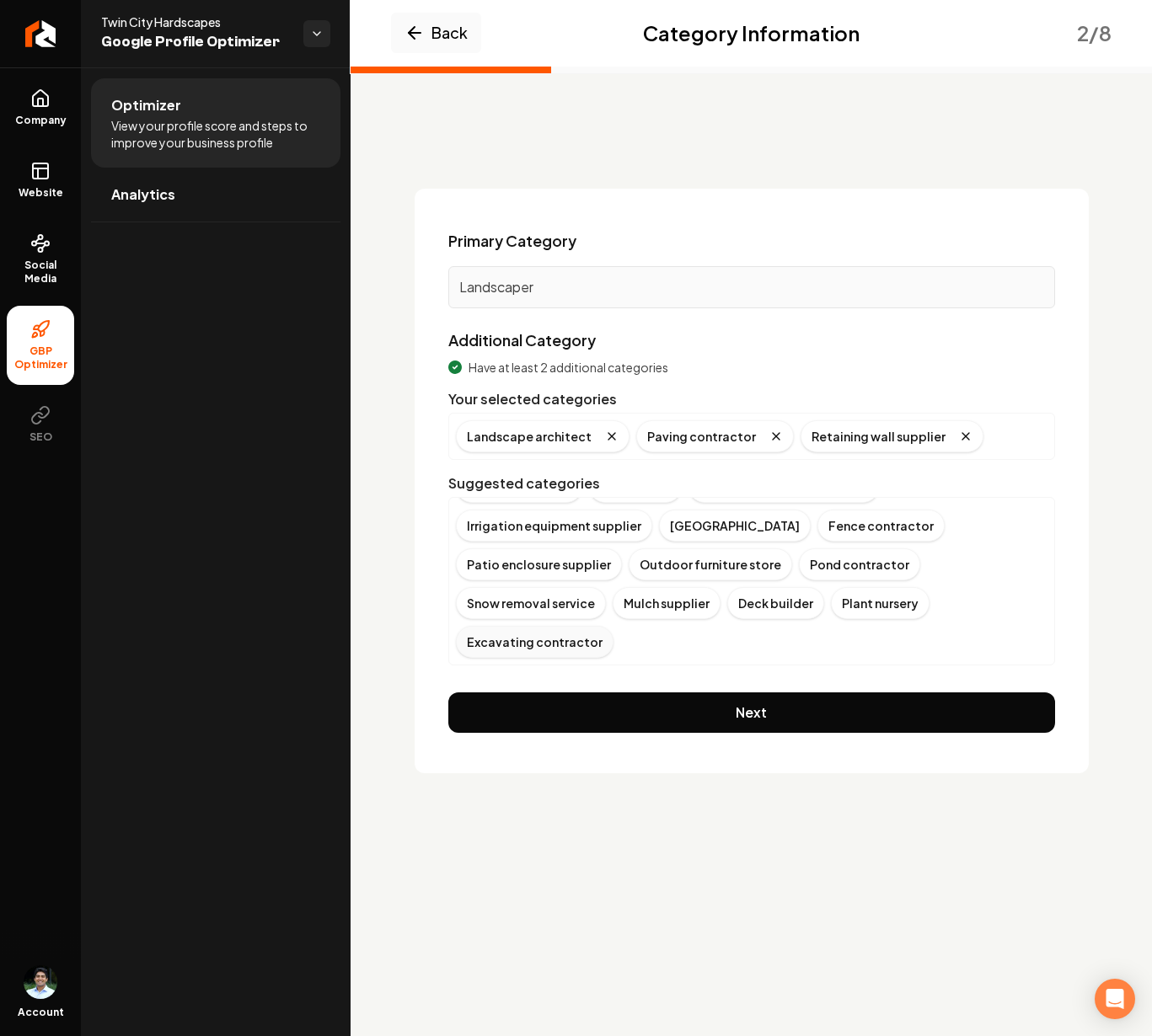
click at [530, 644] on div "Excavating contractor" at bounding box center [534, 642] width 158 height 32
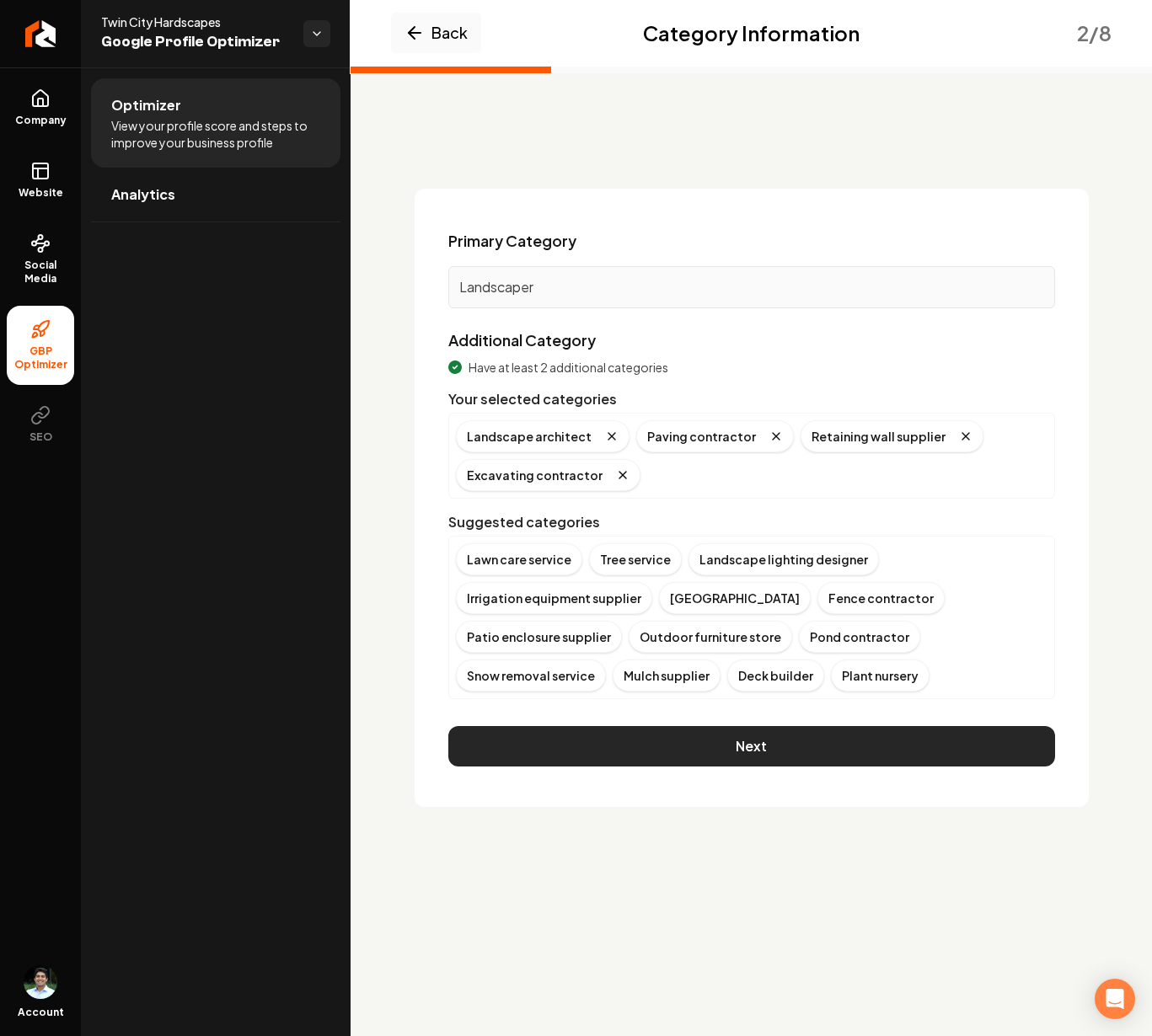
click at [647, 743] on button "Next" at bounding box center [751, 745] width 607 height 40
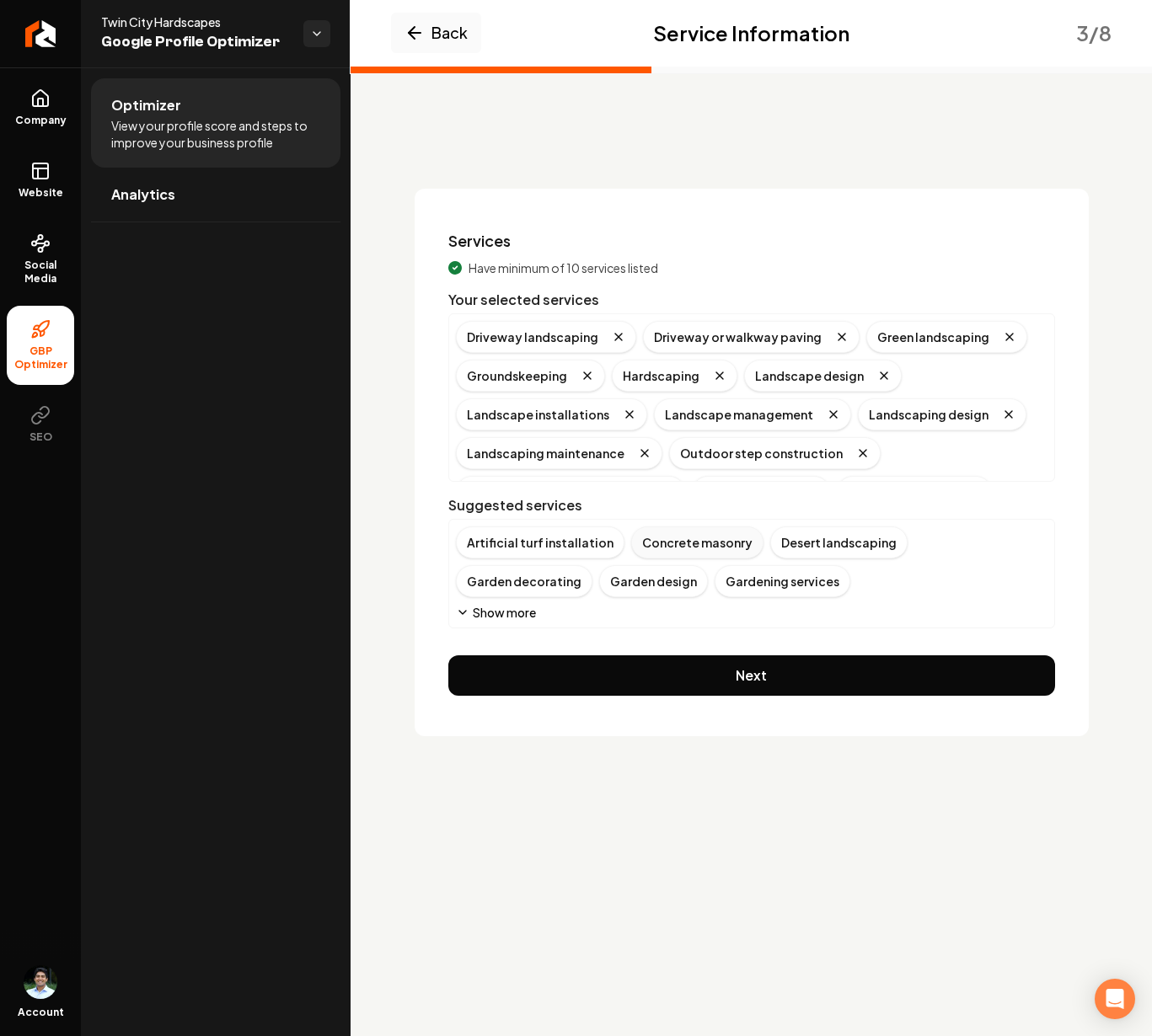
click at [681, 547] on div "Concrete masonry" at bounding box center [697, 542] width 132 height 32
click at [523, 608] on button "Show more" at bounding box center [496, 612] width 80 height 17
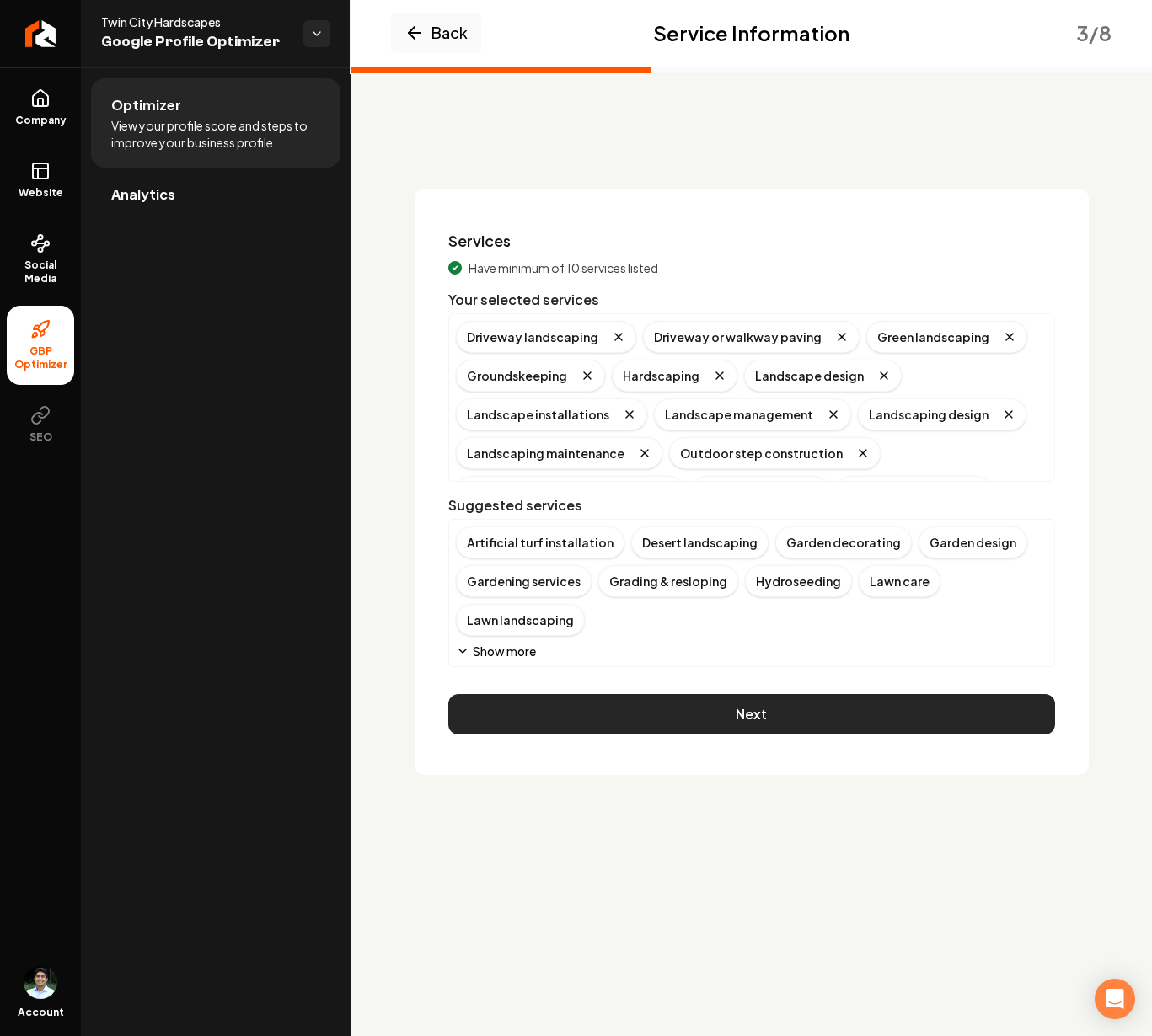
click at [651, 716] on button "Next" at bounding box center [751, 714] width 607 height 40
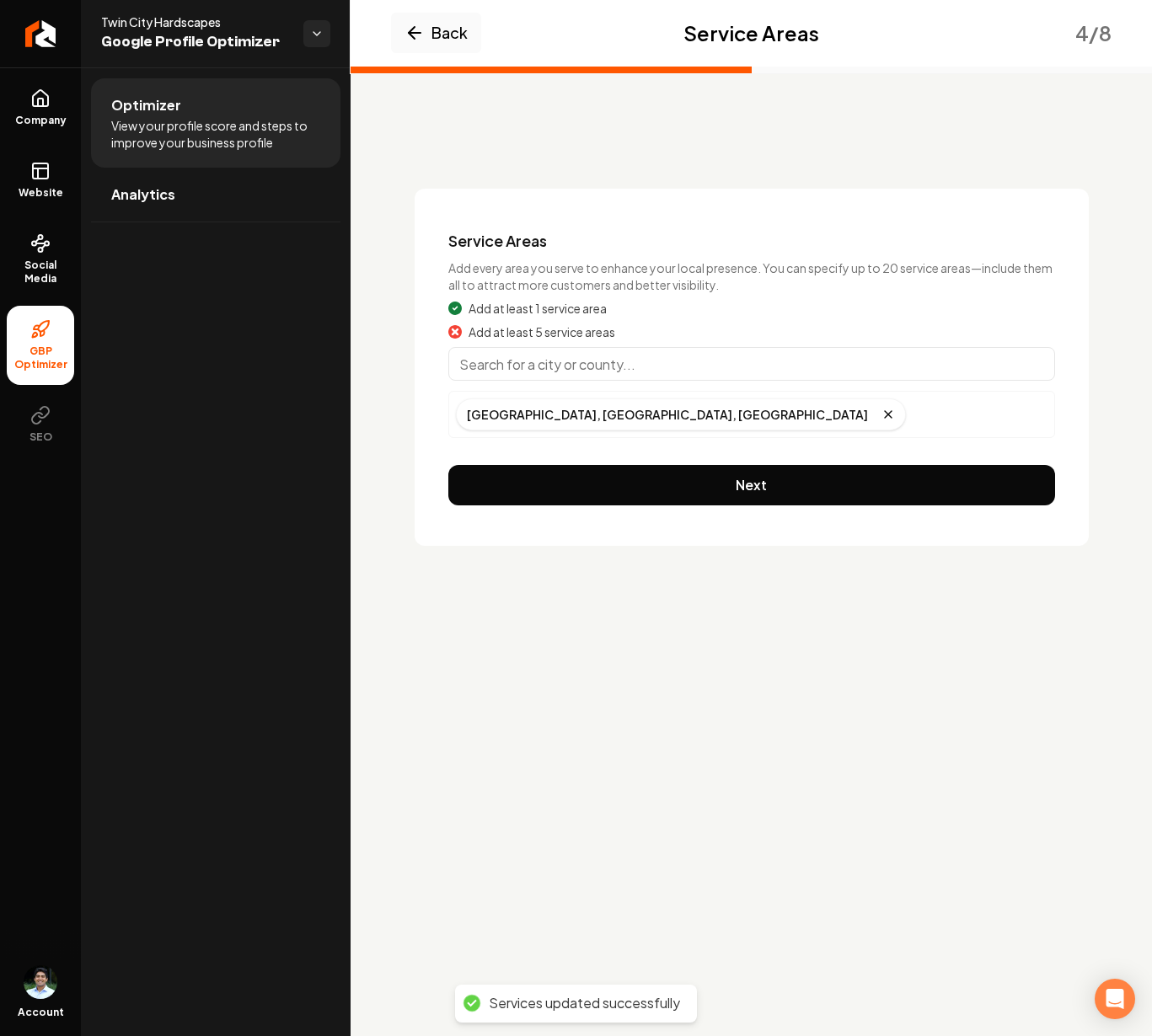
click at [602, 375] on input "Main content area" at bounding box center [751, 363] width 607 height 34
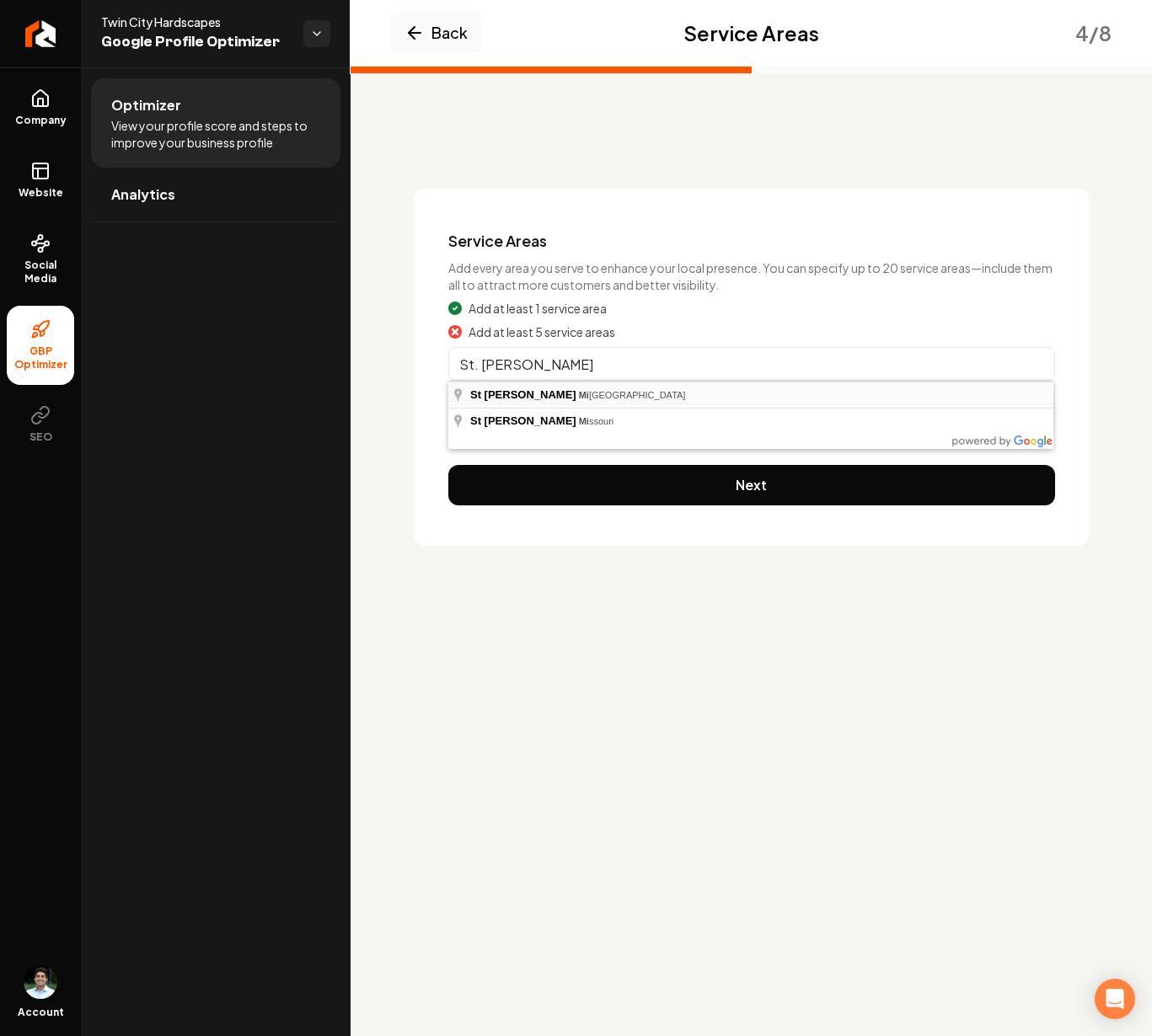
type input "St Paul, Minnesota"
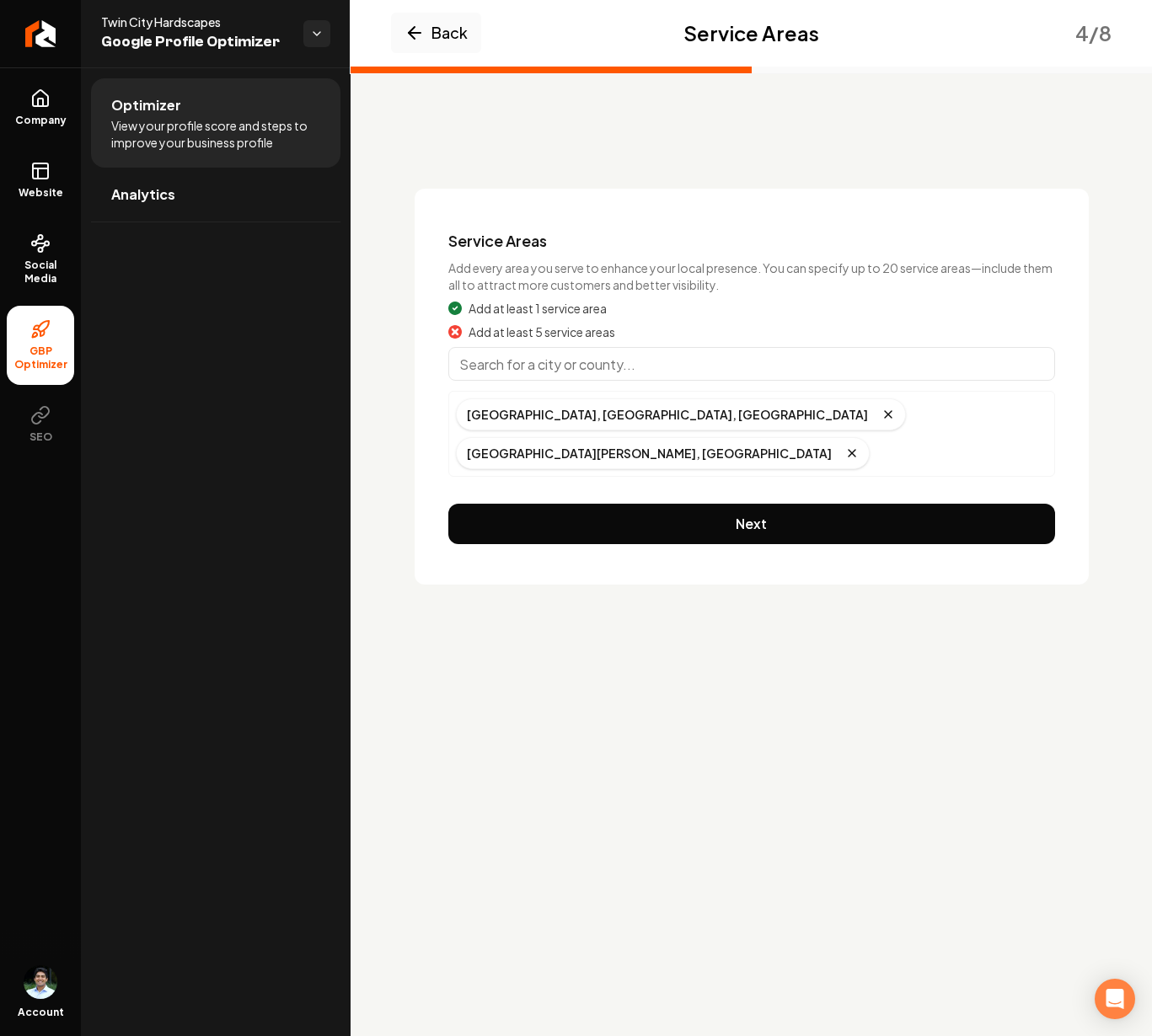
click at [610, 365] on input "Main content area" at bounding box center [751, 363] width 607 height 34
type input "Lake Elmo, MN"
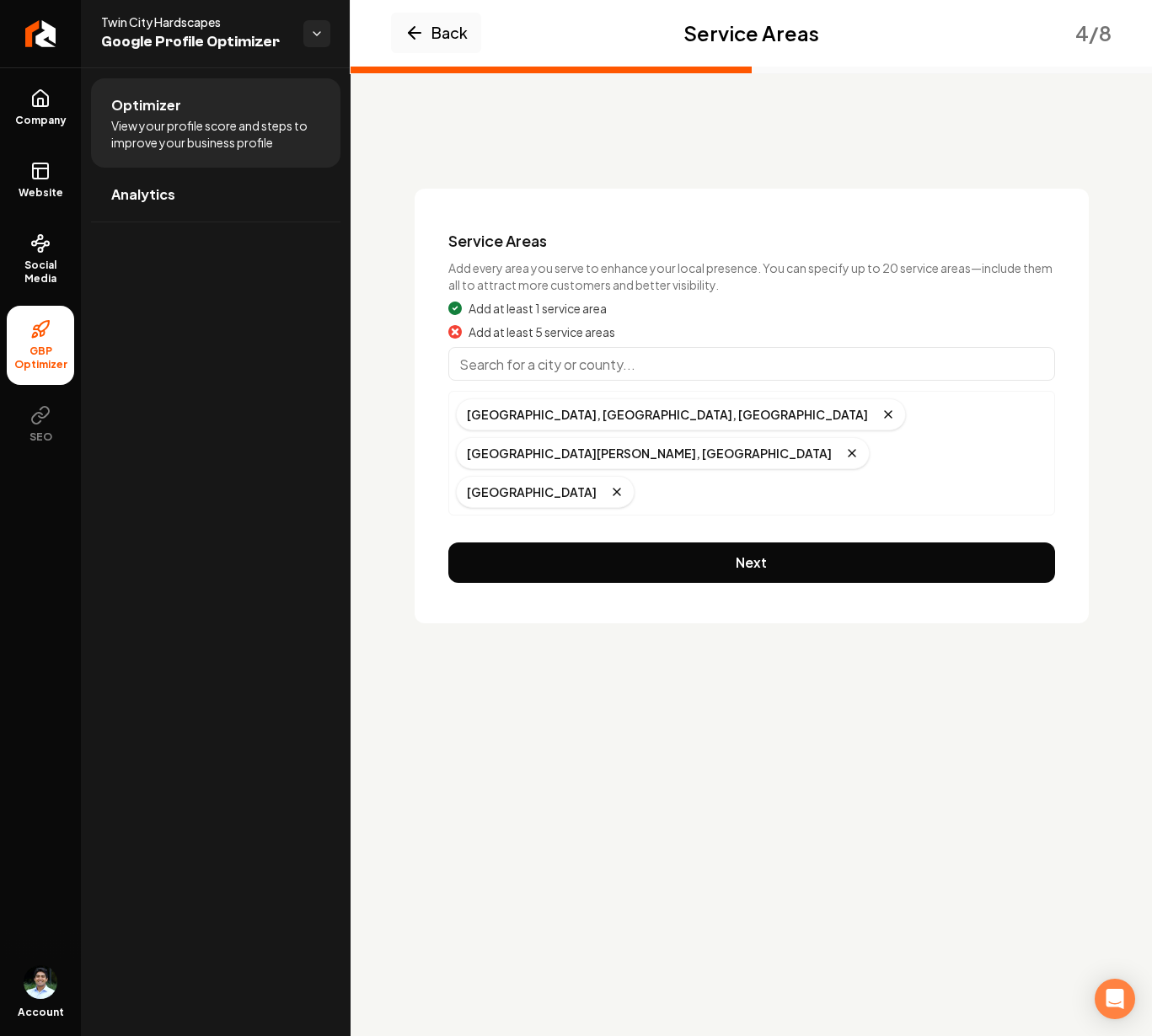
click at [559, 375] on input "Main content area" at bounding box center [751, 363] width 607 height 34
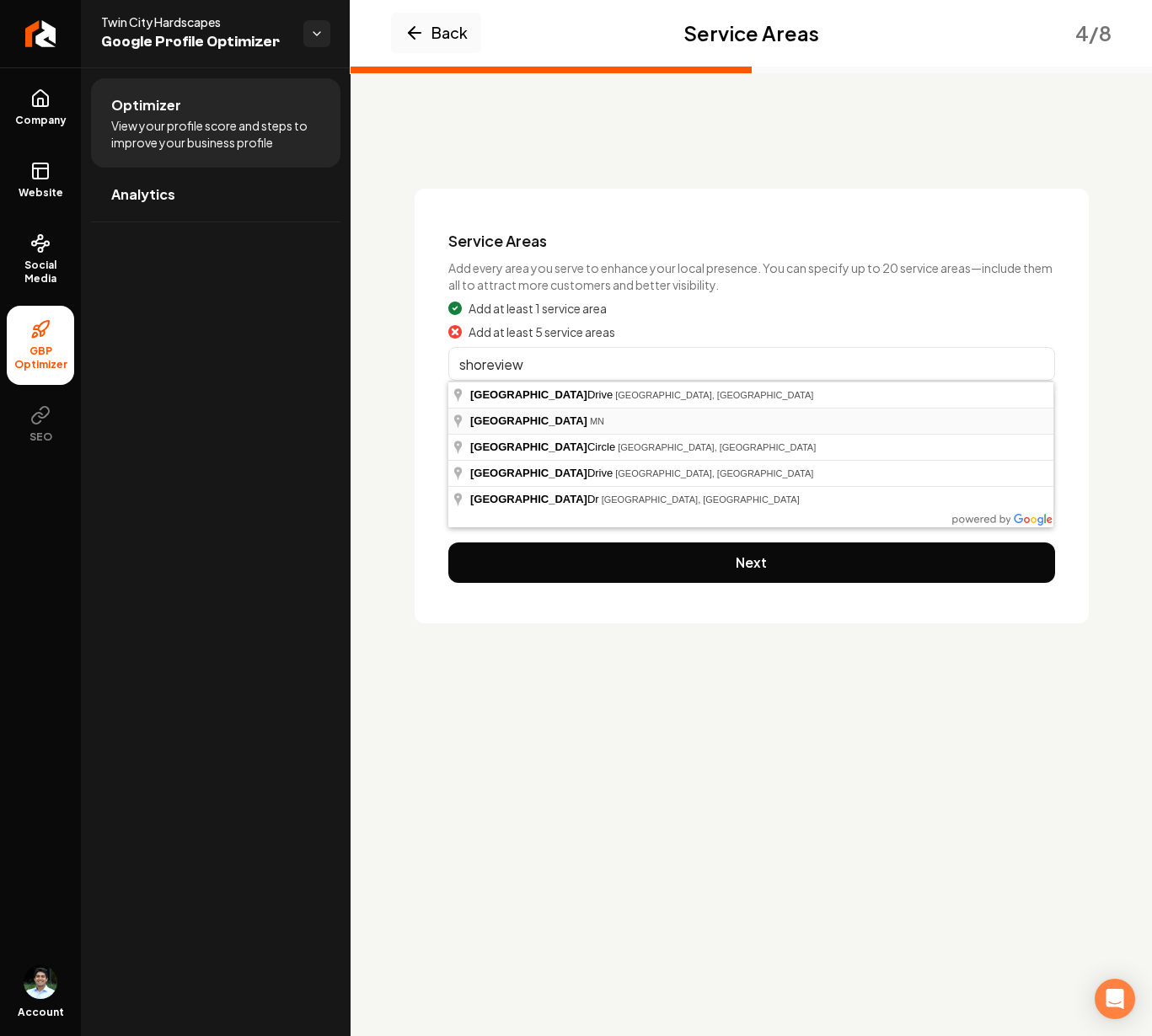
type input "Shoreview, MN"
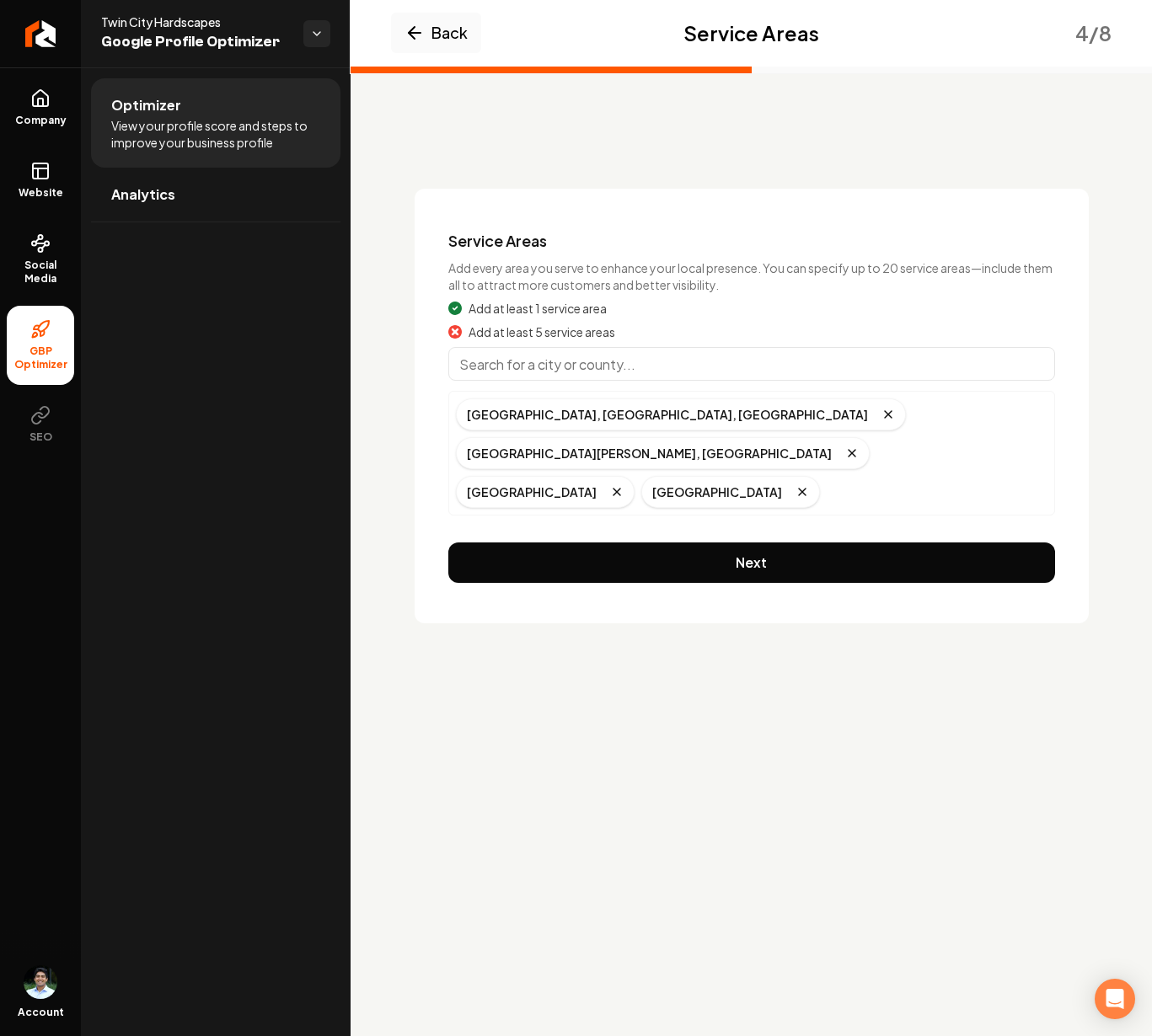
click at [603, 370] on input "Main content area" at bounding box center [751, 363] width 607 height 34
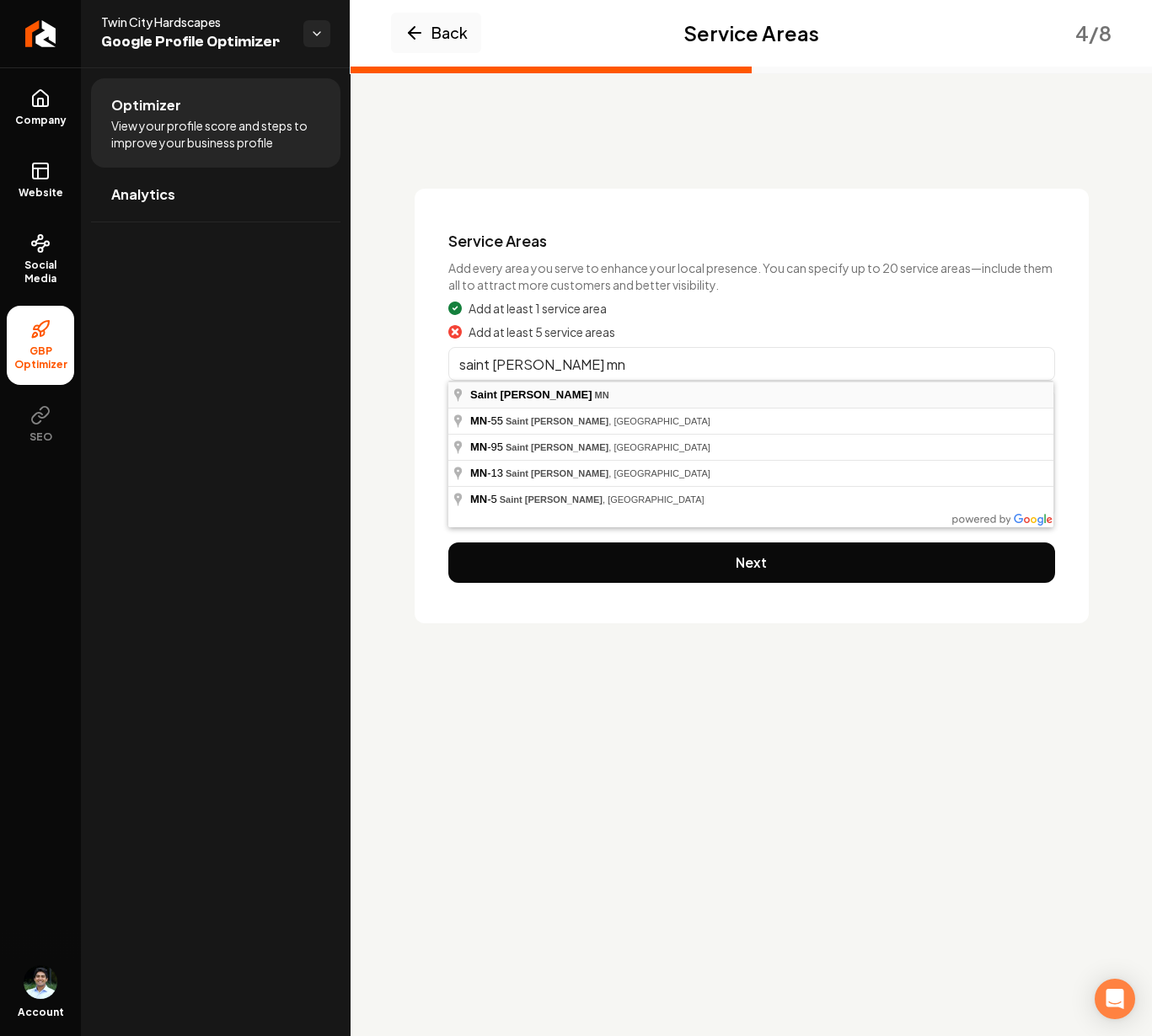
type input "Saint Paul, MN"
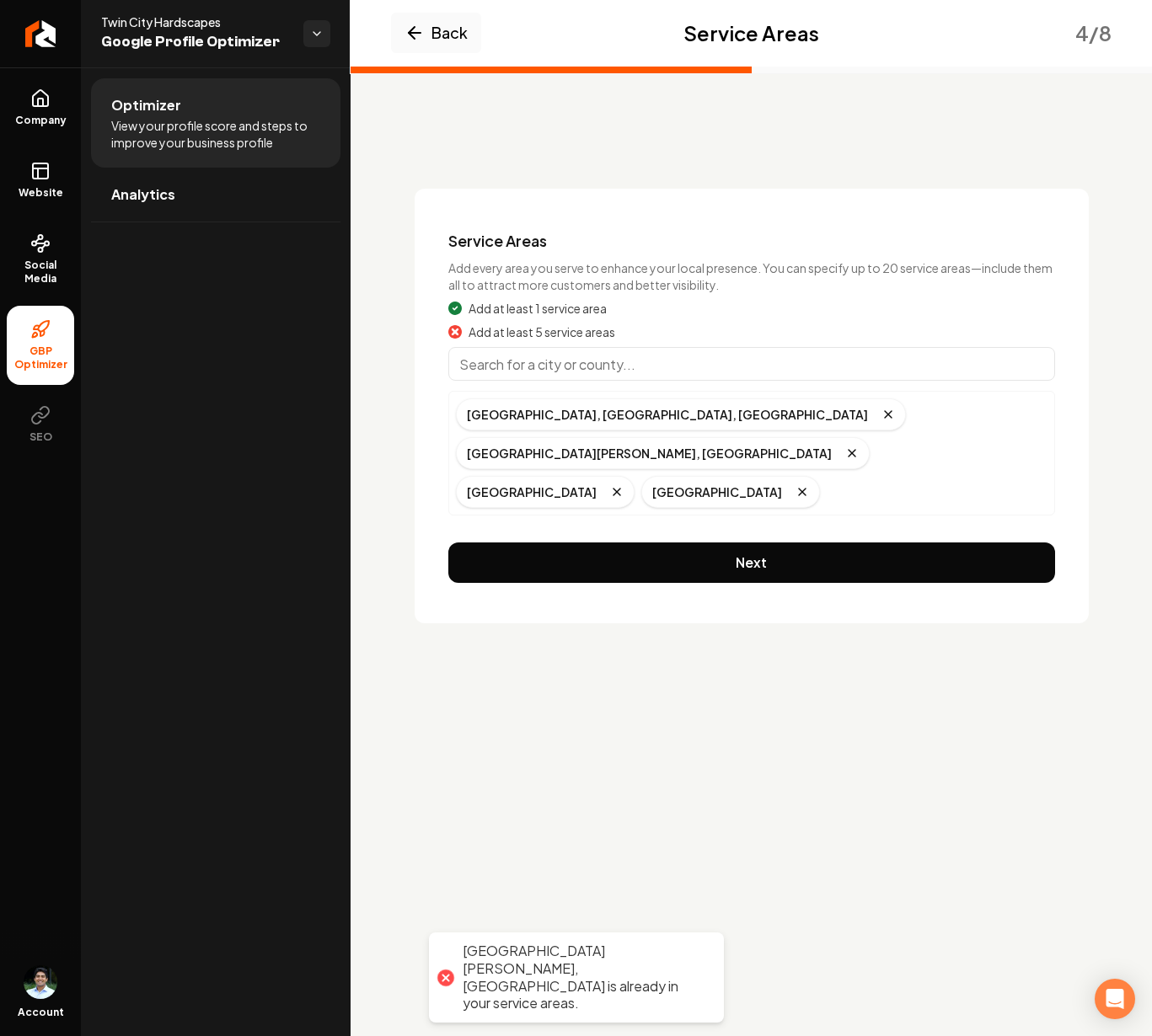
click at [567, 374] on input "Main content area" at bounding box center [751, 363] width 607 height 34
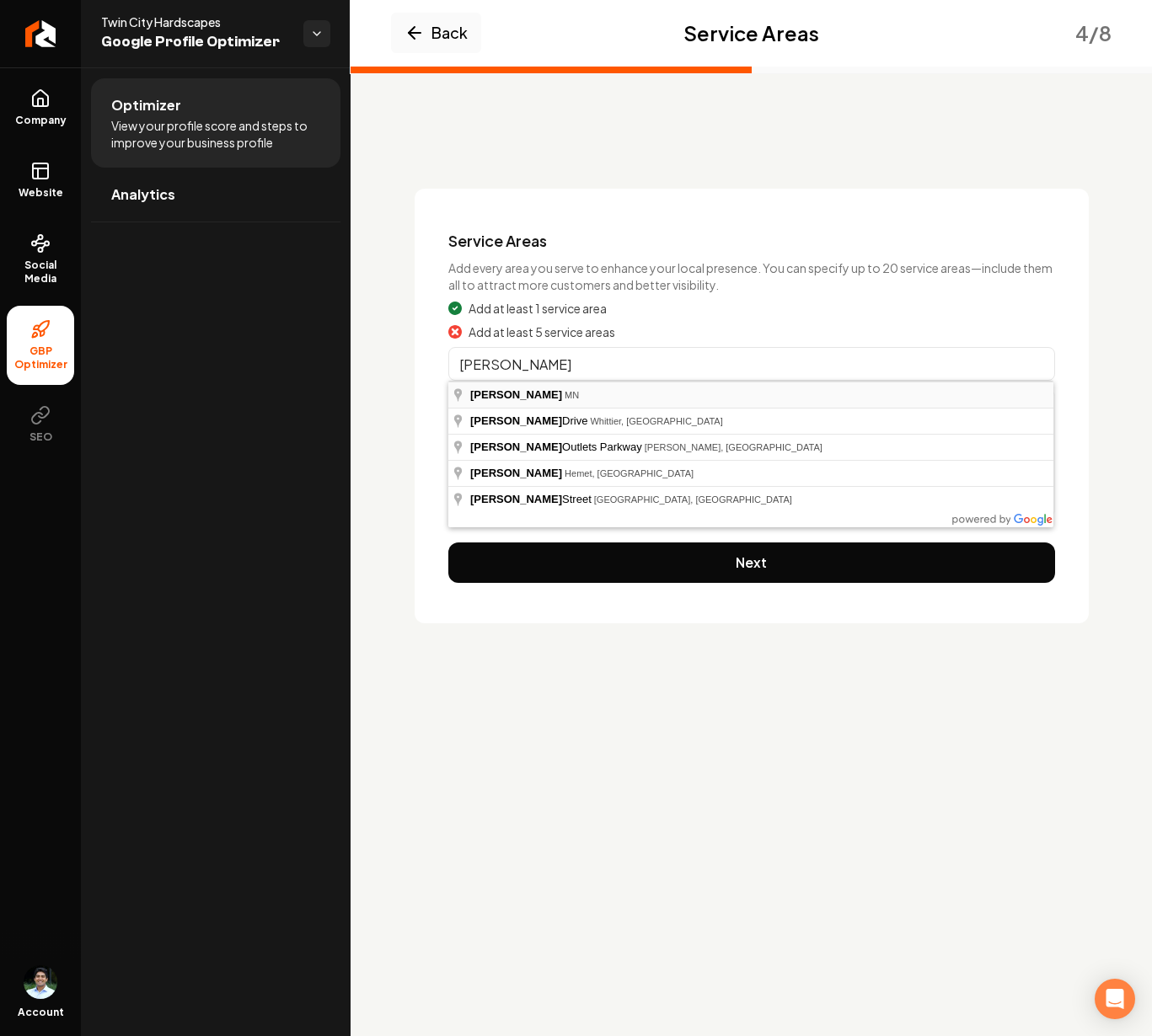
type input "Eagan, MN"
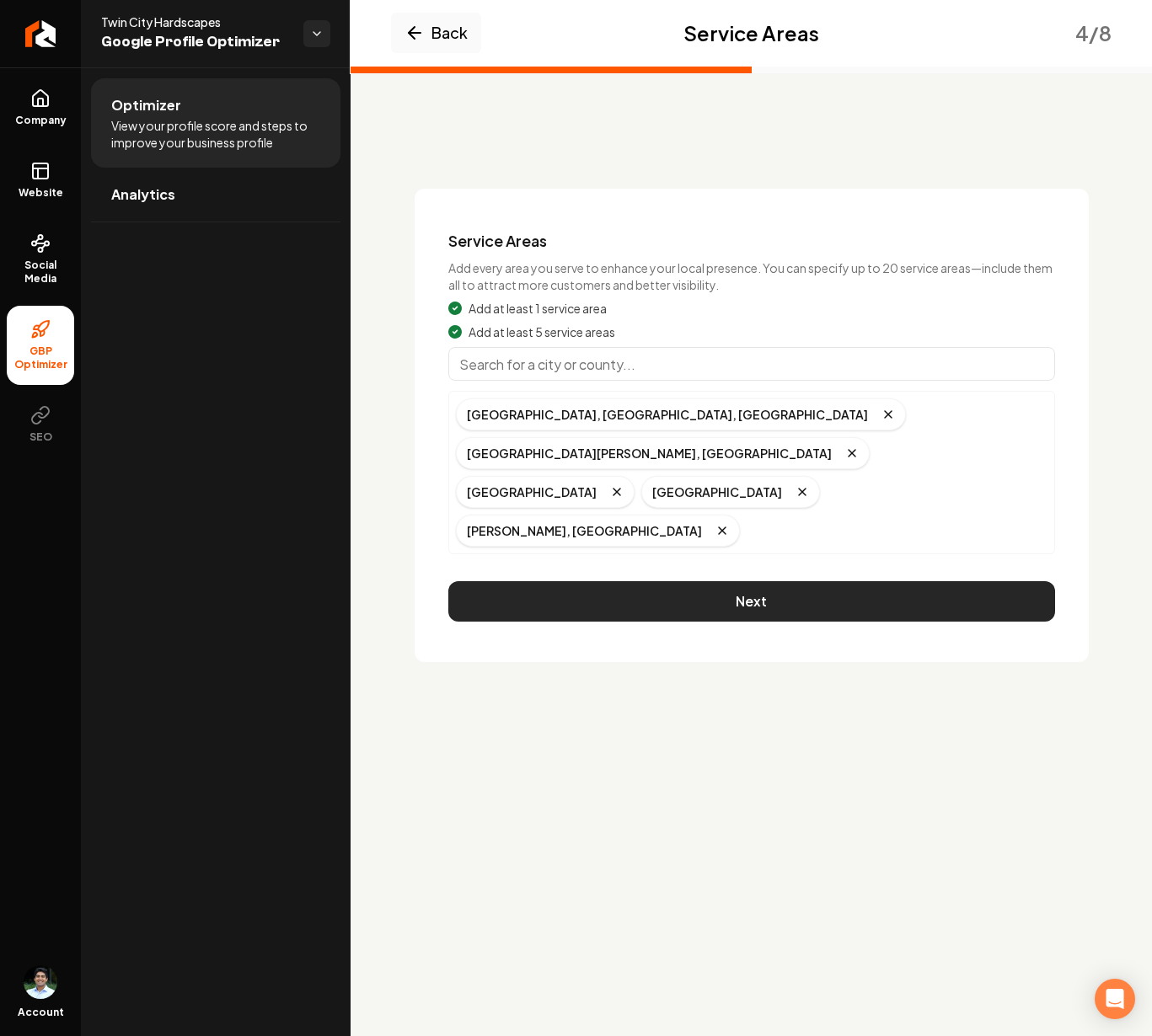
click at [680, 581] on button "Next" at bounding box center [751, 601] width 607 height 40
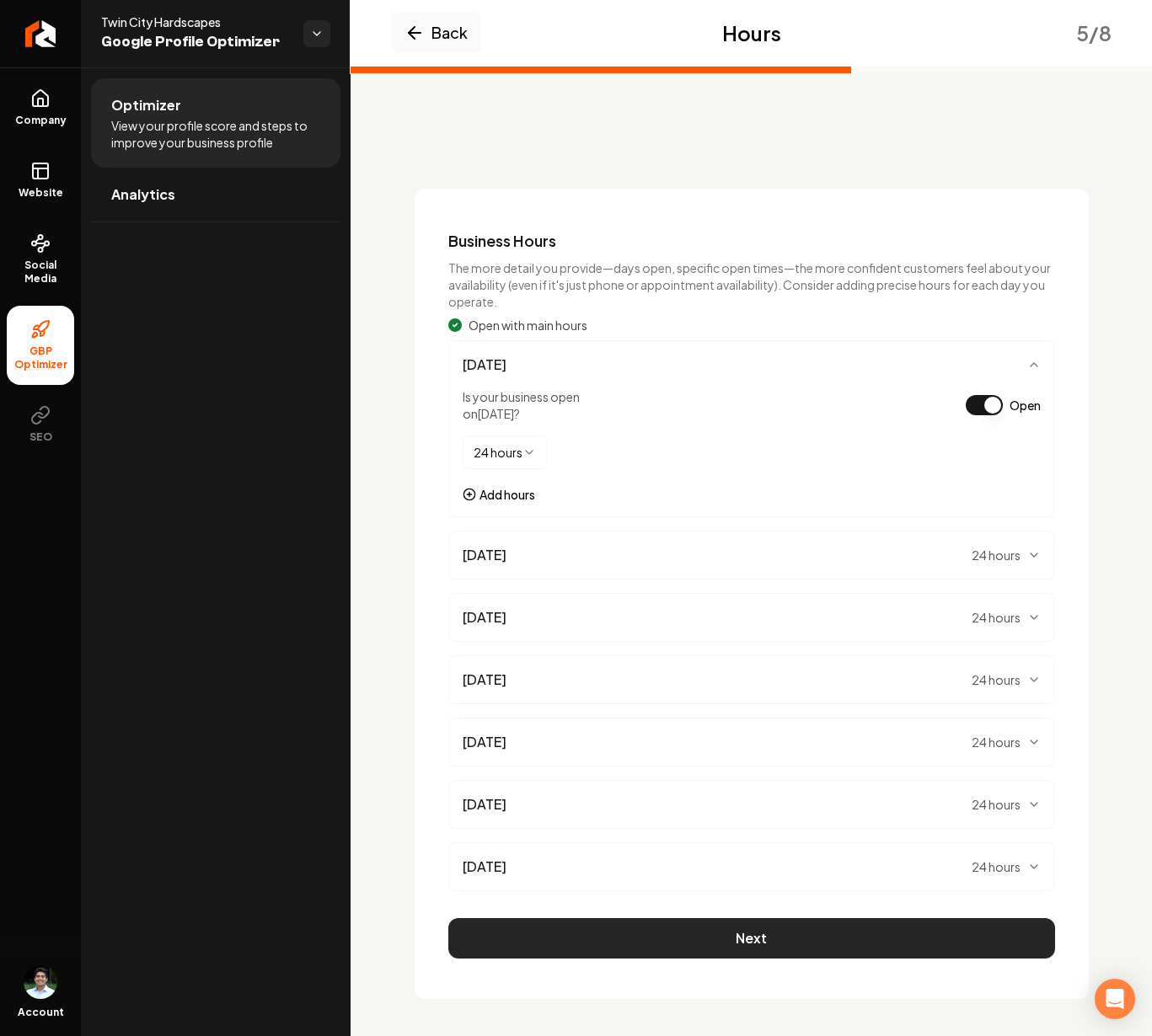
click at [799, 933] on button "Next" at bounding box center [751, 937] width 607 height 40
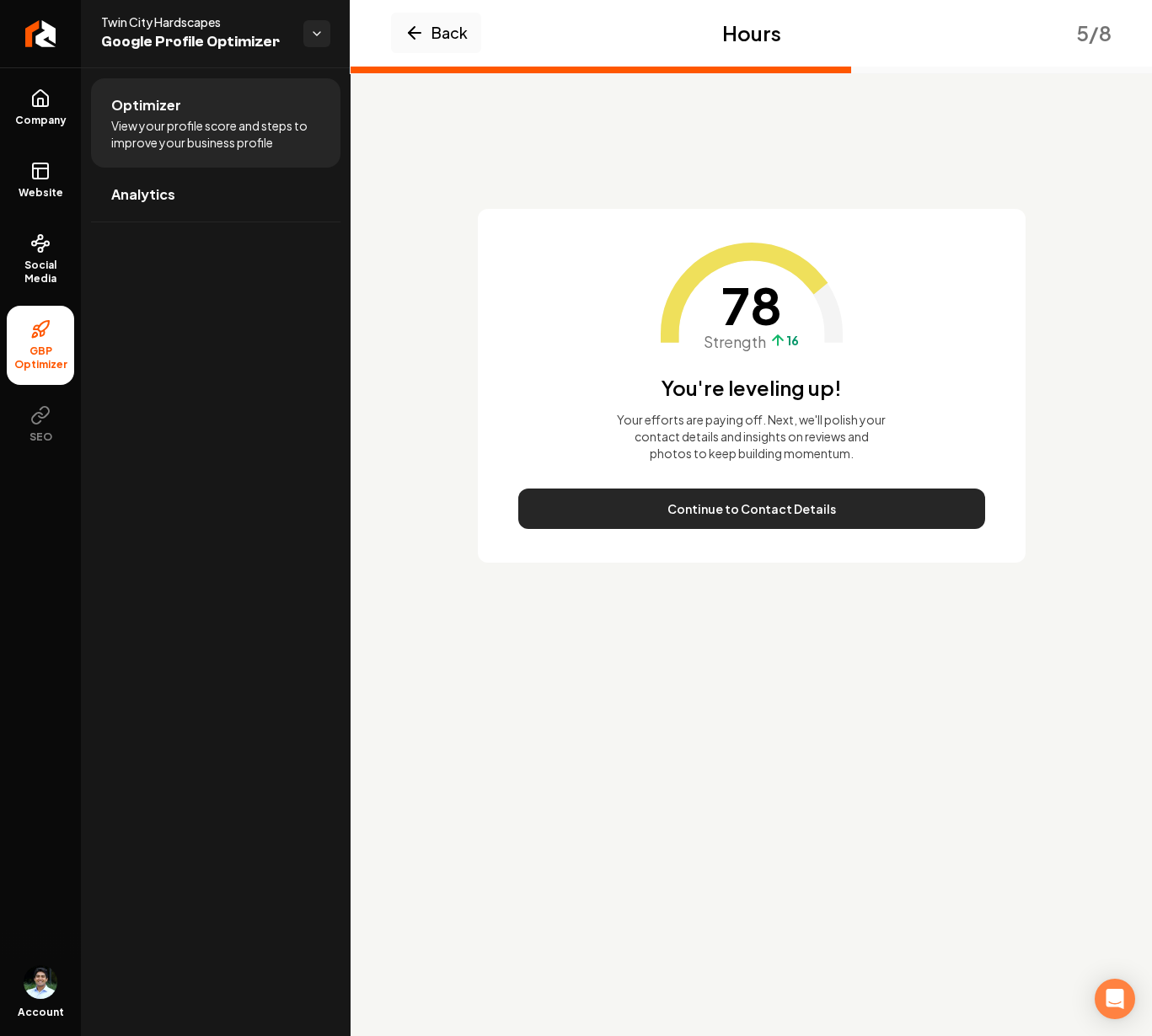
click at [813, 511] on button "Continue to Contact Details" at bounding box center [751, 508] width 467 height 40
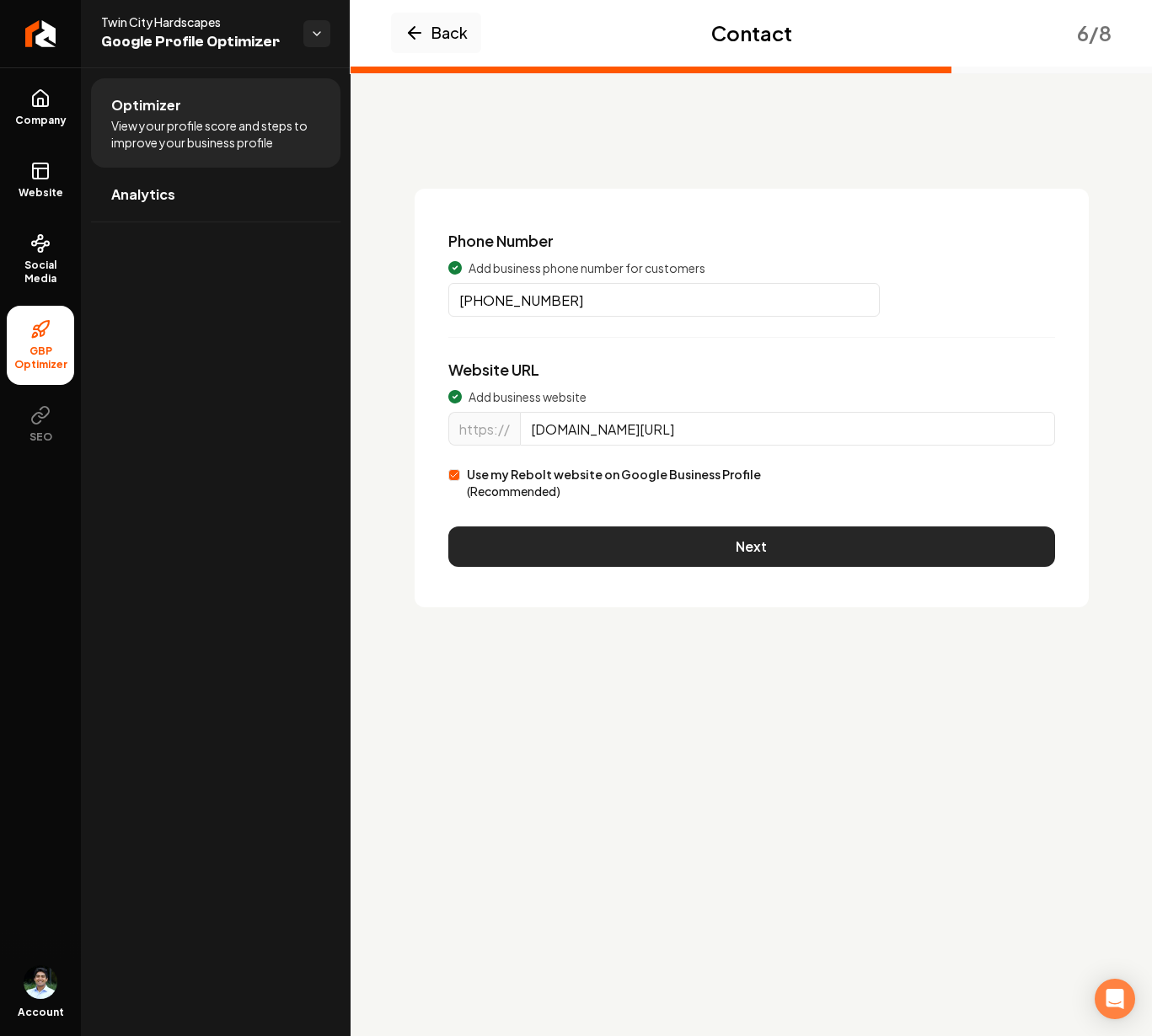
click at [716, 547] on button "Next" at bounding box center [751, 546] width 607 height 40
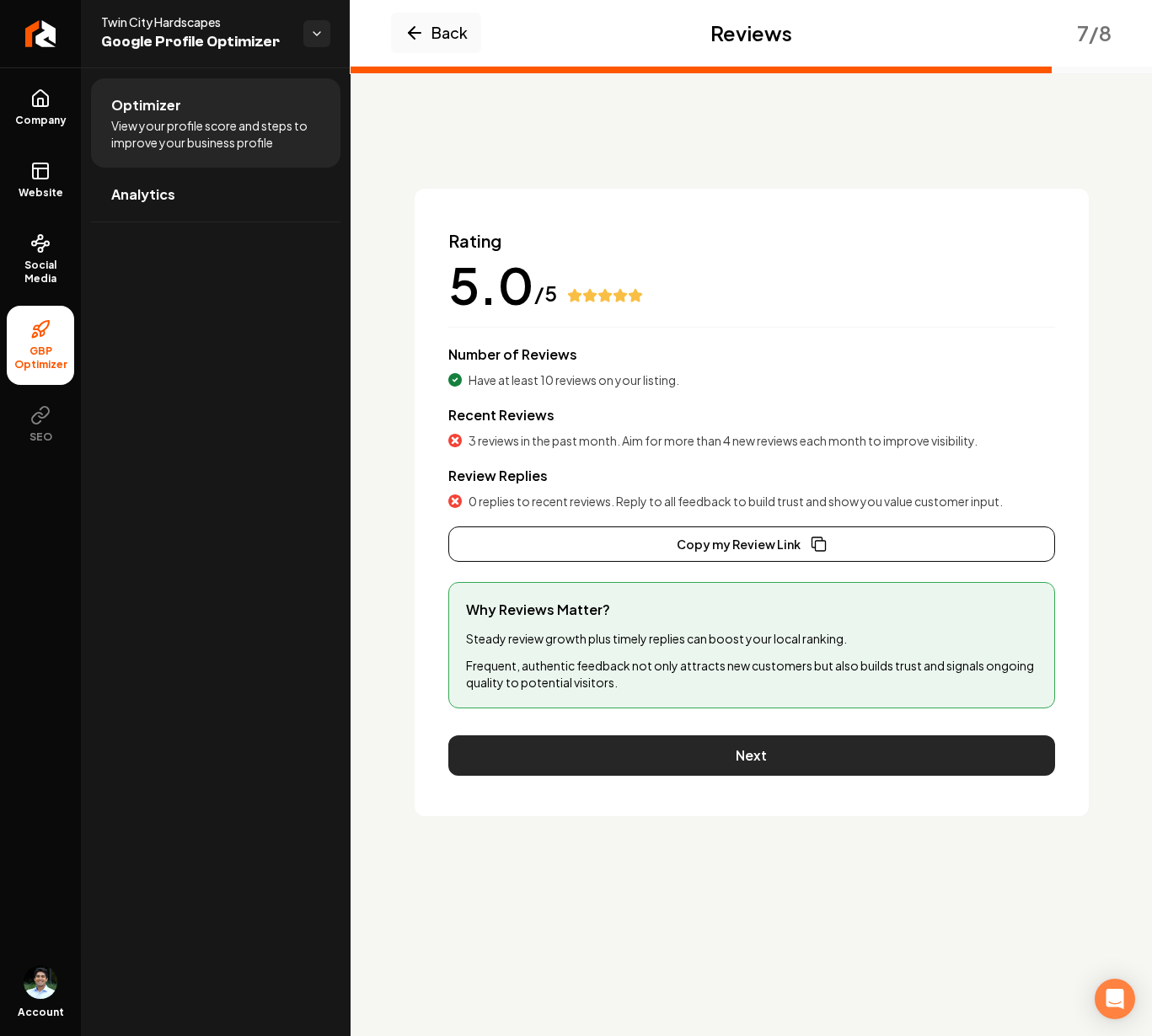
click at [790, 765] on button "Next" at bounding box center [751, 755] width 607 height 40
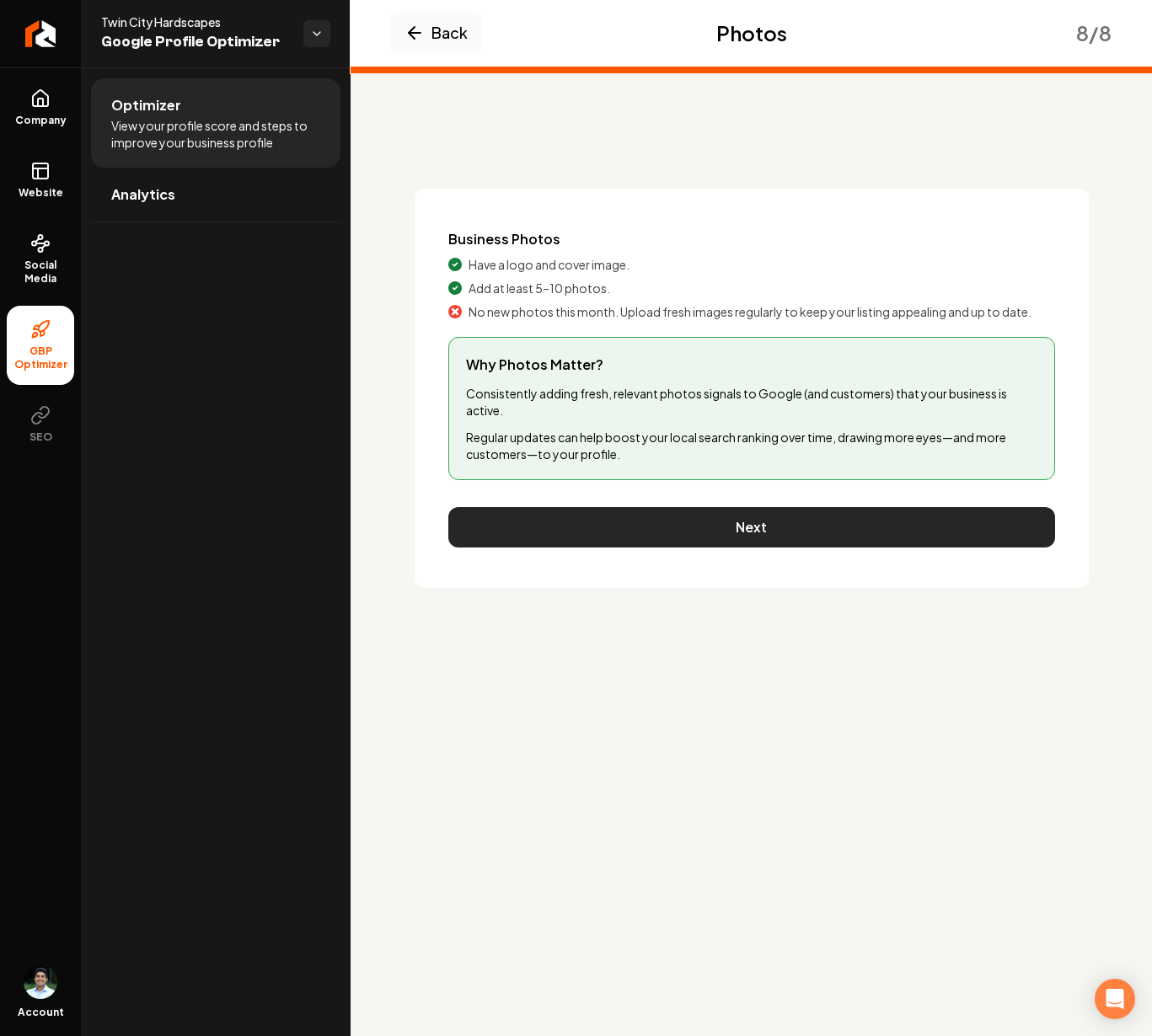
click at [760, 528] on button "Next" at bounding box center [751, 526] width 607 height 40
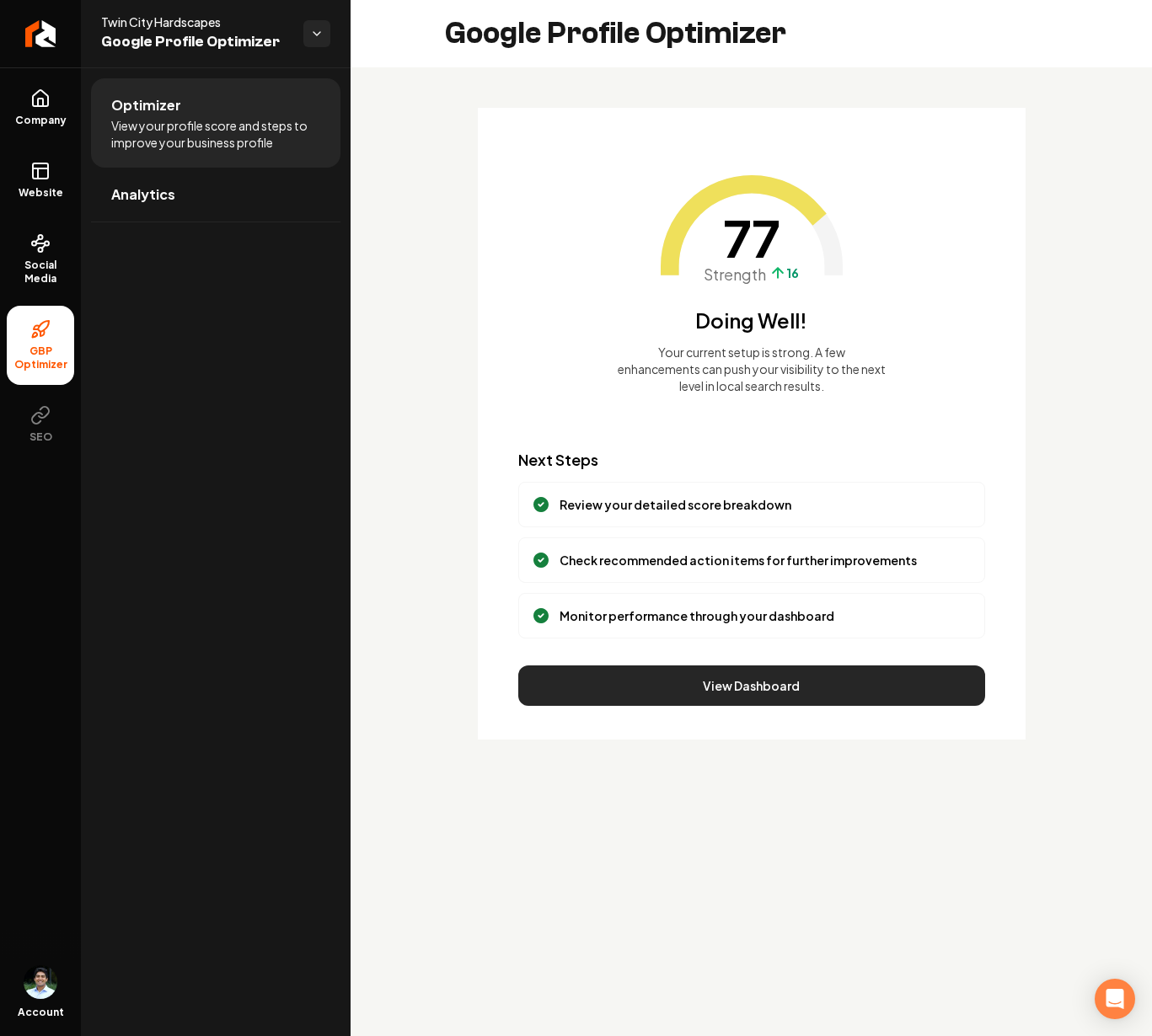
click at [790, 697] on button "View Dashboard" at bounding box center [751, 685] width 467 height 40
